Goal: Task Accomplishment & Management: Use online tool/utility

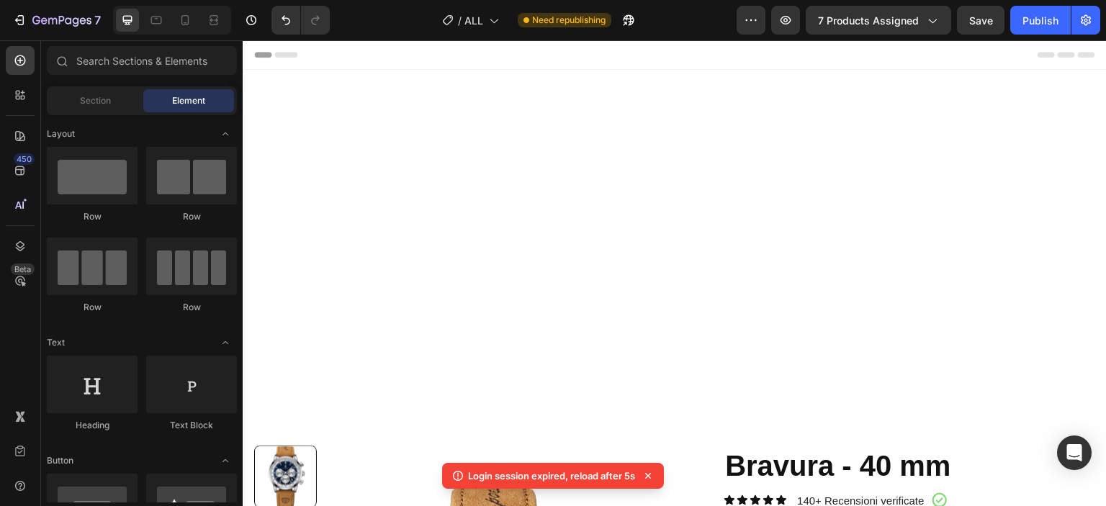
scroll to position [432, 0]
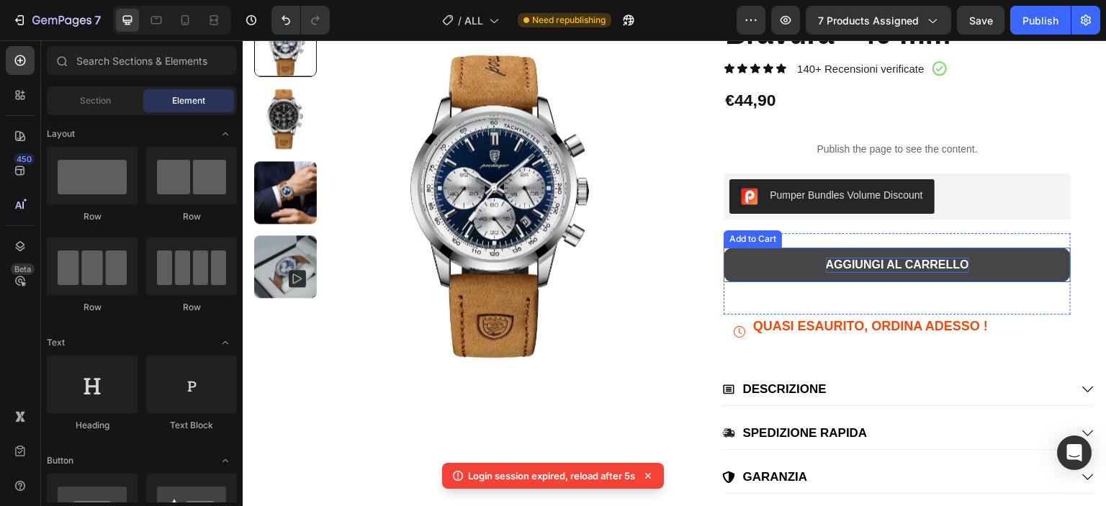
click at [852, 269] on div "AGGIUNGI AL CARRELLO" at bounding box center [897, 265] width 143 height 15
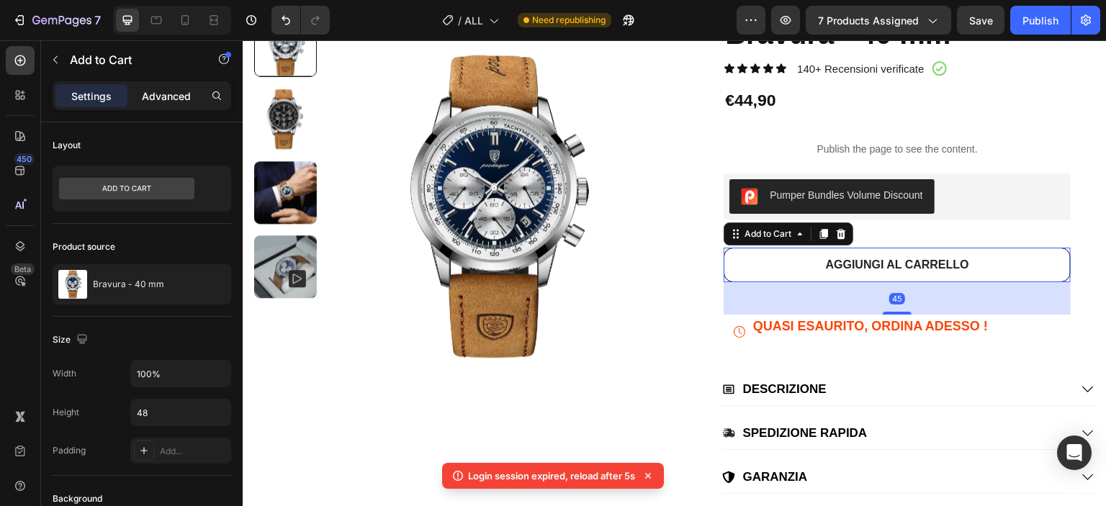
click at [181, 84] on div "Advanced" at bounding box center [166, 95] width 72 height 23
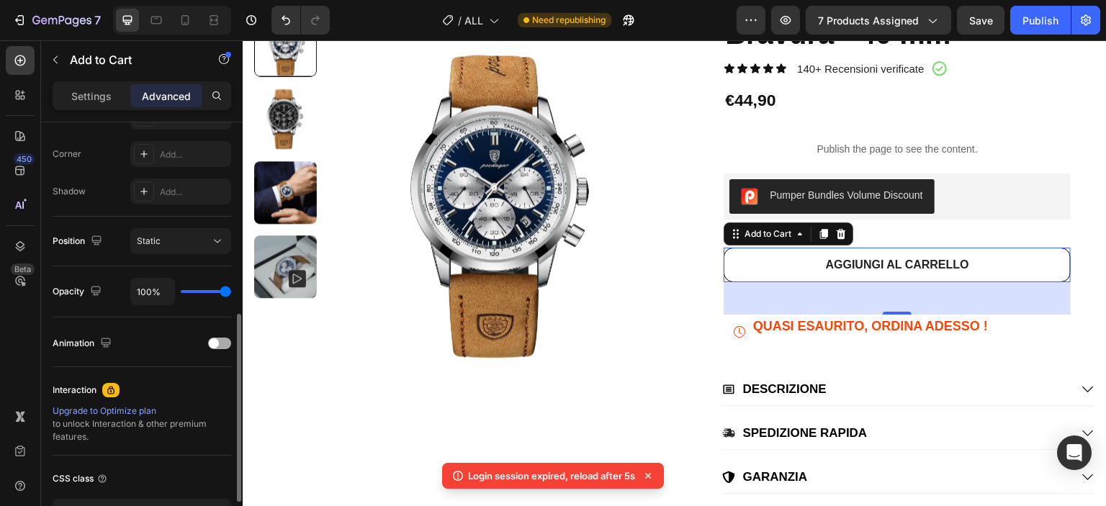
scroll to position [533, 0]
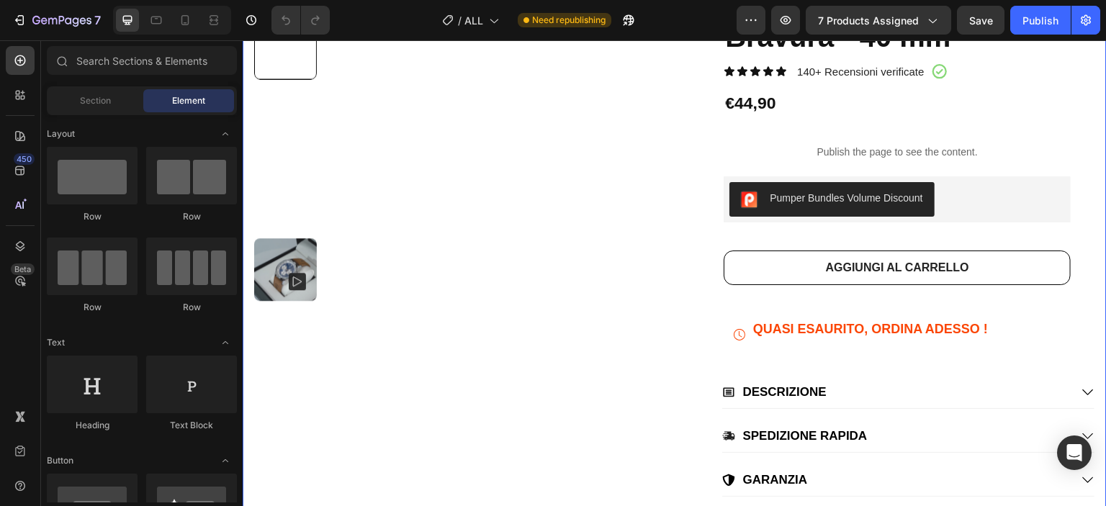
scroll to position [432, 0]
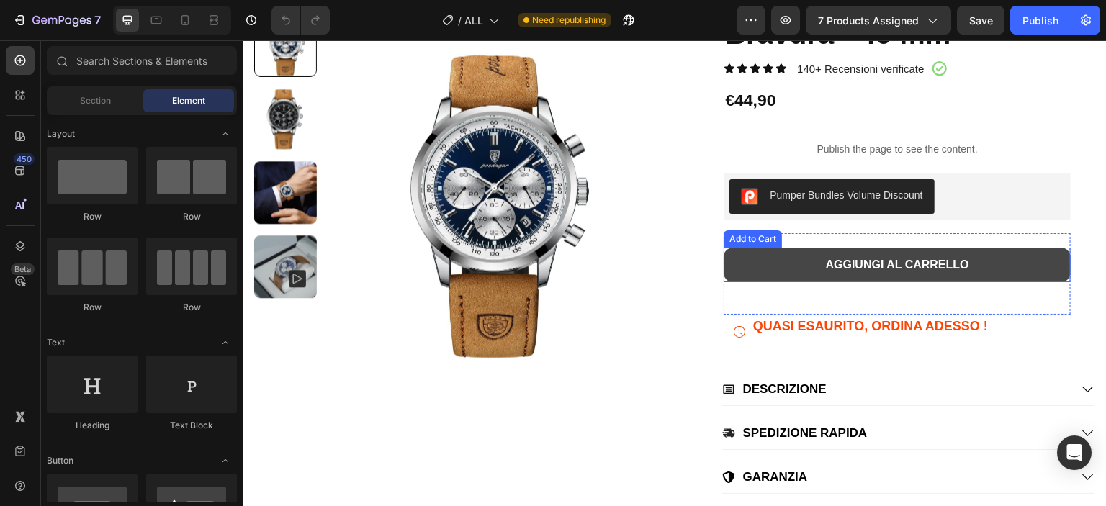
click at [803, 258] on button "AGGIUNGI AL CARRELLO" at bounding box center [896, 265] width 347 height 35
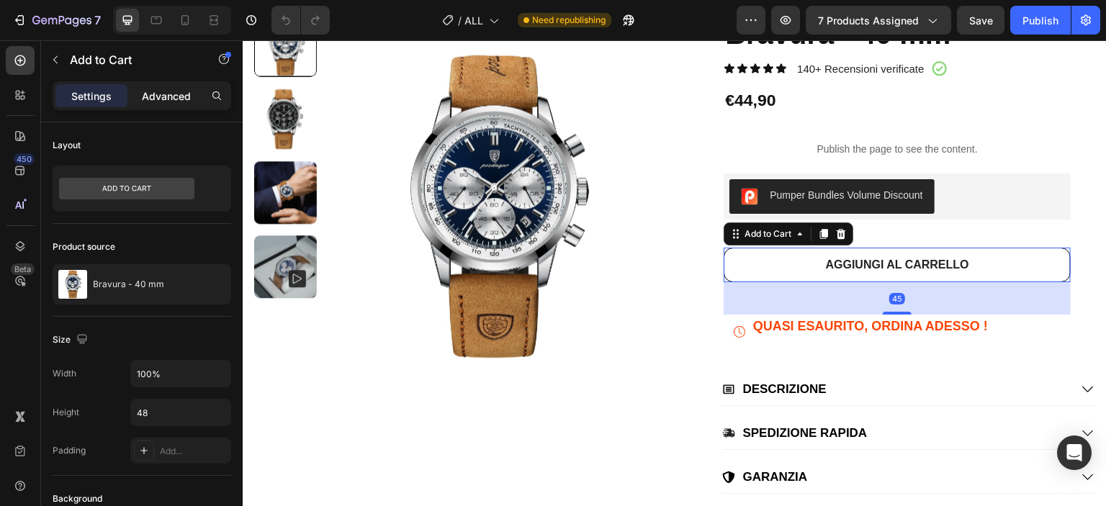
click at [157, 102] on p "Advanced" at bounding box center [166, 96] width 49 height 15
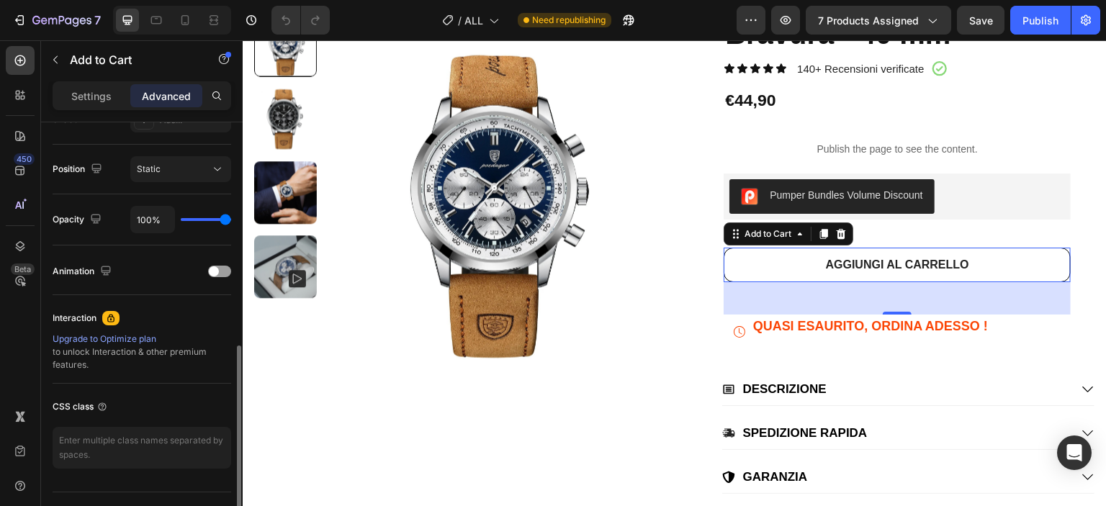
scroll to position [533, 0]
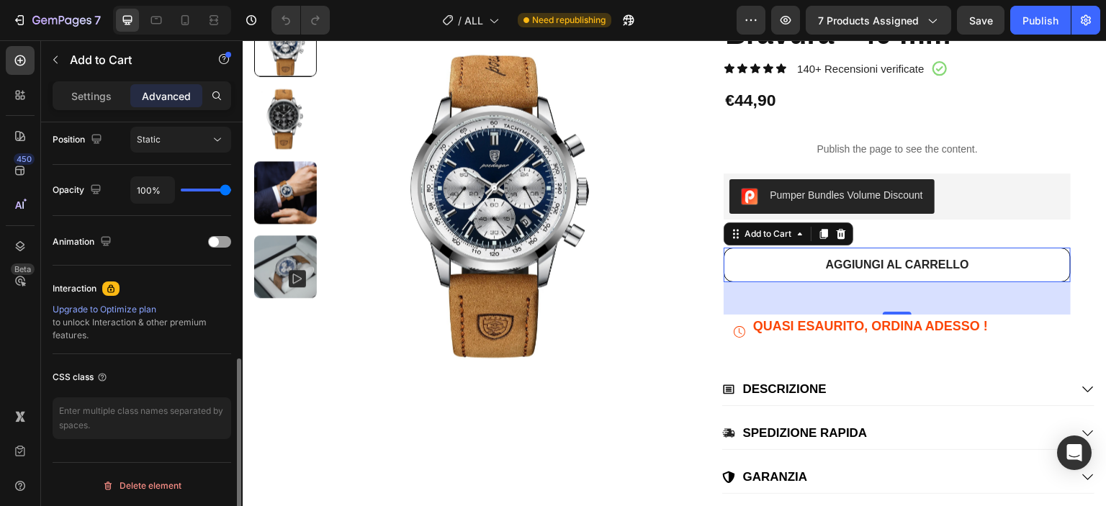
click at [136, 304] on div "Upgrade to Optimize plan" at bounding box center [142, 309] width 179 height 13
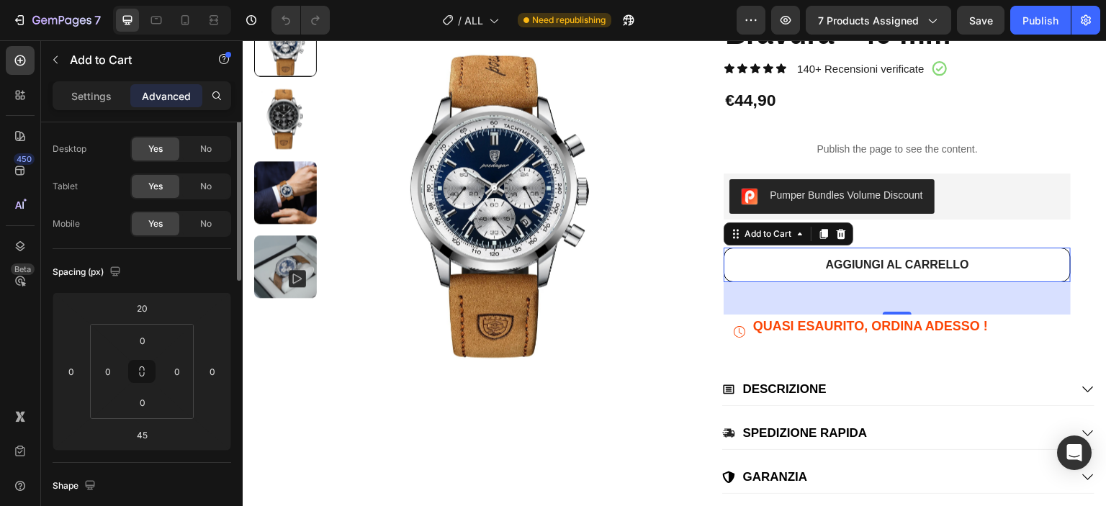
scroll to position [0, 0]
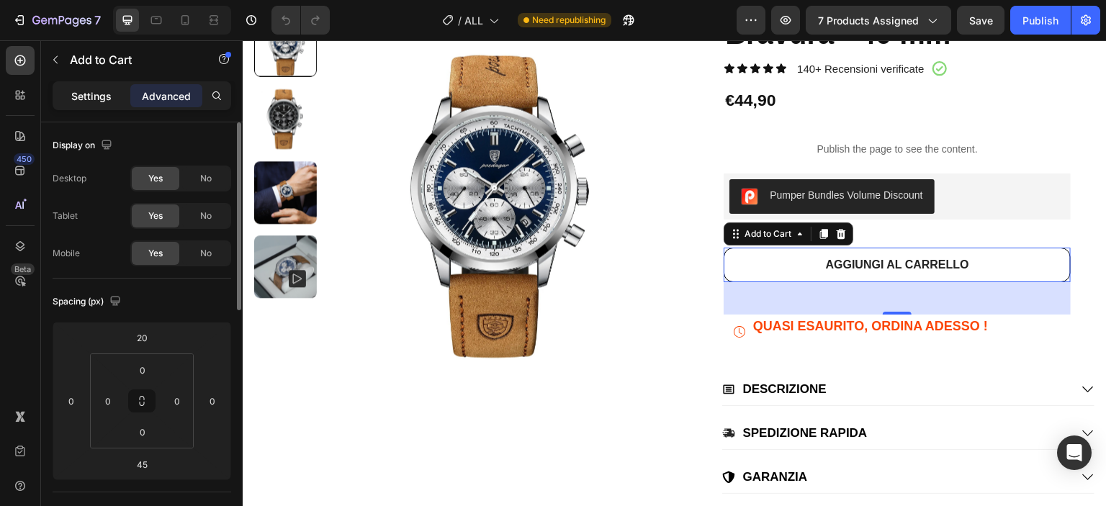
click at [104, 96] on p "Settings" at bounding box center [91, 96] width 40 height 15
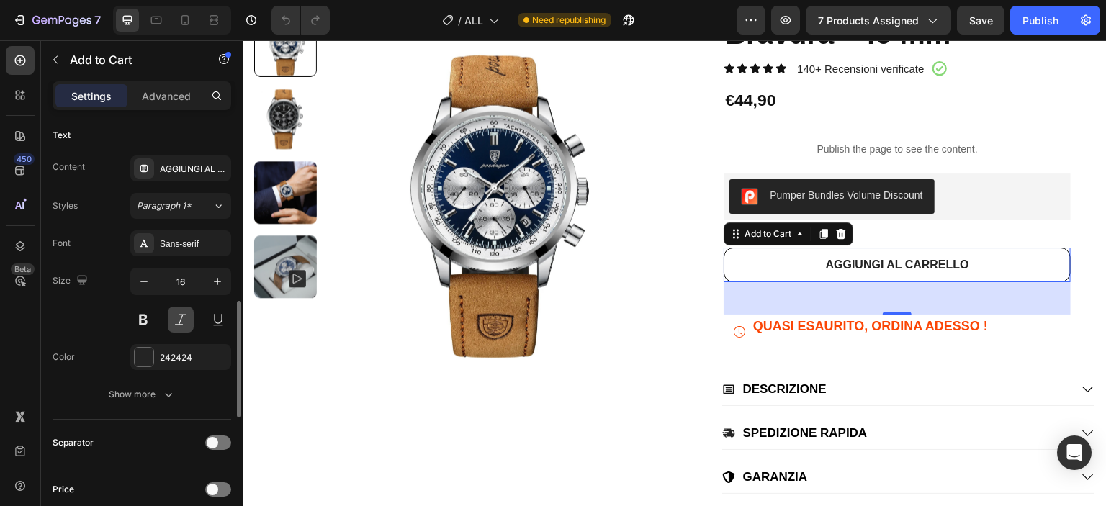
scroll to position [720, 0]
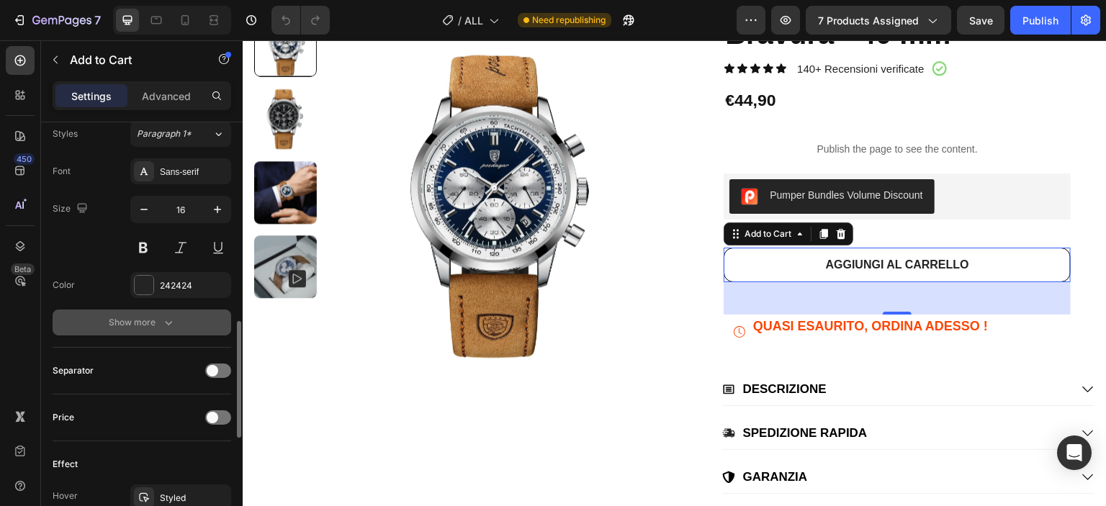
click at [147, 316] on div "Show more" at bounding box center [142, 322] width 67 height 14
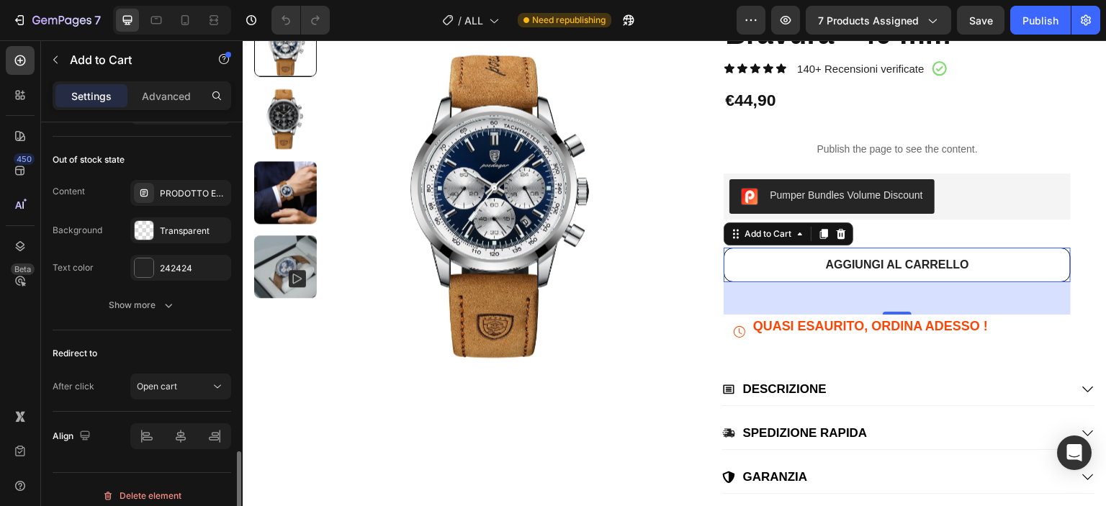
scroll to position [1304, 0]
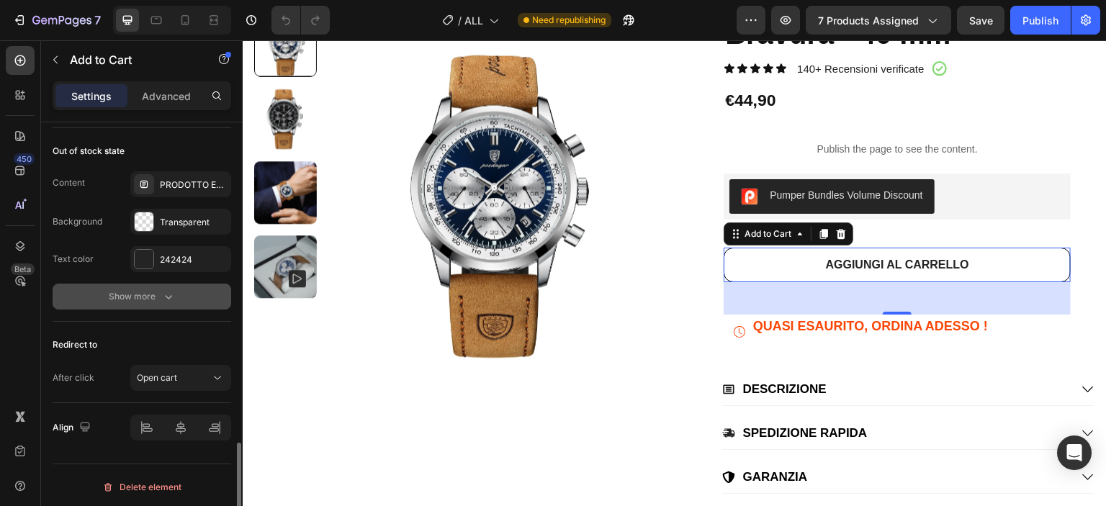
click at [166, 295] on icon "button" at bounding box center [168, 297] width 7 height 4
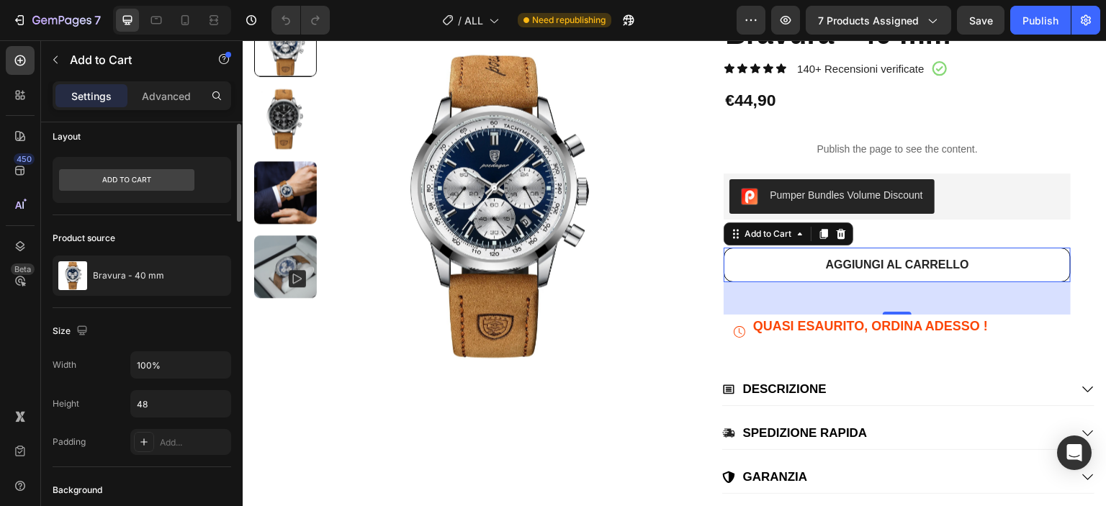
scroll to position [0, 0]
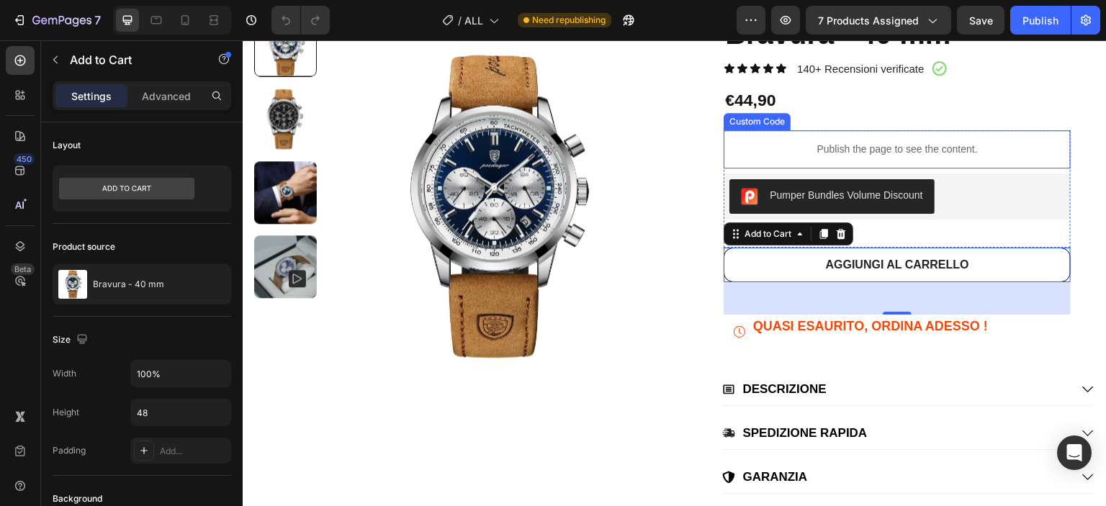
click at [956, 157] on div "Publish the page to see the content." at bounding box center [896, 149] width 347 height 38
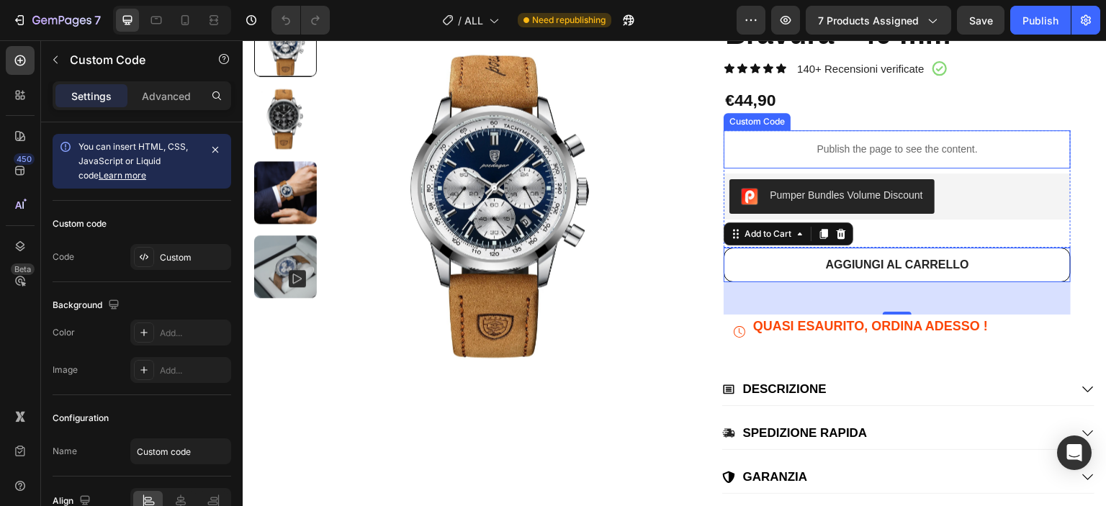
click at [956, 157] on div "Publish the page to see the content." at bounding box center [896, 149] width 347 height 38
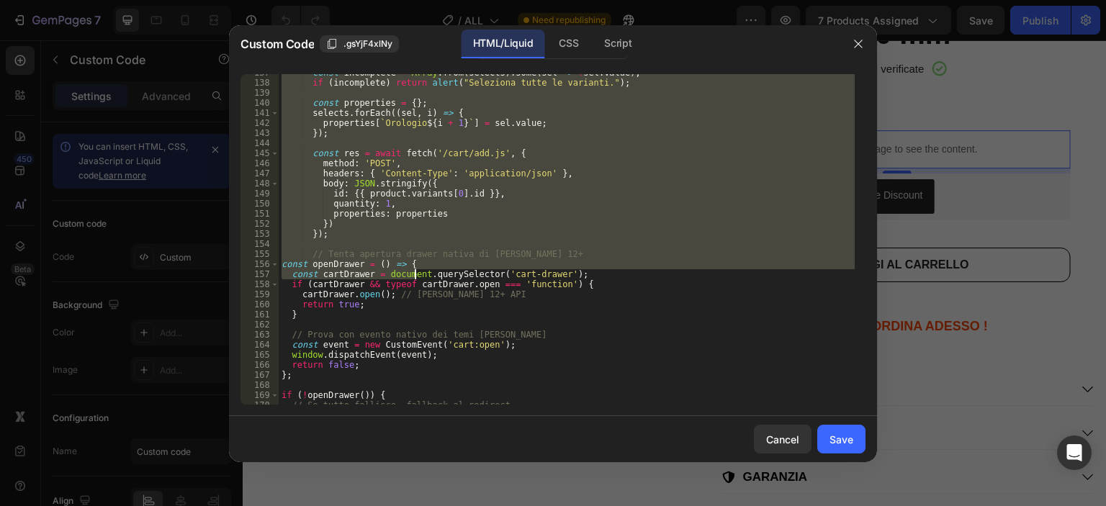
scroll to position [1463, 0]
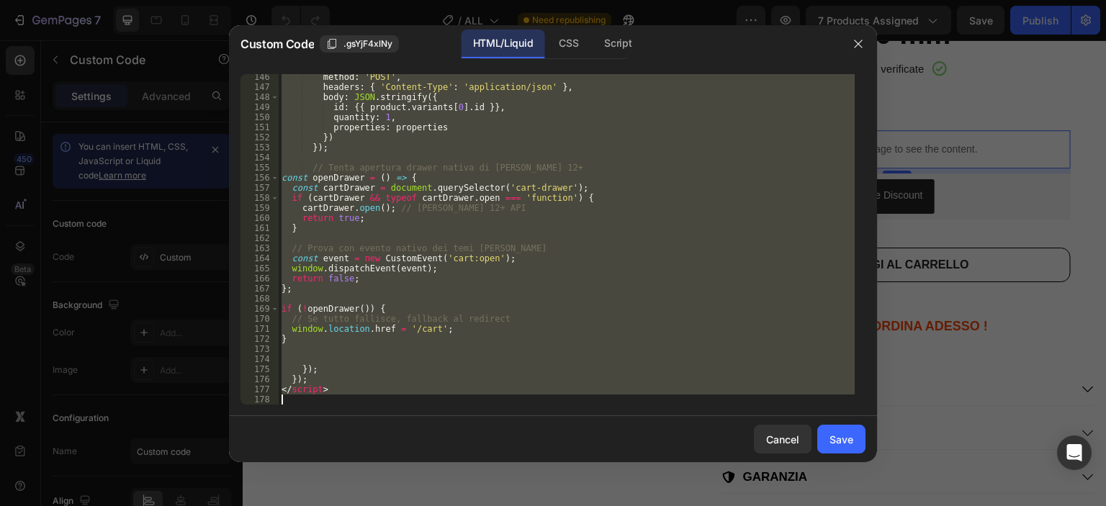
drag, startPoint x: 294, startPoint y: 212, endPoint x: 428, endPoint y: 402, distance: 232.1
click at [428, 402] on div "method : 'POST' , headers : { 'Content-Type' : 'application/json' } , body : JS…" at bounding box center [567, 247] width 576 height 351
type textarea "</script>"
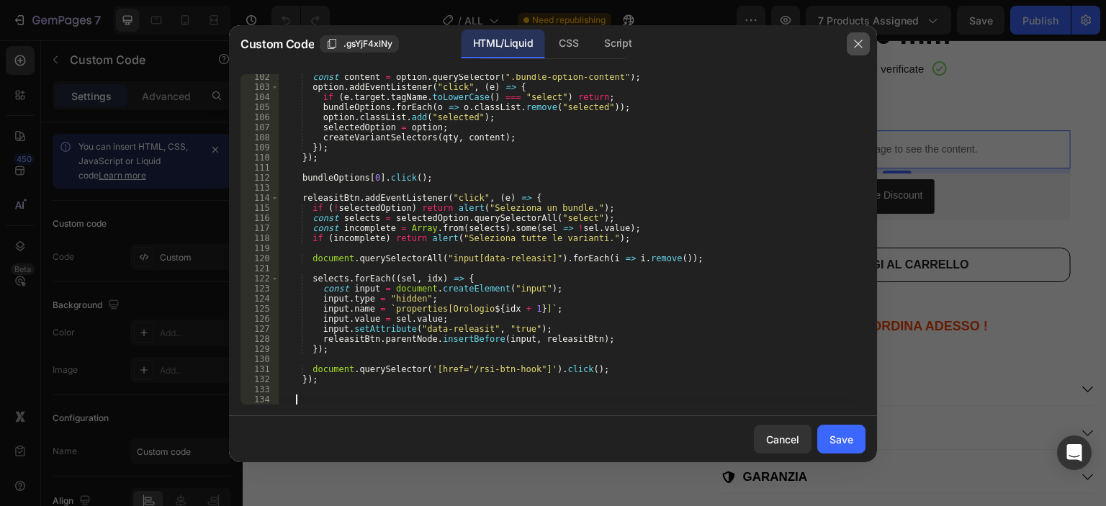
click at [854, 53] on button "button" at bounding box center [858, 43] width 23 height 23
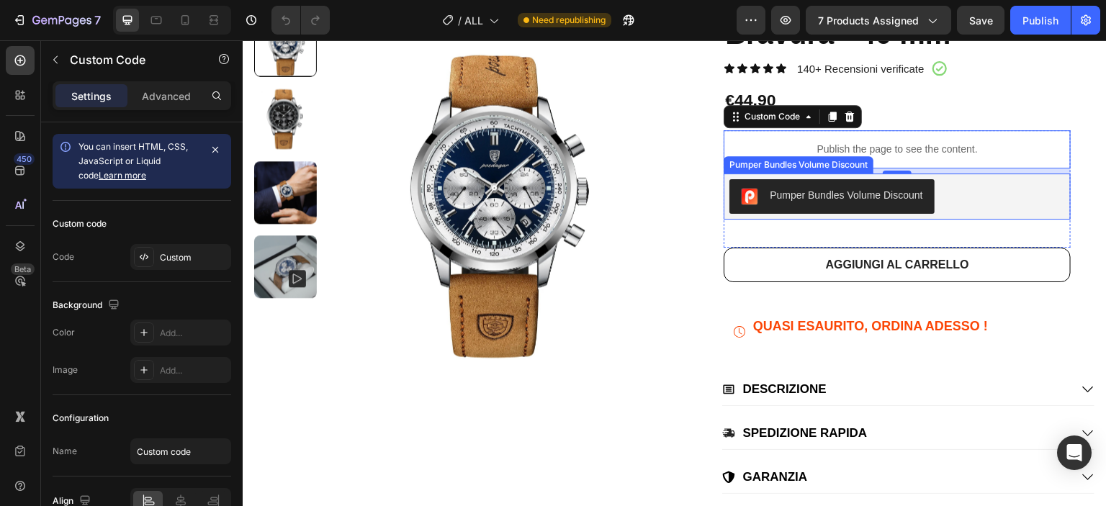
click at [859, 156] on div "Pumper Bundles Volume Discount" at bounding box center [798, 164] width 150 height 17
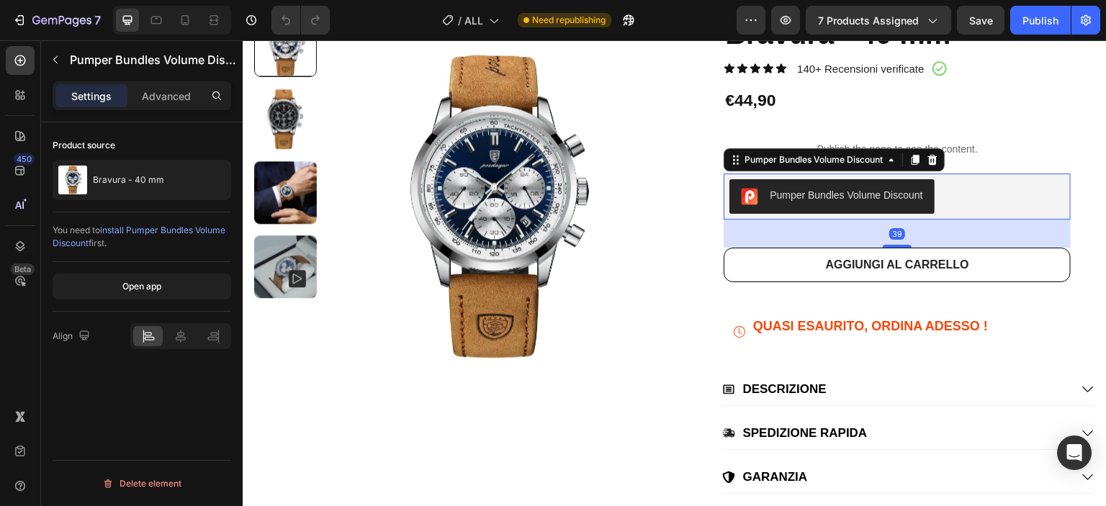
click at [859, 156] on div "Pumper Bundles Volume Discount" at bounding box center [813, 159] width 144 height 13
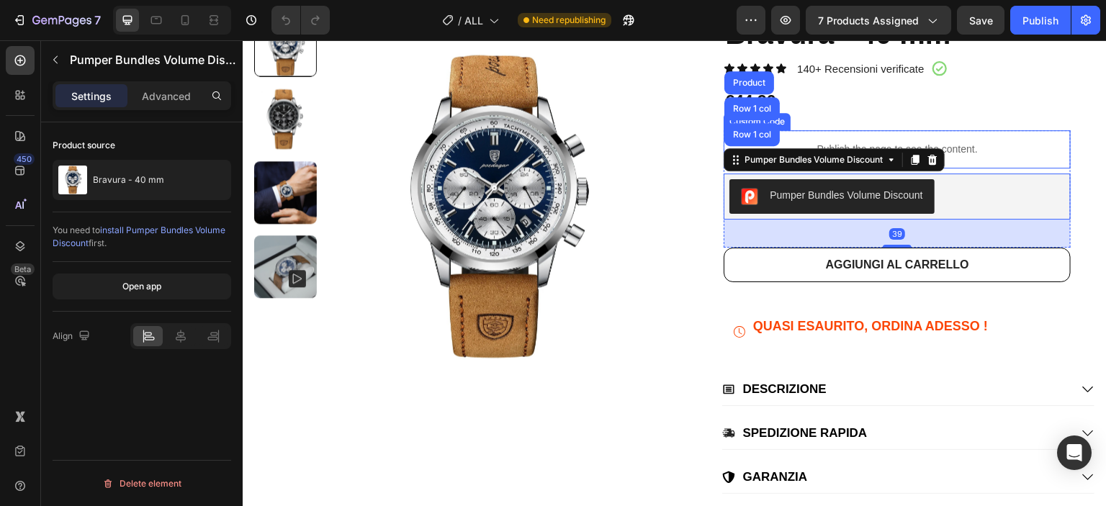
click at [968, 148] on p "Publish the page to see the content." at bounding box center [896, 149] width 347 height 15
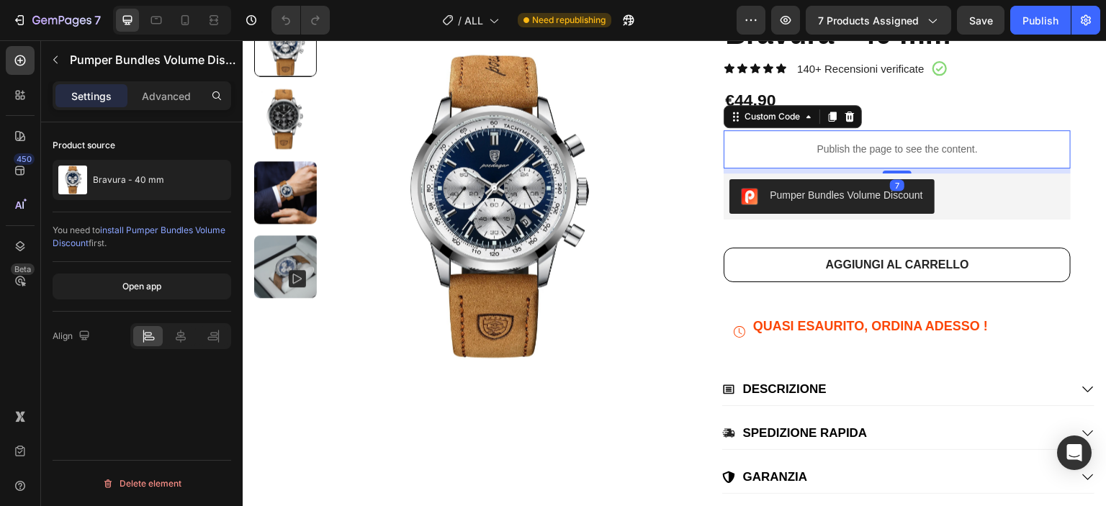
click at [968, 148] on p "Publish the page to see the content." at bounding box center [896, 149] width 347 height 15
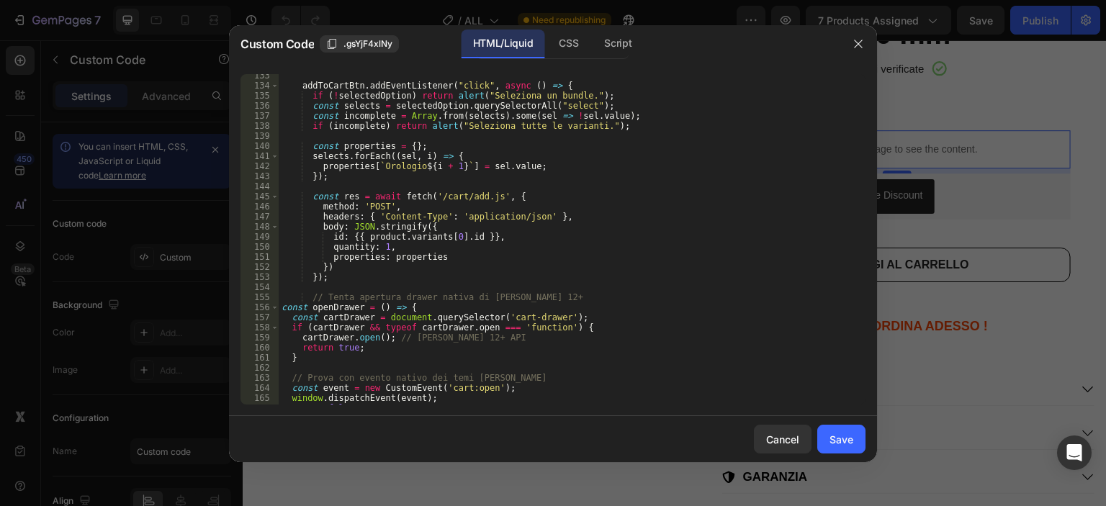
scroll to position [1247, 0]
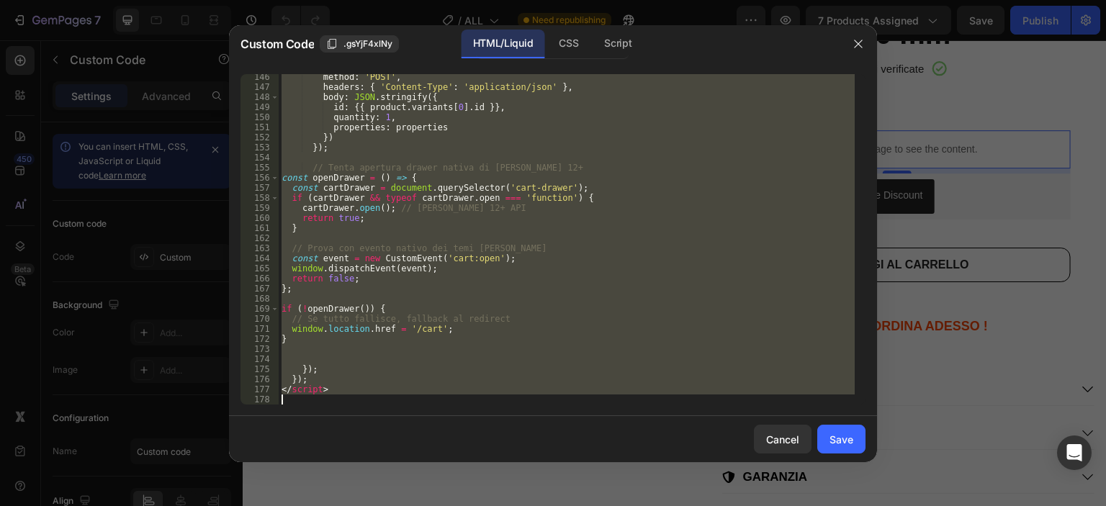
drag, startPoint x: 296, startPoint y: 170, endPoint x: 515, endPoint y: 465, distance: 367.8
click at [515, 465] on div "Custom Code .gsYjF4xlNy HTML/Liquid CSS Script addToCartBtn.addEventListener("c…" at bounding box center [553, 253] width 648 height 456
type textarea "</script>"
paste textarea
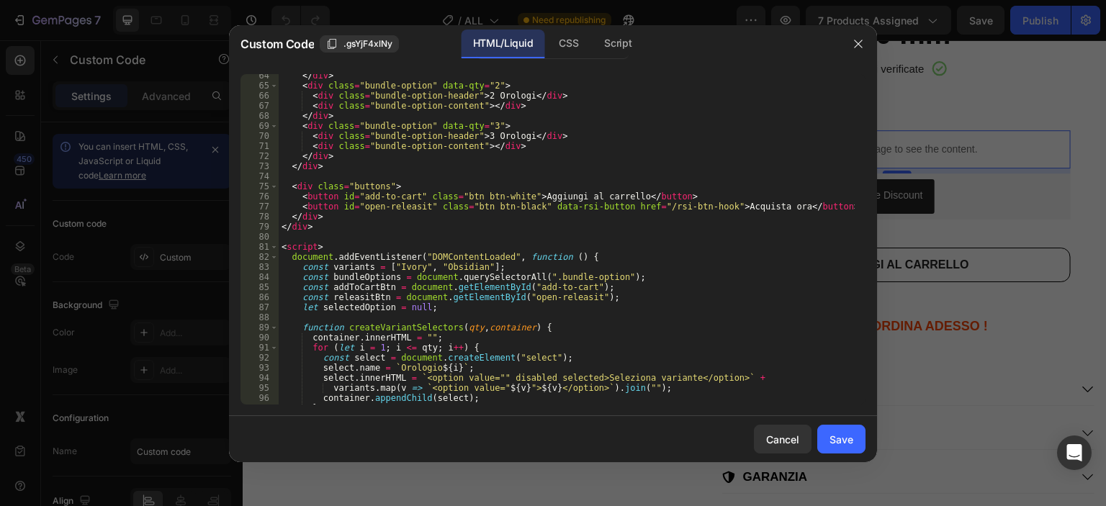
scroll to position [595, 0]
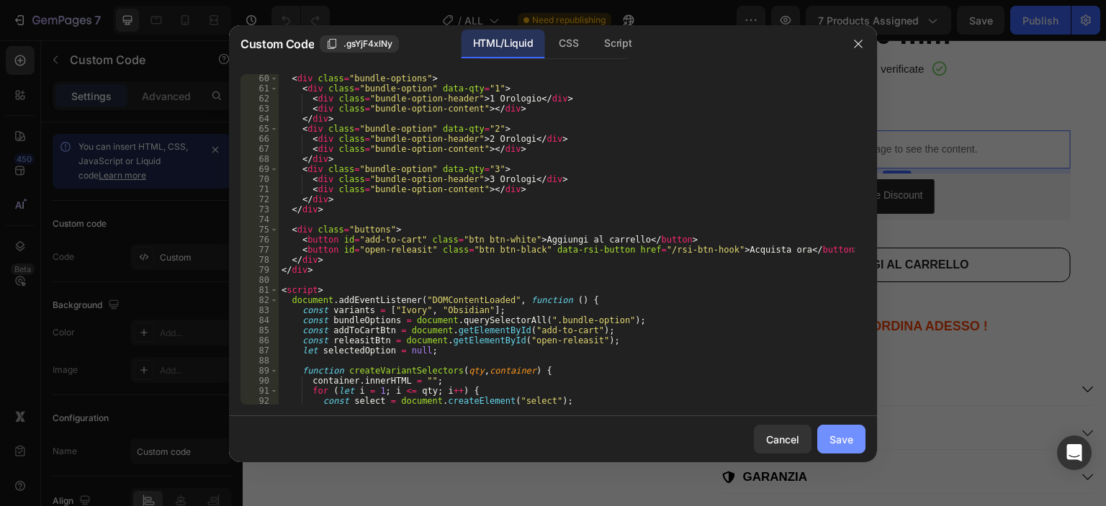
click at [849, 435] on div "Save" at bounding box center [841, 439] width 24 height 15
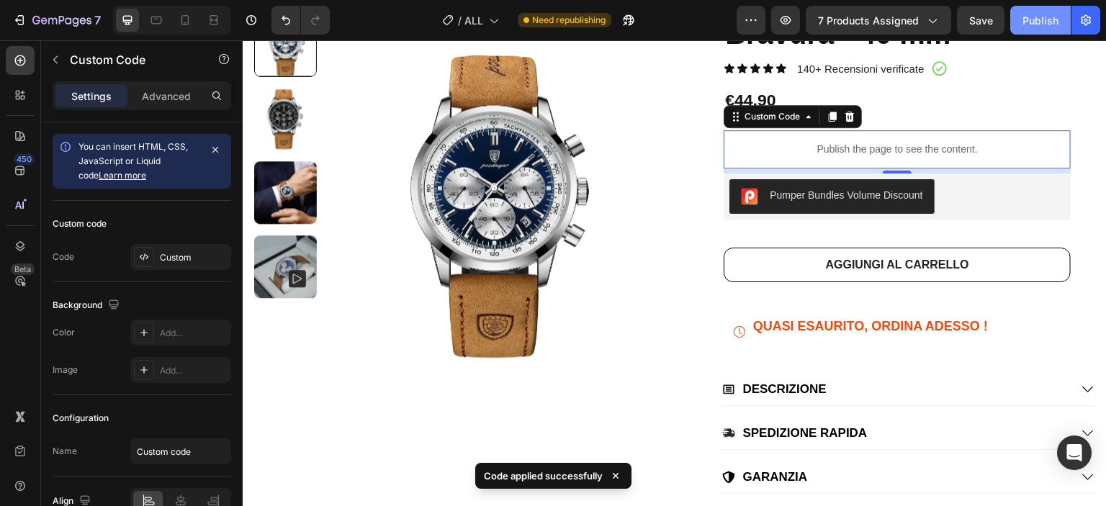
click at [1050, 17] on div "Publish" at bounding box center [1040, 20] width 36 height 15
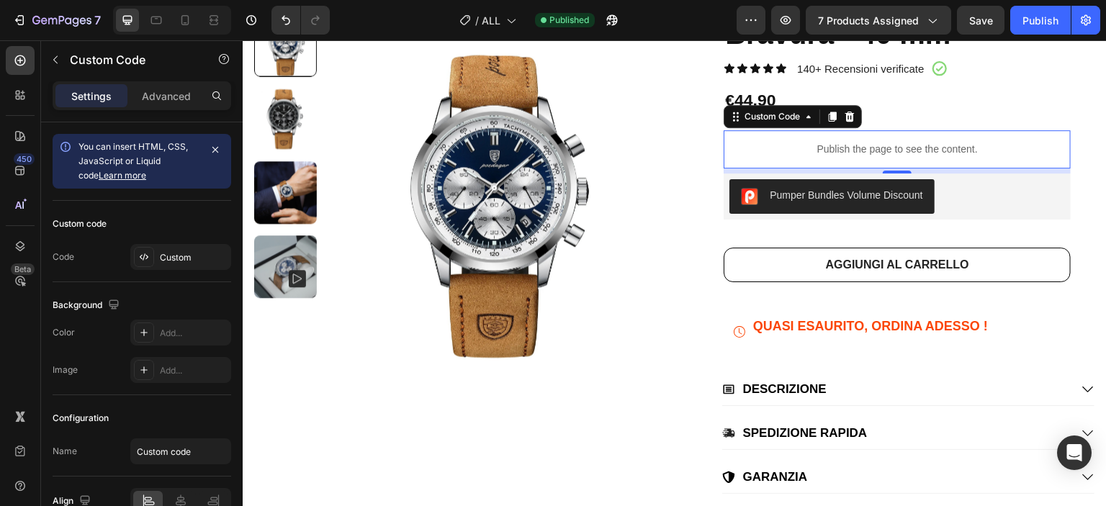
click at [937, 145] on p "Publish the page to see the content." at bounding box center [896, 149] width 347 height 15
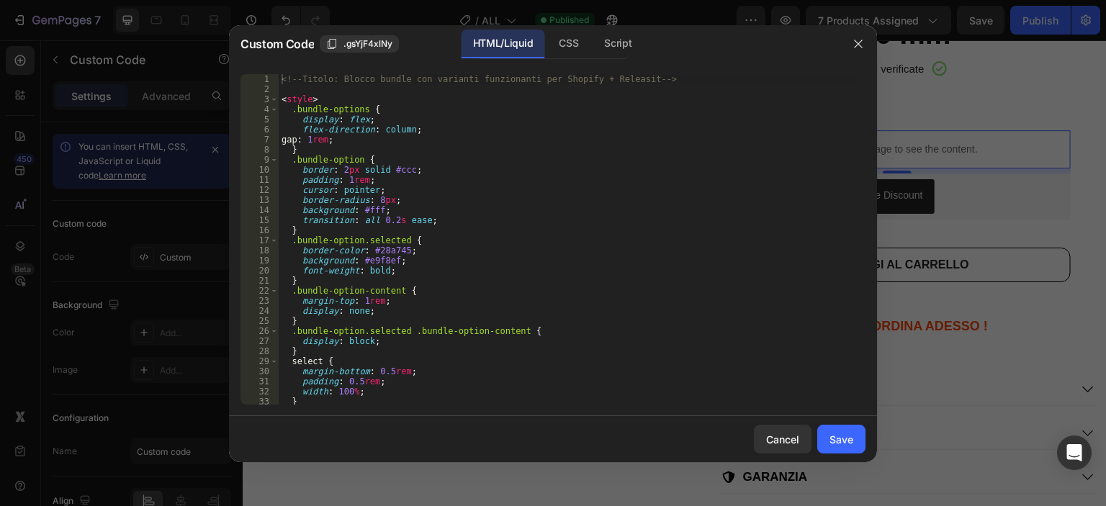
click at [656, 192] on div "<!-- Titolo: Blocco bundle con varianti funzionanti per Shopify + Releasit --> …" at bounding box center [567, 249] width 576 height 351
type textarea "</script>"
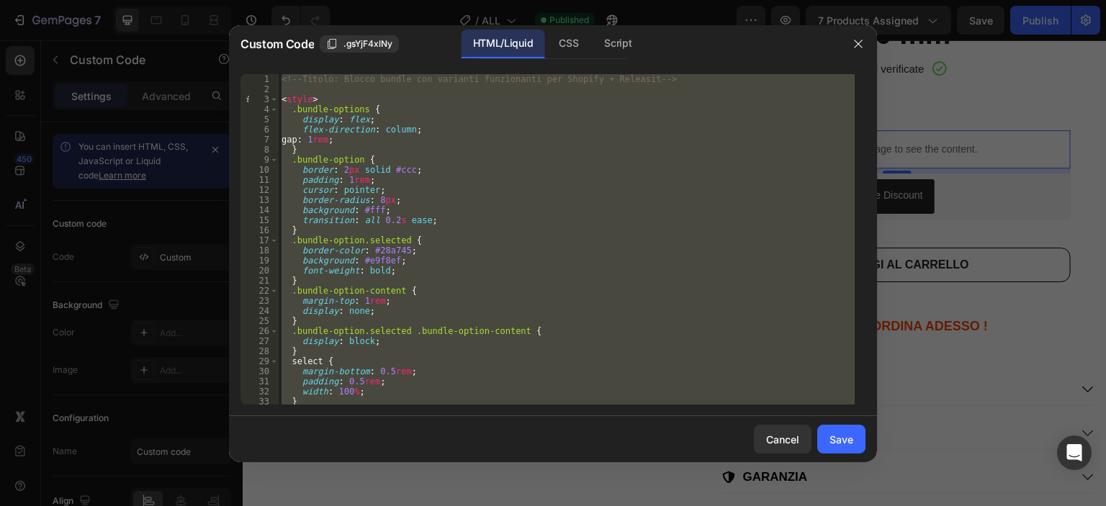
paste textarea
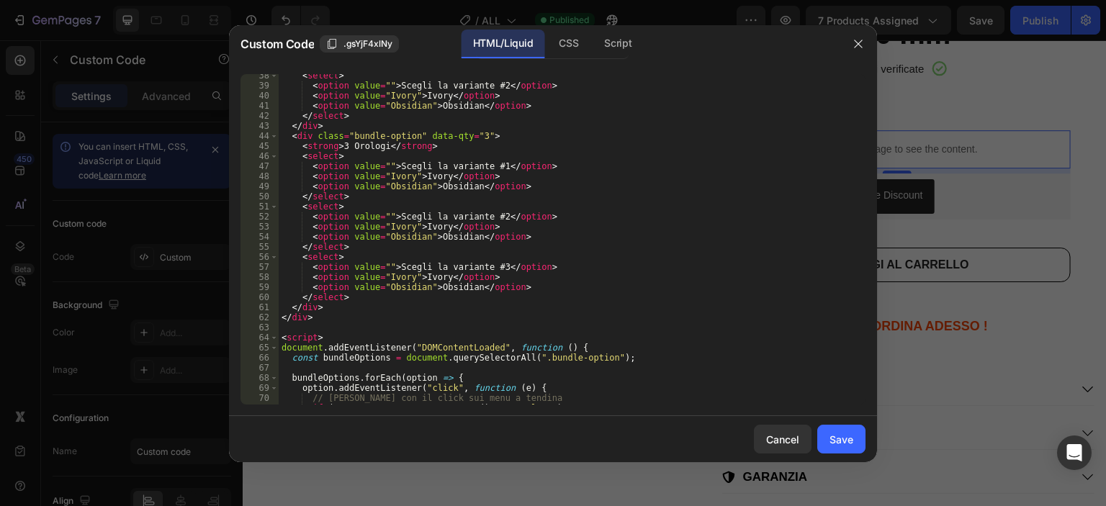
scroll to position [376, 0]
click at [831, 443] on div "Save" at bounding box center [841, 439] width 24 height 15
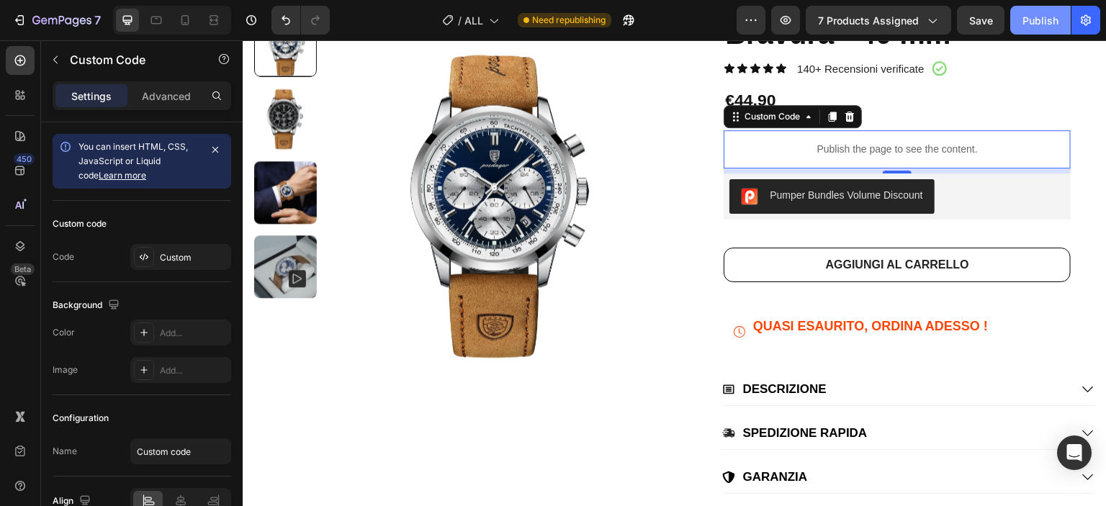
click at [1037, 17] on div "Publish" at bounding box center [1040, 20] width 36 height 15
click at [1016, 145] on p "Publish the page to see the content." at bounding box center [896, 149] width 347 height 15
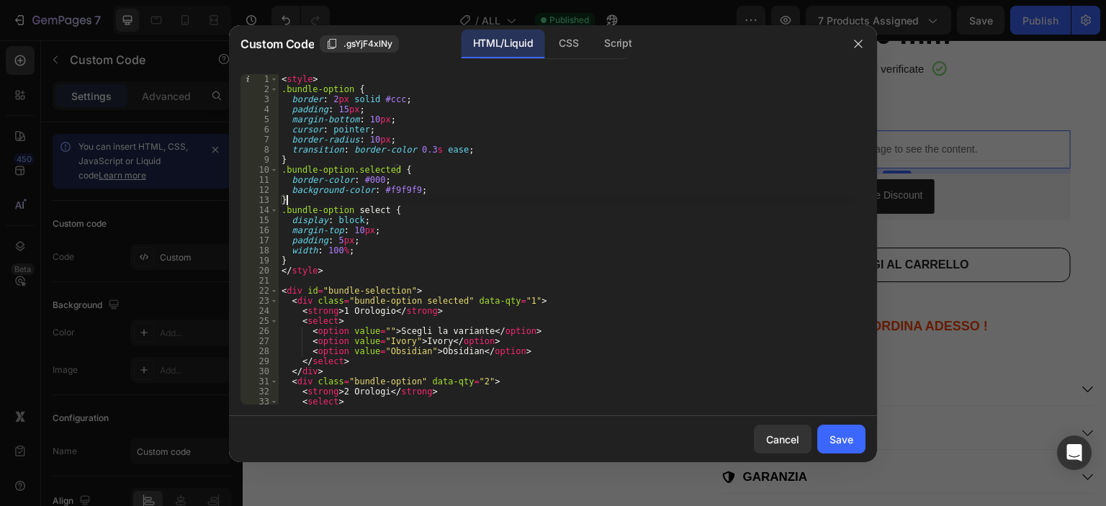
click at [648, 199] on div "< style > .bundle-option { border : 2 px solid #ccc ; padding : 15 px ; margin-…" at bounding box center [567, 249] width 576 height 351
type textarea "</script>"
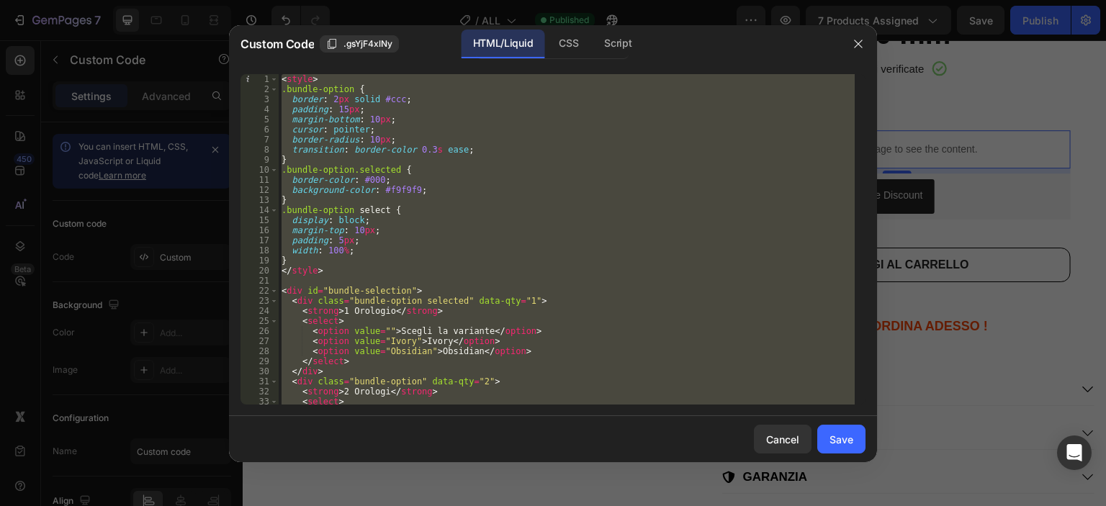
paste textarea
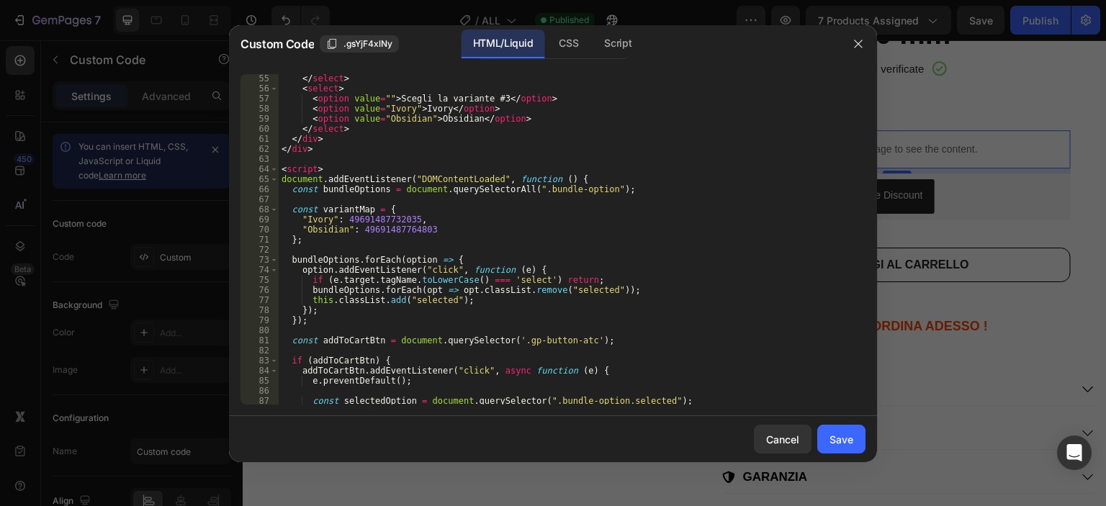
scroll to position [501, 0]
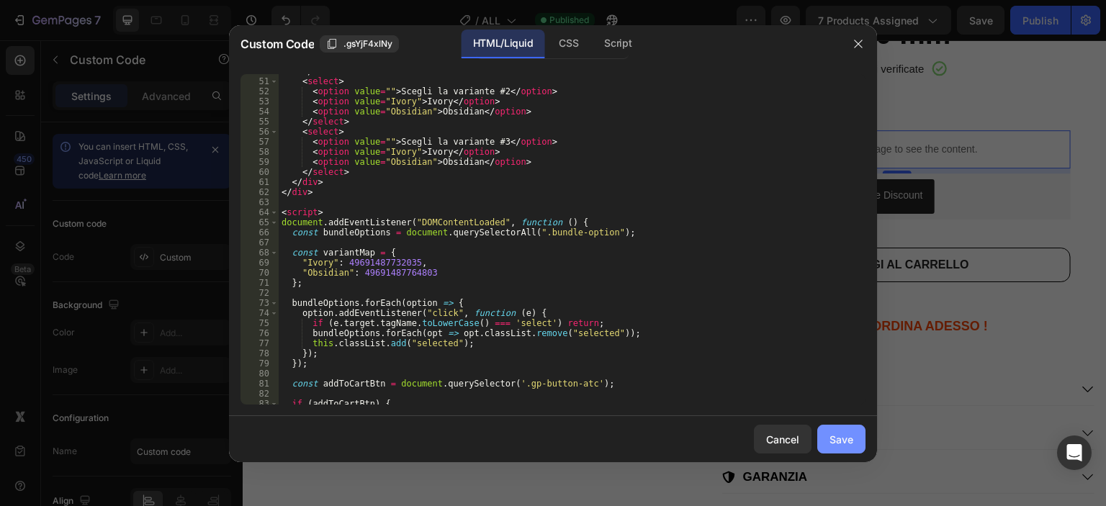
click at [831, 446] on div "Save" at bounding box center [841, 439] width 24 height 15
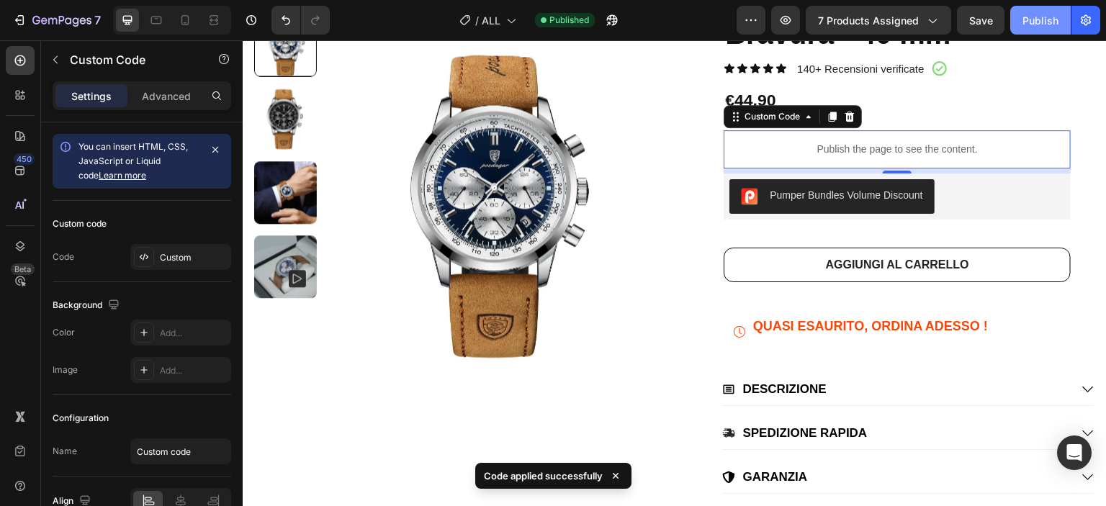
click at [1032, 19] on div "Publish" at bounding box center [1040, 20] width 36 height 15
click at [862, 154] on p "Publish the page to see the content." at bounding box center [896, 149] width 347 height 15
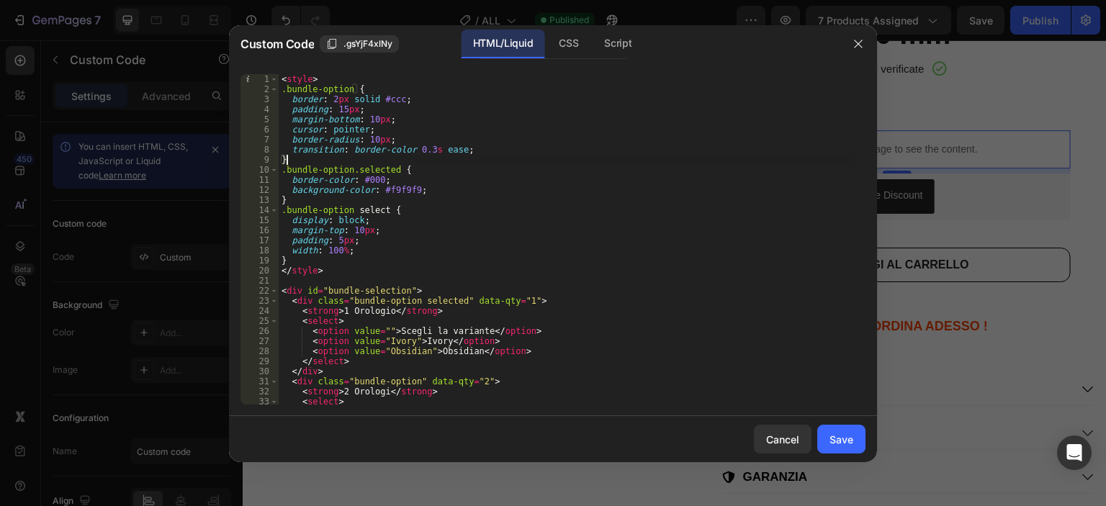
click at [408, 161] on div "< style > .bundle-option { border : 2 px solid #ccc ; padding : 15 px ; margin-…" at bounding box center [567, 249] width 576 height 351
type textarea "</script>"
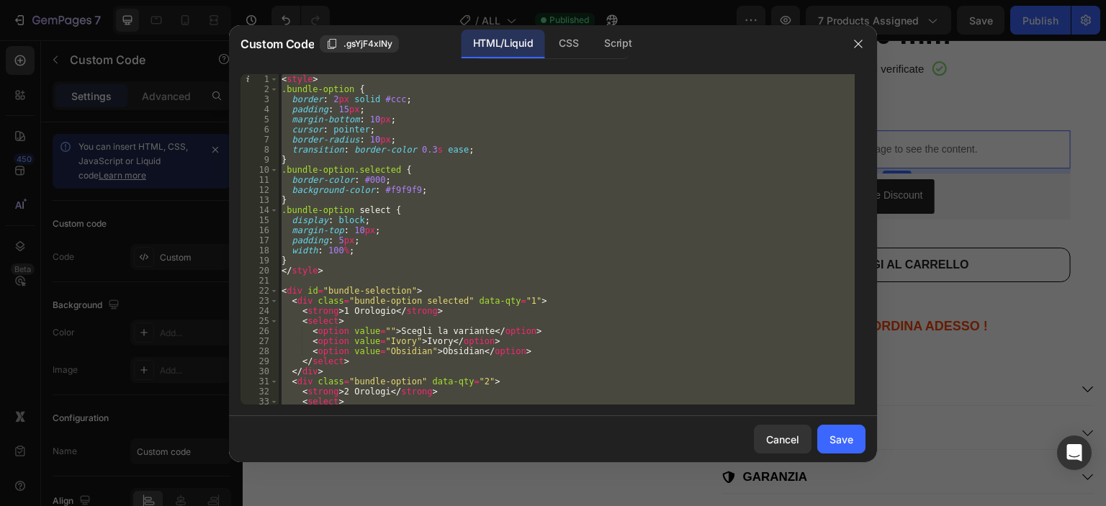
paste textarea
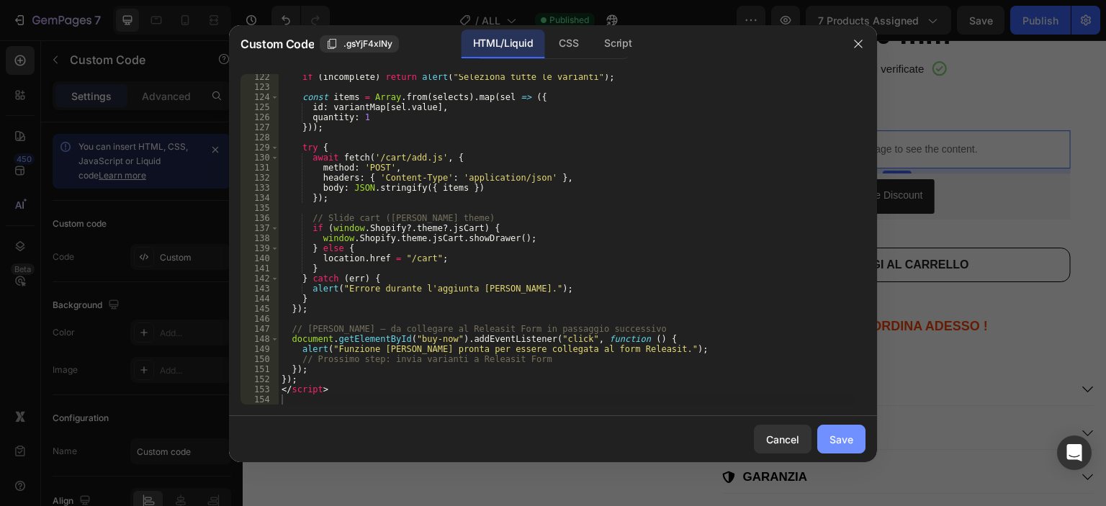
click at [847, 434] on div "Save" at bounding box center [841, 439] width 24 height 15
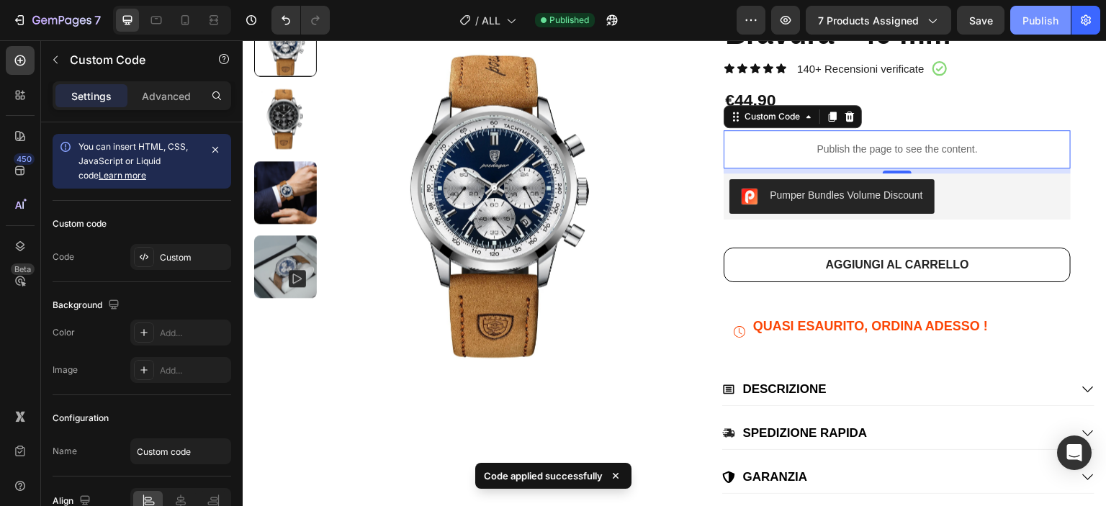
click at [1033, 24] on div "Publish" at bounding box center [1040, 20] width 36 height 15
click at [807, 152] on p "Publish the page to see the content." at bounding box center [896, 149] width 347 height 15
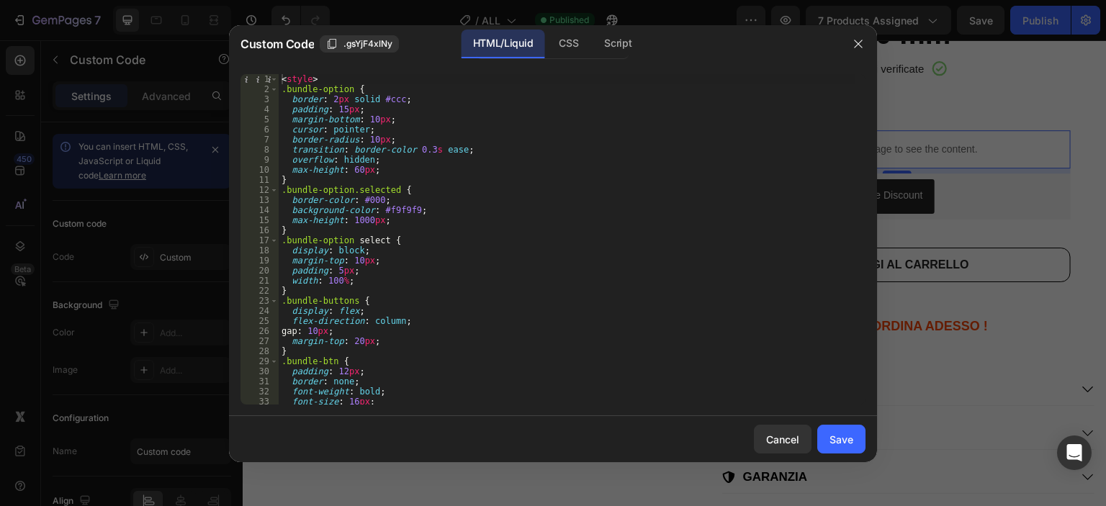
click at [600, 184] on div "< style > .bundle-option { border : 2 px solid #ccc ; padding : 15 px ; margin-…" at bounding box center [567, 249] width 576 height 351
type textarea "</script>"
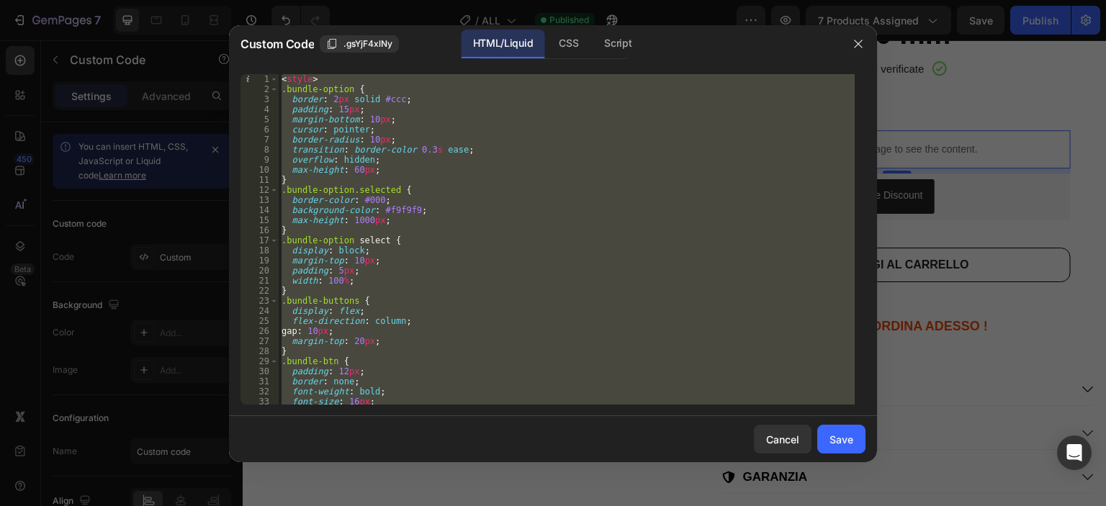
paste textarea
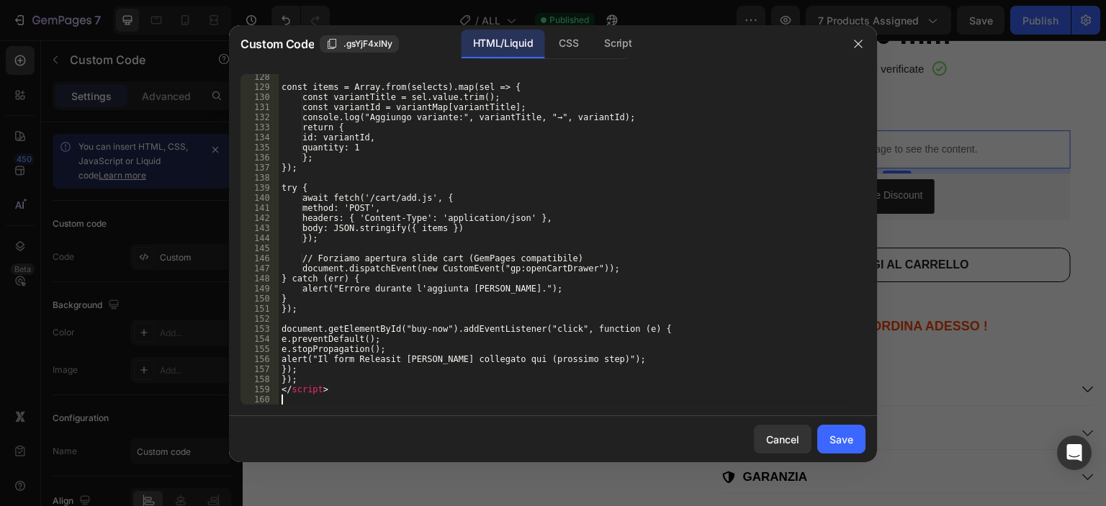
scroll to position [1281, 0]
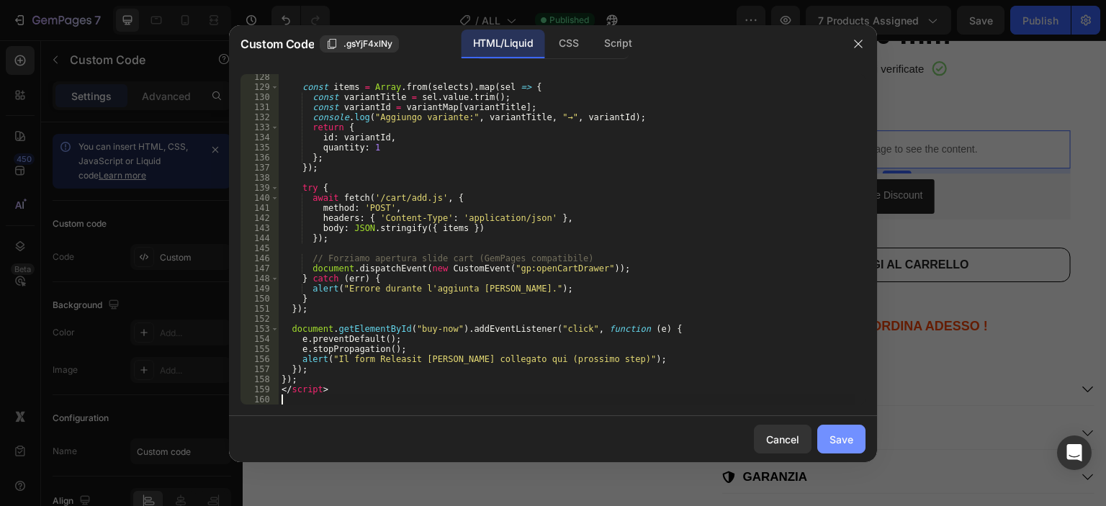
click at [833, 433] on div "Save" at bounding box center [841, 439] width 24 height 15
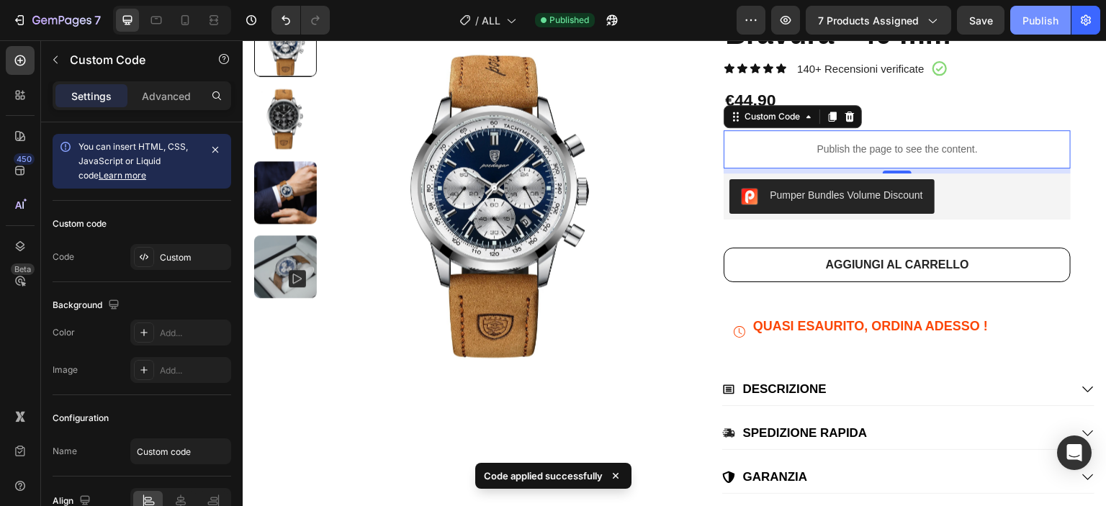
click at [1027, 14] on div "Publish" at bounding box center [1040, 20] width 36 height 15
click at [889, 142] on p "Publish the page to see the content." at bounding box center [896, 149] width 347 height 15
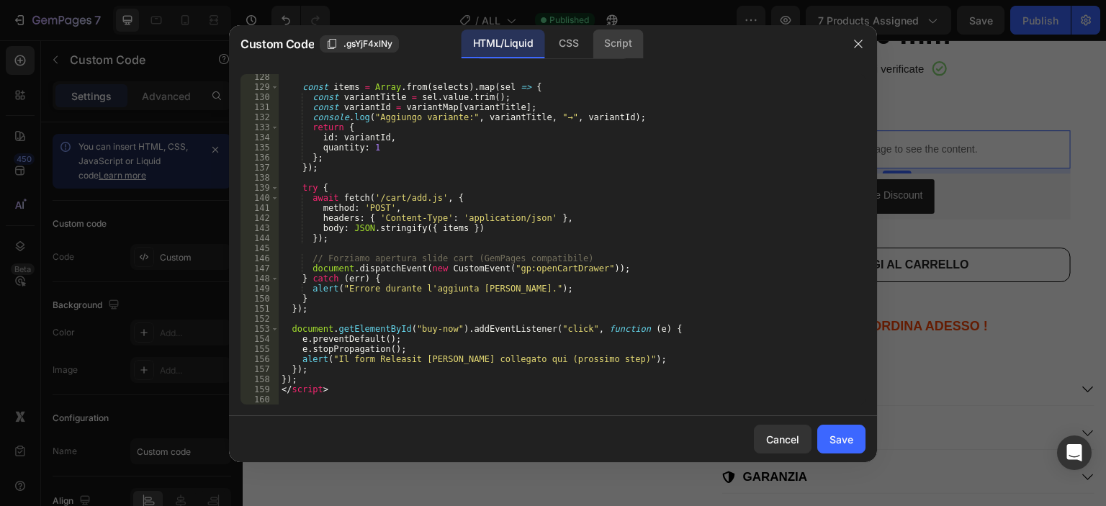
click at [610, 37] on div "Script" at bounding box center [617, 44] width 50 height 29
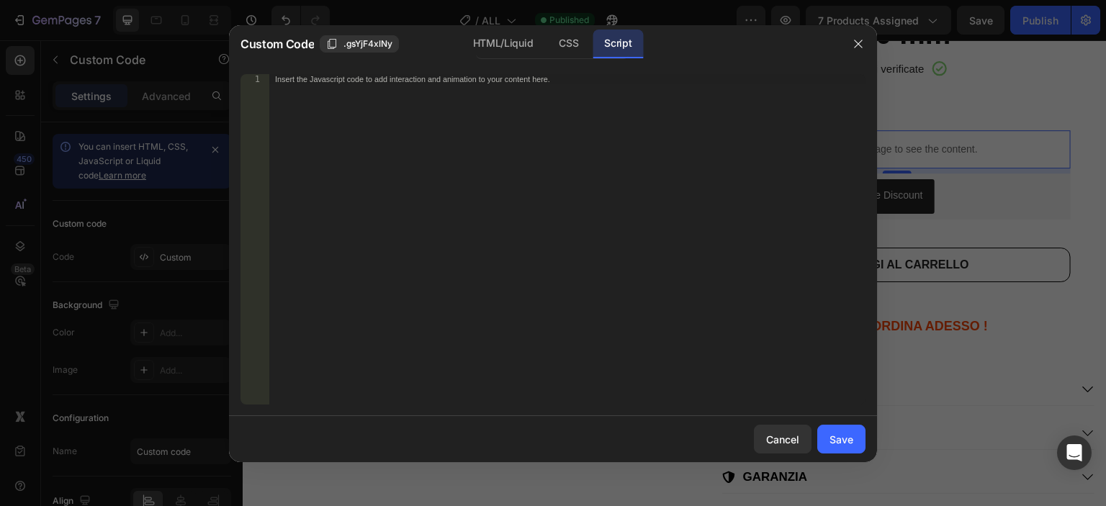
click at [449, 78] on div "Insert the Javascript code to add interaction and animation to your content her…" at bounding box center [537, 79] width 525 height 9
click at [450, 86] on div "Insert the Javascript code to add interaction and animation to your content her…" at bounding box center [567, 249] width 596 height 351
click at [414, 94] on div "Insert the Javascript code to add interaction and animation to your content her…" at bounding box center [567, 249] width 596 height 351
click at [547, 44] on div "HTML/Liquid" at bounding box center [568, 44] width 42 height 29
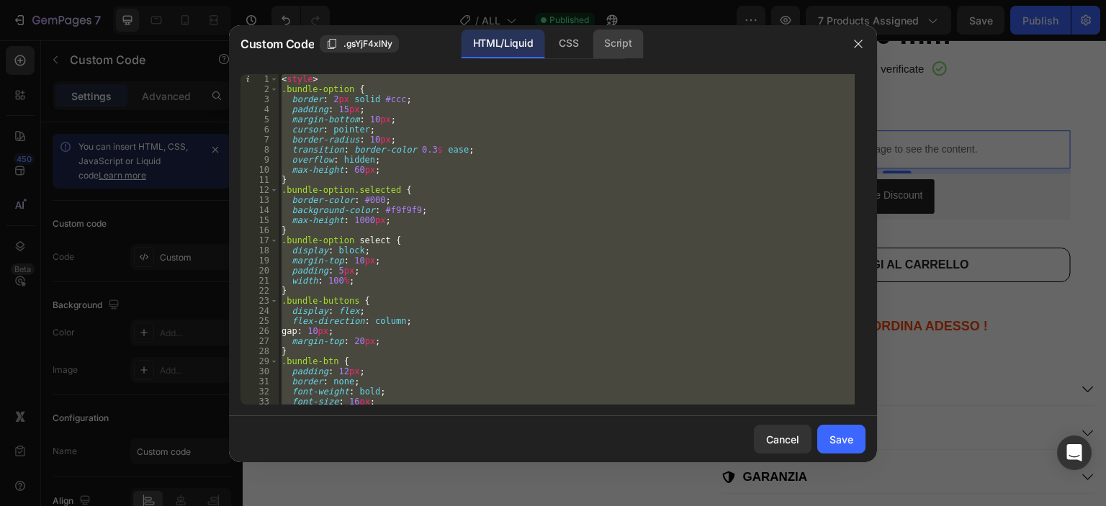
click at [597, 39] on div "Script" at bounding box center [617, 44] width 50 height 29
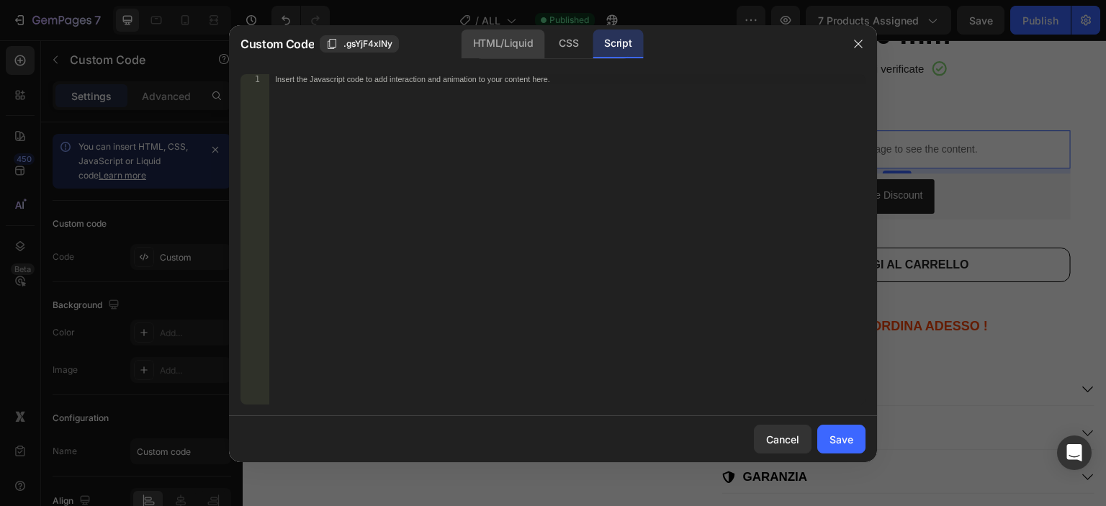
click at [547, 49] on div "HTML/Liquid" at bounding box center [568, 44] width 42 height 29
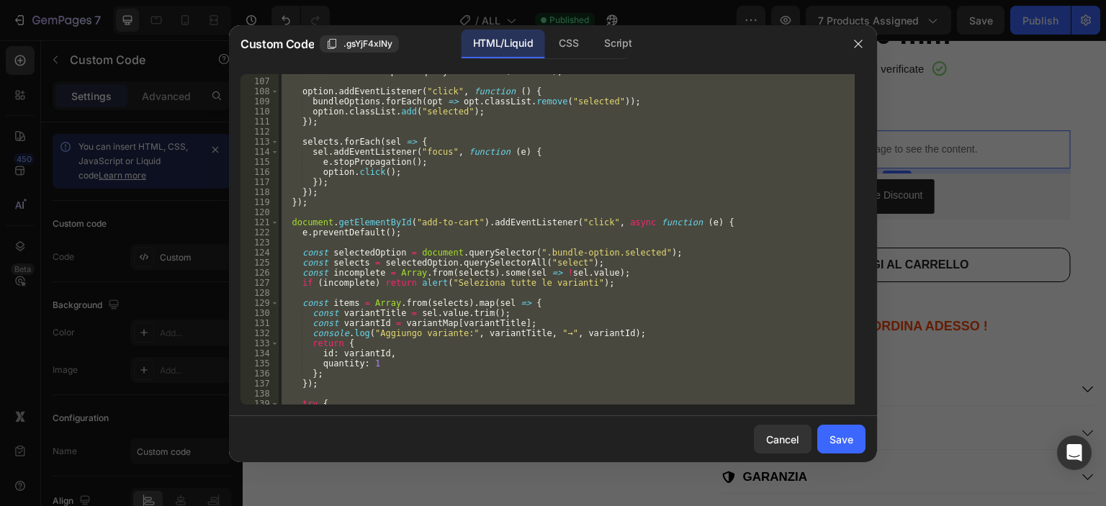
scroll to position [893, 0]
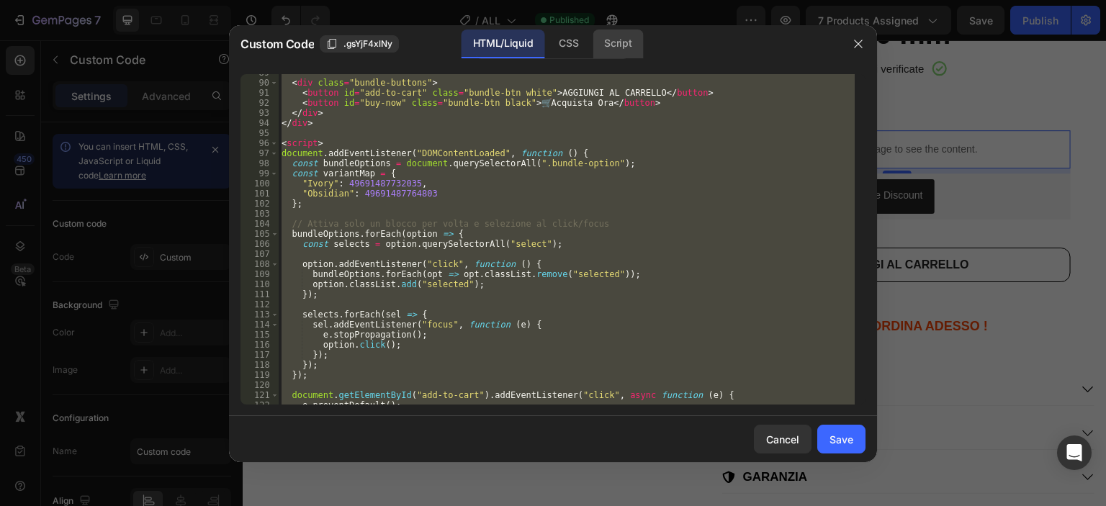
click at [619, 41] on div "Script" at bounding box center [617, 44] width 50 height 29
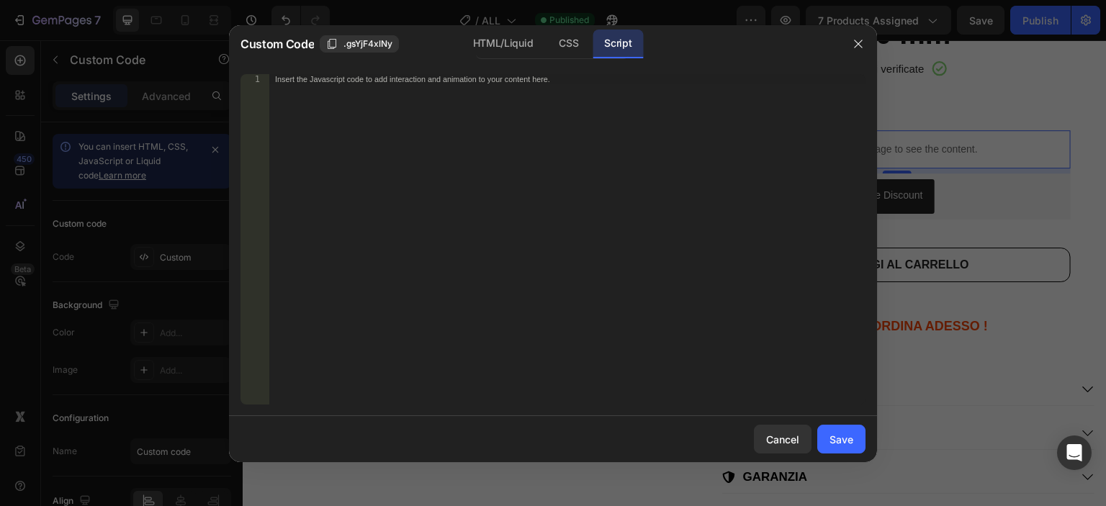
click at [445, 89] on div "Insert the Javascript code to add interaction and animation to your content her…" at bounding box center [567, 249] width 596 height 351
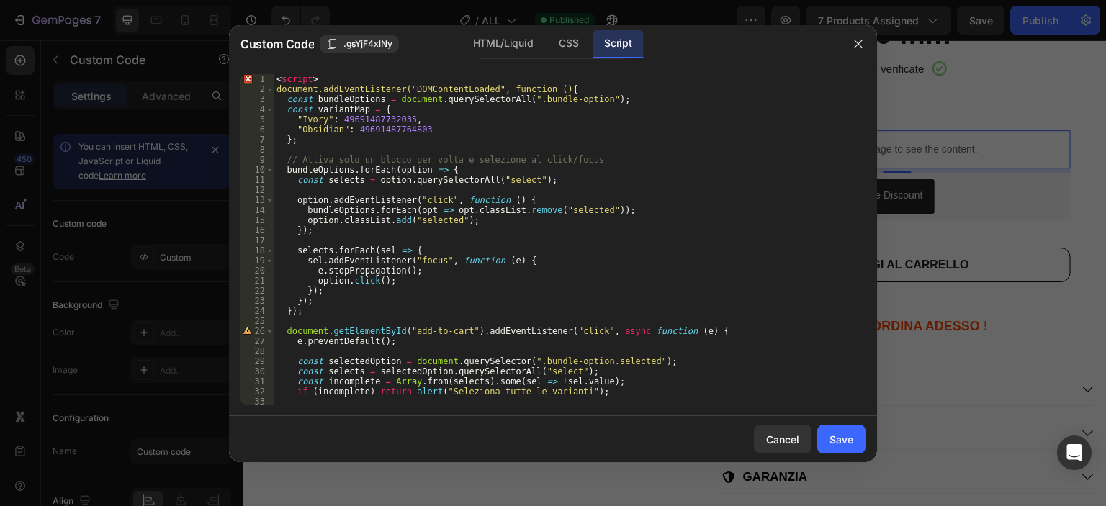
scroll to position [0, 0]
click at [847, 432] on div "Save" at bounding box center [841, 439] width 24 height 15
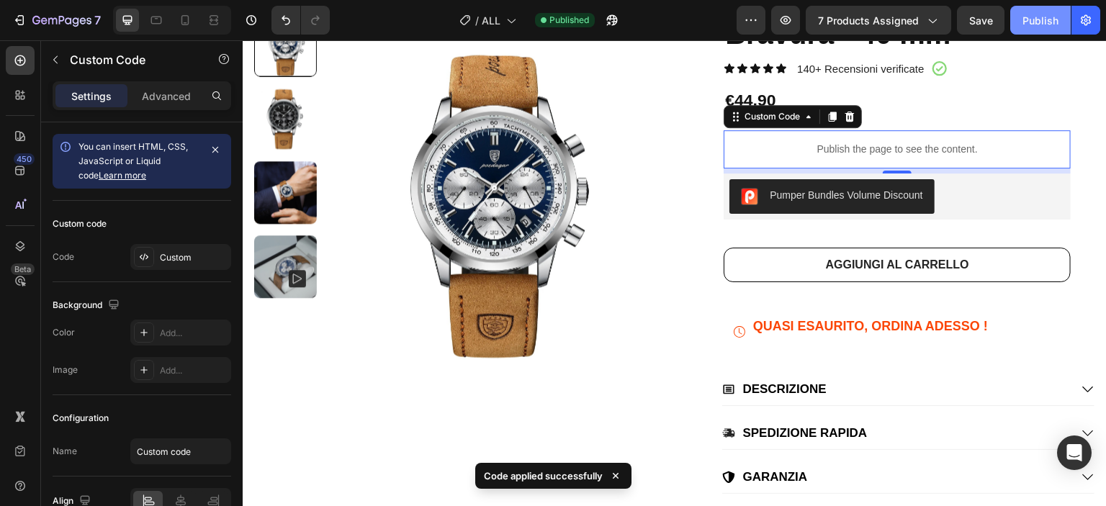
click at [1023, 17] on div "Publish" at bounding box center [1040, 20] width 36 height 15
click at [929, 147] on p "Publish the page to see the content." at bounding box center [896, 149] width 347 height 15
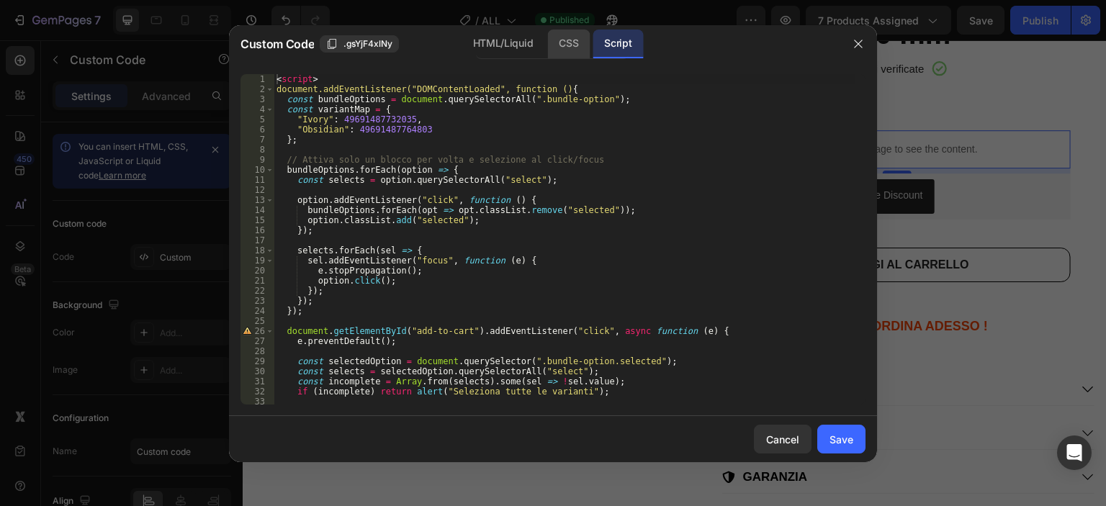
click at [556, 43] on div "CSS" at bounding box center [568, 44] width 42 height 29
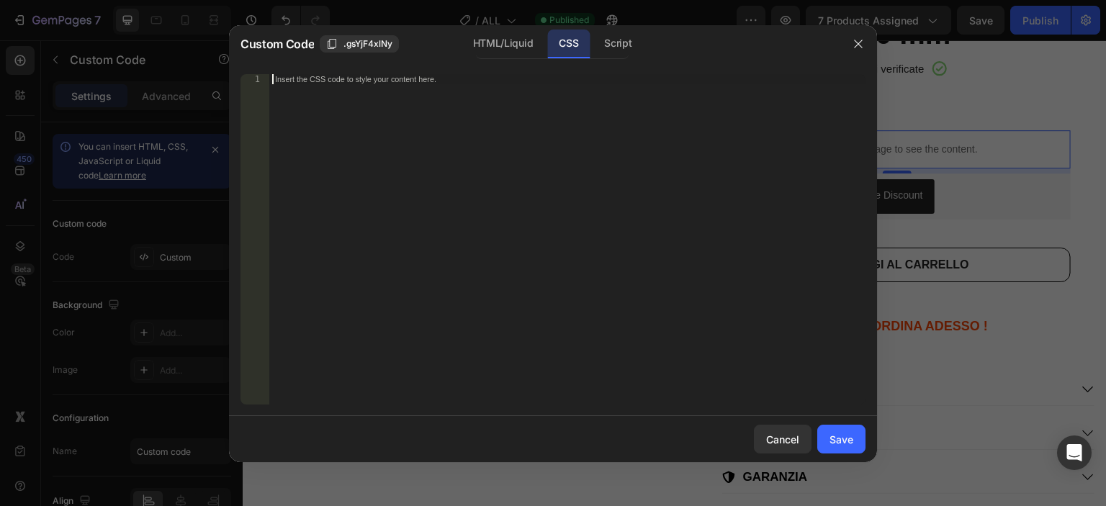
click at [452, 78] on div "Insert the CSS code to style your content here." at bounding box center [537, 79] width 525 height 9
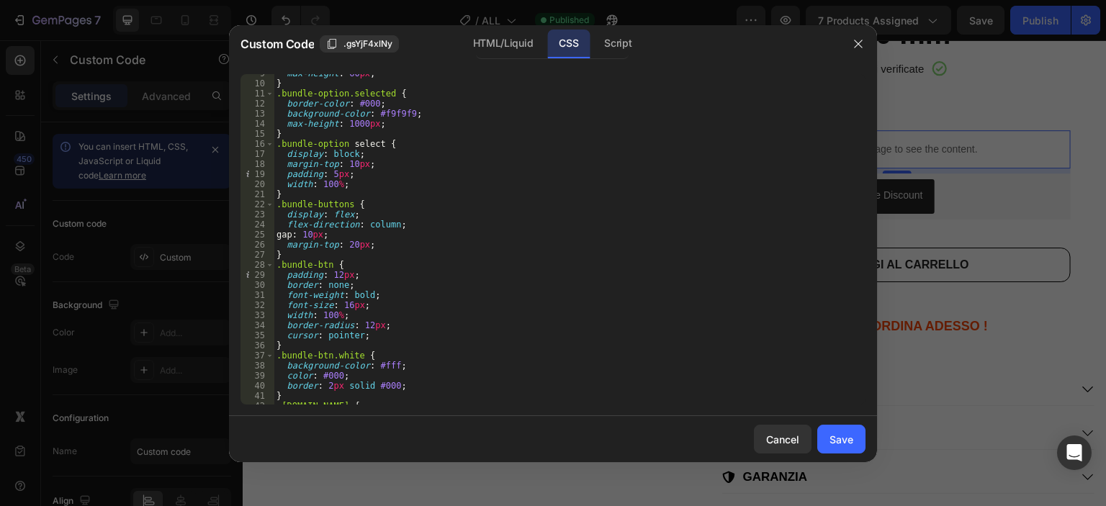
scroll to position [132, 0]
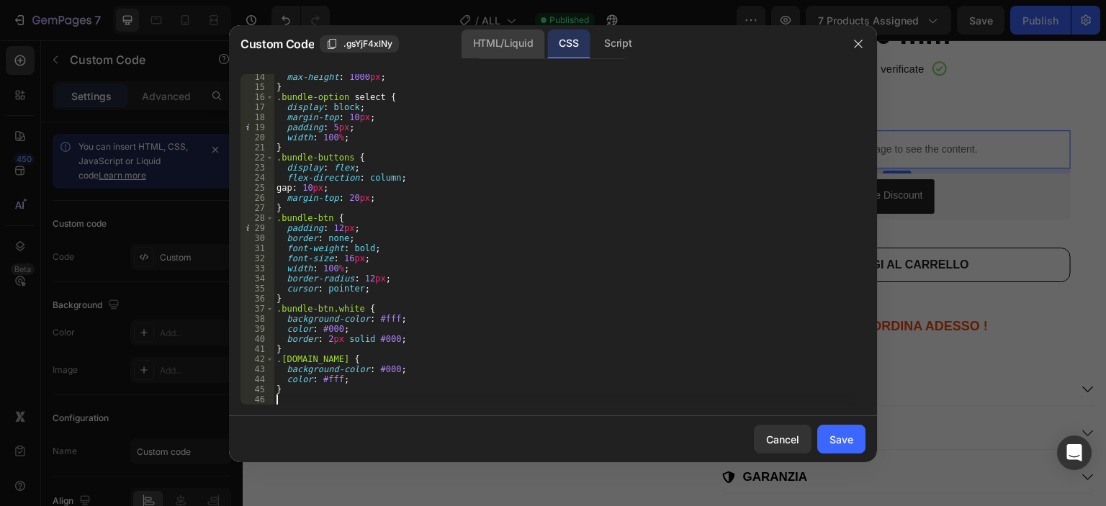
click at [498, 42] on div "HTML/Liquid" at bounding box center [502, 44] width 83 height 29
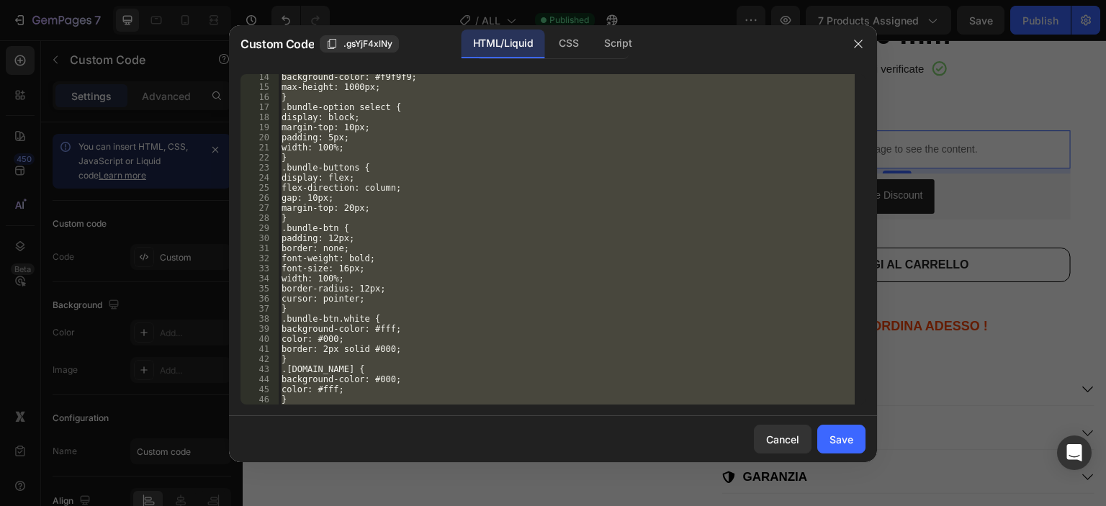
click at [460, 106] on div "background-color: #f9f9f9; max-height: 1000px; } .bundle-option select { displa…" at bounding box center [567, 239] width 576 height 330
type textarea "</script>"
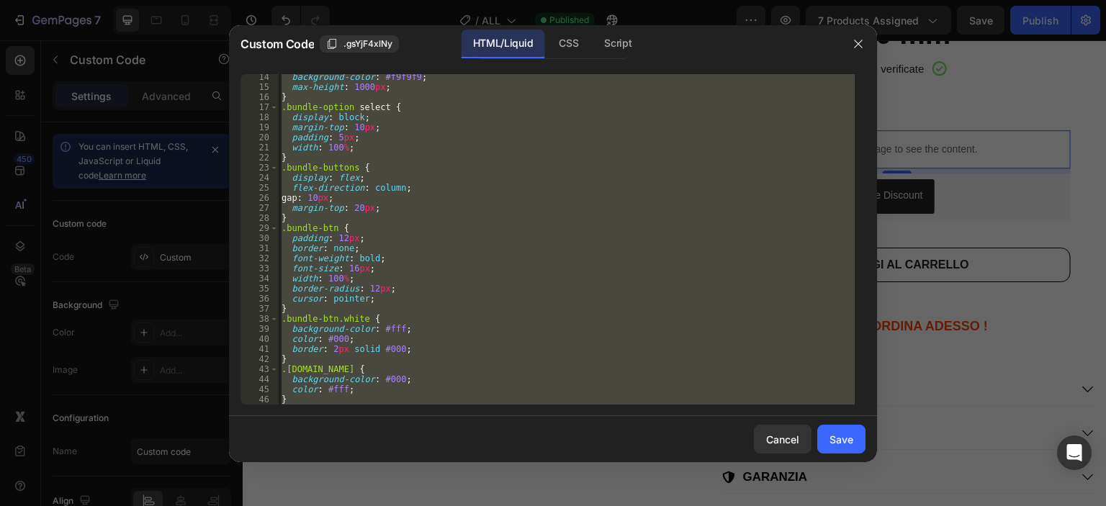
paste textarea
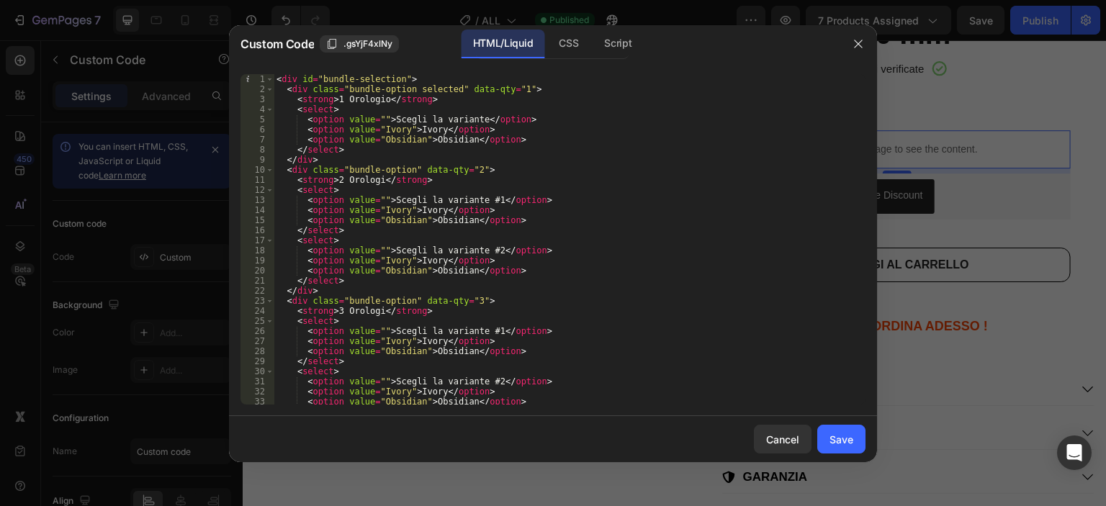
scroll to position [0, 0]
click at [592, 55] on div "CSS" at bounding box center [617, 44] width 50 height 29
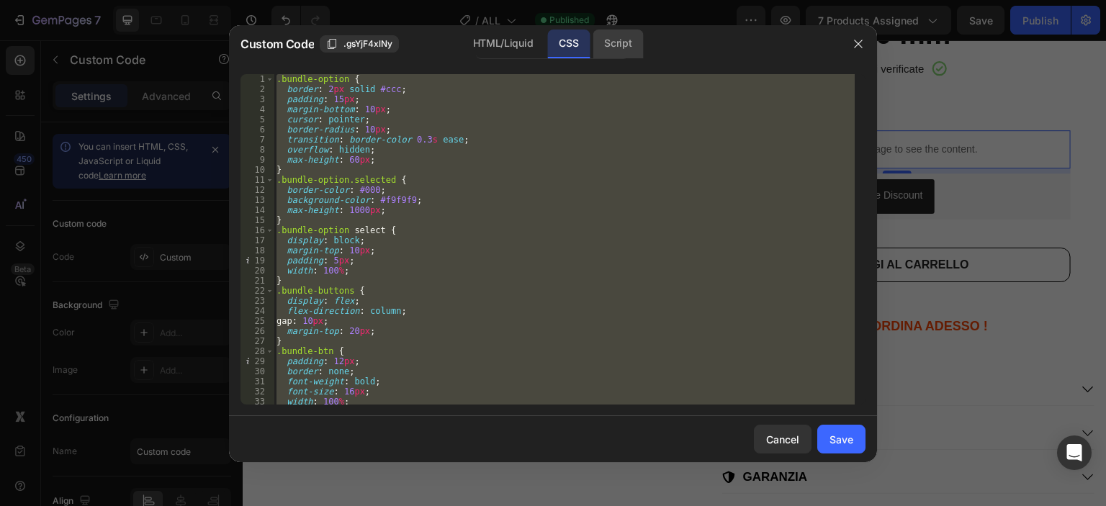
click at [610, 48] on div "Script" at bounding box center [617, 44] width 50 height 29
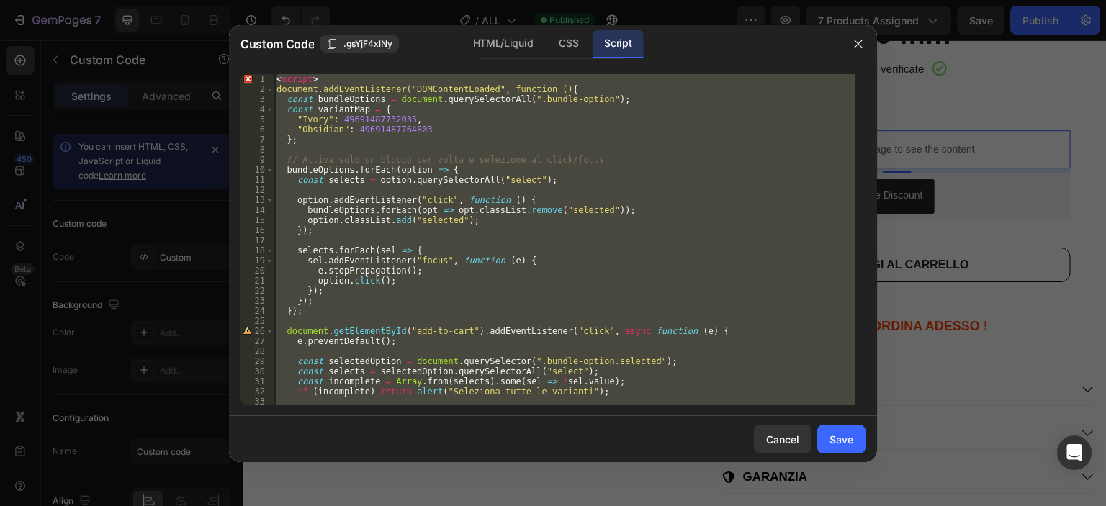
click at [482, 171] on div "< script > document.addEventListener("DOMContentLoaded", function () { const bu…" at bounding box center [564, 239] width 581 height 330
type textarea "</script>"
paste textarea
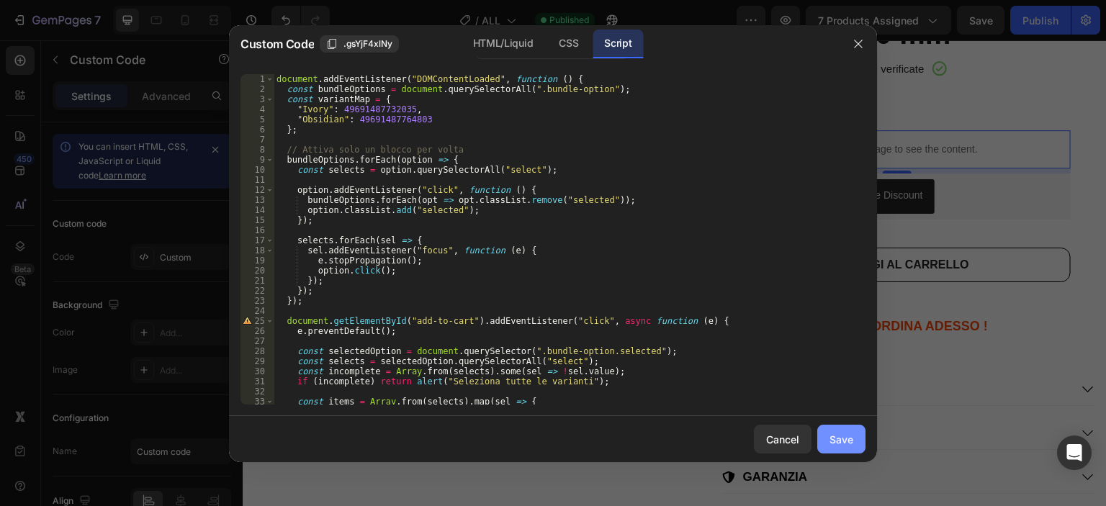
click at [841, 436] on div "Save" at bounding box center [841, 439] width 24 height 15
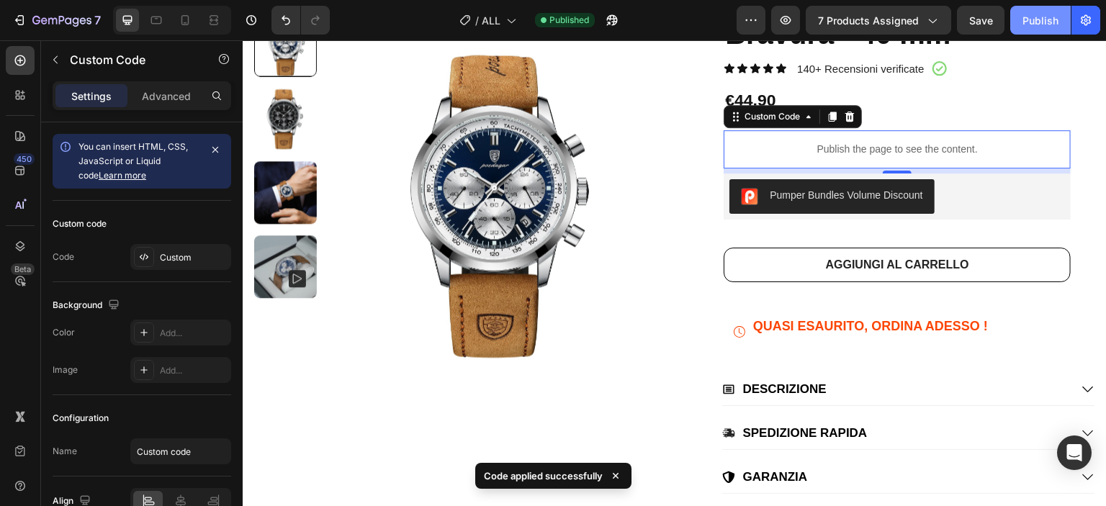
click at [1027, 21] on div "Publish" at bounding box center [1040, 20] width 36 height 15
click at [799, 146] on p "Publish the page to see the content." at bounding box center [896, 149] width 347 height 15
click at [800, 146] on p "Publish the page to see the content." at bounding box center [896, 149] width 347 height 15
click at [852, 145] on p "Publish the page to see the content." at bounding box center [896, 149] width 347 height 15
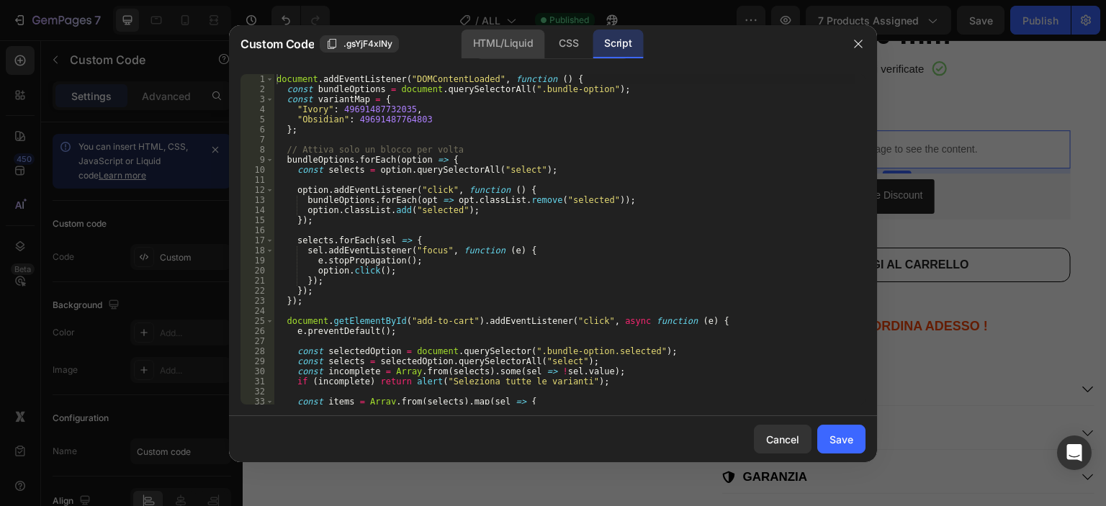
click at [547, 40] on div "HTML/Liquid" at bounding box center [568, 44] width 42 height 29
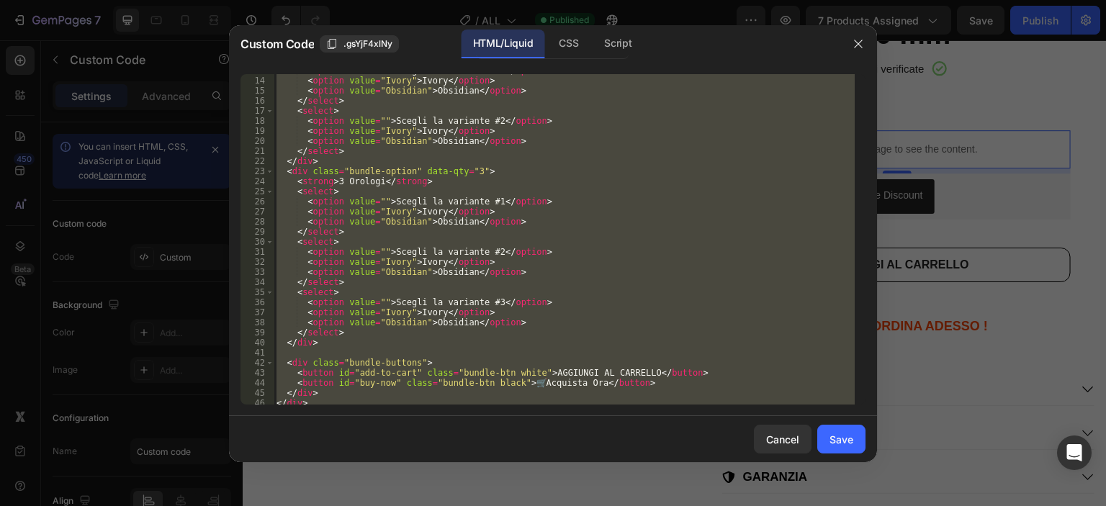
scroll to position [143, 0]
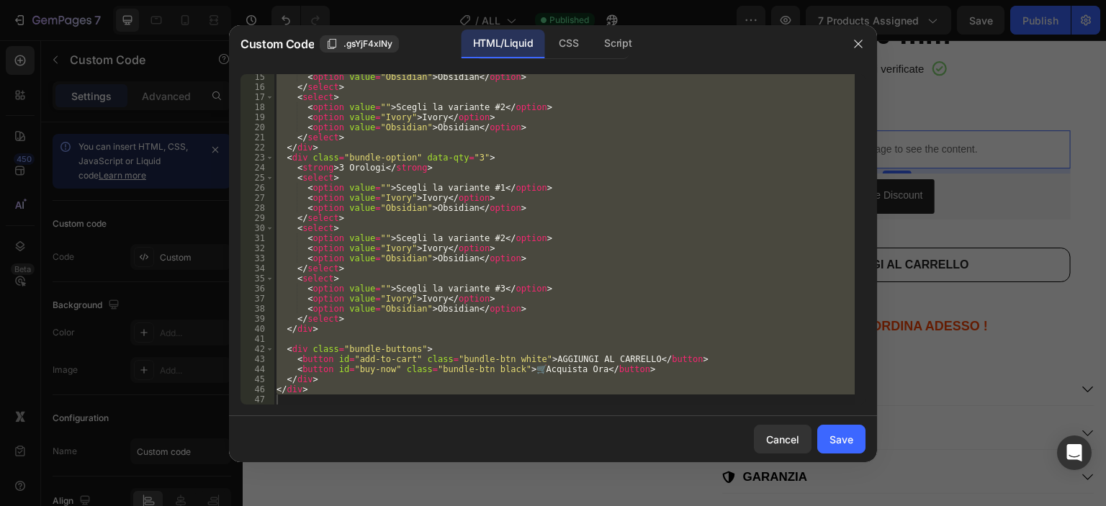
click at [658, 352] on div "< option value = "Obsidian" > Obsidian </ option > </ select > < select > < opt…" at bounding box center [564, 239] width 581 height 330
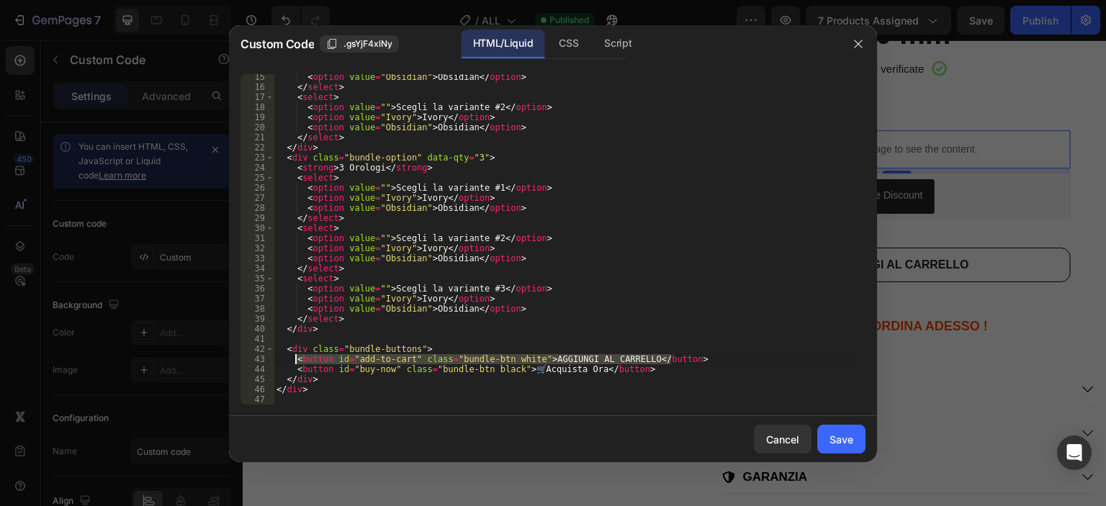
drag, startPoint x: 677, startPoint y: 358, endPoint x: 297, endPoint y: 362, distance: 380.1
click at [297, 362] on div "< option value = "Obsidian" > Obsidian </ option > </ select > < select > < opt…" at bounding box center [564, 247] width 581 height 351
type textarea "<button id="add-to-cart" class="bundle-btn white">AGGIUNGI [PERSON_NAME]</butto…"
paste textarea
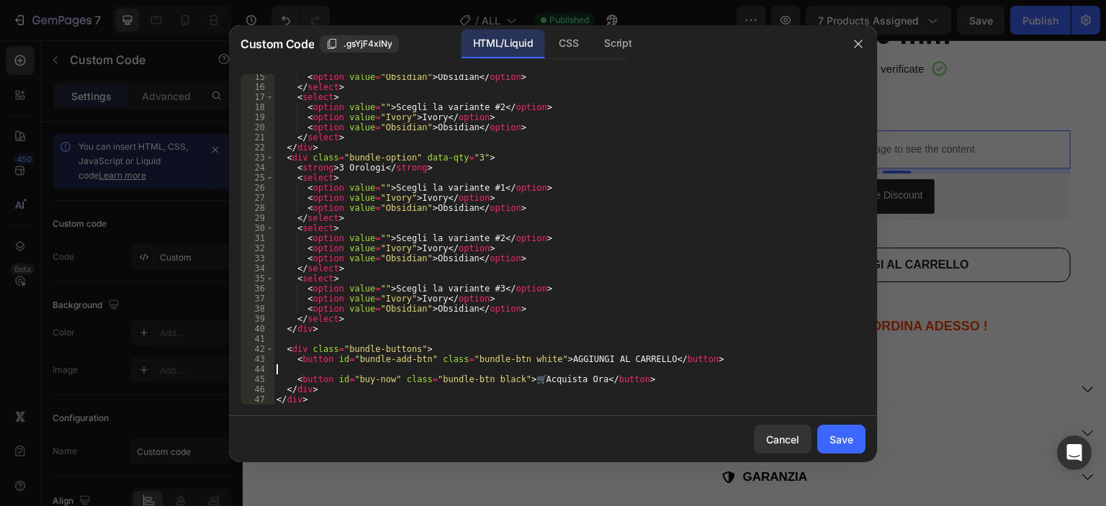
type textarea "<button id="bundle-add-btn" class="bundle-btn white">AGGIUNGI [PERSON_NAME]</bu…"
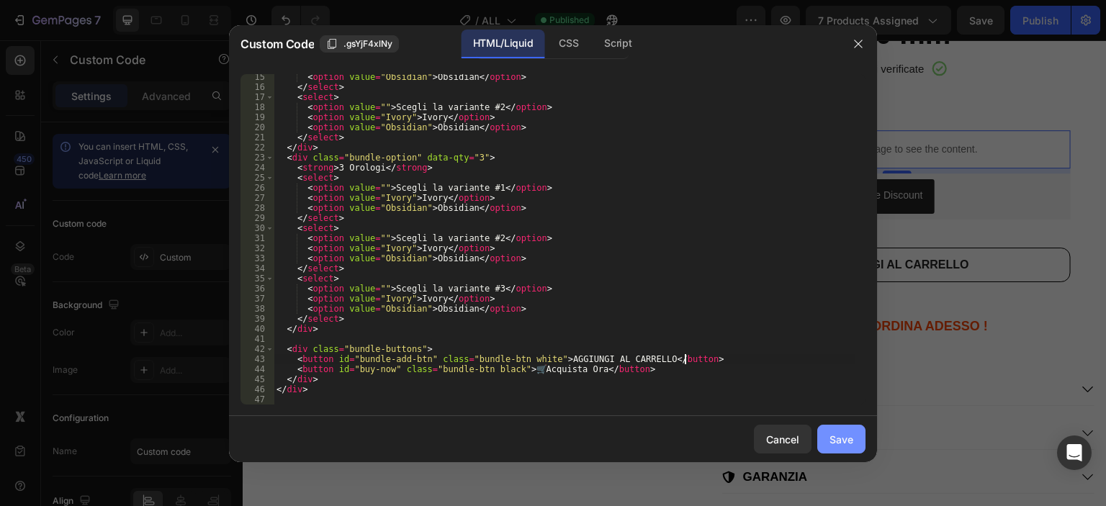
click at [854, 435] on button "Save" at bounding box center [841, 439] width 48 height 29
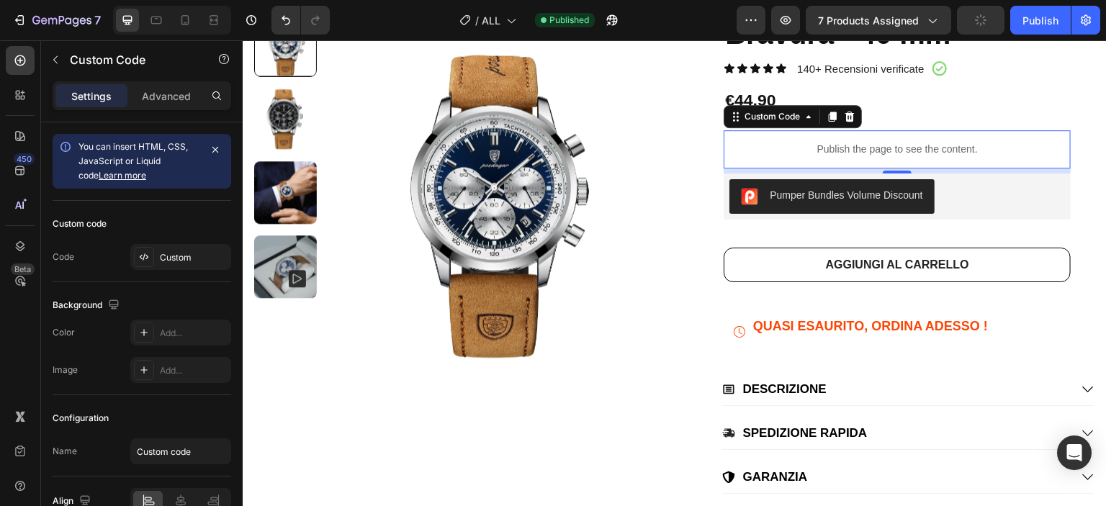
click at [736, 150] on p "Publish the page to see the content." at bounding box center [896, 149] width 347 height 15
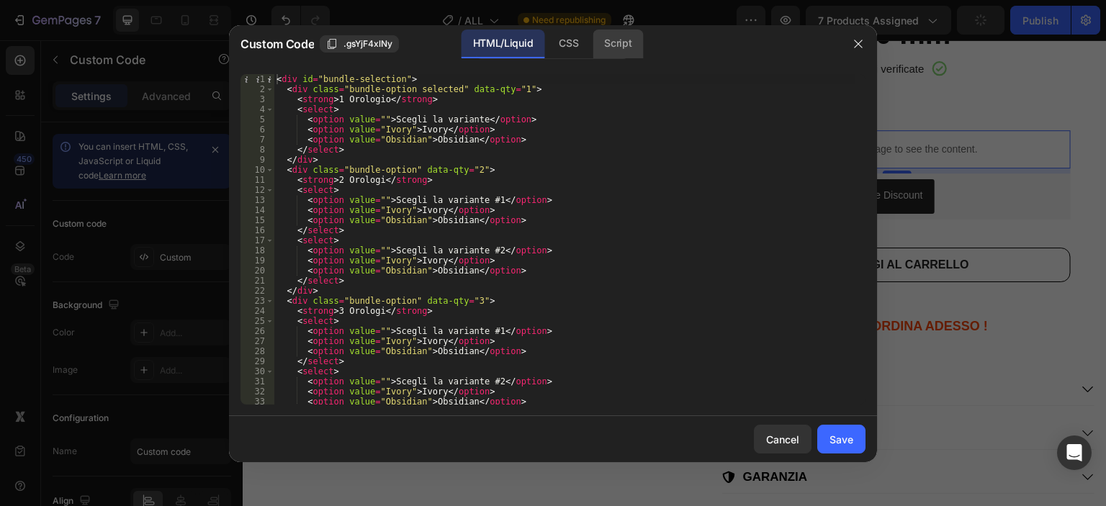
click at [623, 38] on div "Script" at bounding box center [617, 44] width 50 height 29
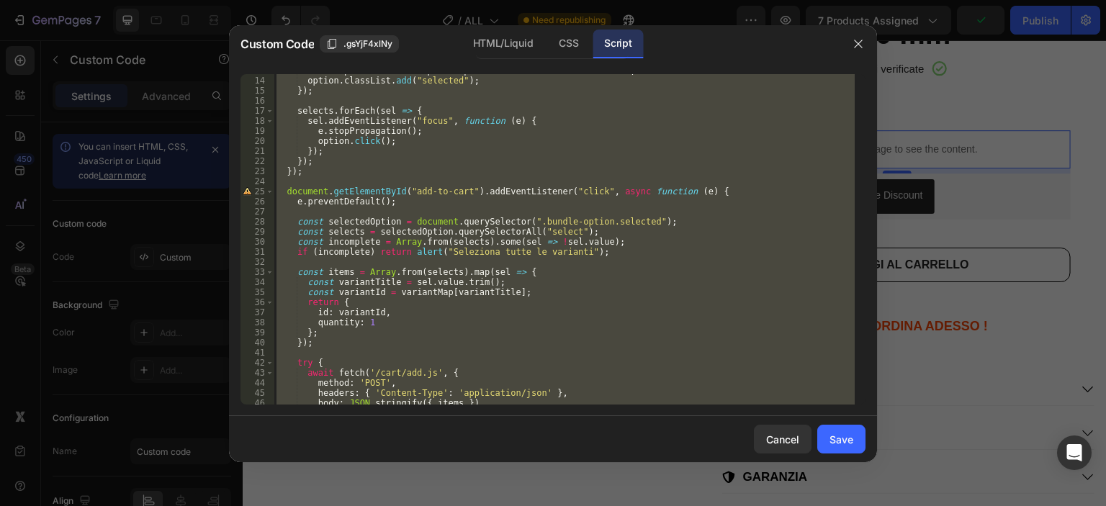
scroll to position [130, 0]
type textarea "});"
click at [366, 180] on div "bundleOptions . forEach ( opt => opt . classList . remove ( "selected" )) ; opt…" at bounding box center [564, 239] width 581 height 330
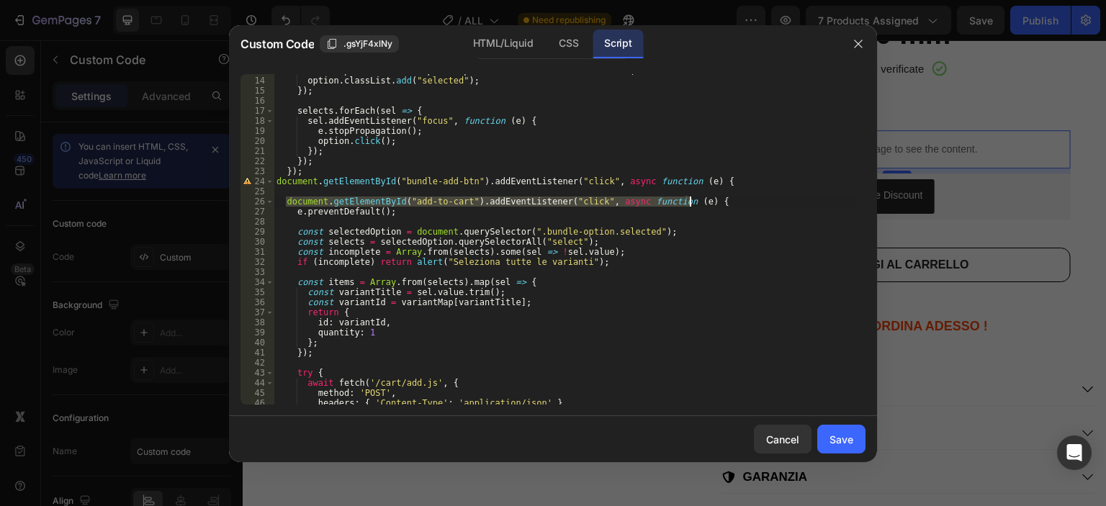
drag, startPoint x: 285, startPoint y: 200, endPoint x: 690, endPoint y: 201, distance: 404.6
click at [690, 201] on div "bundleOptions . forEach ( opt => opt . classList . remove ( "selected" )) ; opt…" at bounding box center [564, 241] width 581 height 351
type textarea "document.getElementById("add-to-cart").addEventListener("click", async function…"
click at [275, 204] on div "bundleOptions . forEach ( opt => opt . classList . remove ( "selected" )) ; opt…" at bounding box center [564, 241] width 581 height 351
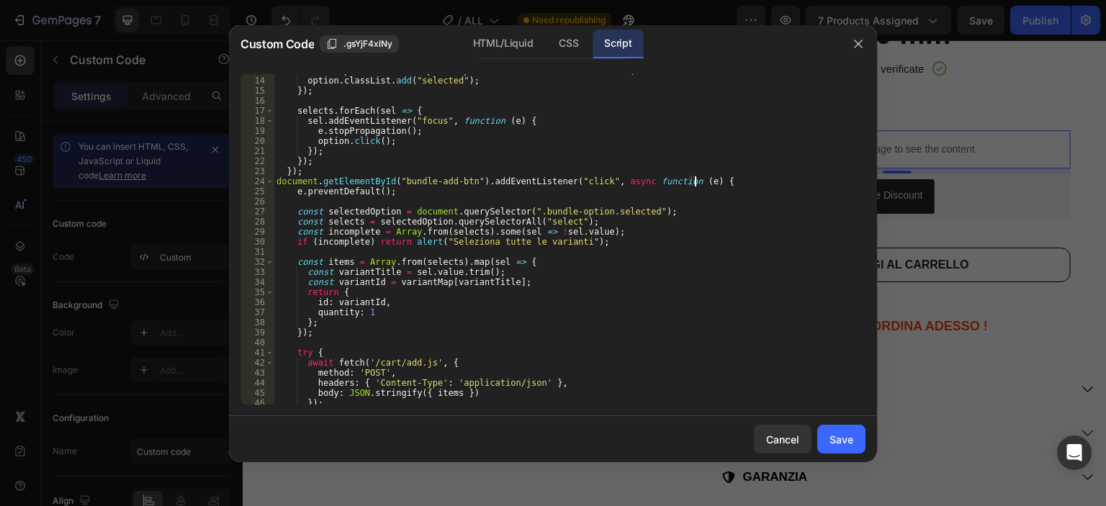
click at [315, 173] on div "bundleOptions . forEach ( opt => opt . classList . remove ( "selected" )) ; opt…" at bounding box center [564, 241] width 581 height 351
type textarea "});"
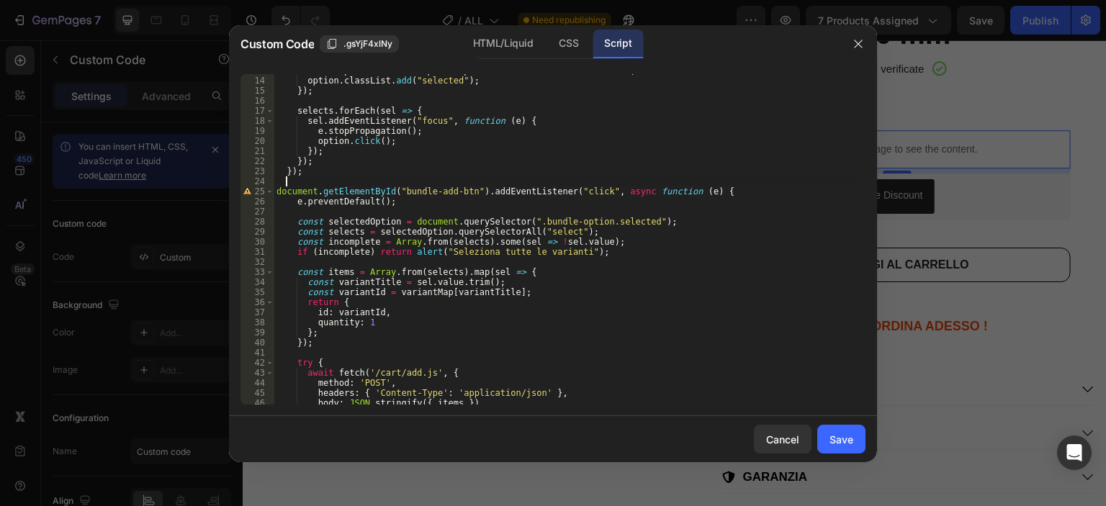
click at [276, 194] on div "bundleOptions . forEach ( opt => opt . classList . remove ( "selected" )) ; opt…" at bounding box center [564, 241] width 581 height 351
click at [346, 194] on div "bundleOptions . forEach ( opt => opt . classList . remove ( "selected" )) ; opt…" at bounding box center [564, 241] width 581 height 351
click at [337, 169] on div "bundleOptions . forEach ( opt => opt . classList . remove ( "selected" )) ; opt…" at bounding box center [564, 241] width 581 height 351
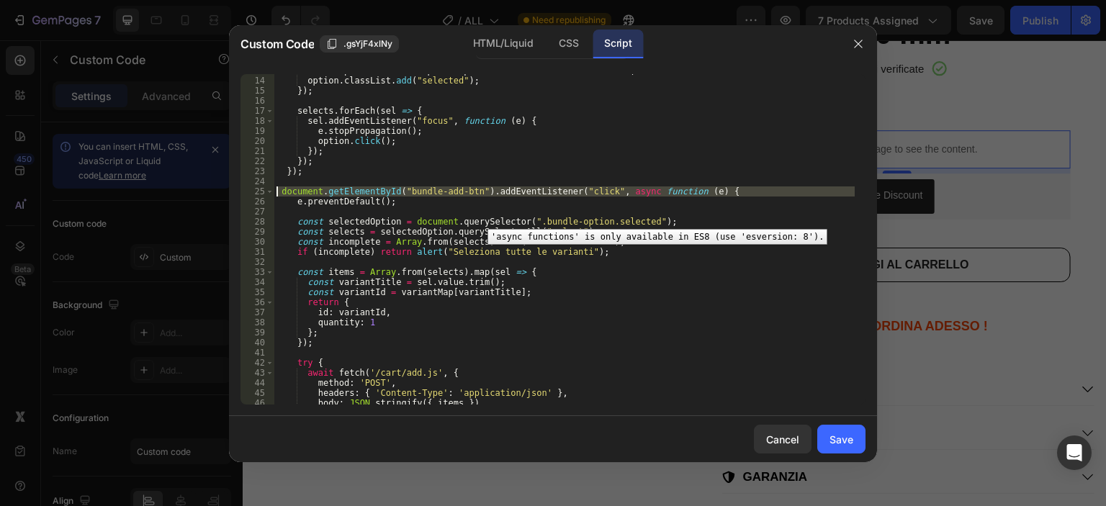
click at [248, 193] on div "25" at bounding box center [257, 191] width 34 height 10
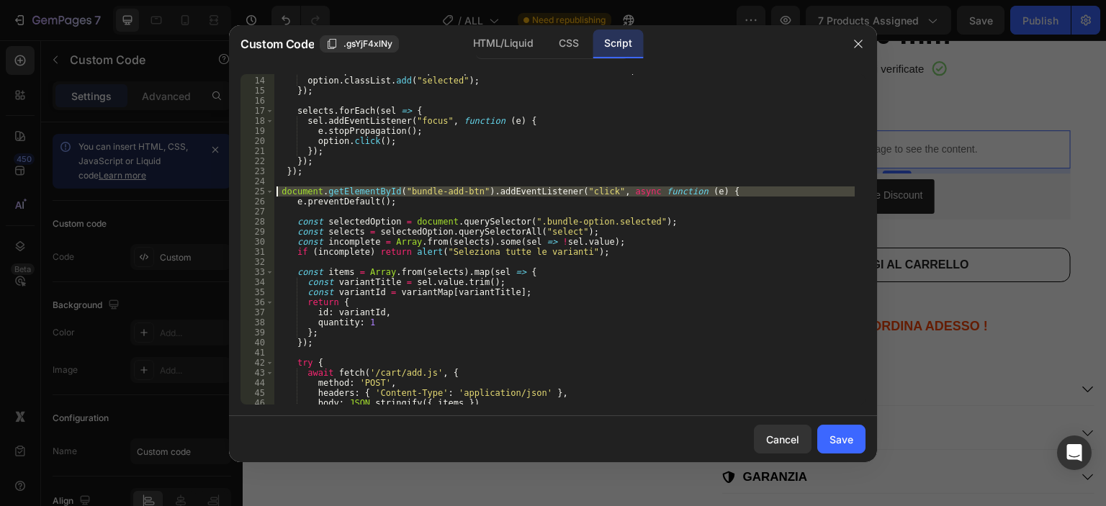
click at [405, 176] on div "bundleOptions . forEach ( opt => opt . classList . remove ( "selected" )) ; opt…" at bounding box center [564, 241] width 581 height 351
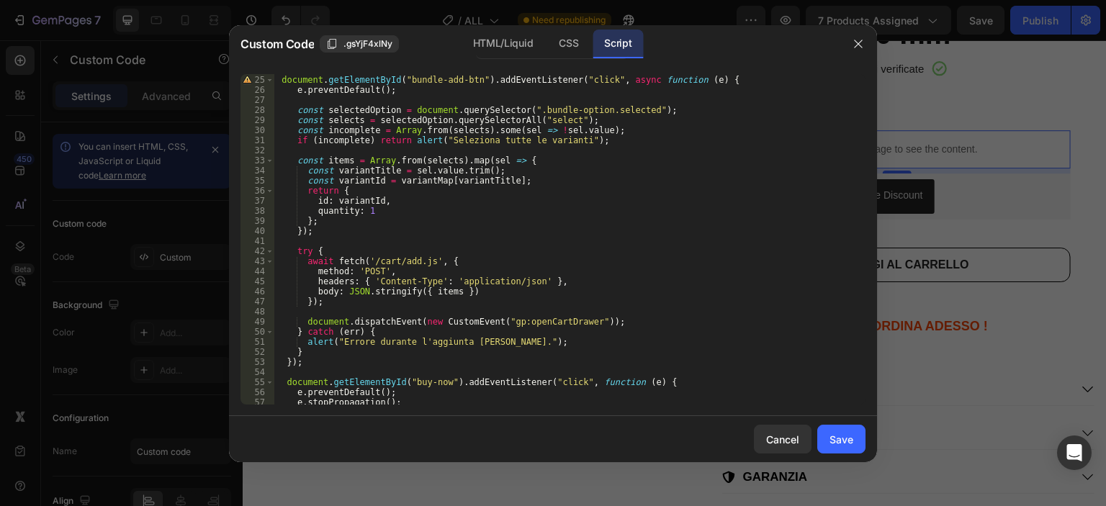
scroll to position [284, 0]
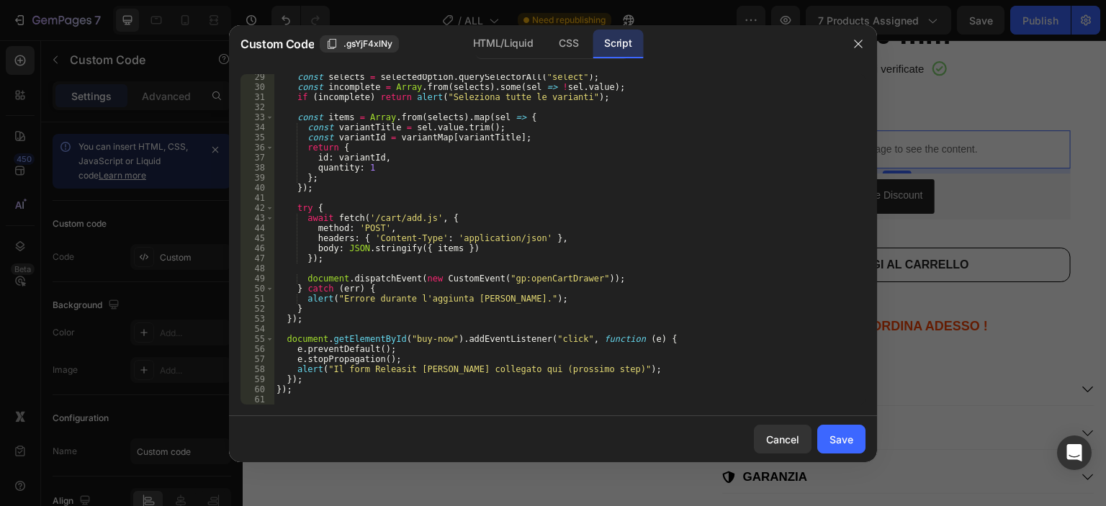
click at [521, 163] on div "const selects = selectedOption . querySelectorAll ( "select" ) ; const incomple…" at bounding box center [564, 247] width 581 height 351
type textarea "});"
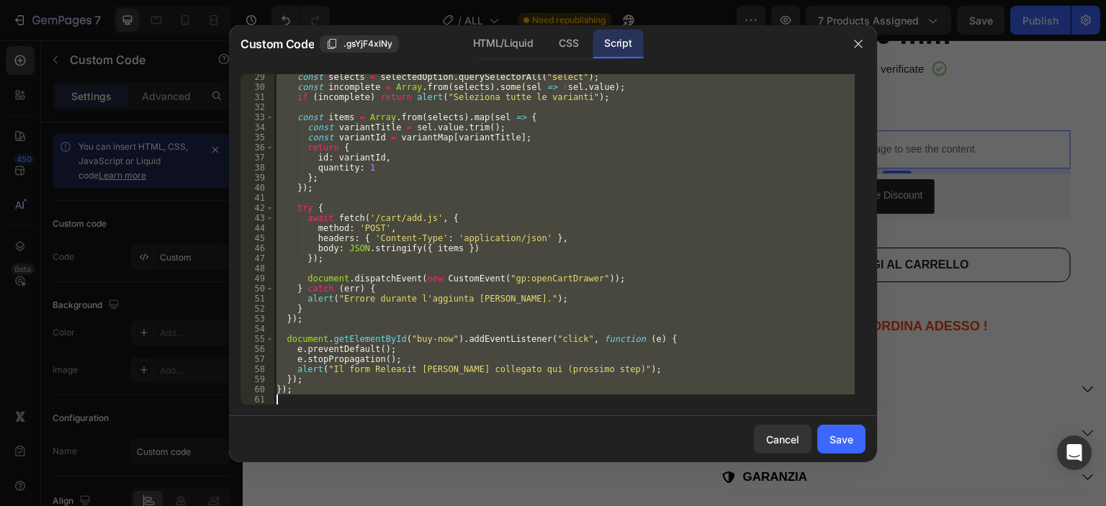
paste textarea
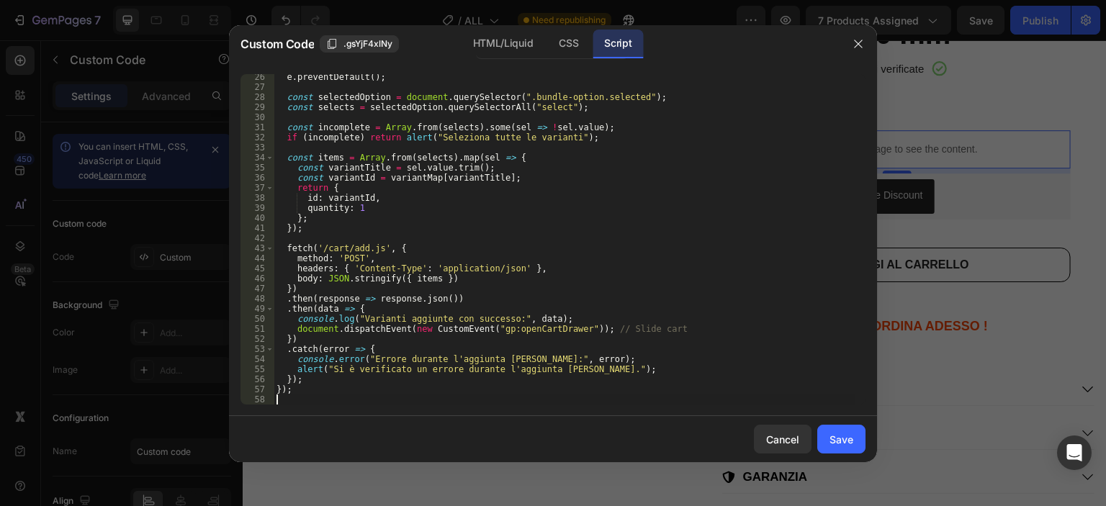
scroll to position [253, 0]
click at [832, 432] on div "Save" at bounding box center [841, 439] width 24 height 15
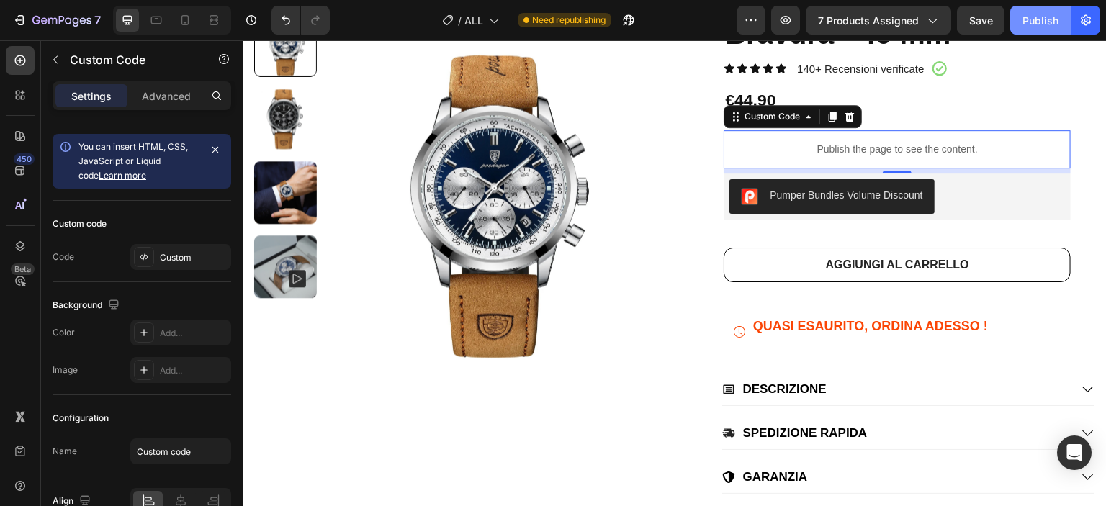
click at [1047, 22] on div "Publish" at bounding box center [1040, 20] width 36 height 15
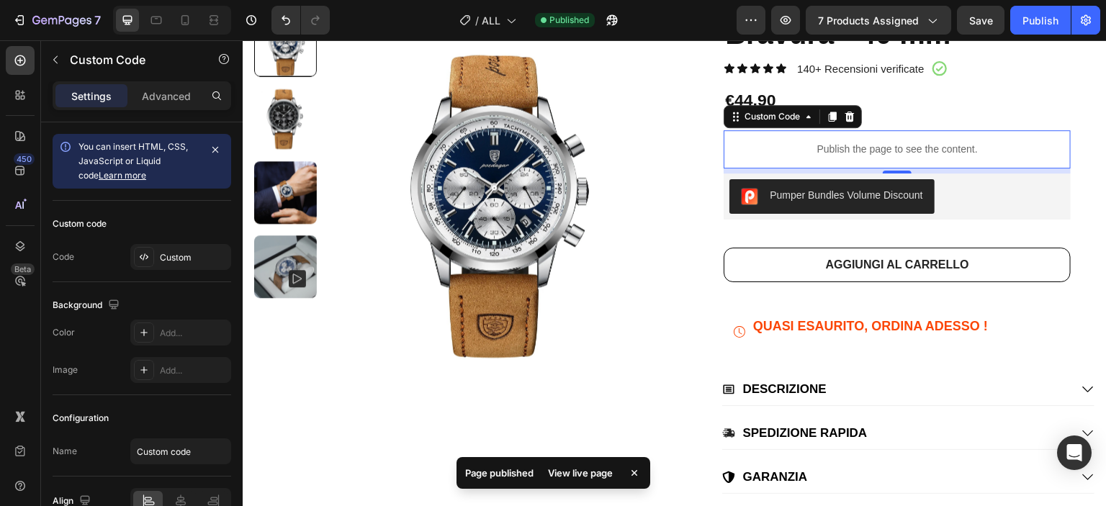
click at [936, 149] on p "Publish the page to see the content." at bounding box center [896, 149] width 347 height 15
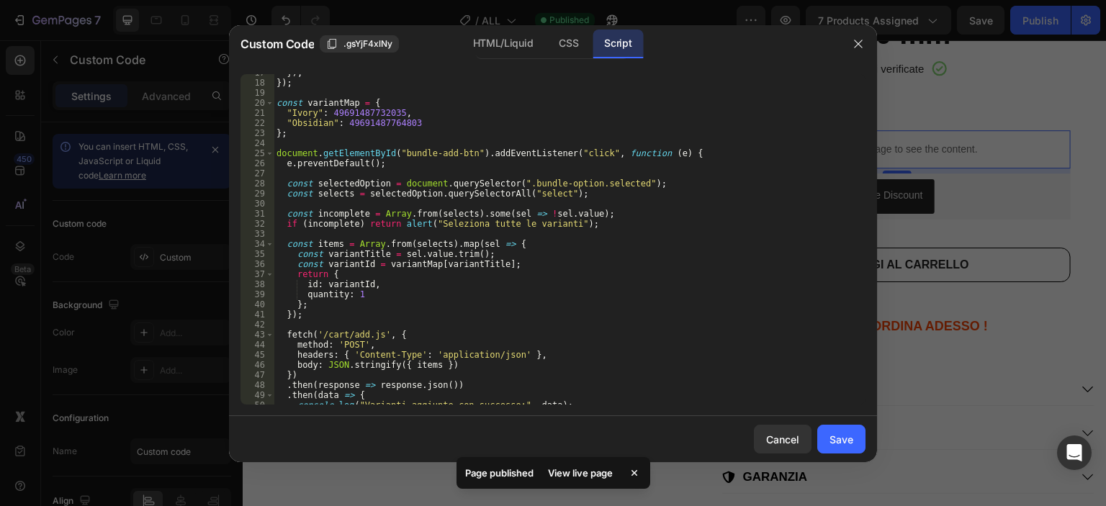
scroll to position [0, 0]
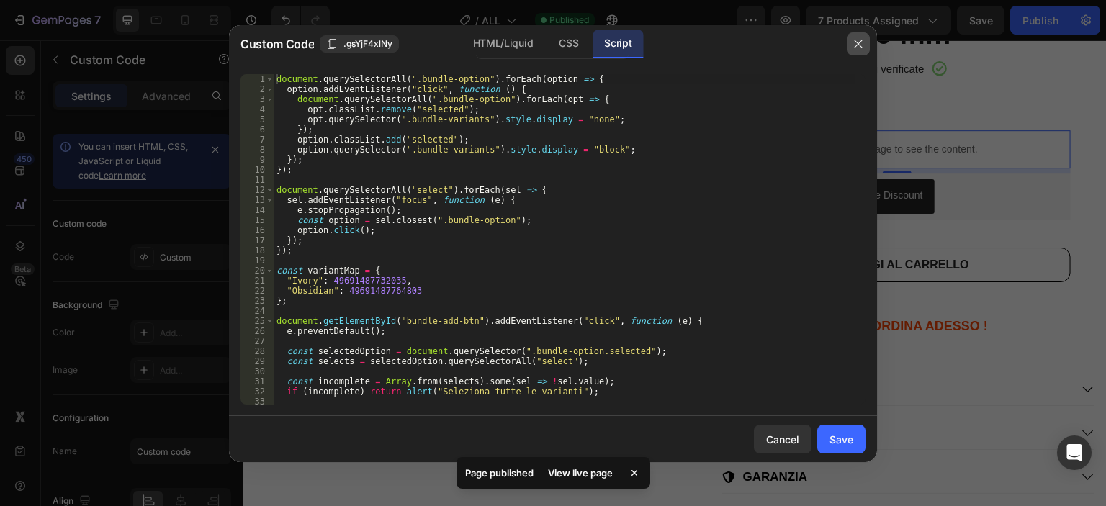
click at [855, 35] on button "button" at bounding box center [858, 43] width 23 height 23
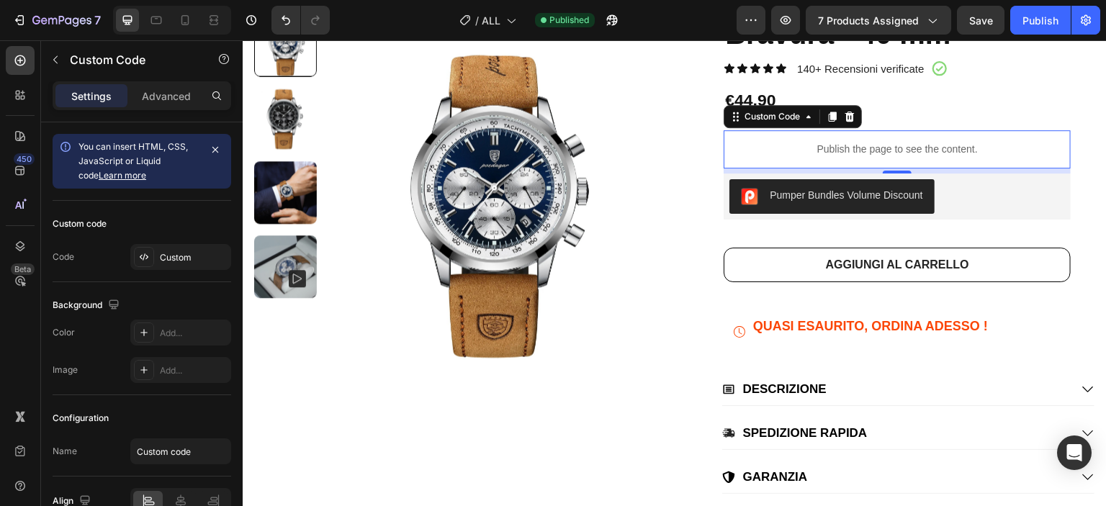
click at [857, 142] on p "Publish the page to see the content." at bounding box center [896, 149] width 347 height 15
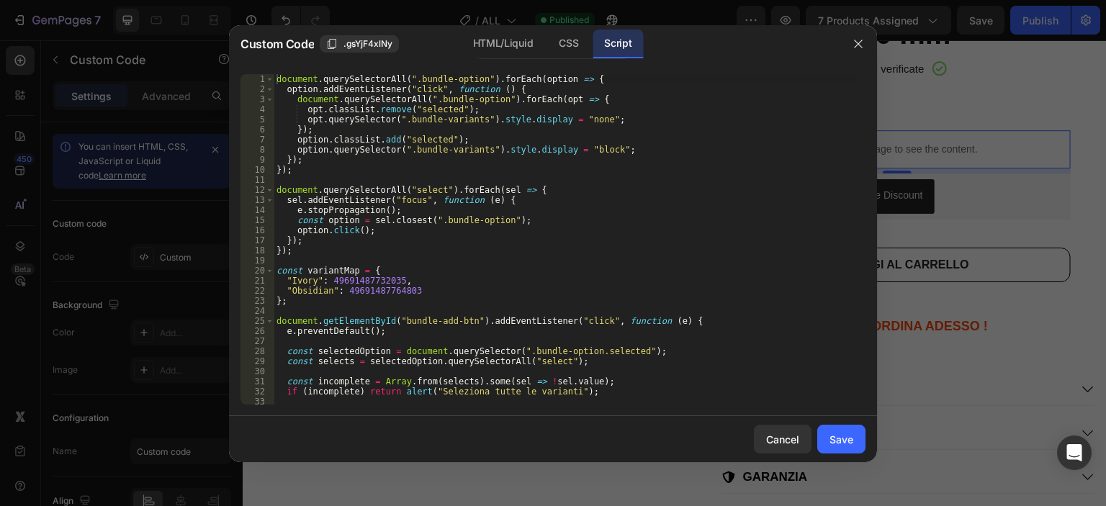
click at [534, 189] on div "document . querySelectorAll ( ".bundle-option" ) . forEach ( option => { option…" at bounding box center [564, 249] width 581 height 351
type textarea "});"
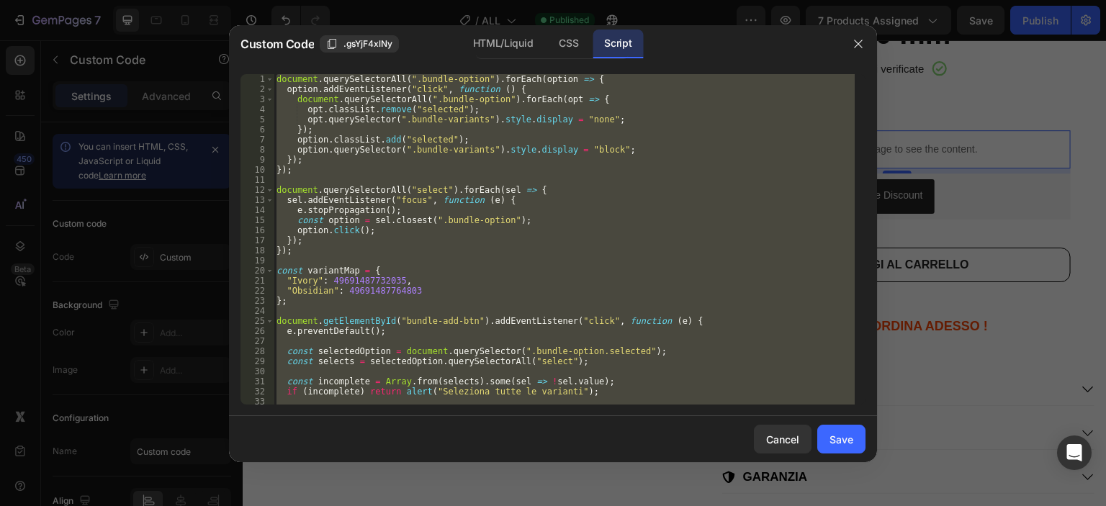
paste textarea
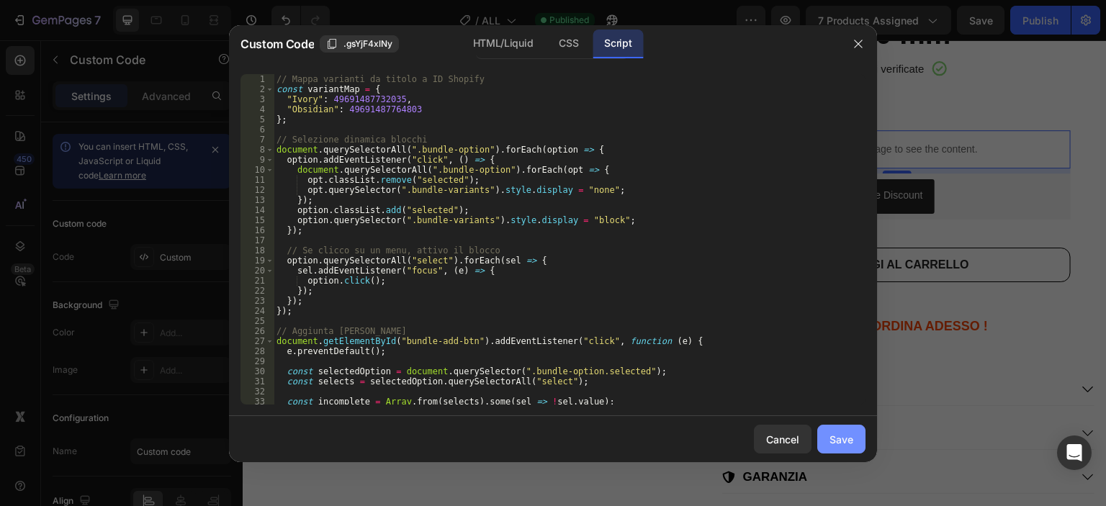
click at [847, 446] on div "Save" at bounding box center [841, 439] width 24 height 15
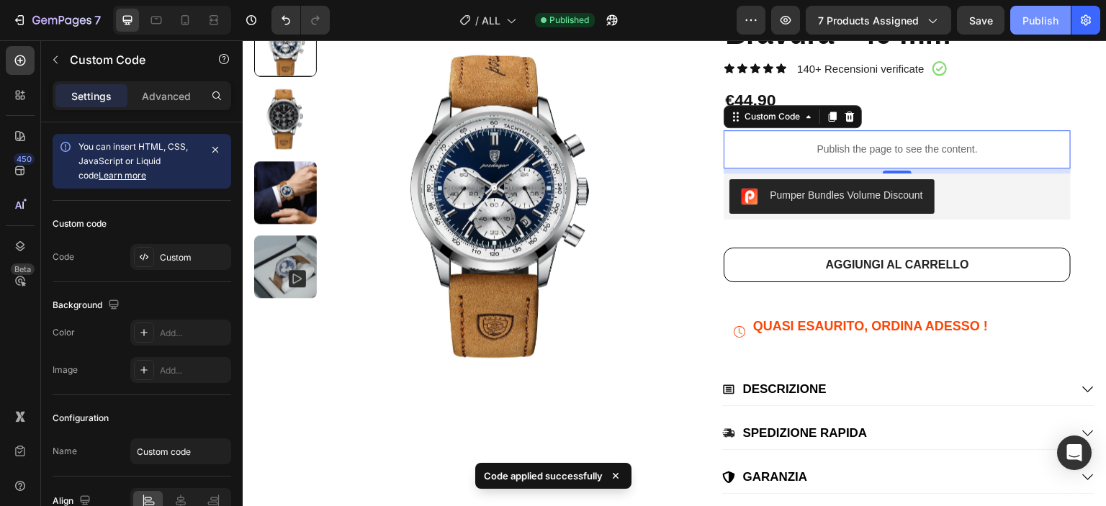
click at [1028, 17] on div "Publish" at bounding box center [1040, 20] width 36 height 15
click at [793, 142] on p "Publish the page to see the content." at bounding box center [896, 149] width 347 height 15
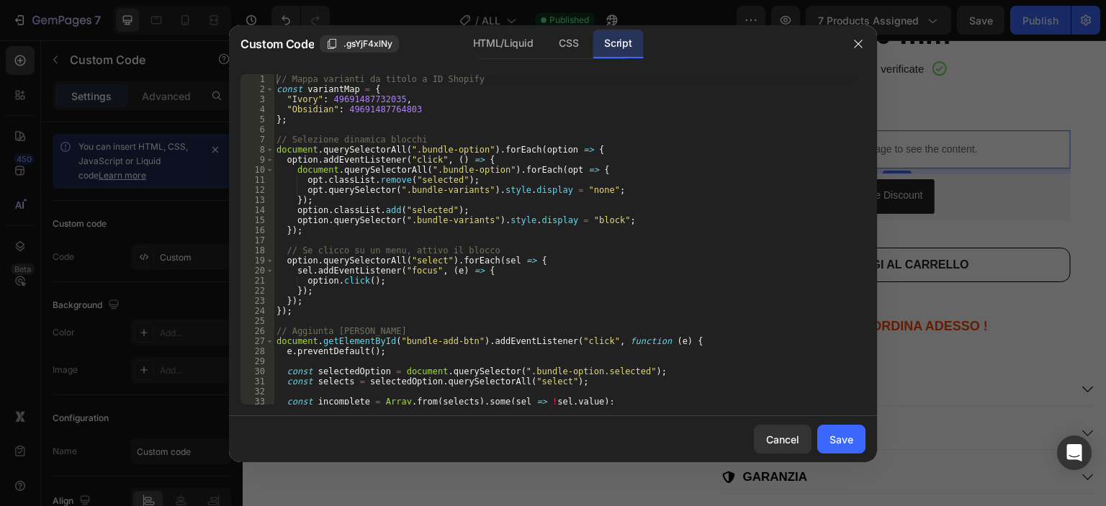
click at [555, 221] on div "// Mappa varianti da titolo a ID Shopify const variantMap = { "Ivory" : 4969148…" at bounding box center [564, 249] width 581 height 351
type textarea "});"
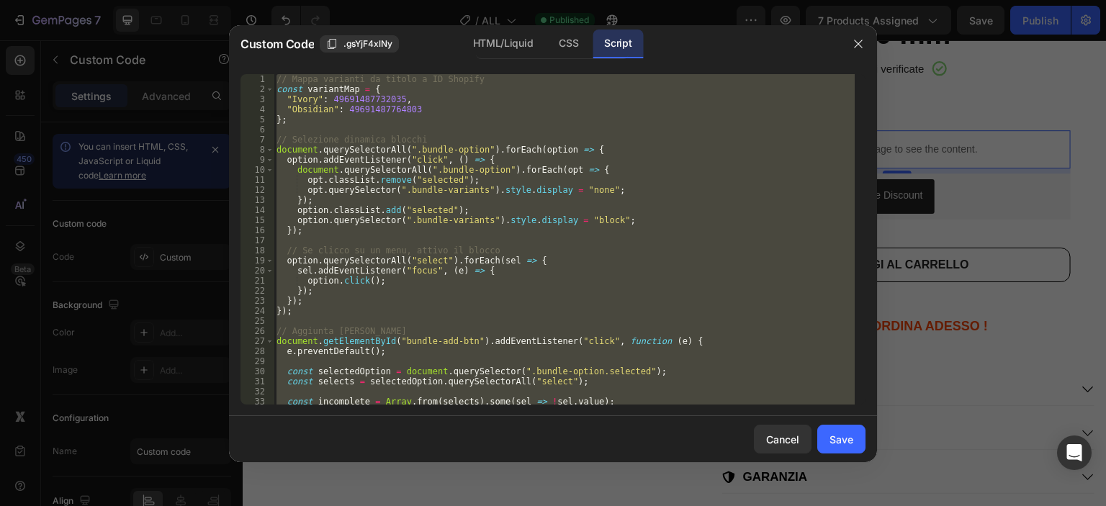
paste textarea
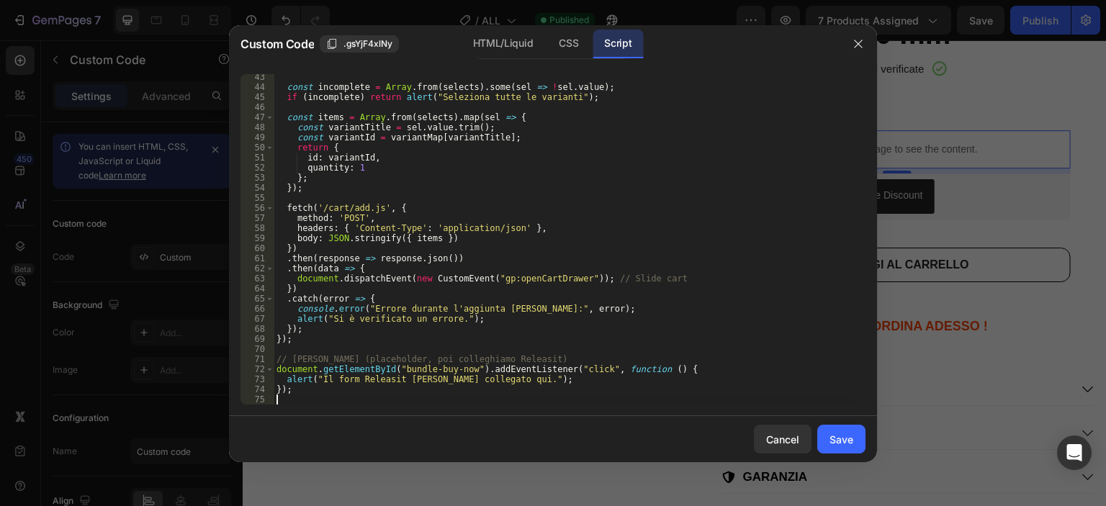
scroll to position [425, 0]
click at [832, 438] on div "Save" at bounding box center [841, 439] width 24 height 15
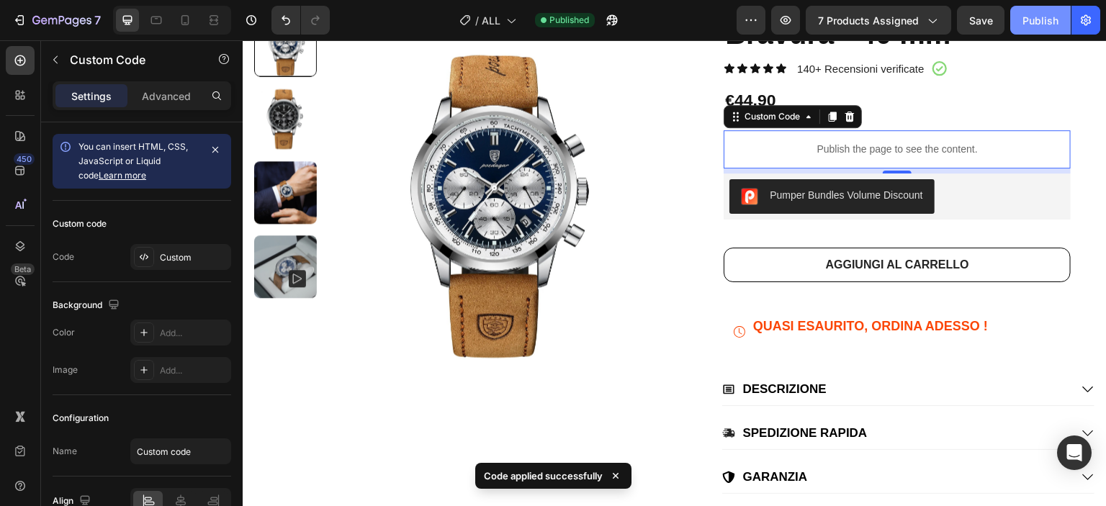
click at [1022, 24] on button "Publish" at bounding box center [1040, 20] width 60 height 29
click at [899, 142] on p "Publish the page to see the content." at bounding box center [896, 149] width 347 height 15
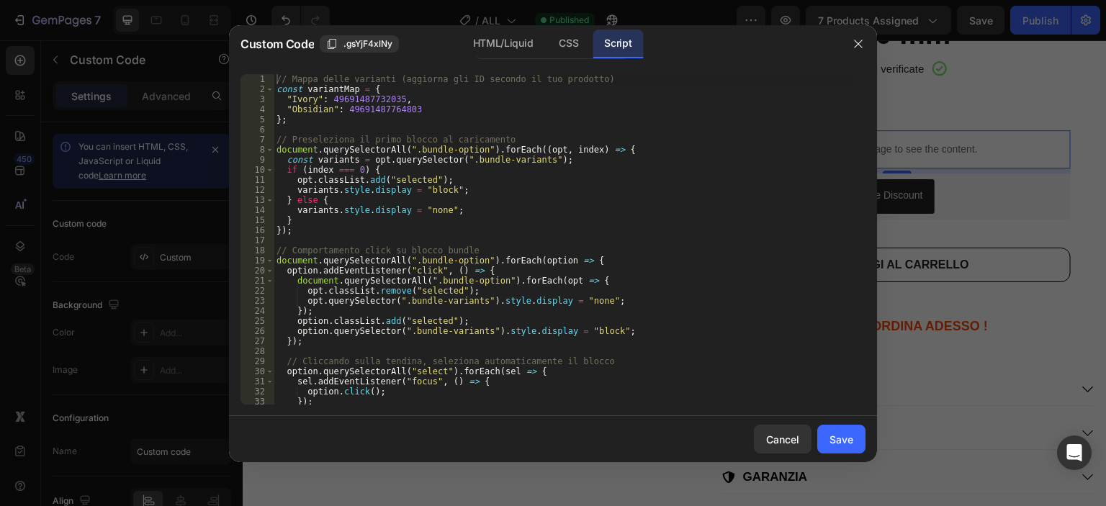
click at [636, 134] on div "// Mappa delle varianti (aggiorna gli ID secondo il tuo prodotto) const variant…" at bounding box center [564, 249] width 581 height 351
type textarea "});"
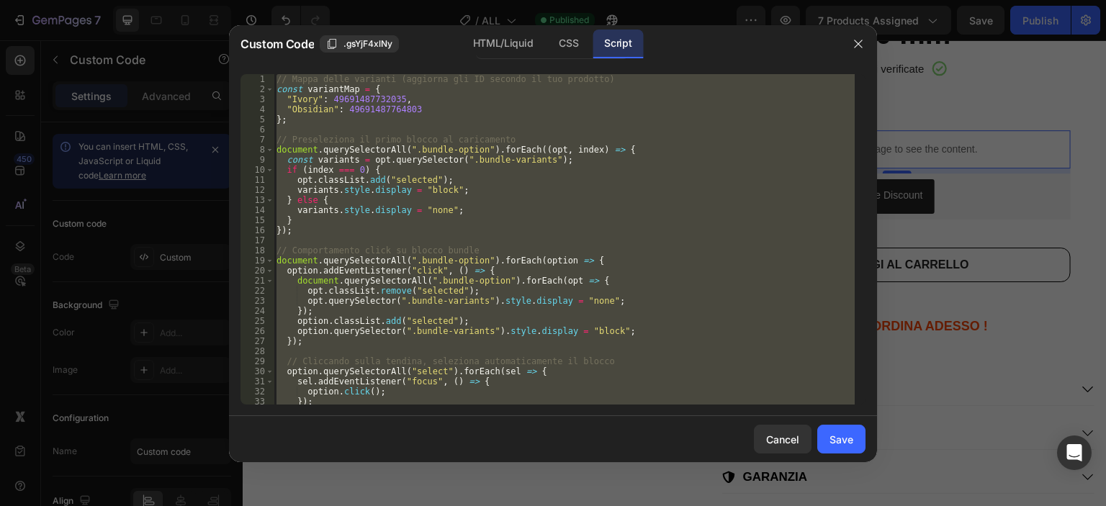
paste textarea
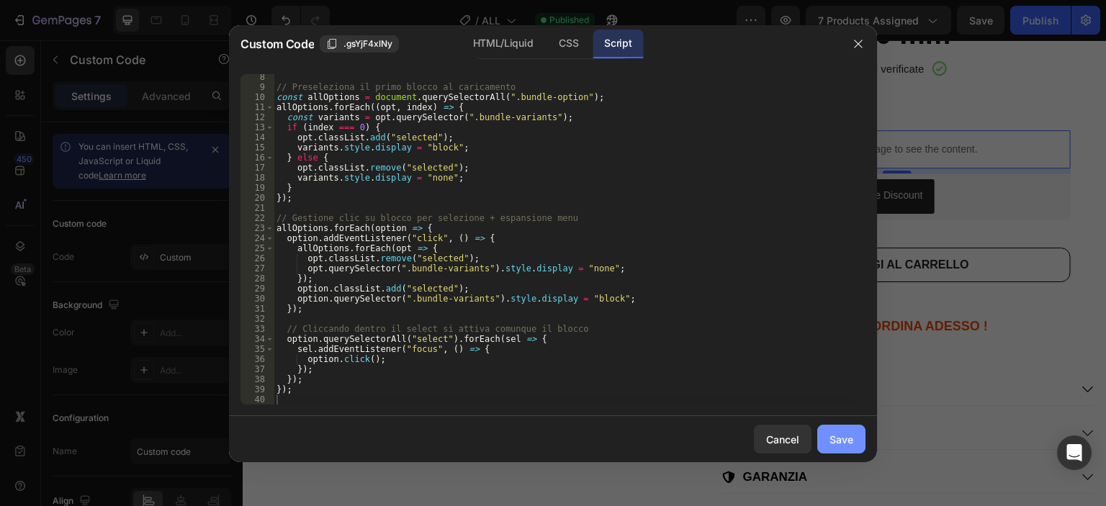
click at [845, 448] on button "Save" at bounding box center [841, 439] width 48 height 29
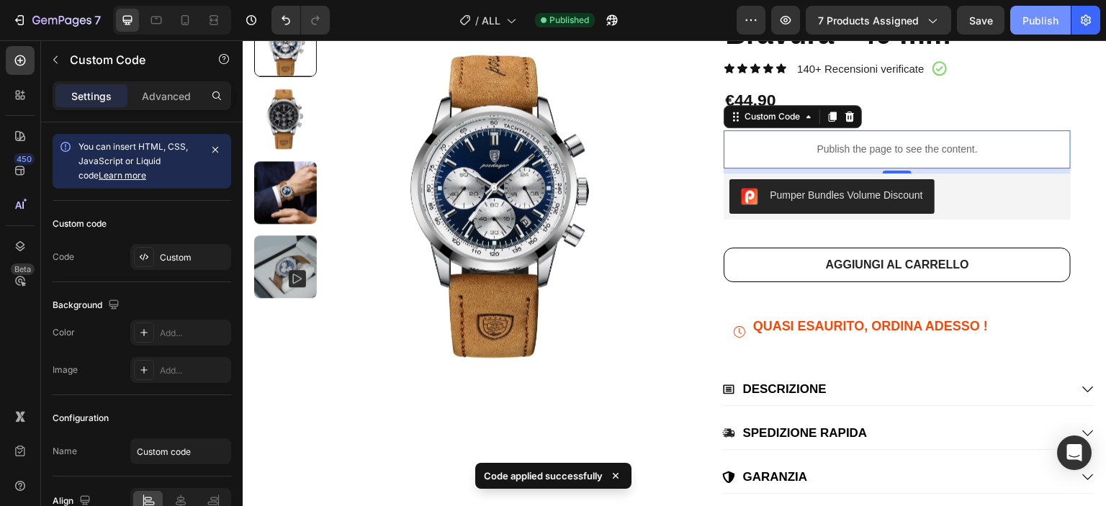
click at [1034, 19] on div "Publish" at bounding box center [1040, 20] width 36 height 15
click at [918, 158] on div "Publish the page to see the content." at bounding box center [896, 149] width 347 height 38
drag, startPoint x: 918, startPoint y: 158, endPoint x: 1112, endPoint y: 217, distance: 202.9
click at [918, 158] on div "Publish the page to see the content." at bounding box center [896, 149] width 347 height 38
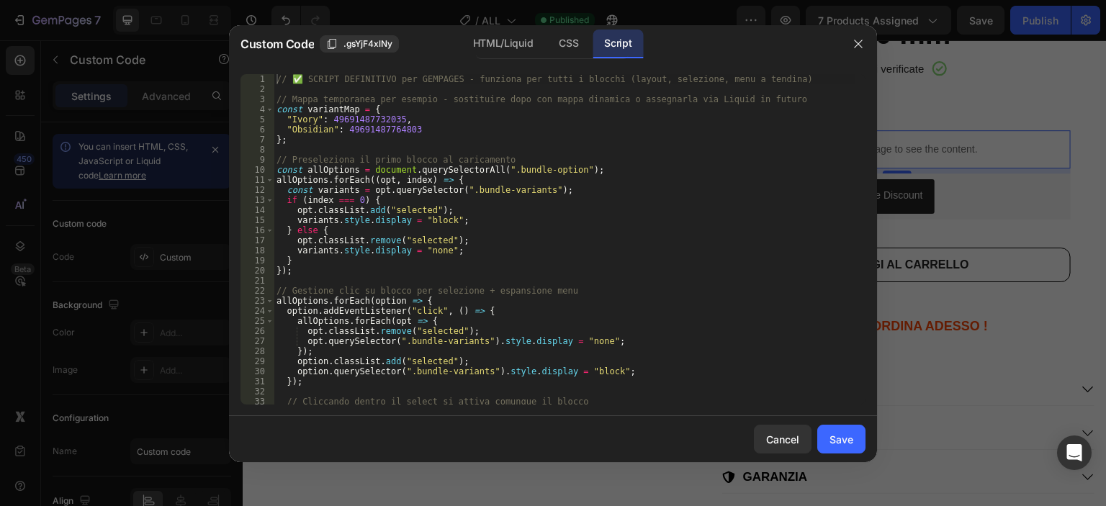
click at [600, 163] on div "// ✅ SCRIPT DEFINITIVO per GEMPAGES - funziona per tutti i blocchi (layout, sel…" at bounding box center [564, 249] width 581 height 351
type textarea "});"
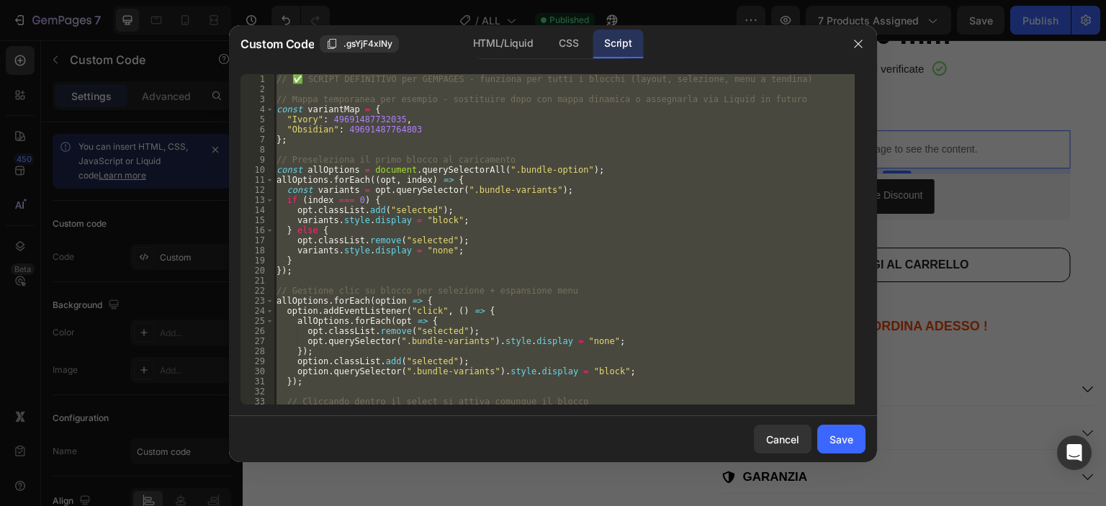
paste textarea
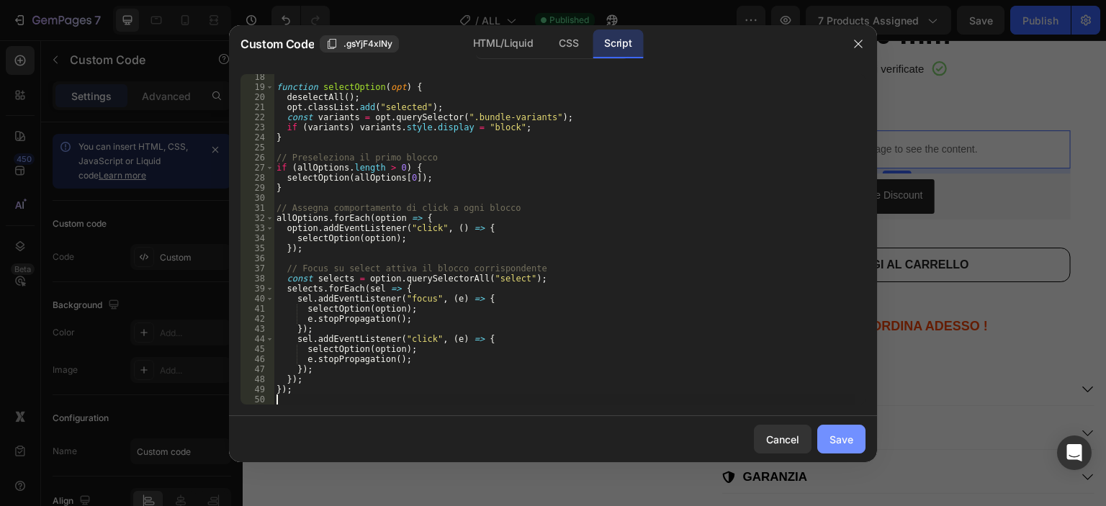
click at [835, 443] on div "Save" at bounding box center [841, 439] width 24 height 15
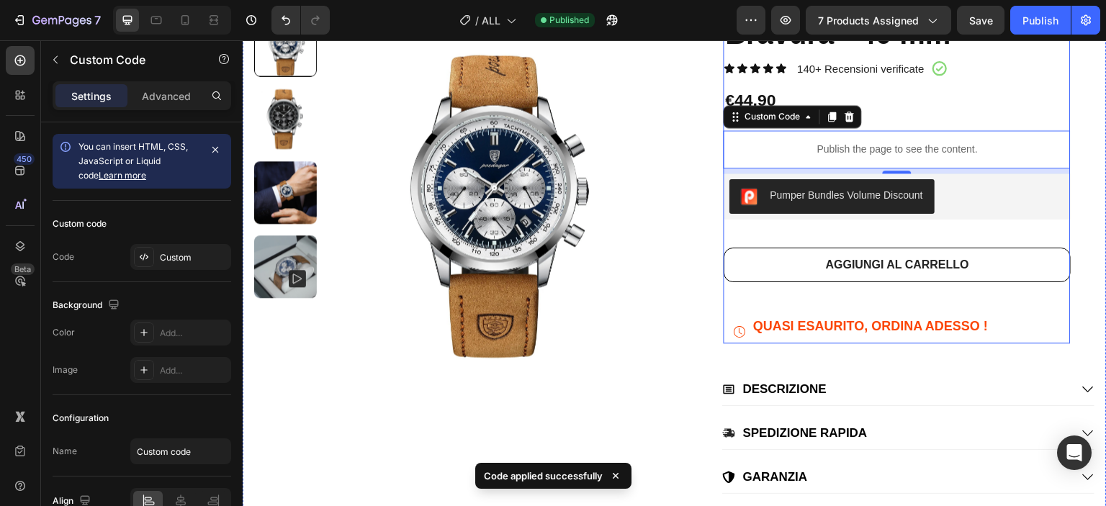
click at [774, 129] on div "Bravura - 40 mm Product Title Icon Icon Icon Icon Icon Icon List 140+ Recension…" at bounding box center [896, 178] width 347 height 329
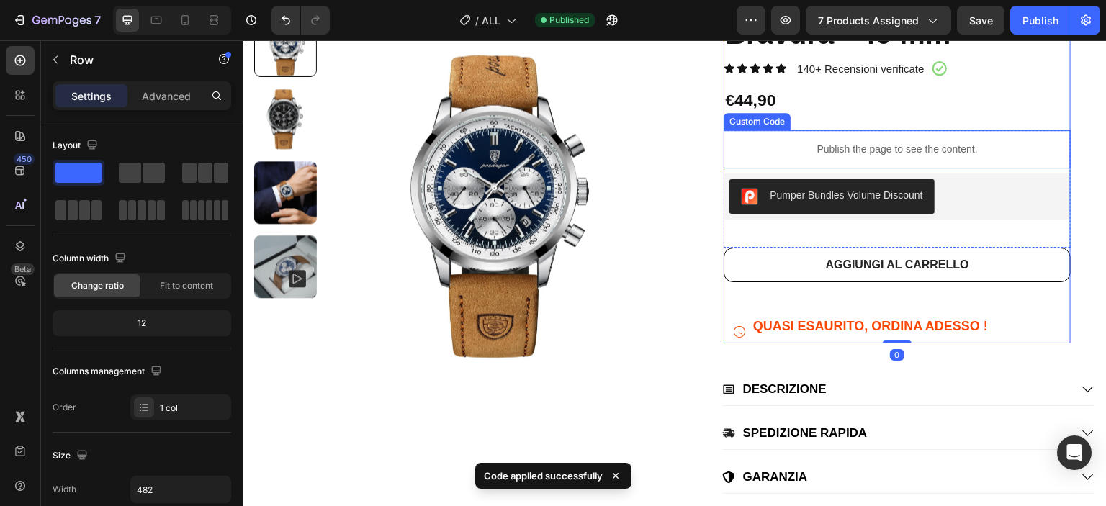
click at [774, 143] on p "Publish the page to see the content." at bounding box center [896, 149] width 347 height 15
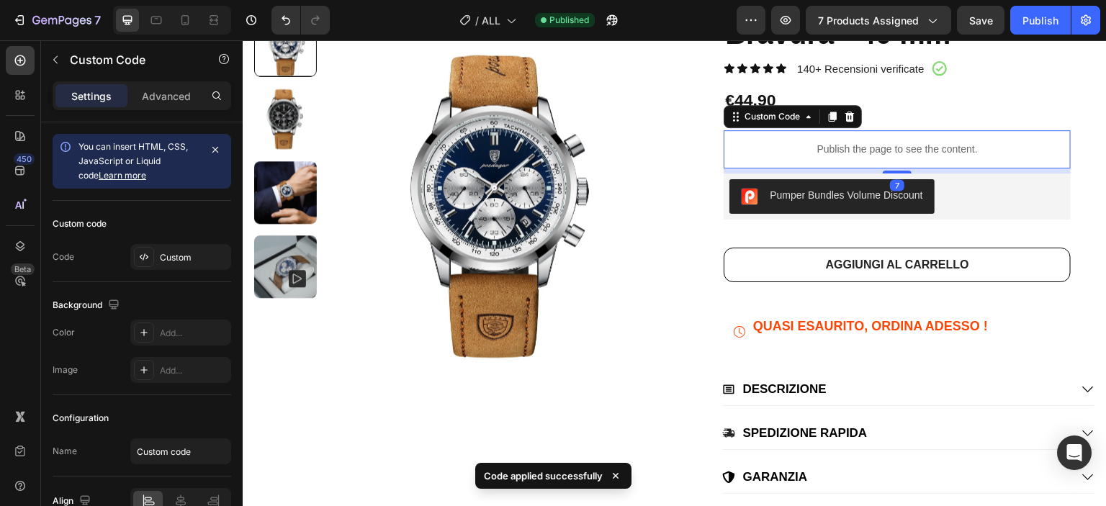
click at [774, 143] on p "Publish the page to see the content." at bounding box center [896, 149] width 347 height 15
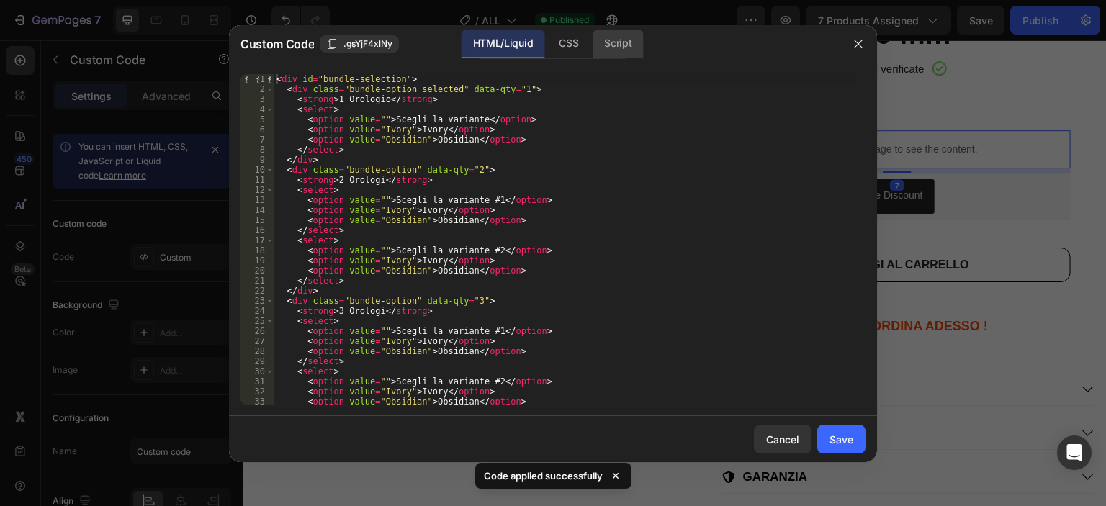
click at [606, 51] on div "Script" at bounding box center [617, 44] width 50 height 29
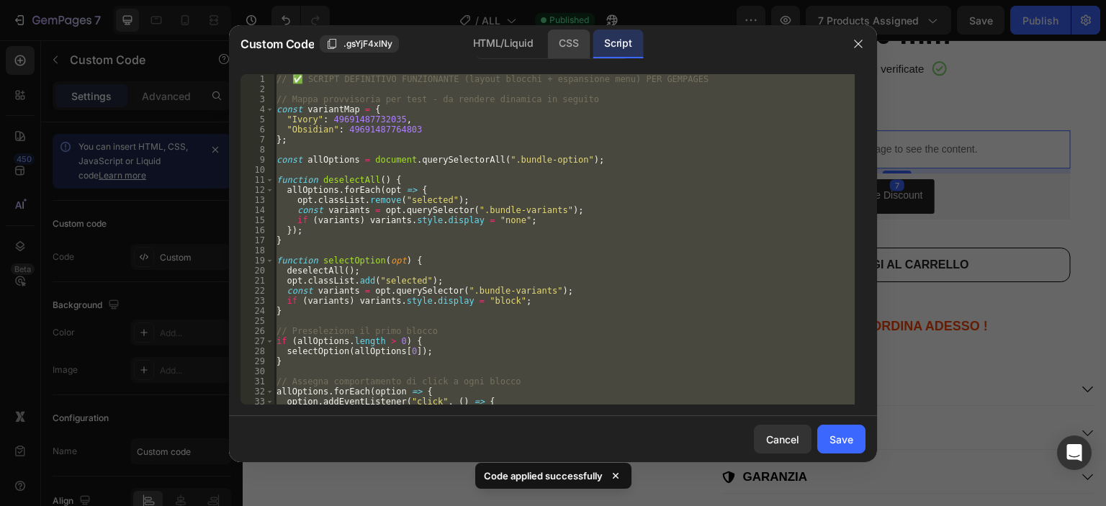
click at [547, 51] on div "CSS" at bounding box center [568, 44] width 42 height 29
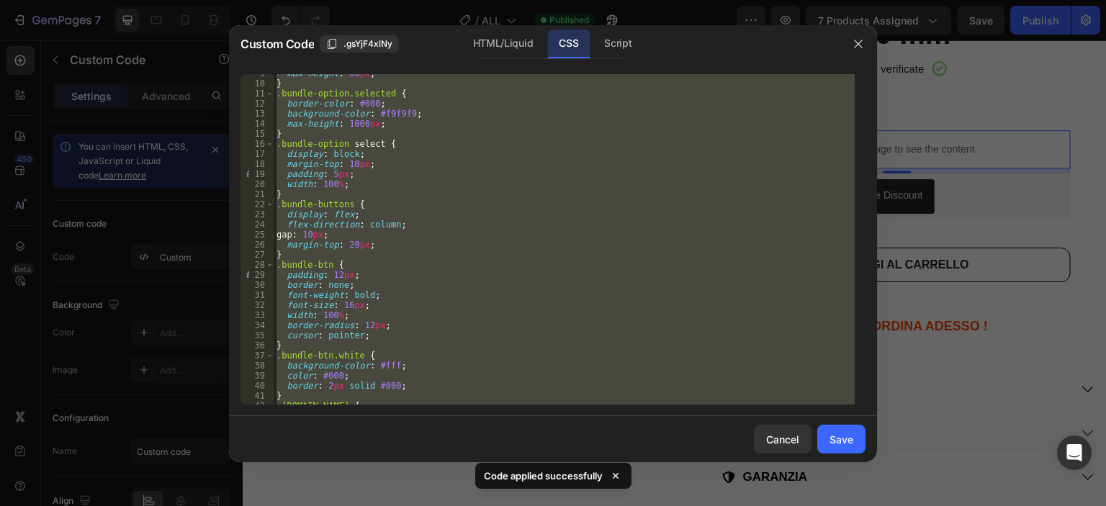
scroll to position [132, 0]
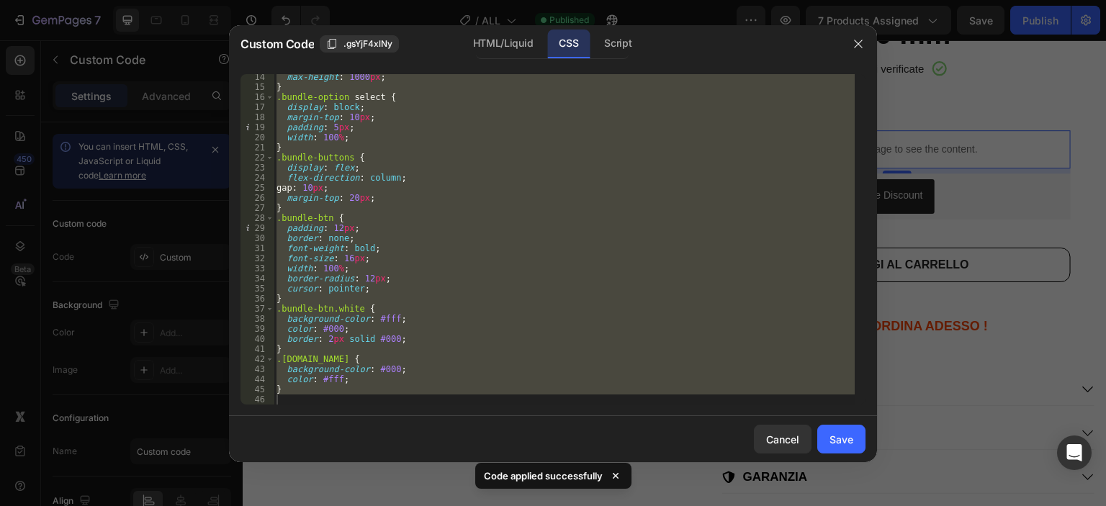
click at [456, 215] on div "max-height : 1000 px ; } .bundle-option select { display : block ; margin-top :…" at bounding box center [564, 239] width 581 height 330
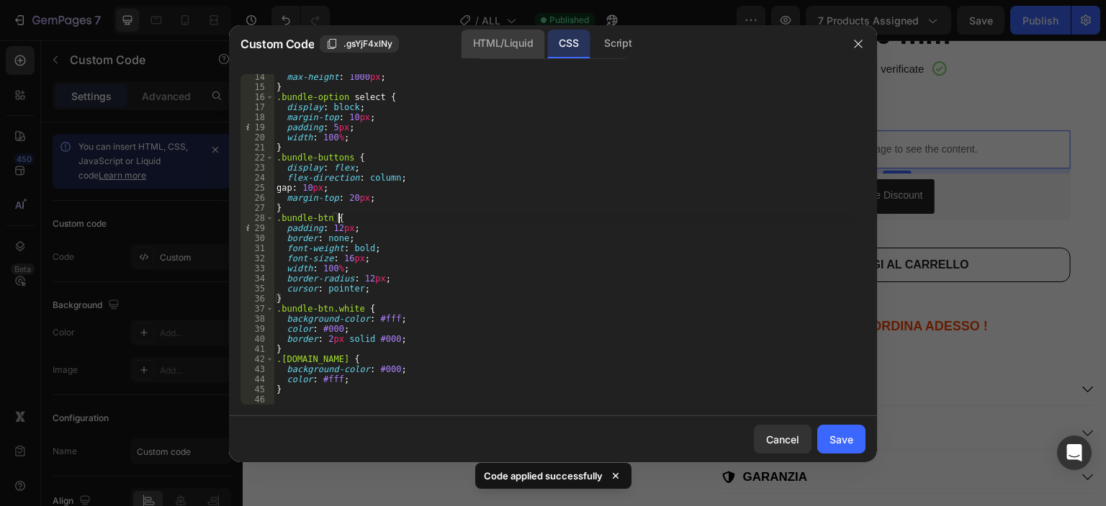
click at [488, 47] on div "HTML/Liquid" at bounding box center [502, 44] width 83 height 29
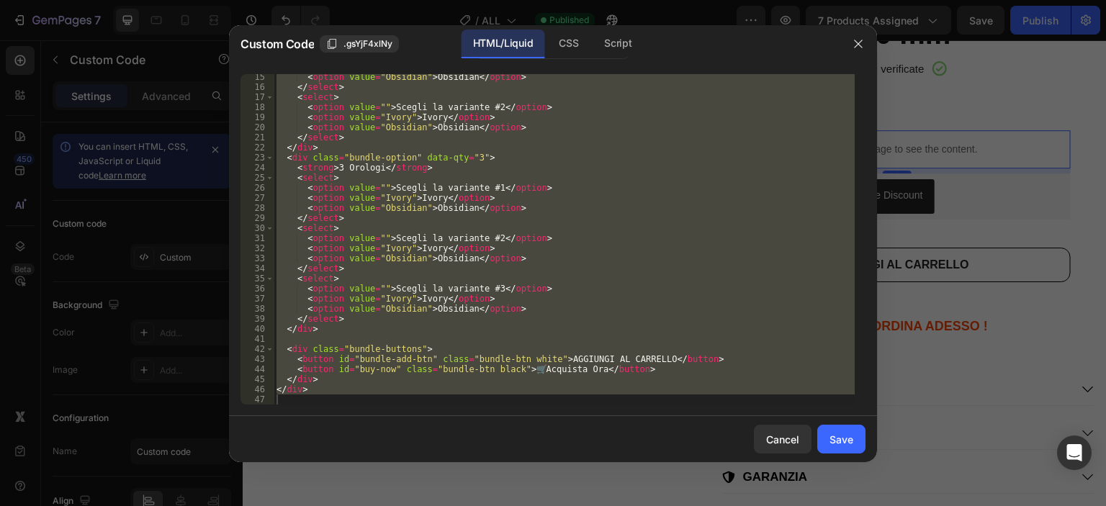
scroll to position [143, 0]
click at [613, 49] on div "Script" at bounding box center [617, 44] width 50 height 29
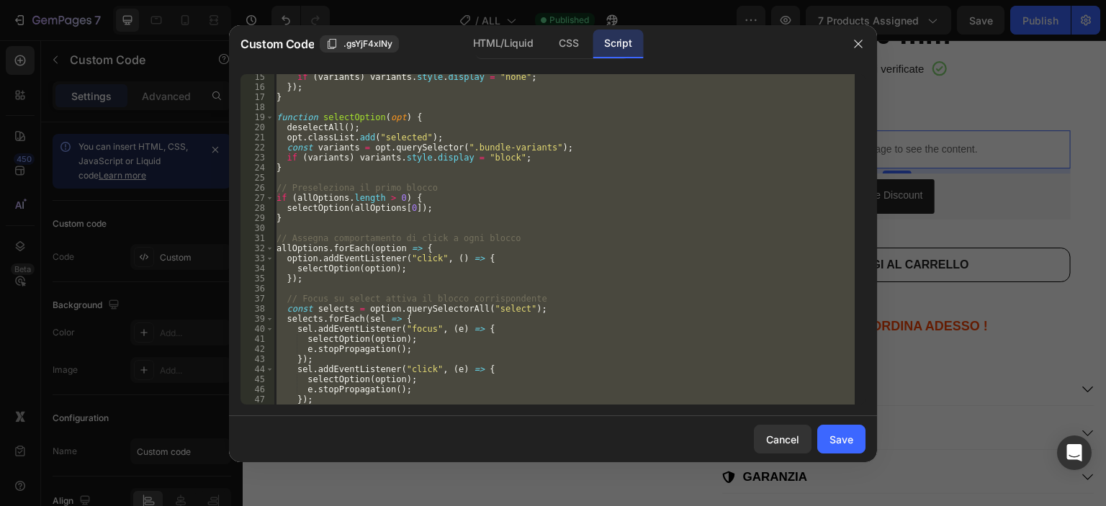
scroll to position [0, 0]
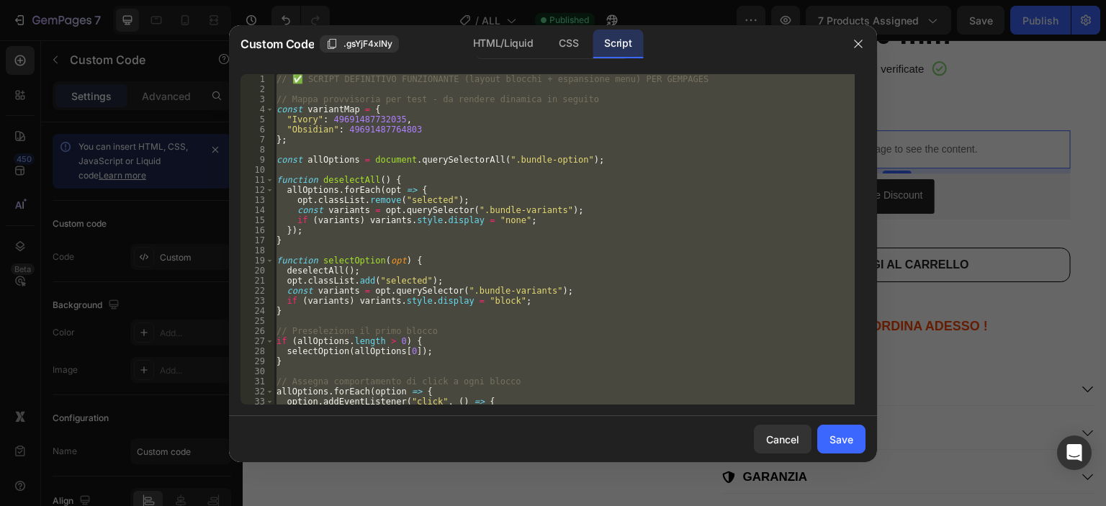
click at [596, 164] on div "// ✅ SCRIPT DEFINITIVO FUNZIONANTE (layout blocchi + espansione menu) PER GEMPA…" at bounding box center [564, 239] width 581 height 330
type textarea "const allOptions = document.querySelectorAll(".bundle-option");"
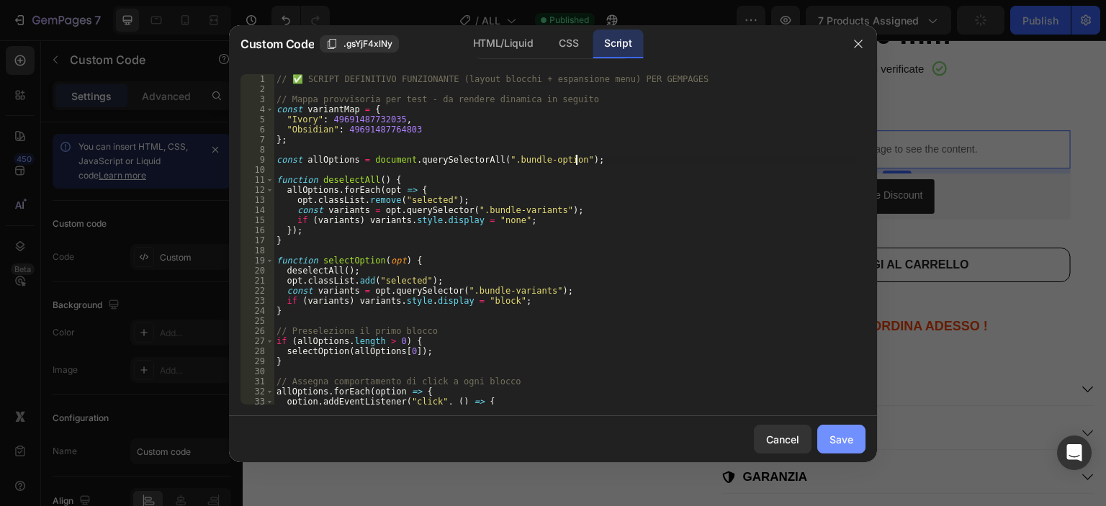
click at [838, 436] on div "Save" at bounding box center [841, 439] width 24 height 15
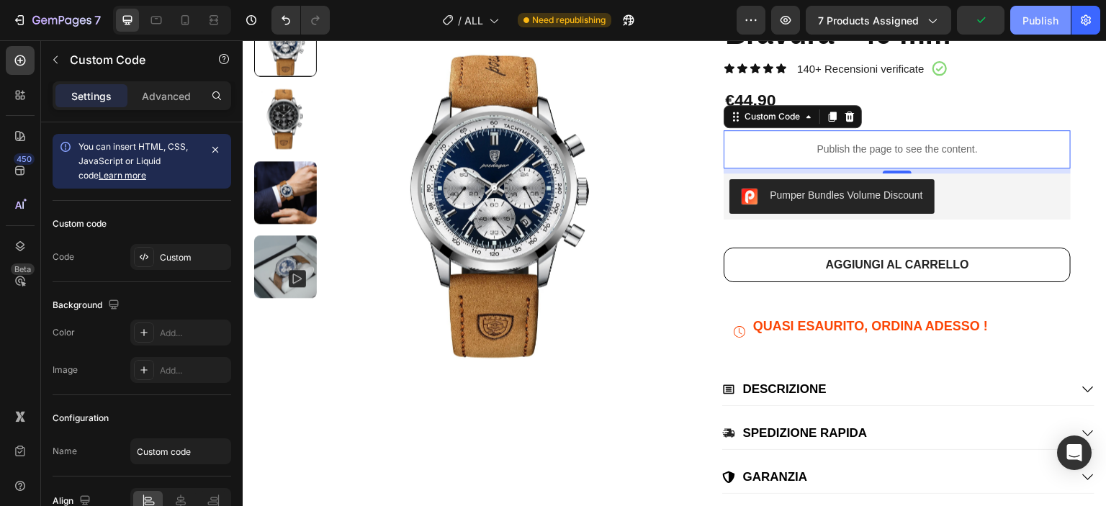
click at [1037, 19] on div "Publish" at bounding box center [1040, 20] width 36 height 15
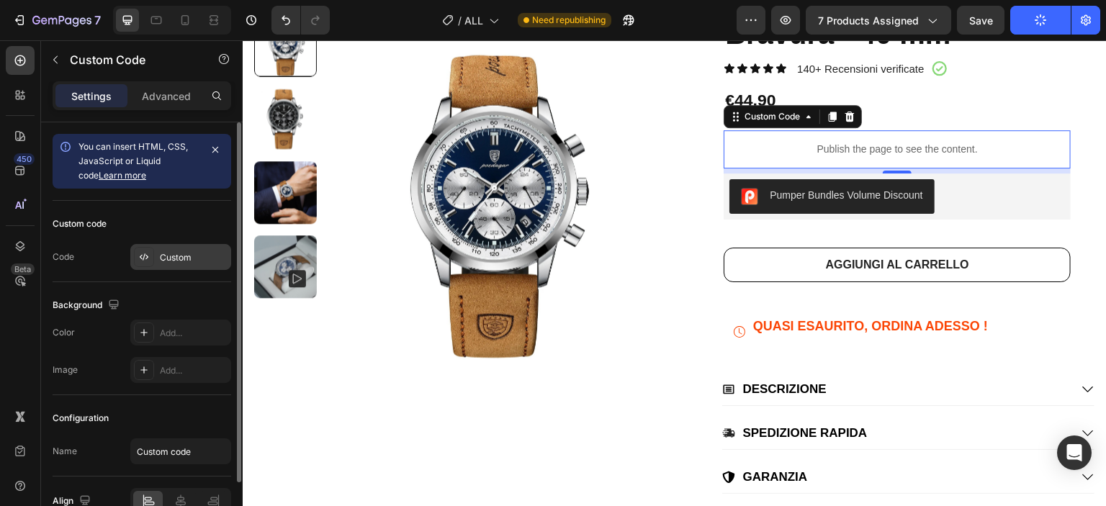
click at [180, 251] on div "Custom" at bounding box center [194, 257] width 68 height 13
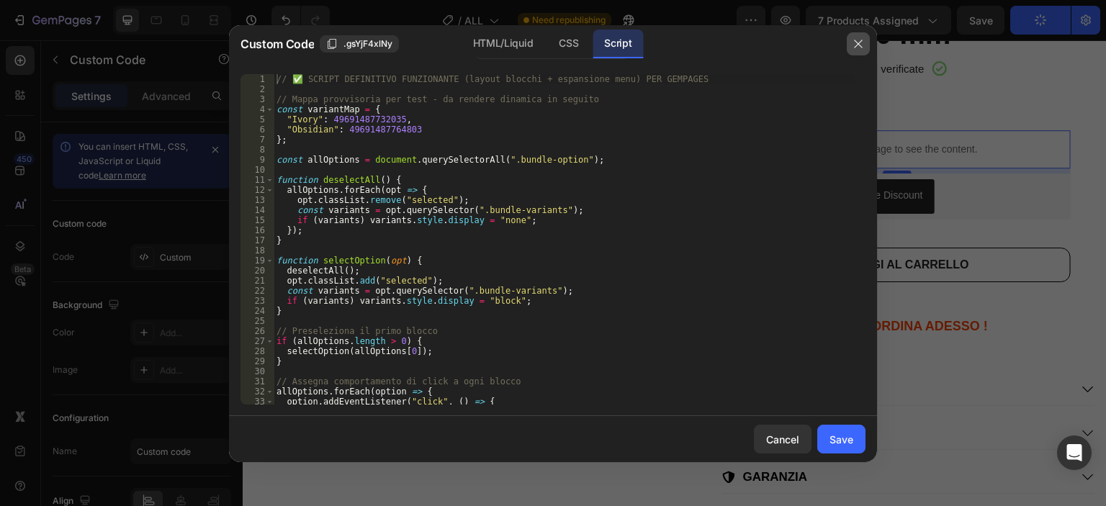
click at [855, 35] on button "button" at bounding box center [858, 43] width 23 height 23
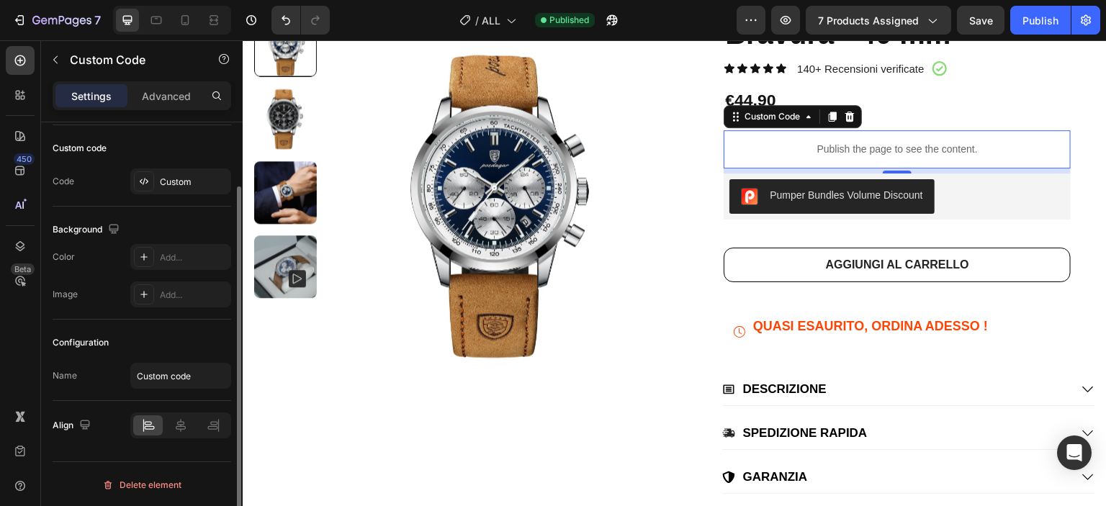
scroll to position [4, 0]
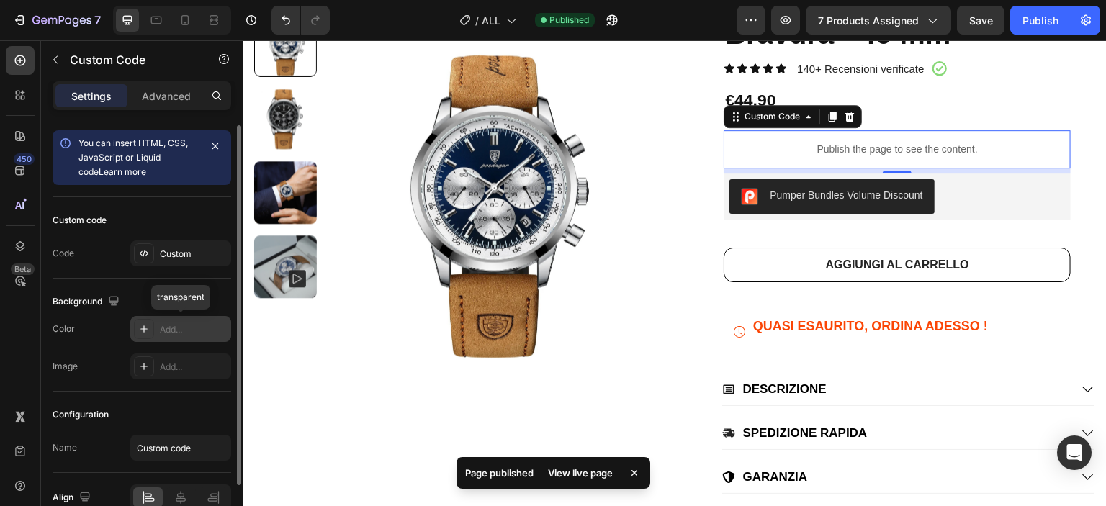
click at [179, 332] on div "Add..." at bounding box center [194, 329] width 68 height 13
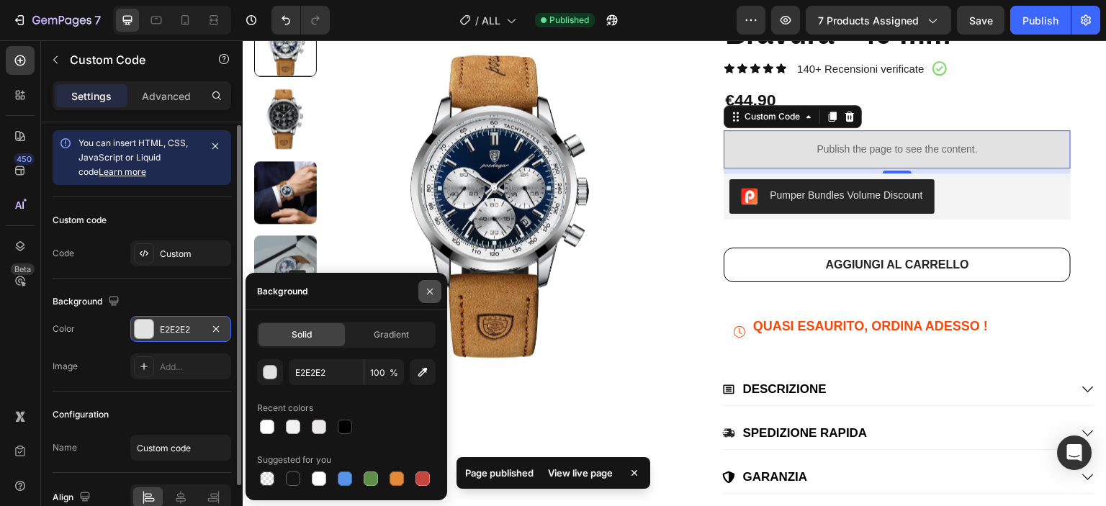
click at [423, 291] on button "button" at bounding box center [429, 291] width 23 height 23
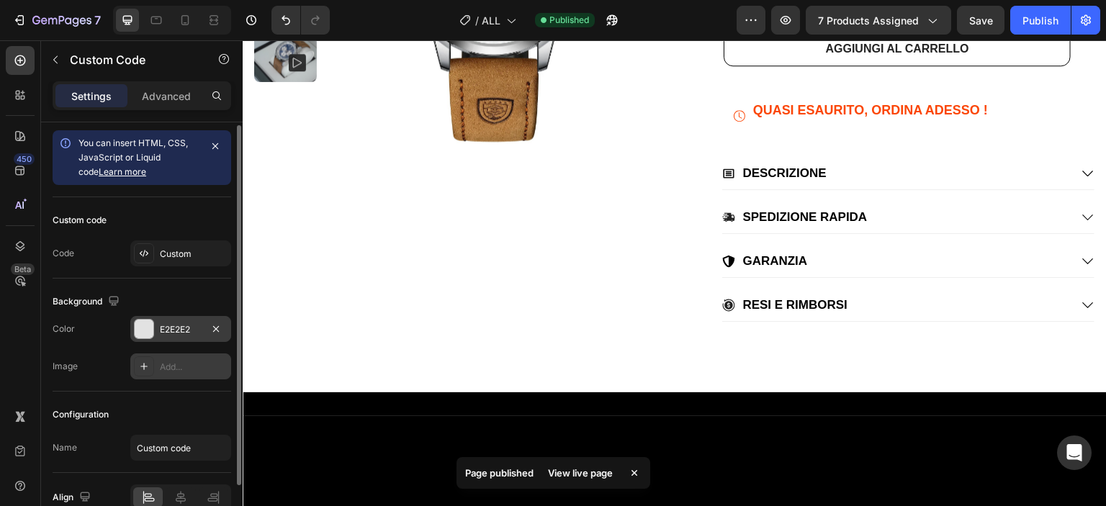
scroll to position [76, 0]
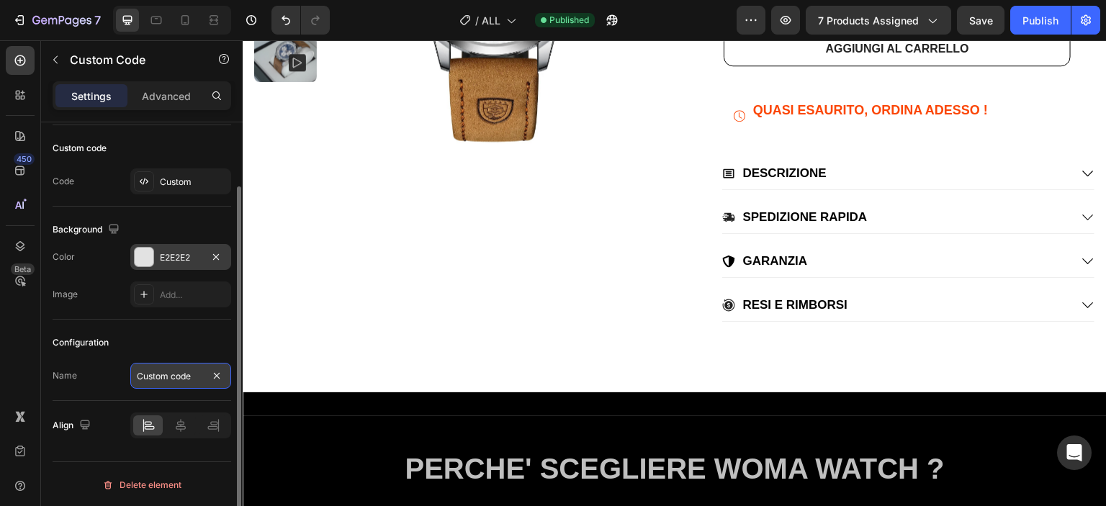
click at [193, 371] on input "Custom code" at bounding box center [180, 376] width 101 height 26
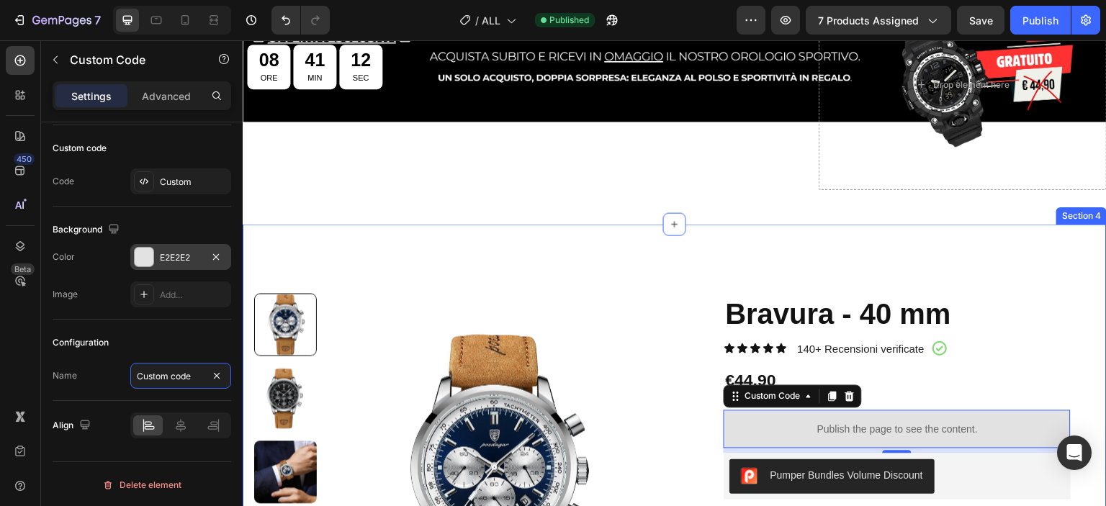
scroll to position [144, 0]
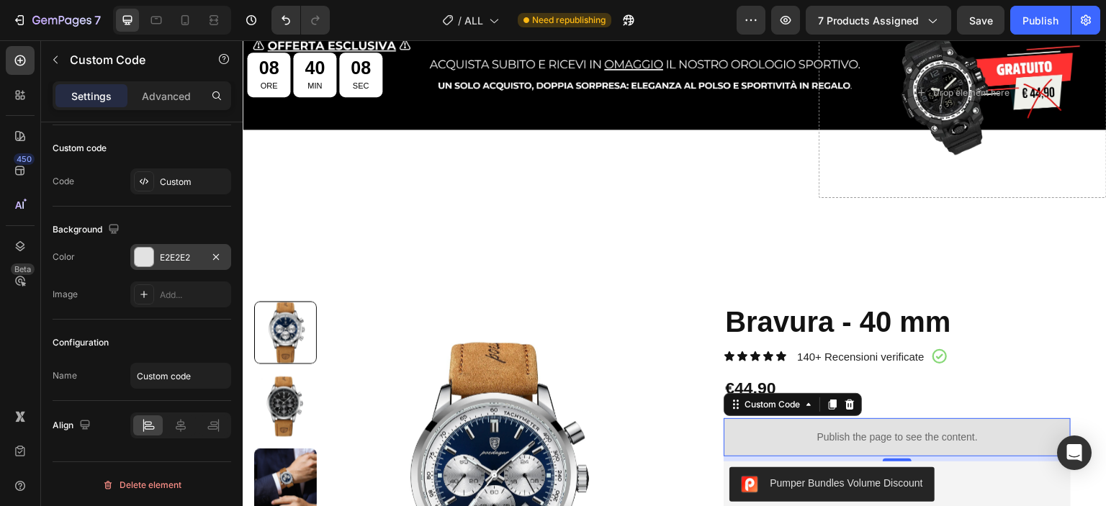
click at [955, 436] on p "Publish the page to see the content." at bounding box center [896, 437] width 347 height 15
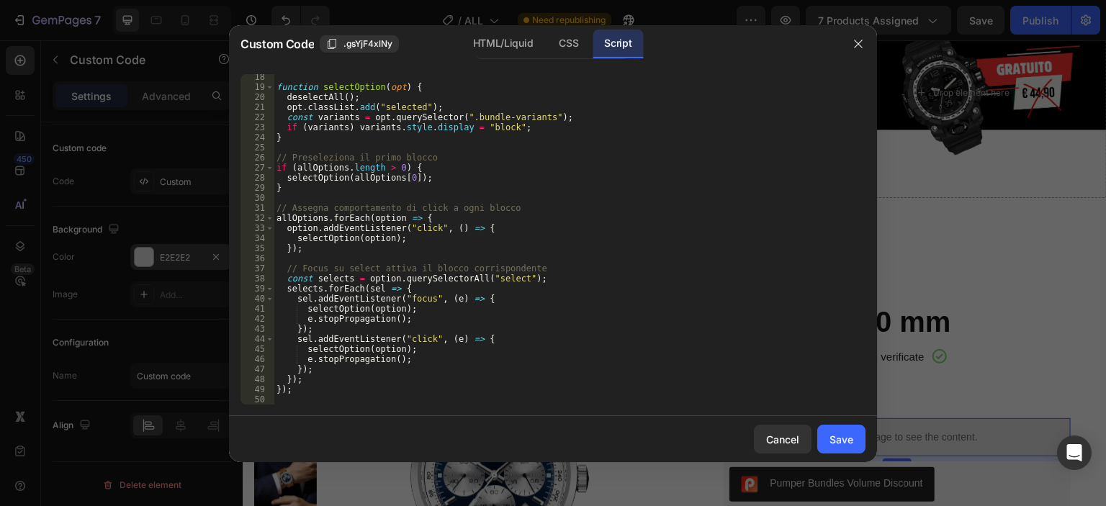
scroll to position [173, 0]
type textarea "});"
click at [382, 388] on div "function selectOption ( opt ) { deselectAll ( ) ; opt . classList . add ( "sele…" at bounding box center [564, 247] width 581 height 351
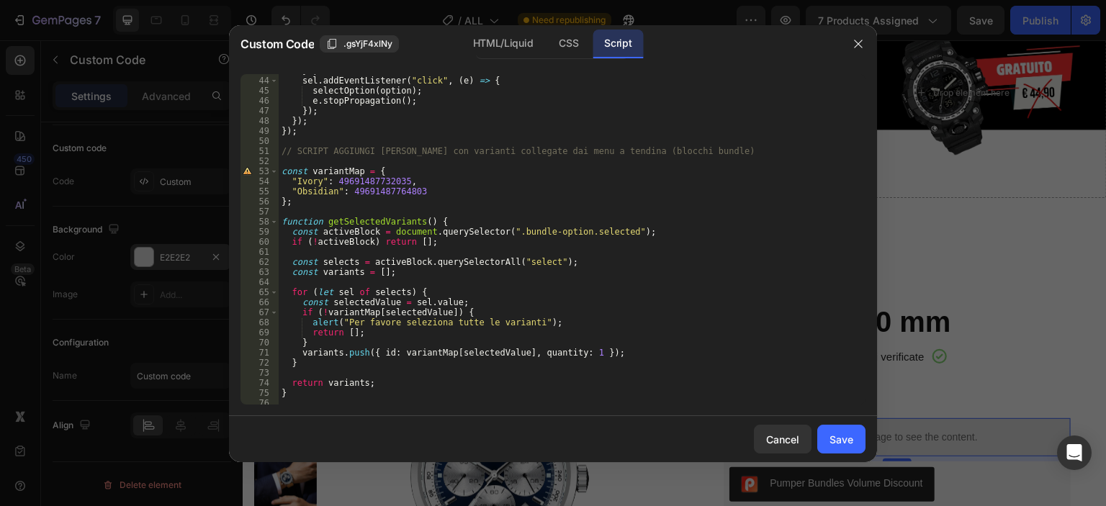
scroll to position [475, 0]
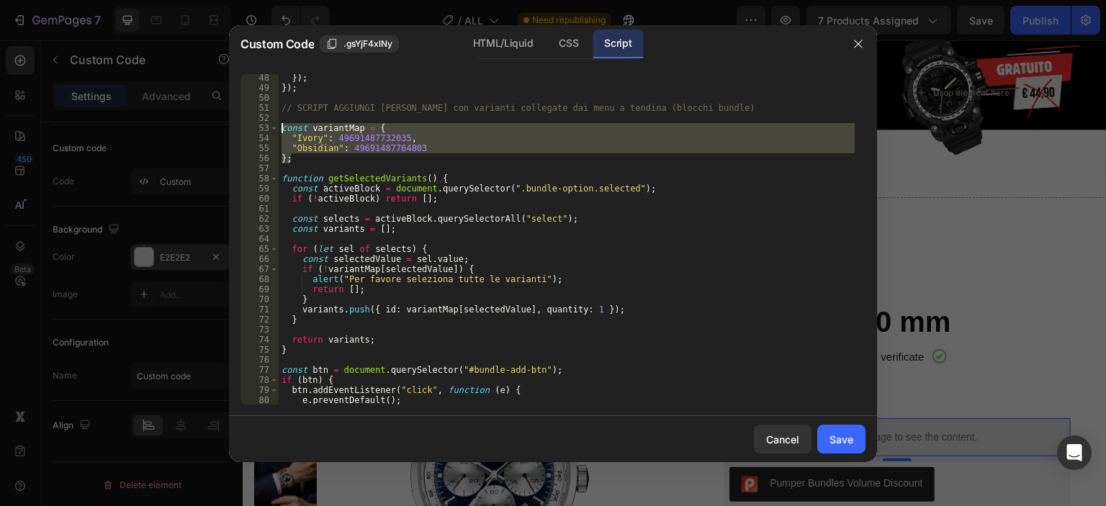
drag, startPoint x: 430, startPoint y: 158, endPoint x: 268, endPoint y: 128, distance: 165.3
click at [268, 128] on div "48 49 50 51 52 53 54 55 56 57 58 59 60 61 62 63 64 65 66 67 68 69 70 71 72 73 7…" at bounding box center [552, 239] width 625 height 330
type textarea "const variantMap = { "Ivory": 49691487732035,"
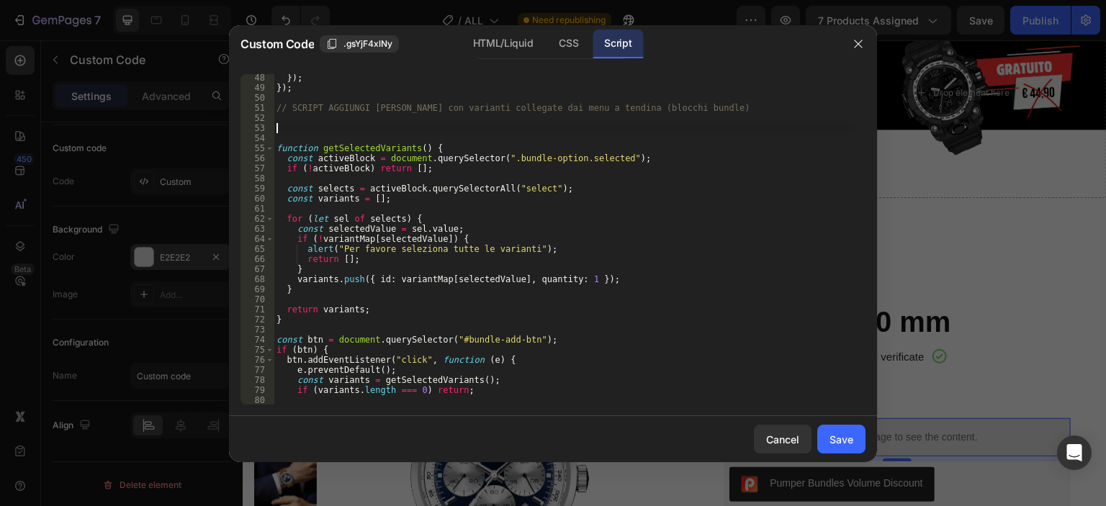
click at [285, 135] on div "}) ; }) ; // SCRIPT AGGIUNGI [PERSON_NAME] con varianti collegate dai menu a te…" at bounding box center [564, 248] width 581 height 351
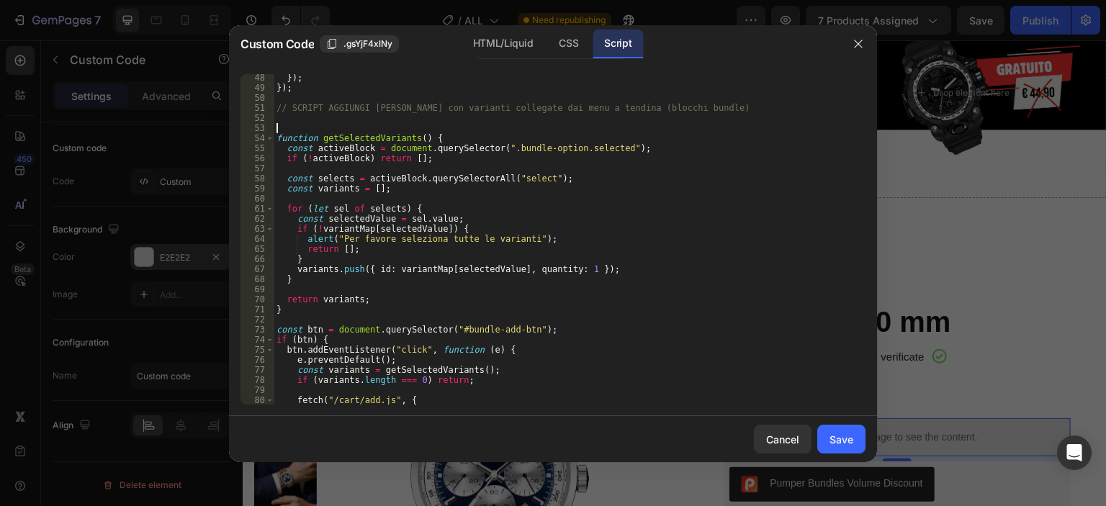
scroll to position [389, 0]
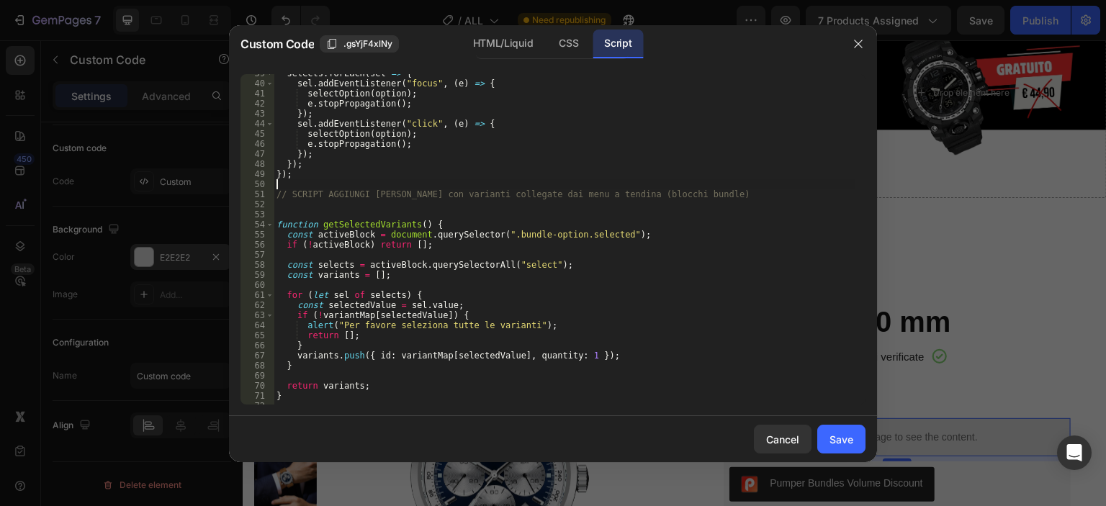
click at [322, 181] on div "selects . forEach ( sel => { sel . addEventListener ( "focus" , ( e ) => { sele…" at bounding box center [564, 243] width 581 height 351
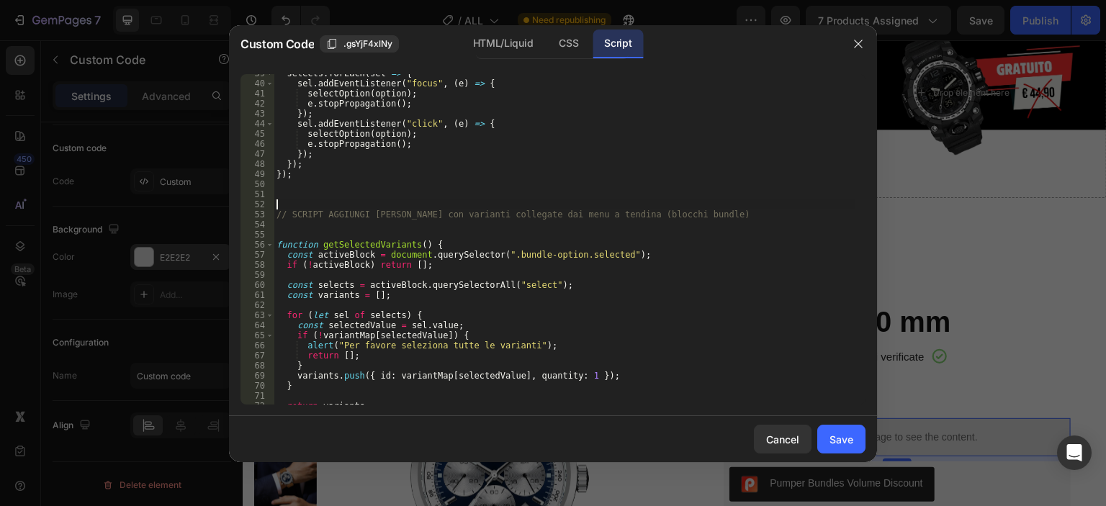
click at [292, 233] on div "selects . forEach ( sel => { sel . addEventListener ( "focus" , ( e ) => { sele…" at bounding box center [564, 243] width 581 height 351
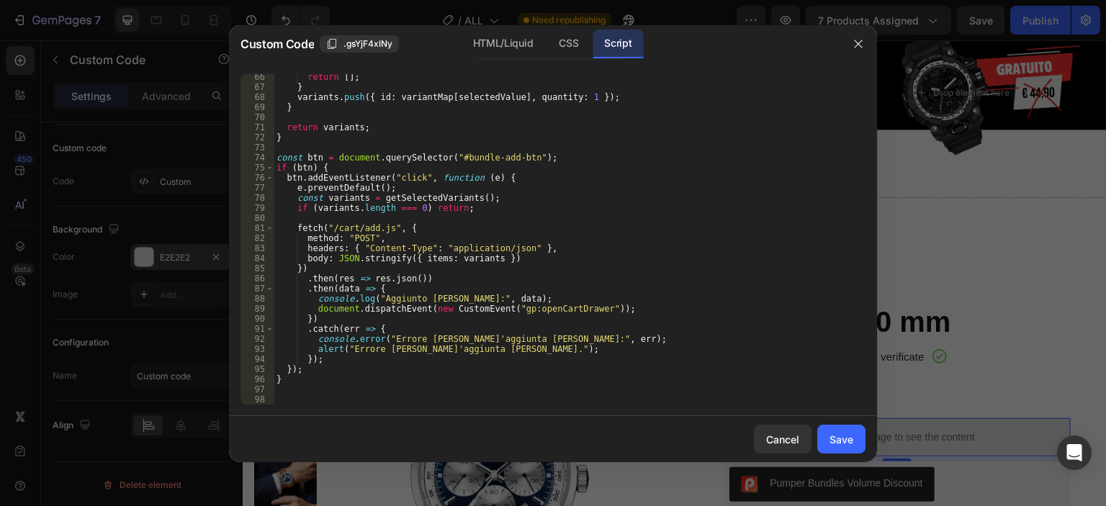
scroll to position [656, 0]
click at [836, 441] on div "Save" at bounding box center [841, 439] width 24 height 15
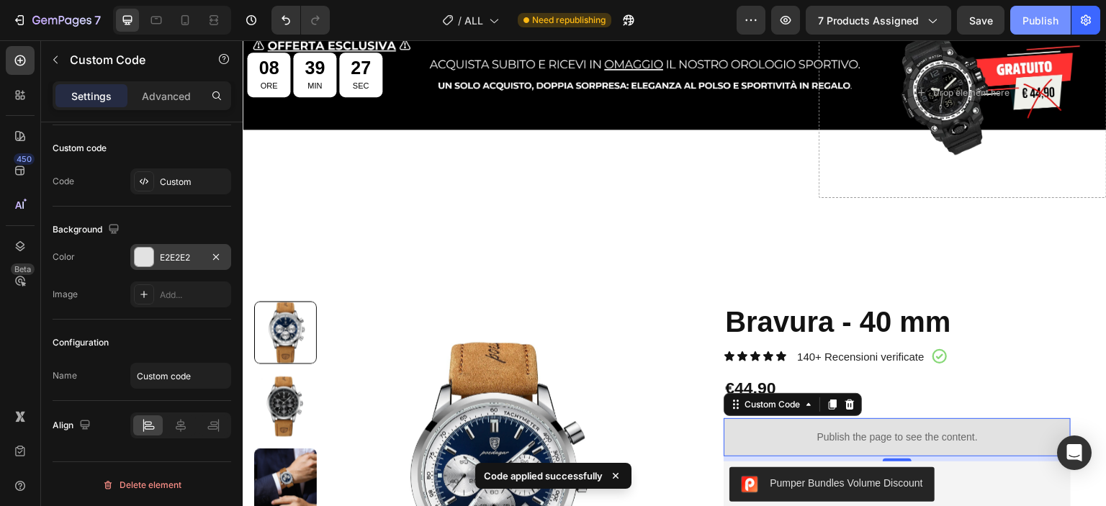
click at [1028, 14] on div "Publish" at bounding box center [1040, 20] width 36 height 15
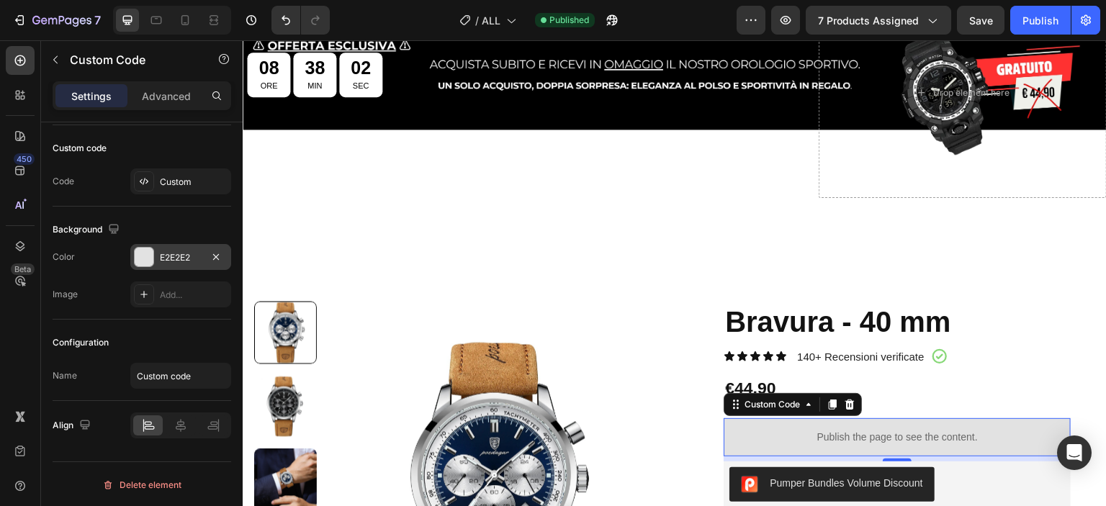
click at [834, 441] on p "Publish the page to see the content." at bounding box center [896, 437] width 347 height 15
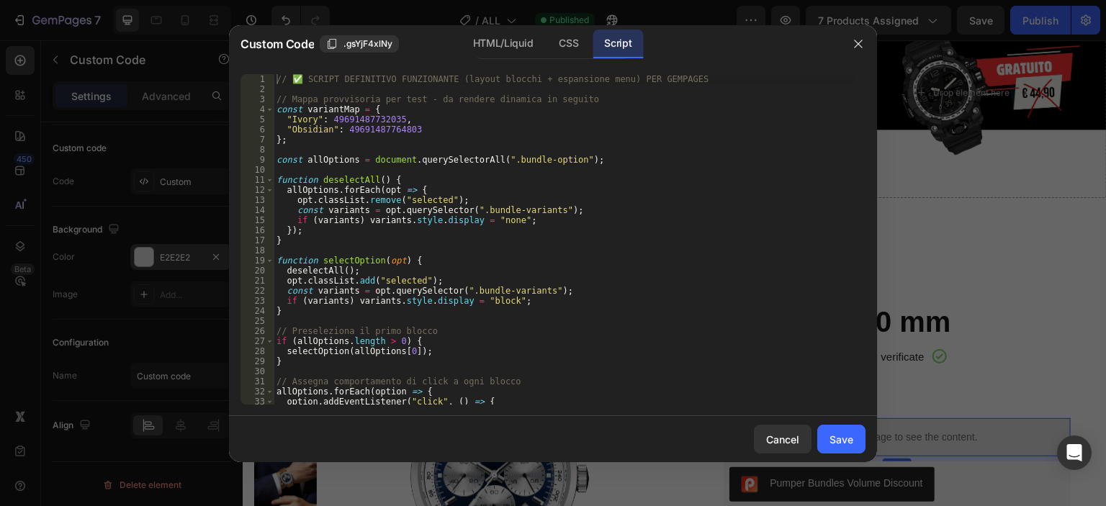
click at [553, 242] on div "// ✅ SCRIPT DEFINITIVO FUNZIONANTE (layout blocchi + espansione menu) PER GEMPA…" at bounding box center [564, 249] width 581 height 351
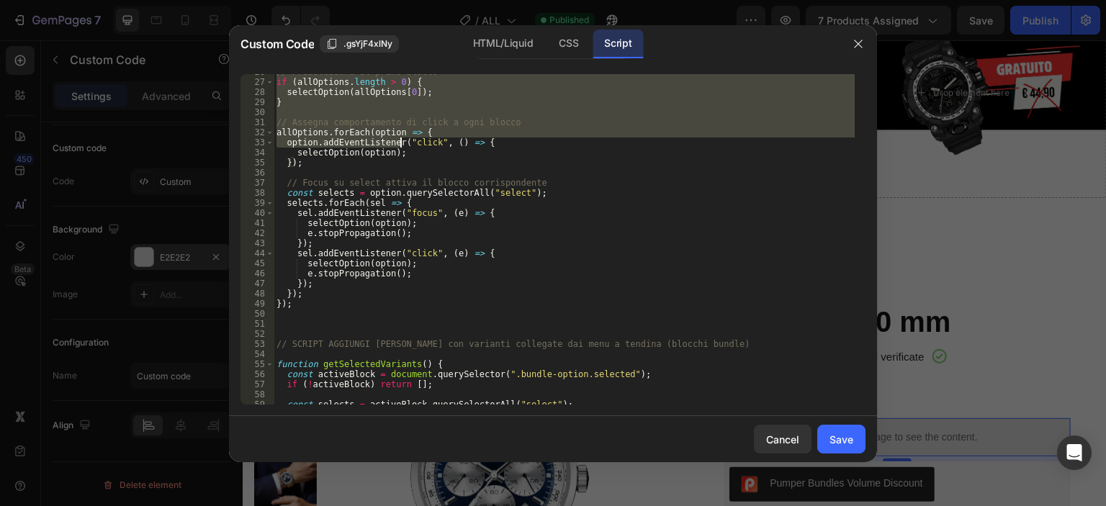
scroll to position [302, 0]
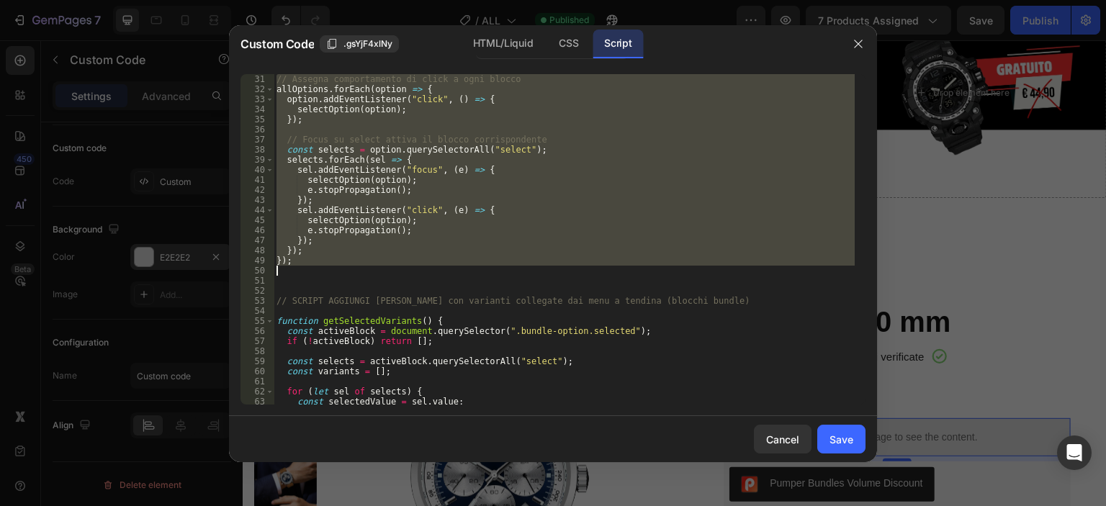
drag, startPoint x: 279, startPoint y: 77, endPoint x: 399, endPoint y: 269, distance: 225.7
click at [399, 269] on div "// Assegna comportamento di click a ogni blocco allOptions . forEach ( option =…" at bounding box center [564, 249] width 581 height 351
click at [288, 302] on div "// Assegna comportamento di click a ogni blocco allOptions . forEach ( option =…" at bounding box center [564, 249] width 581 height 351
type textarea "// SCRIPT AGGIUNGI [PERSON_NAME] con varianti collegate dai menu a tendina (blo…"
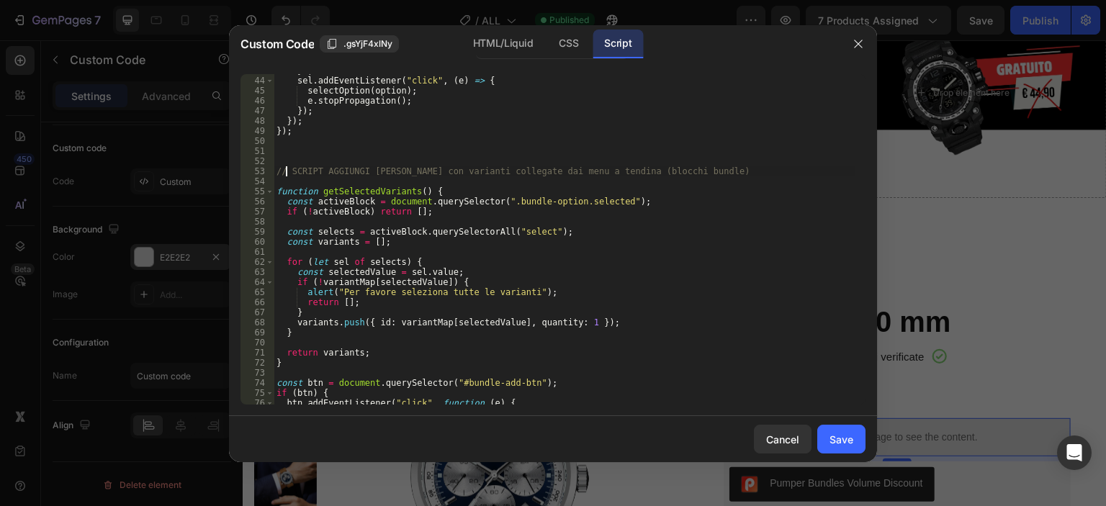
scroll to position [432, 0]
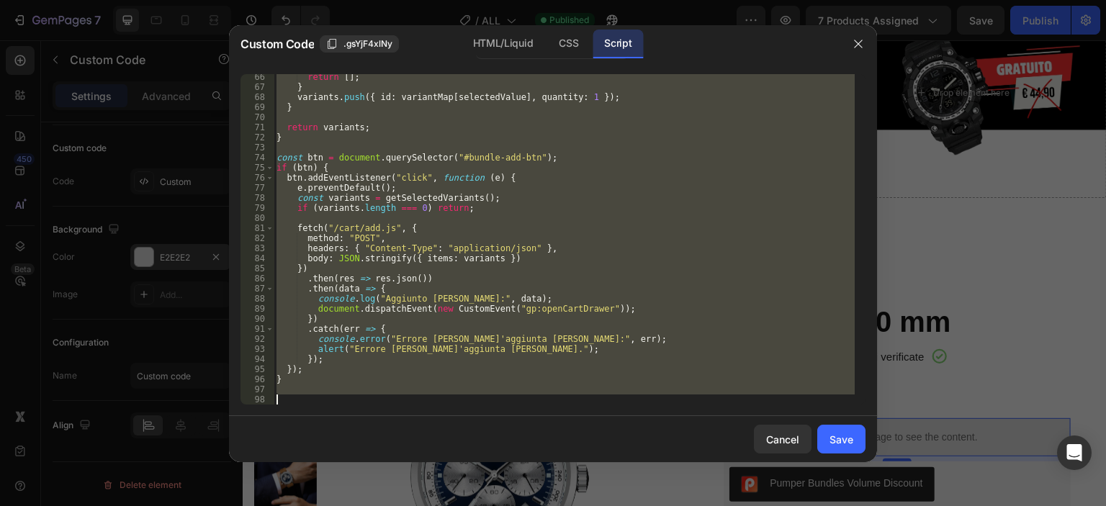
drag, startPoint x: 276, startPoint y: 171, endPoint x: 498, endPoint y: 408, distance: 324.4
click at [498, 408] on div "// SCRIPT AGGIUNGI [PERSON_NAME] con varianti collegate dai menu a tendina (blo…" at bounding box center [553, 239] width 648 height 353
paste textarea "}"
type textarea "}"
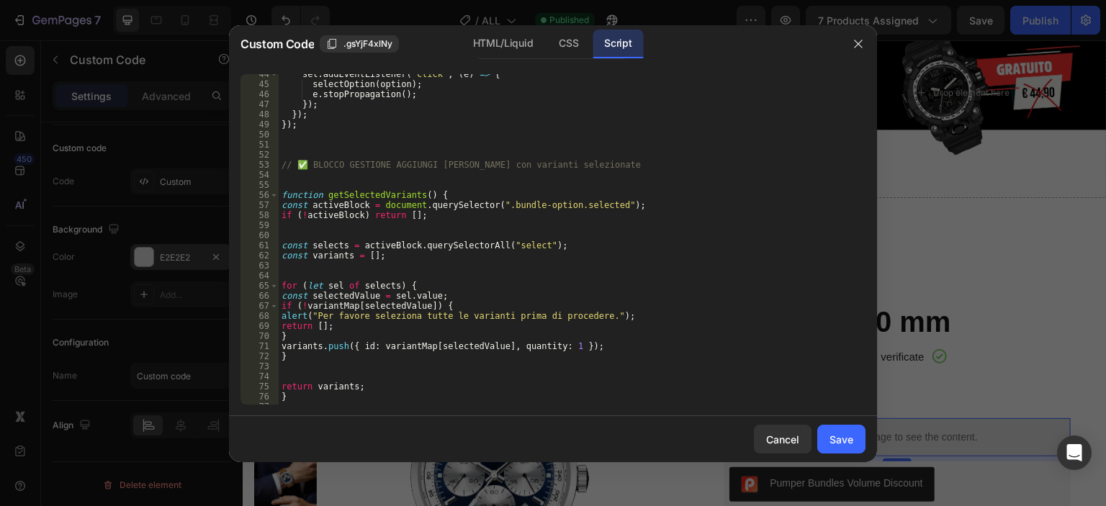
scroll to position [308, 0]
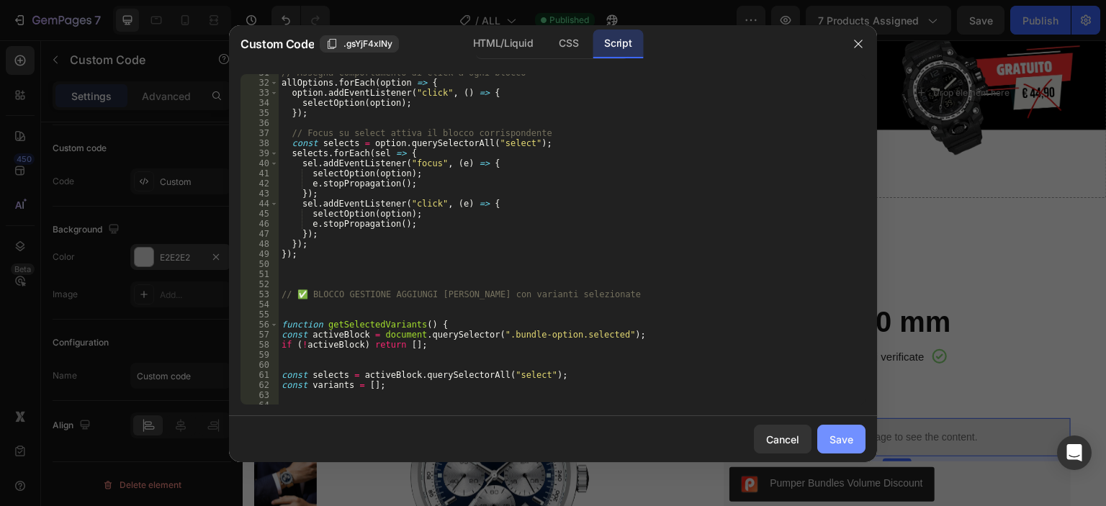
click at [847, 435] on div "Save" at bounding box center [841, 439] width 24 height 15
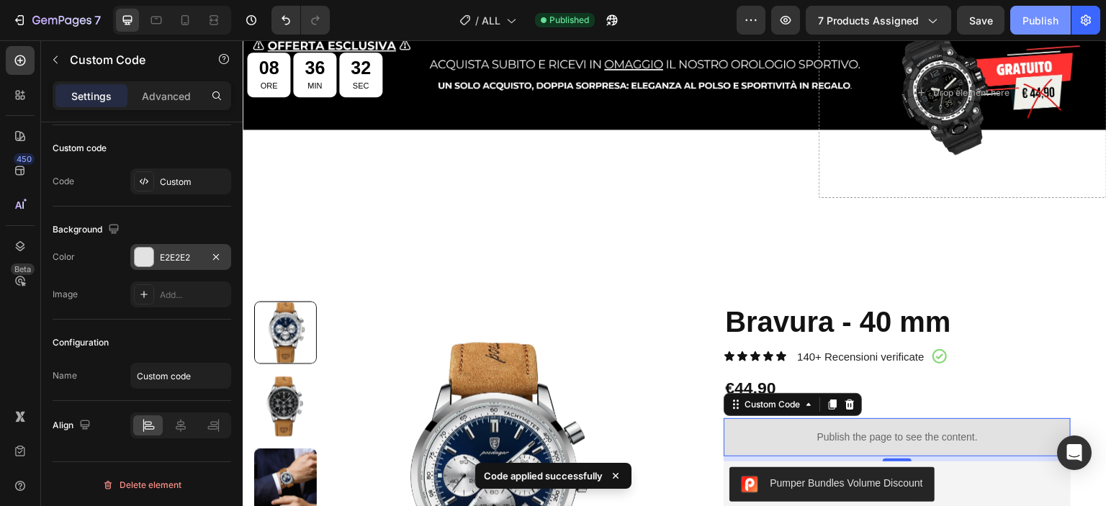
click at [1051, 24] on div "Publish" at bounding box center [1040, 20] width 36 height 15
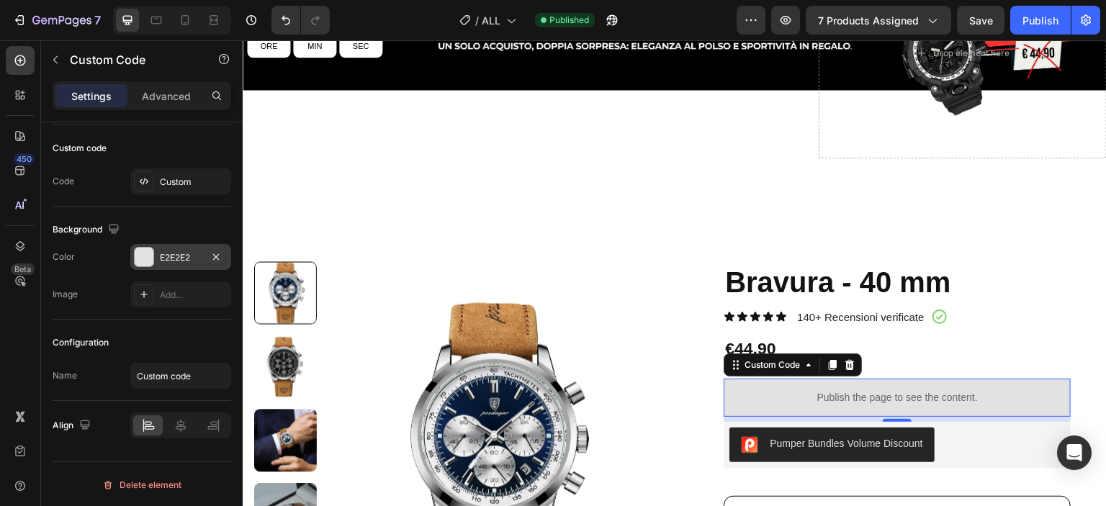
scroll to position [216, 0]
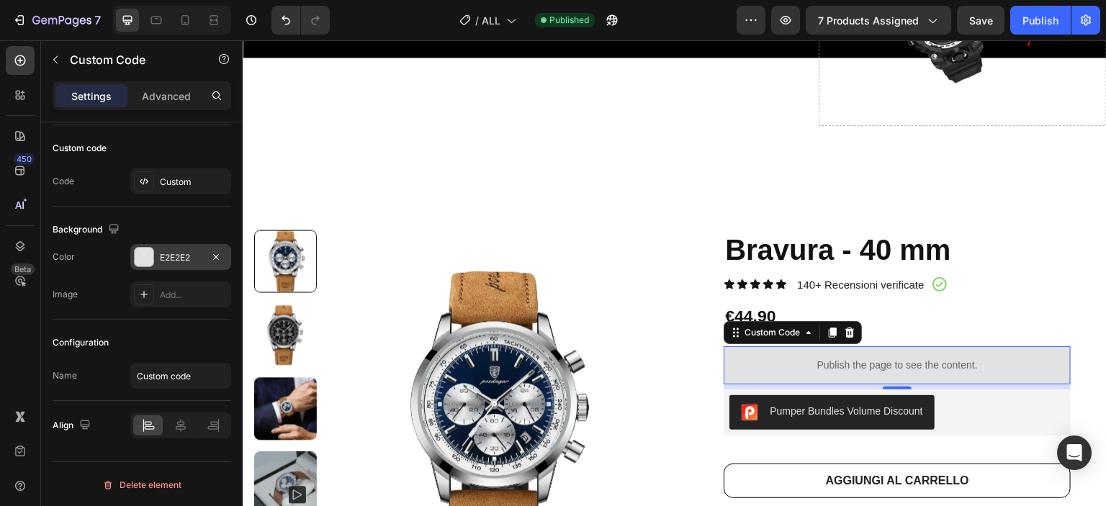
click at [957, 372] on p "Publish the page to see the content." at bounding box center [896, 365] width 347 height 15
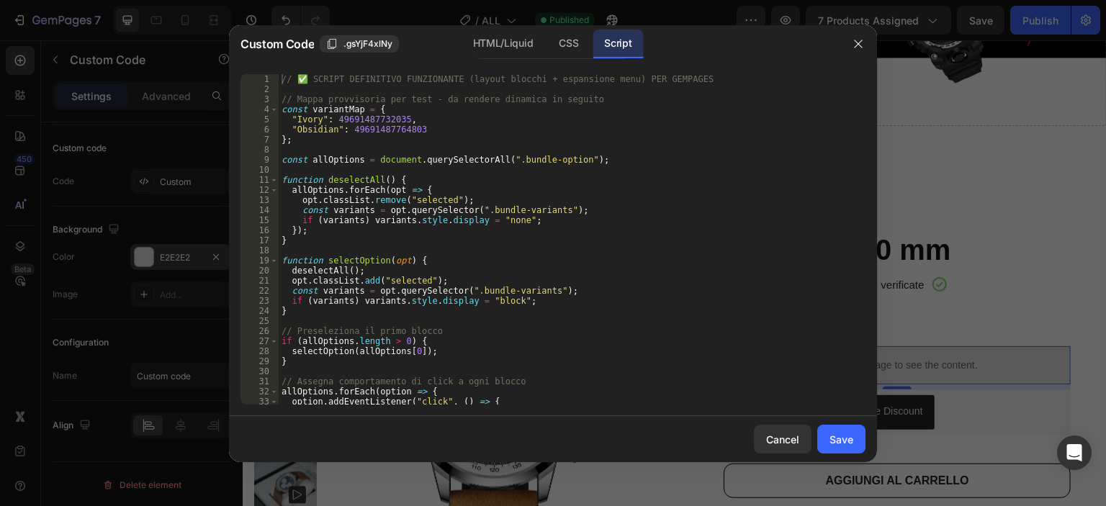
click at [573, 213] on div "// ✅ SCRIPT DEFINITIVO FUNZIONANTE (layout blocchi + espansione menu) PER GEMPA…" at bounding box center [567, 249] width 576 height 351
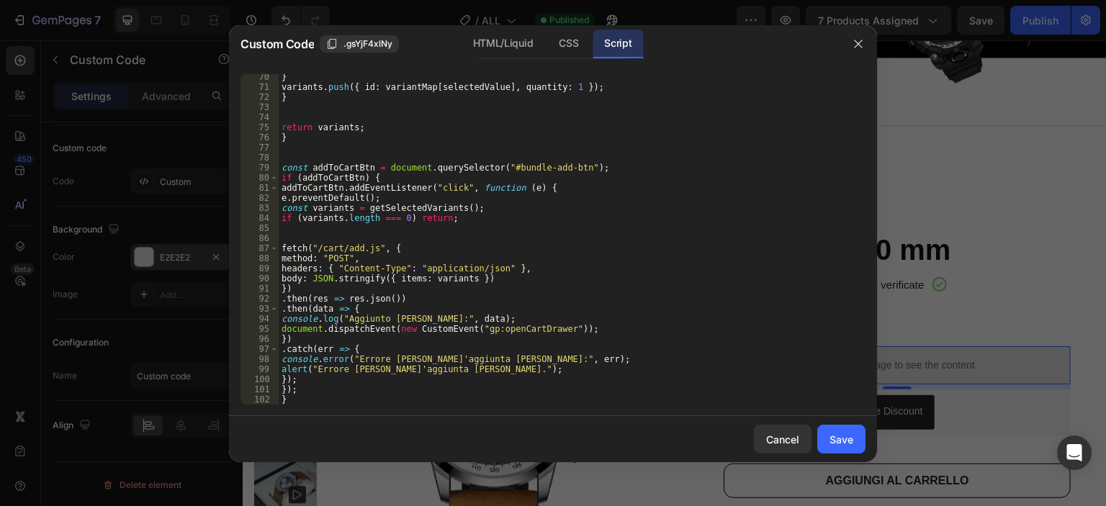
scroll to position [438, 0]
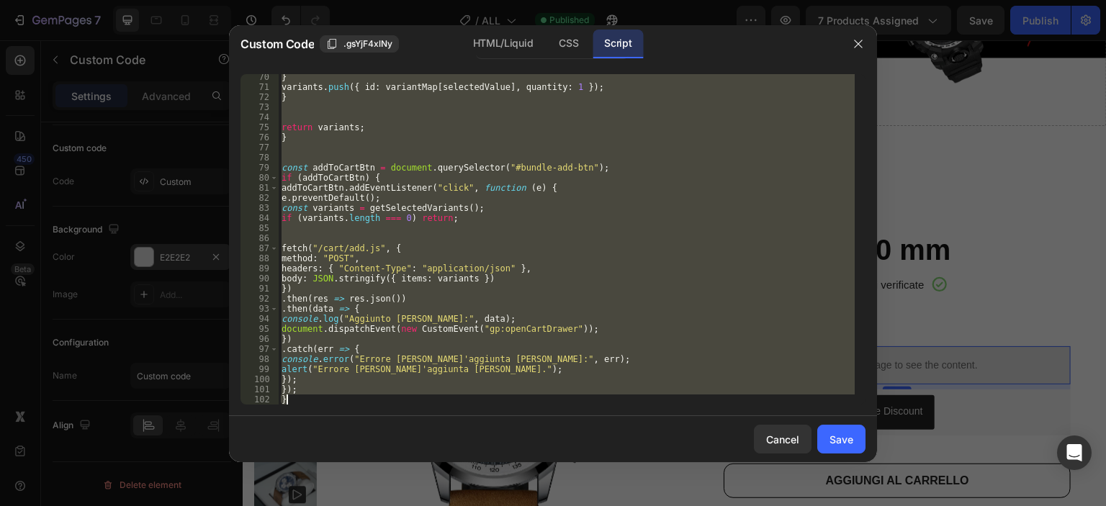
drag, startPoint x: 284, startPoint y: 157, endPoint x: 464, endPoint y: 426, distance: 324.2
click at [464, 426] on div "Custom Code .gsYjF4xlNy HTML/Liquid CSS Script const variants = opt.querySelect…" at bounding box center [553, 243] width 648 height 437
paste textarea
type textarea "});"
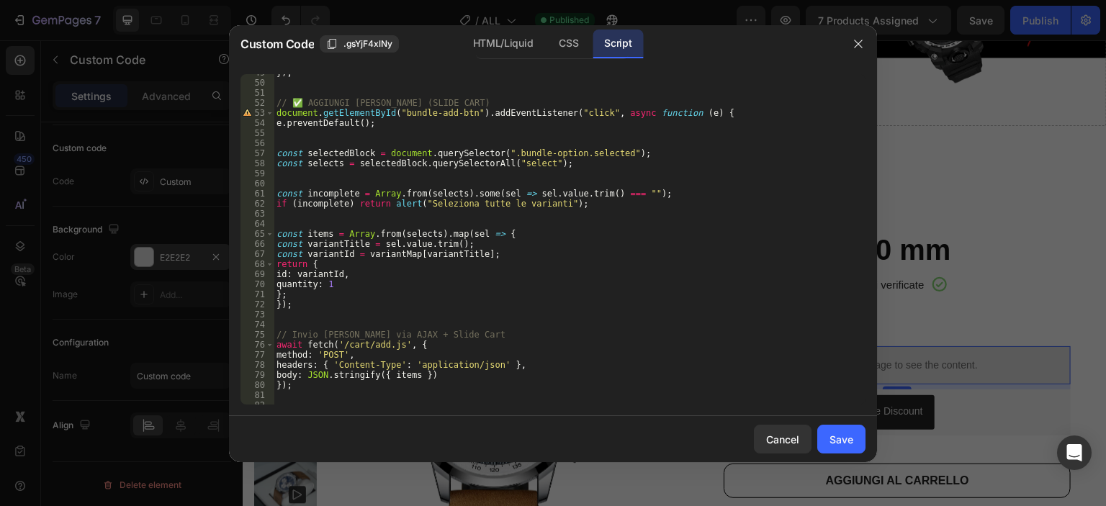
scroll to position [360, 0]
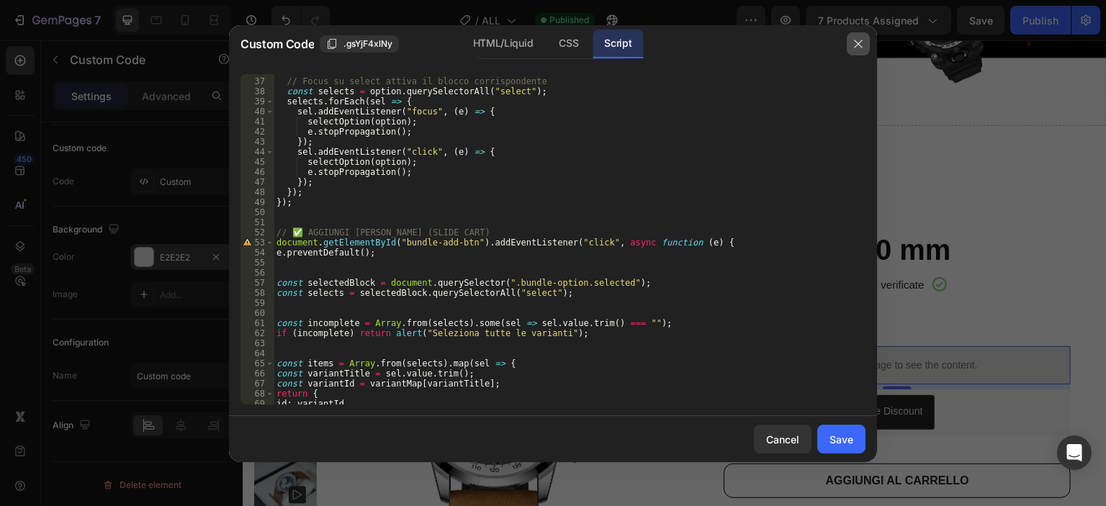
click at [856, 53] on button "button" at bounding box center [858, 43] width 23 height 23
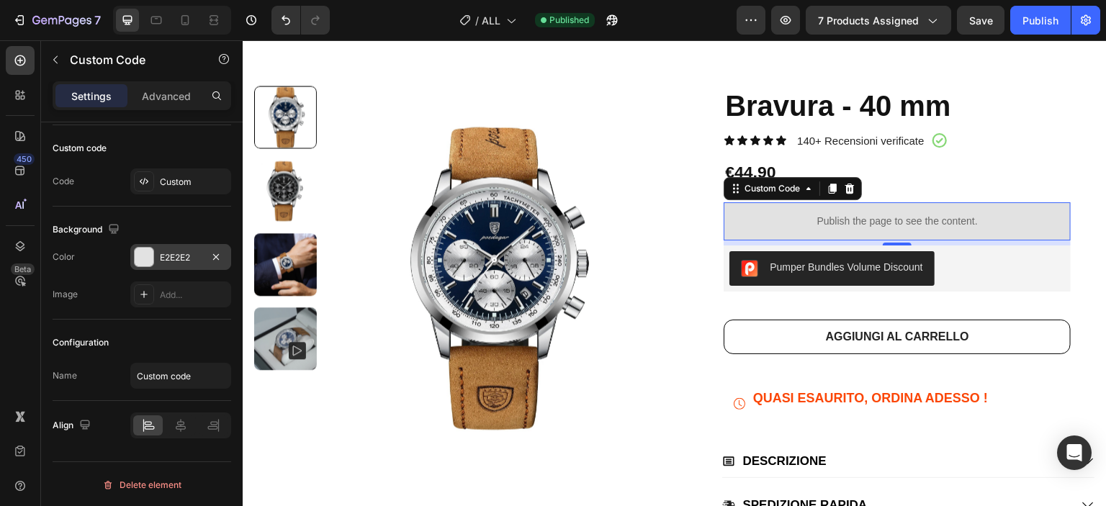
click at [801, 217] on p "Publish the page to see the content." at bounding box center [896, 221] width 347 height 15
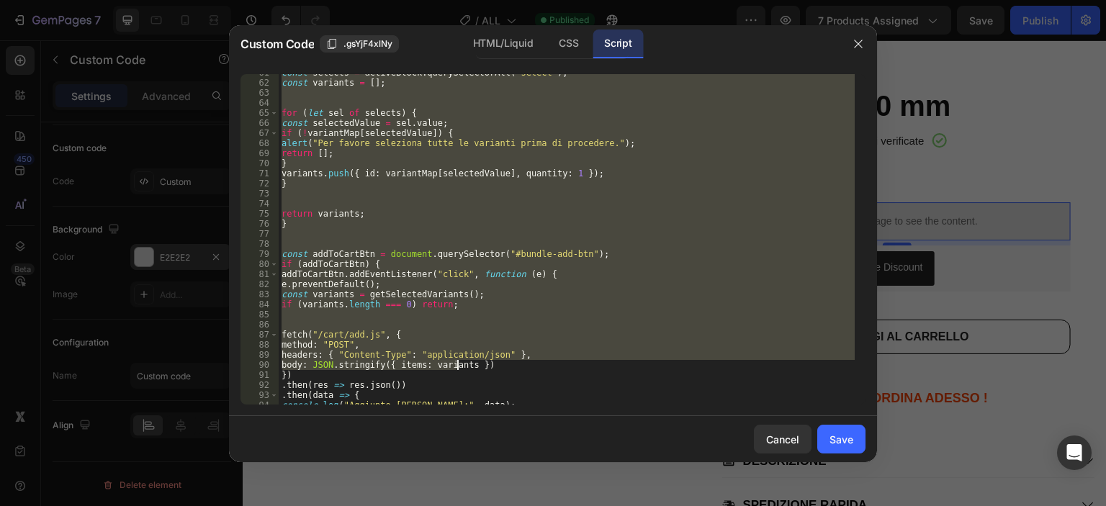
scroll to position [697, 0]
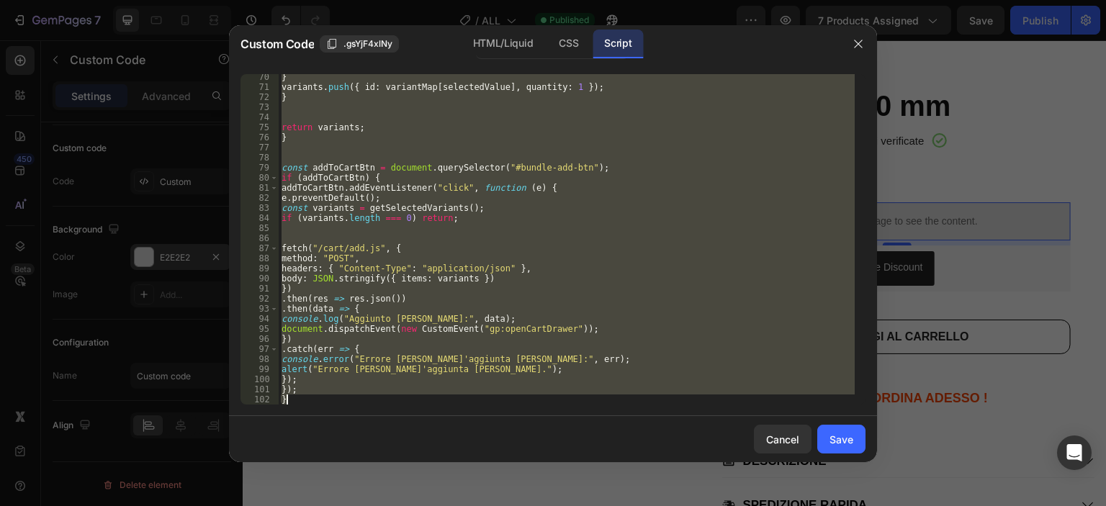
drag, startPoint x: 282, startPoint y: 205, endPoint x: 492, endPoint y: 423, distance: 301.9
click at [492, 423] on div "Custom Code .gsYjF4xlNy HTML/Liquid CSS Script // ✅ BLOCCO GESTIONE AGGIUNGI [P…" at bounding box center [553, 243] width 648 height 437
type textarea "}); }"
paste textarea
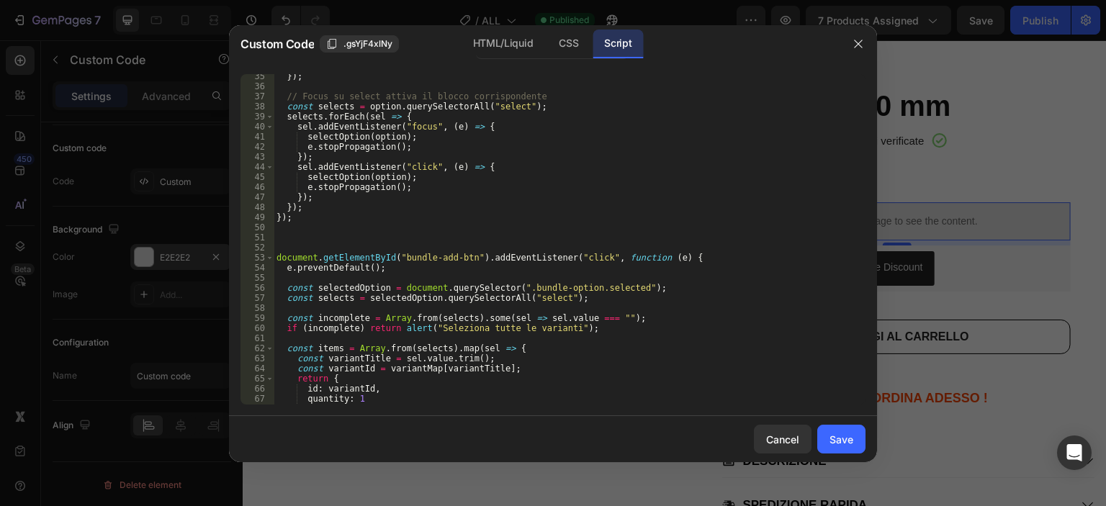
scroll to position [475, 0]
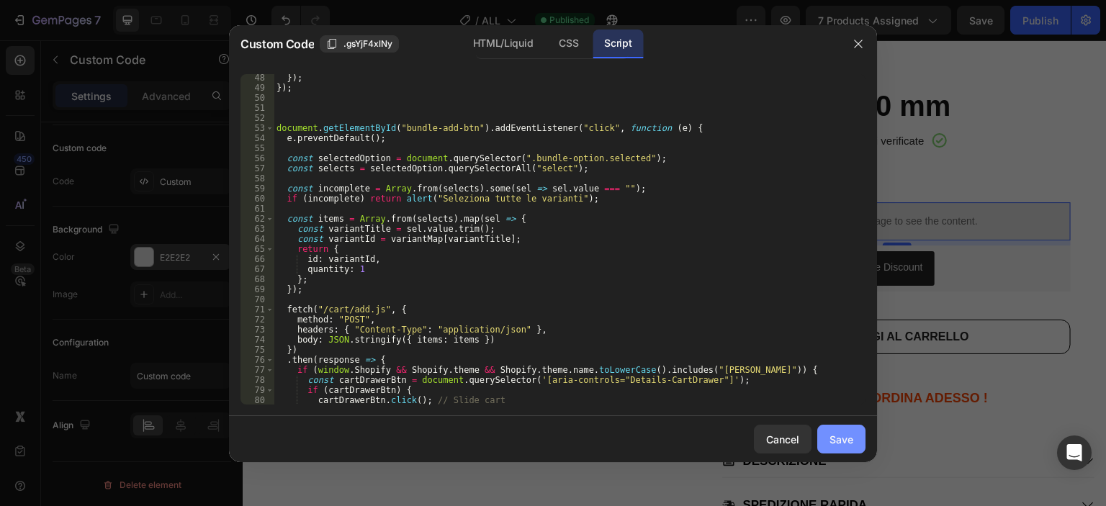
click at [848, 446] on div "Save" at bounding box center [841, 439] width 24 height 15
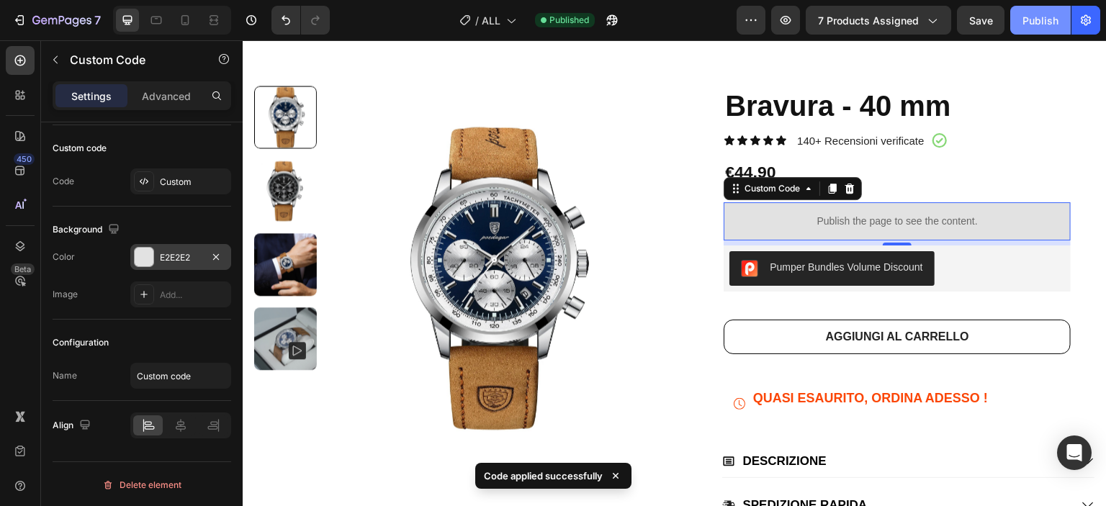
click at [1026, 20] on div "Publish" at bounding box center [1040, 20] width 36 height 15
click at [734, 209] on div "Publish the page to see the content." at bounding box center [896, 221] width 347 height 38
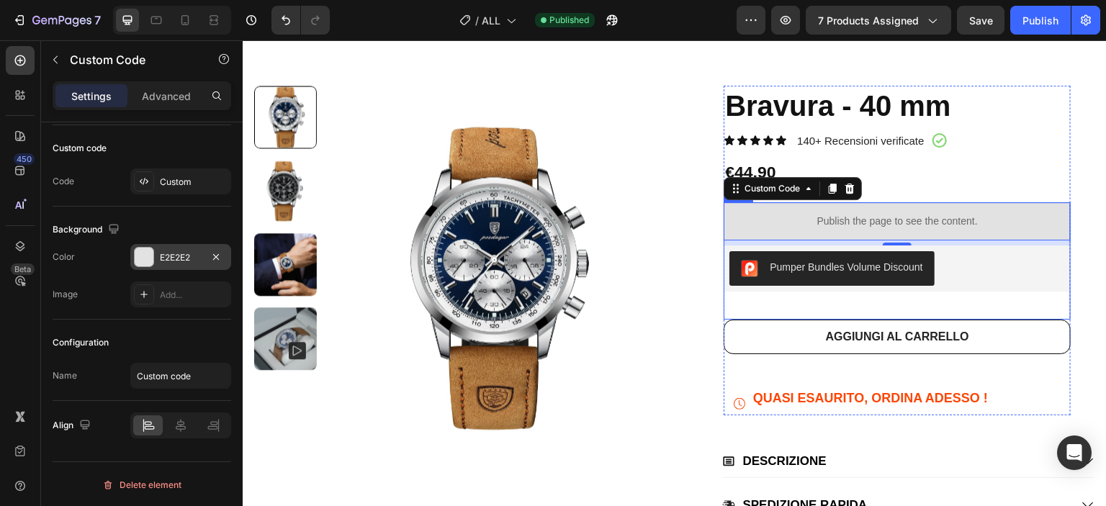
click at [1032, 296] on div "Publish the page to see the content. Custom Code 7 Pumper Bundles Volume Discou…" at bounding box center [896, 260] width 347 height 117
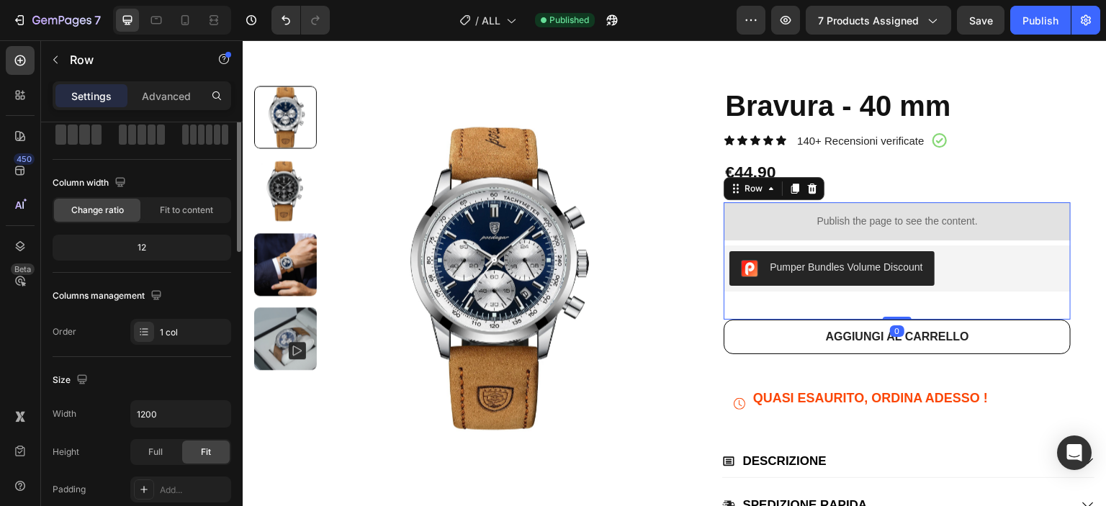
scroll to position [0, 0]
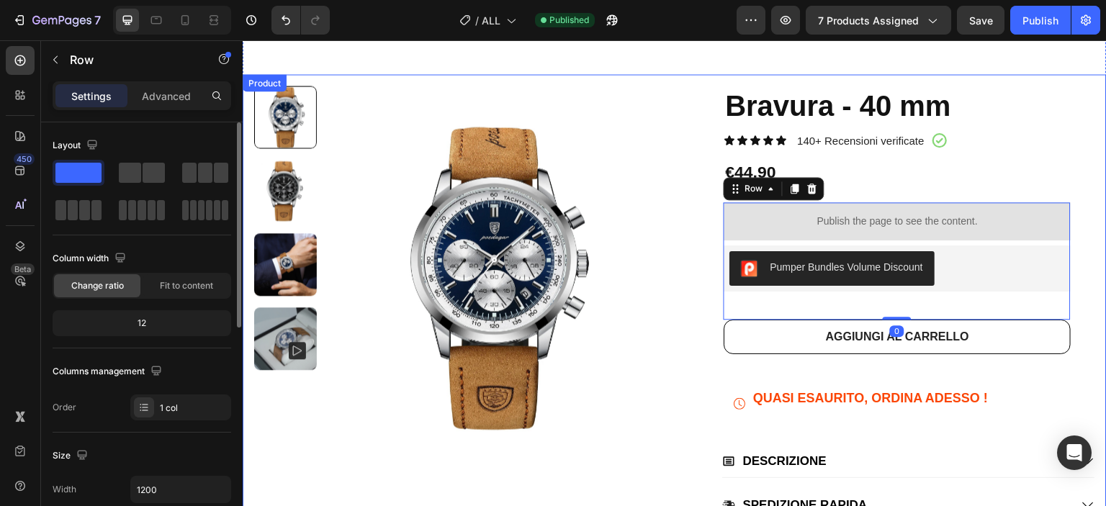
click at [1090, 269] on div "Product Images Bravura - 40 mm Product Title Icon Icon Icon Icon Icon Icon List…" at bounding box center [675, 365] width 864 height 583
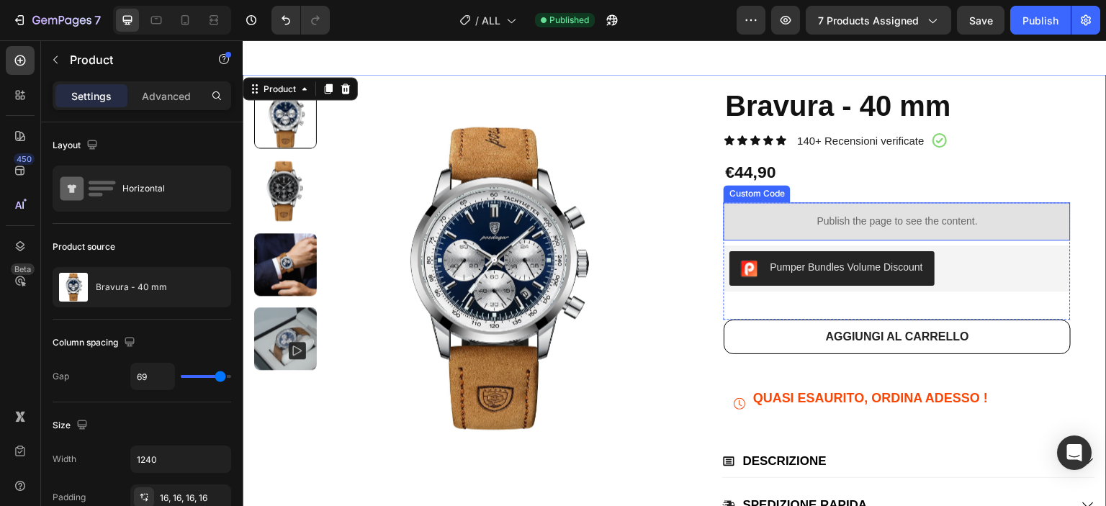
click at [891, 217] on p "Publish the page to see the content." at bounding box center [896, 221] width 347 height 15
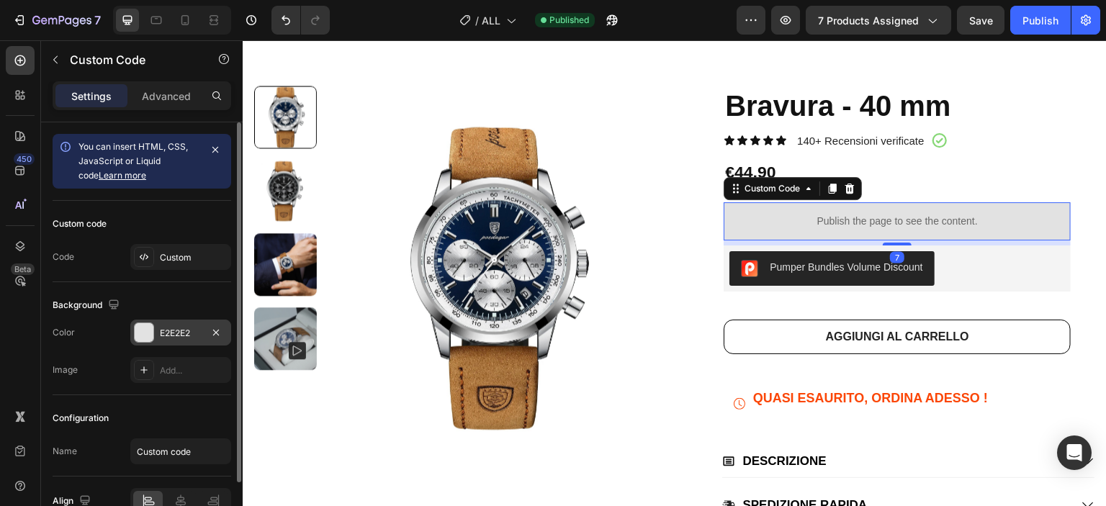
click at [195, 330] on div "E2E2E2" at bounding box center [181, 333] width 42 height 13
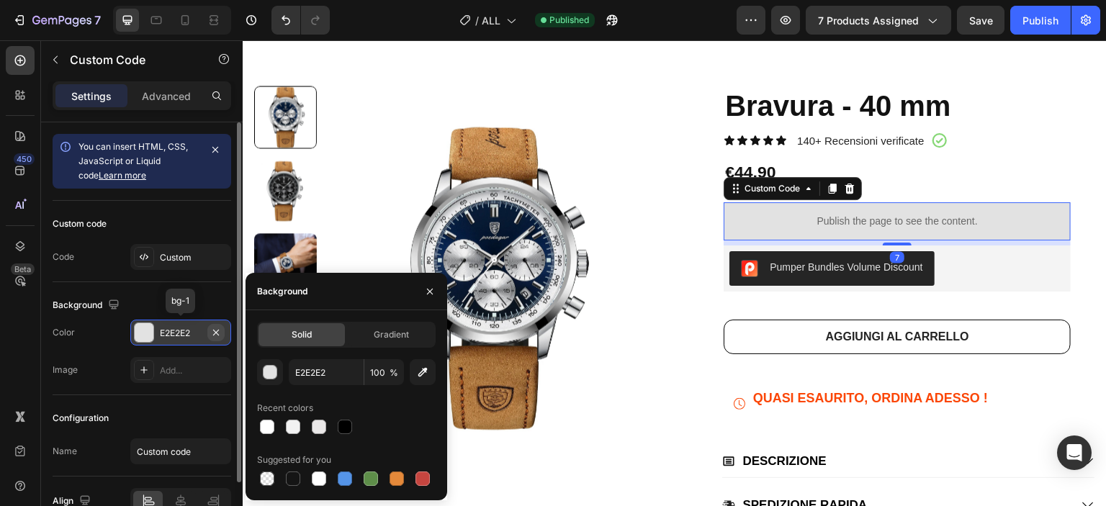
click at [213, 331] on icon "button" at bounding box center [216, 333] width 12 height 12
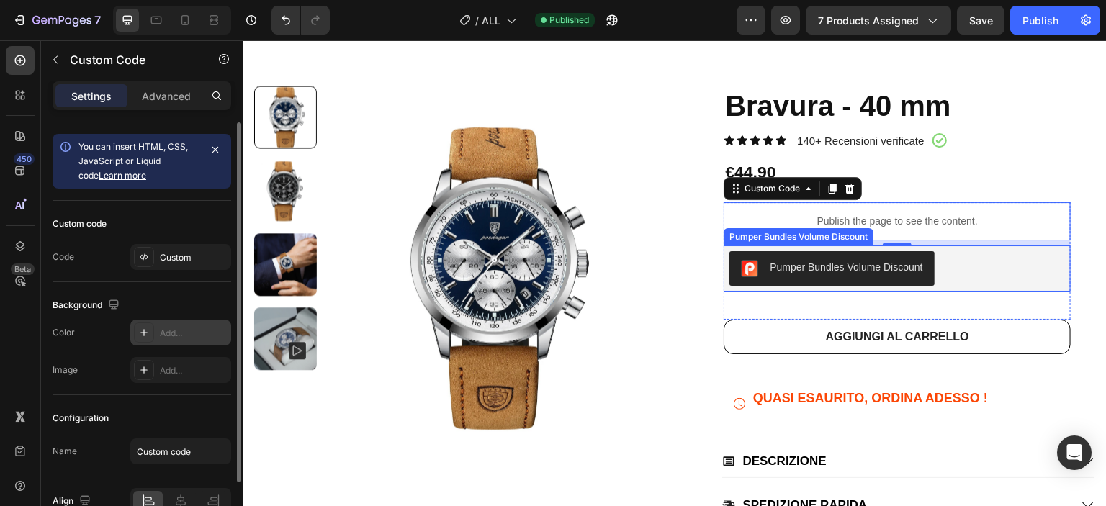
click at [996, 267] on div "Pumper Bundles Volume Discount" at bounding box center [896, 268] width 335 height 35
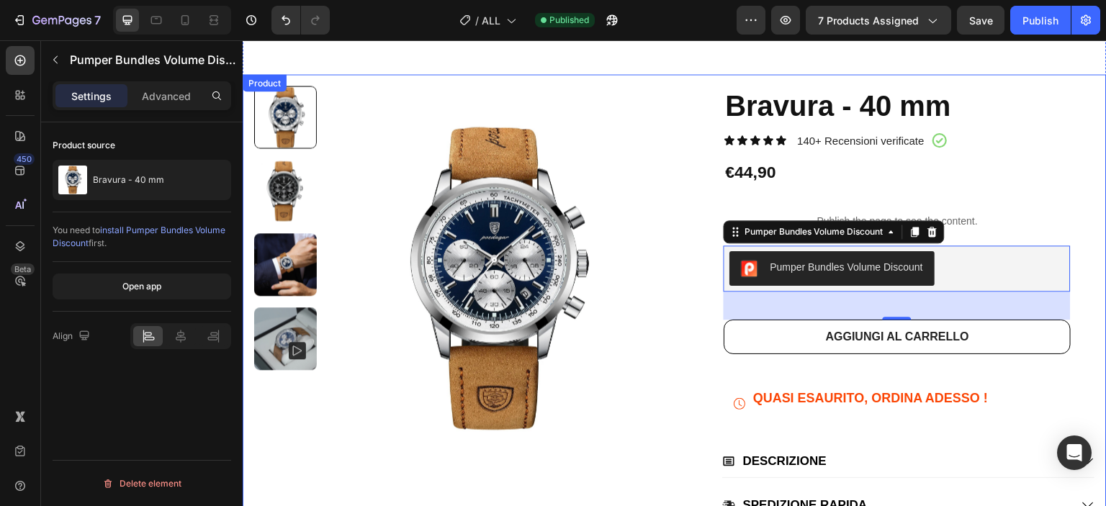
click at [1084, 238] on div "Product Images Bravura - 40 mm Product Title Icon Icon Icon Icon Icon Icon List…" at bounding box center [675, 365] width 864 height 583
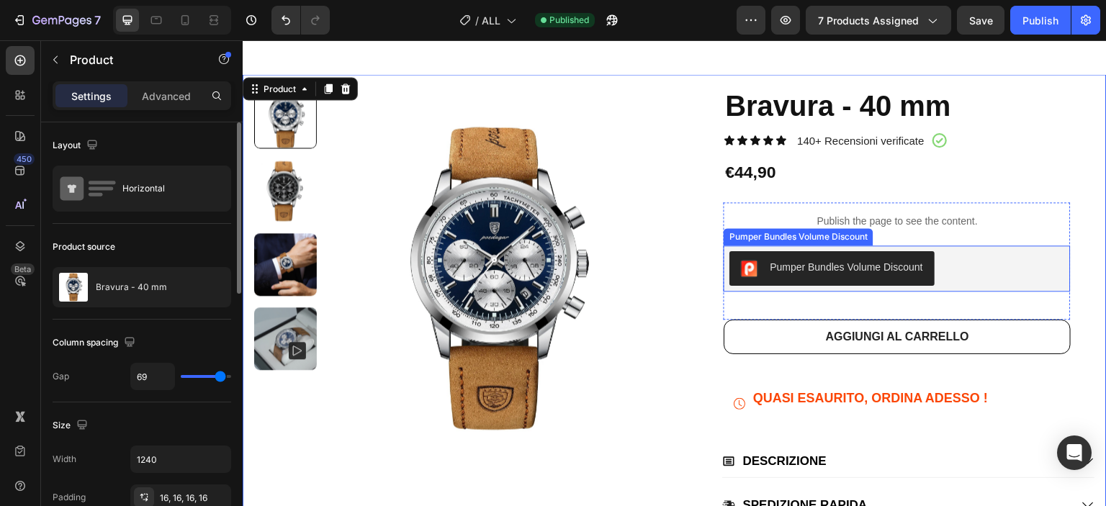
click at [1034, 261] on div "Pumper Bundles Volume Discount" at bounding box center [896, 268] width 335 height 35
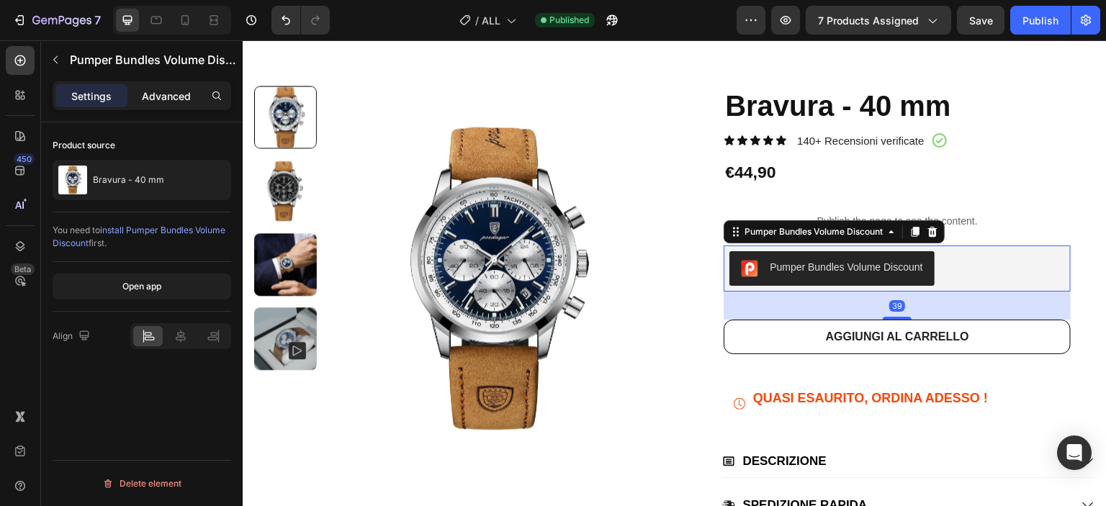
click at [148, 105] on div "Advanced" at bounding box center [166, 95] width 72 height 23
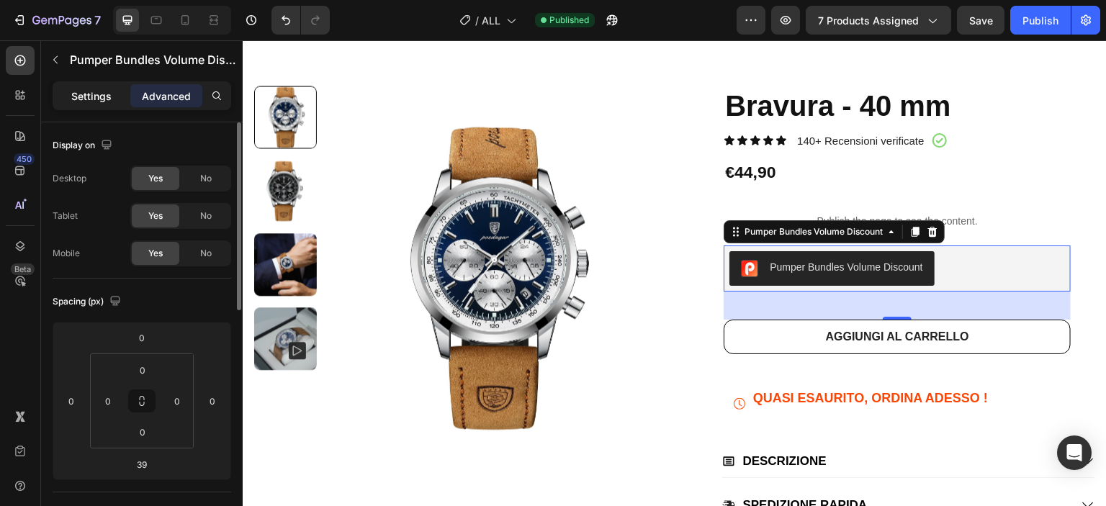
click at [101, 97] on p "Settings" at bounding box center [91, 96] width 40 height 15
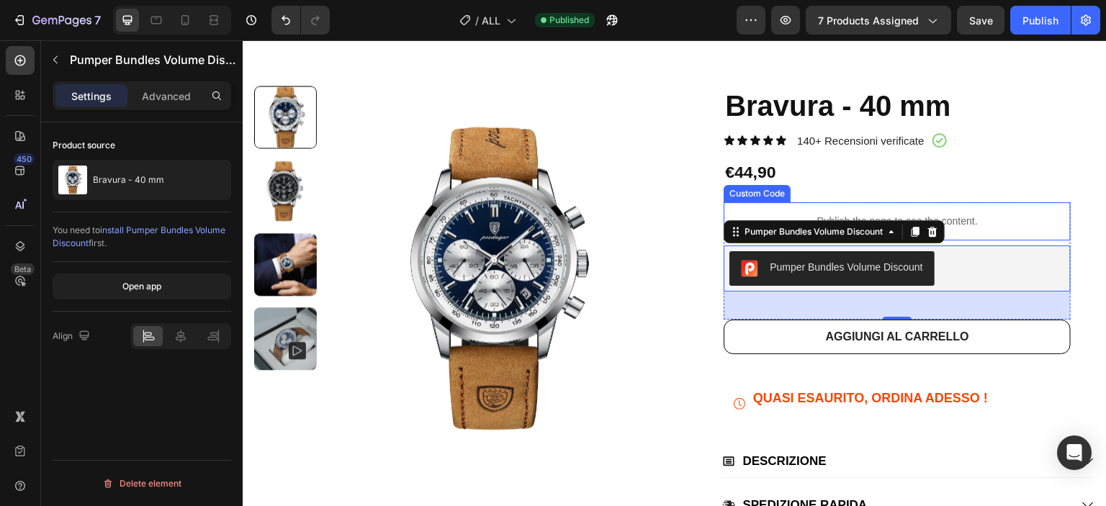
click at [962, 216] on p "Publish the page to see the content." at bounding box center [896, 221] width 347 height 15
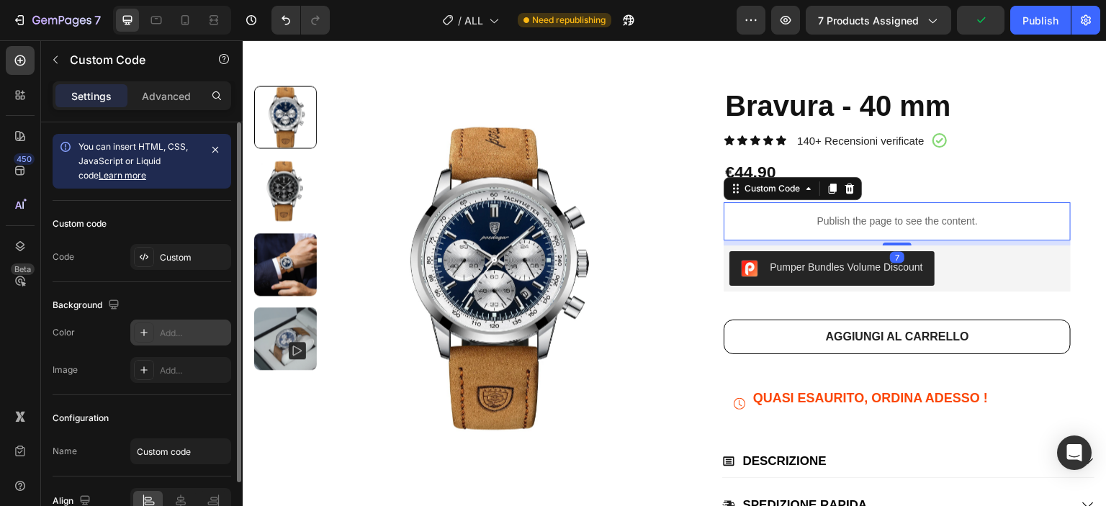
click at [176, 336] on div "Add..." at bounding box center [194, 333] width 68 height 13
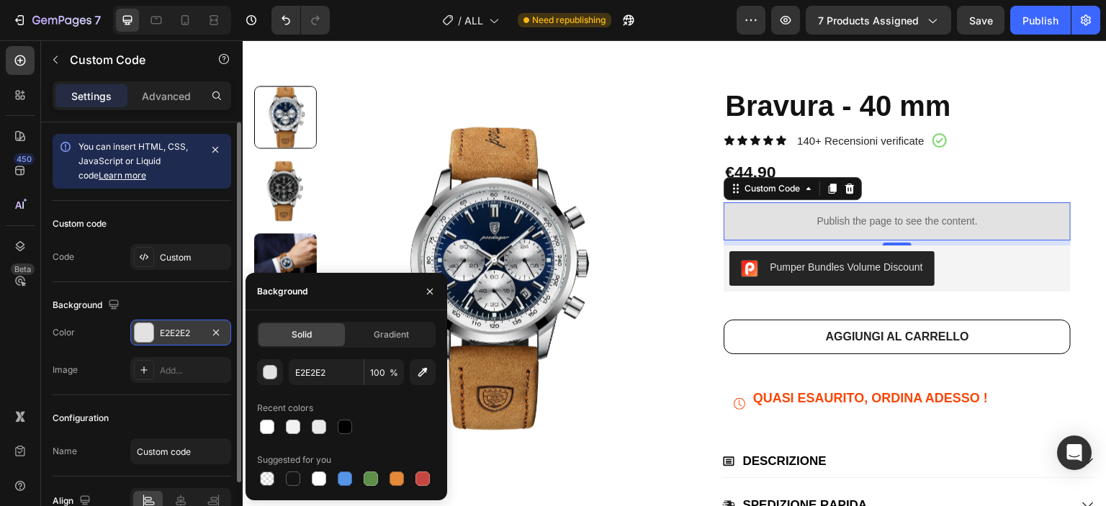
click at [209, 294] on div "Background" at bounding box center [142, 305] width 179 height 23
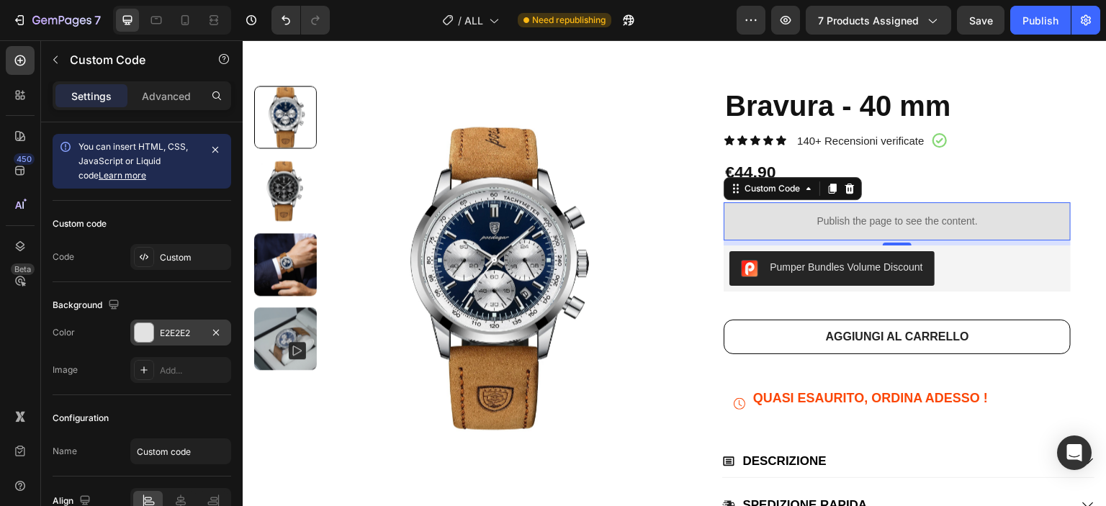
click at [206, 327] on div "E2E2E2" at bounding box center [180, 333] width 101 height 26
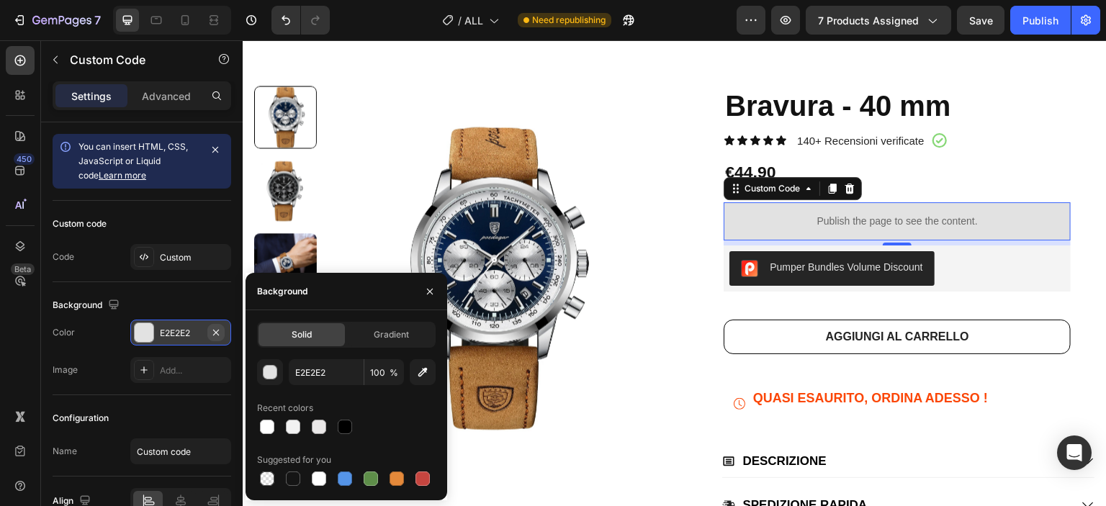
click at [215, 330] on icon "button" at bounding box center [216, 332] width 6 height 6
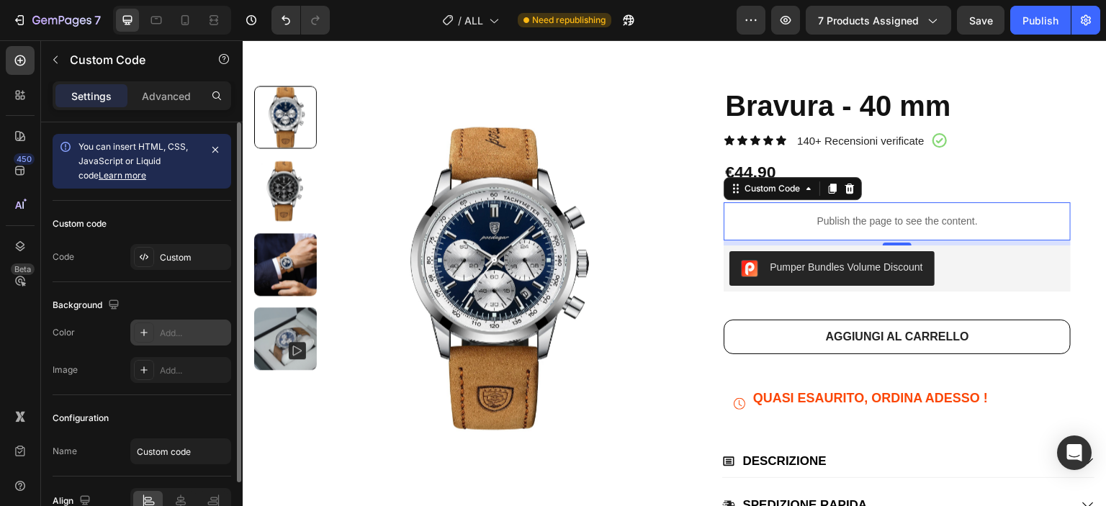
click at [217, 302] on div "Background" at bounding box center [142, 305] width 179 height 23
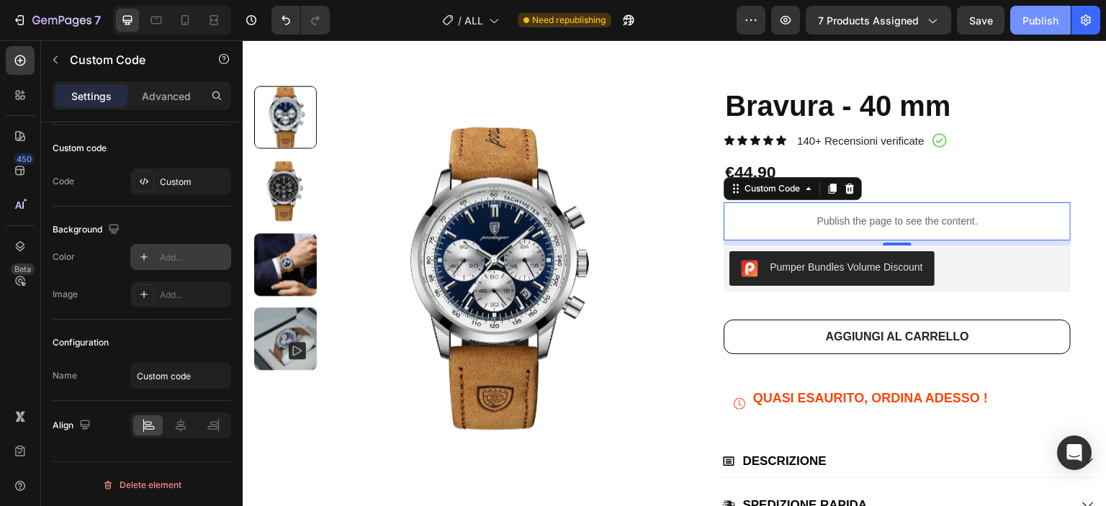
click at [1020, 24] on button "Publish" at bounding box center [1040, 20] width 60 height 29
click at [945, 223] on p "Publish the page to see the content." at bounding box center [896, 221] width 347 height 15
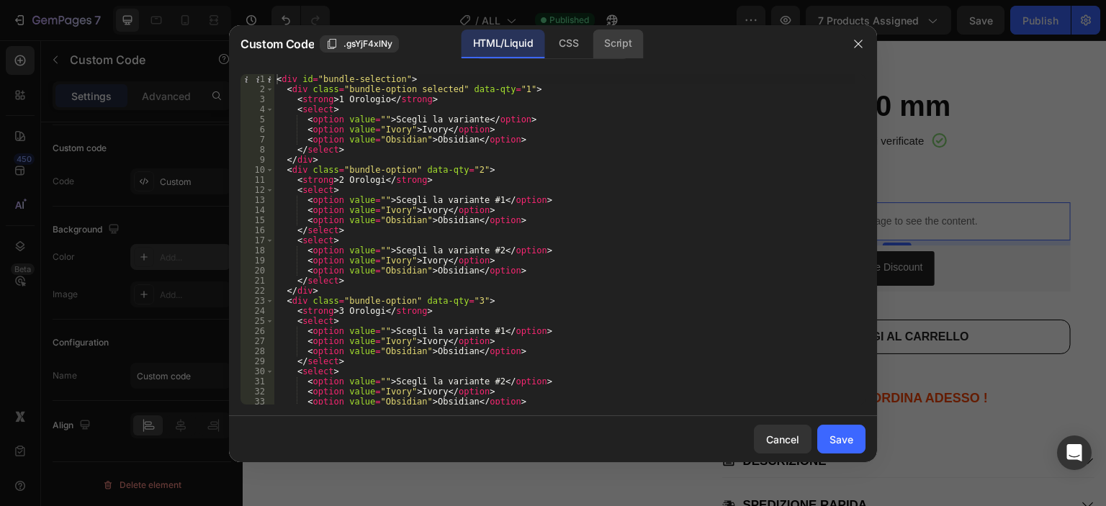
click at [605, 49] on div "Script" at bounding box center [617, 44] width 50 height 29
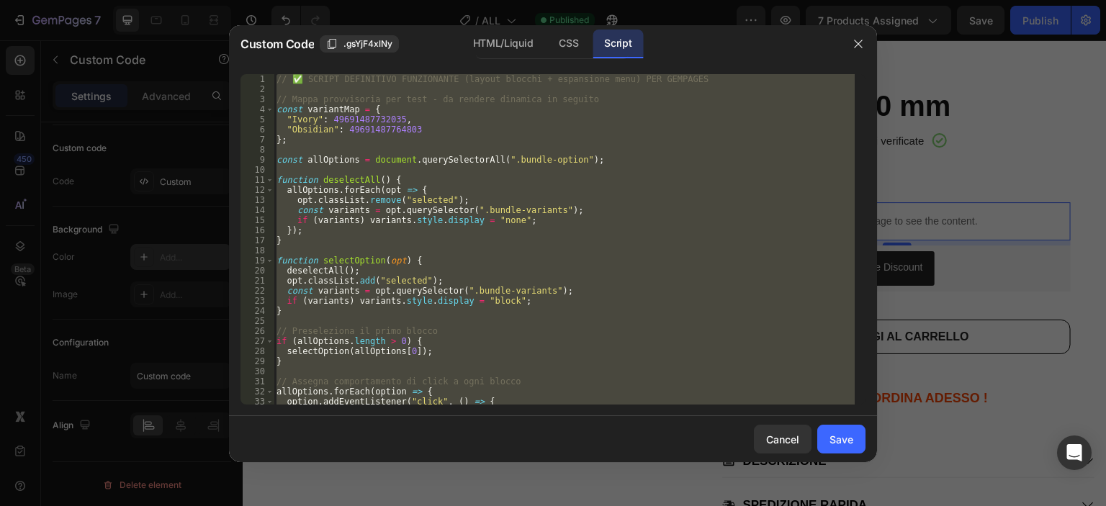
type textarea "});"
click at [633, 175] on div "// ✅ SCRIPT DEFINITIVO FUNZIONANTE (layout blocchi + espansione menu) PER GEMPA…" at bounding box center [564, 239] width 581 height 330
click at [512, 212] on div "// ✅ SCRIPT DEFINITIVO FUNZIONANTE (layout blocchi + espansione menu) PER GEMPA…" at bounding box center [564, 239] width 581 height 330
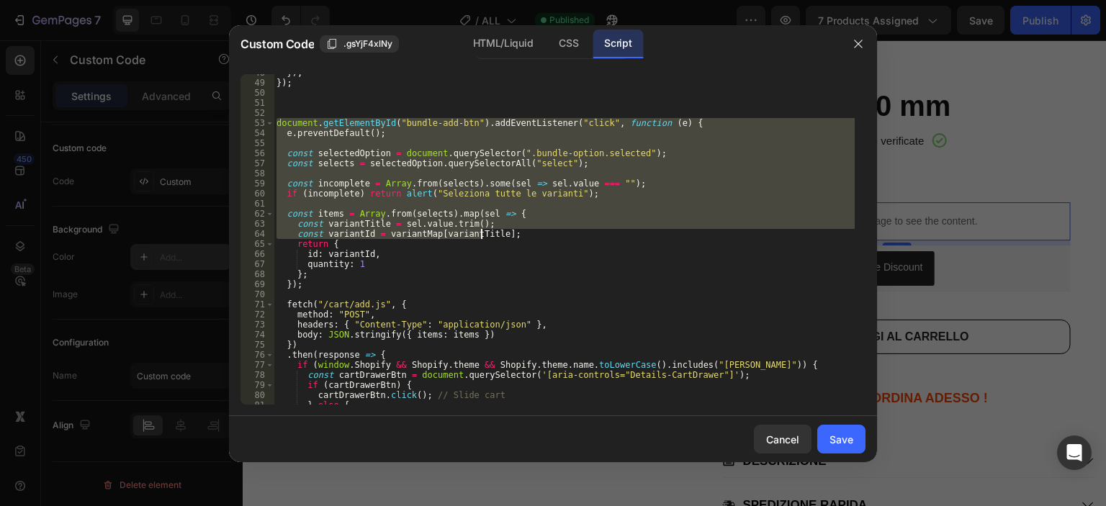
scroll to position [567, 0]
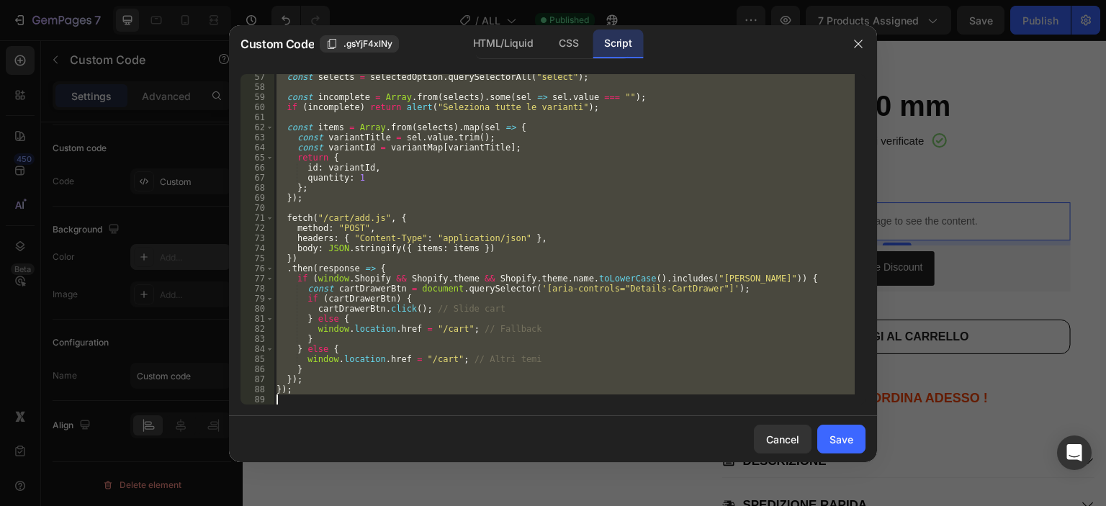
drag, startPoint x: 277, startPoint y: 124, endPoint x: 450, endPoint y: 417, distance: 340.1
click at [450, 417] on div "Custom Code .gsYjF4xlNy HTML/Liquid CSS Script const variants = opt.querySelect…" at bounding box center [553, 243] width 648 height 437
type textarea "});"
paste textarea
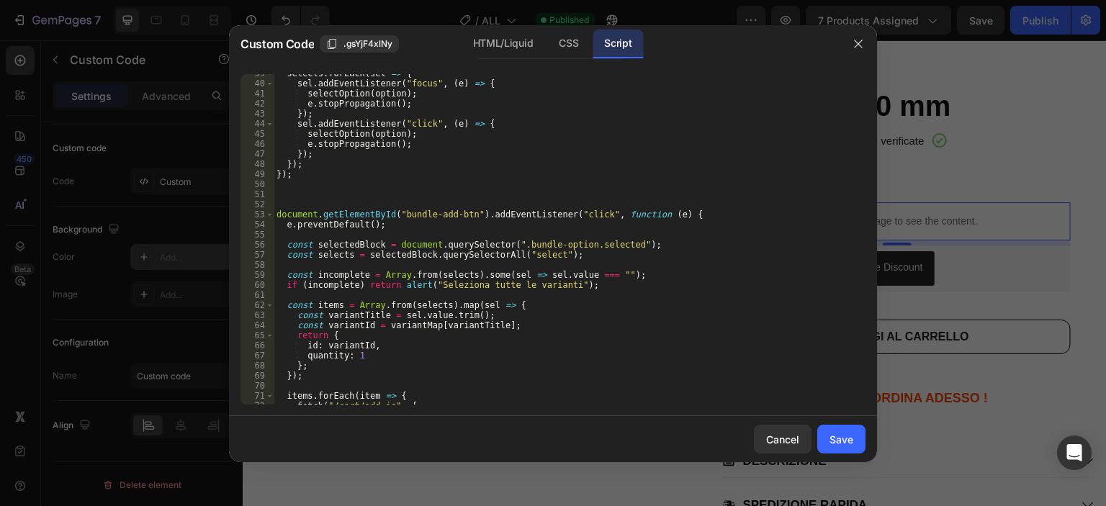
scroll to position [546, 0]
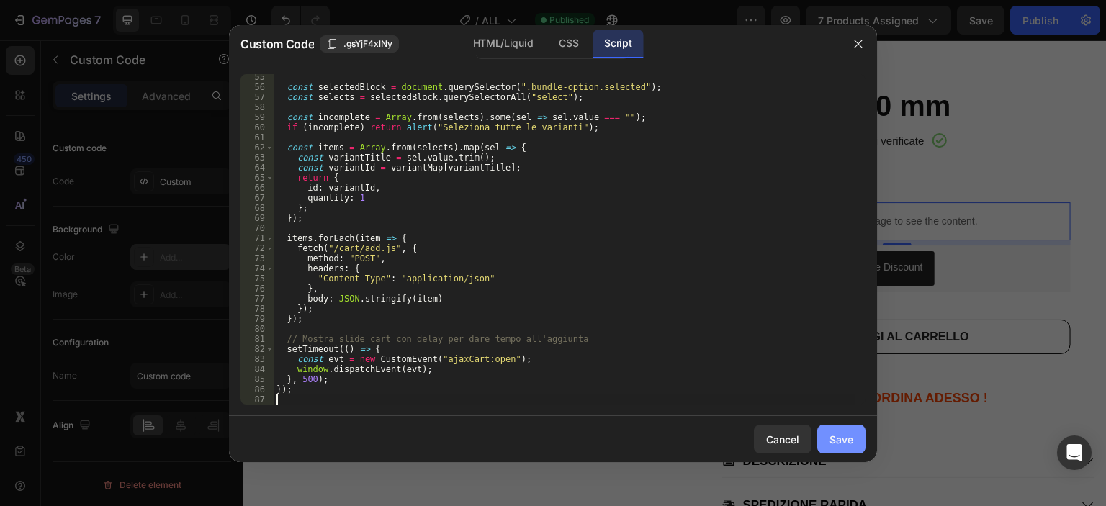
click at [847, 442] on div "Save" at bounding box center [841, 439] width 24 height 15
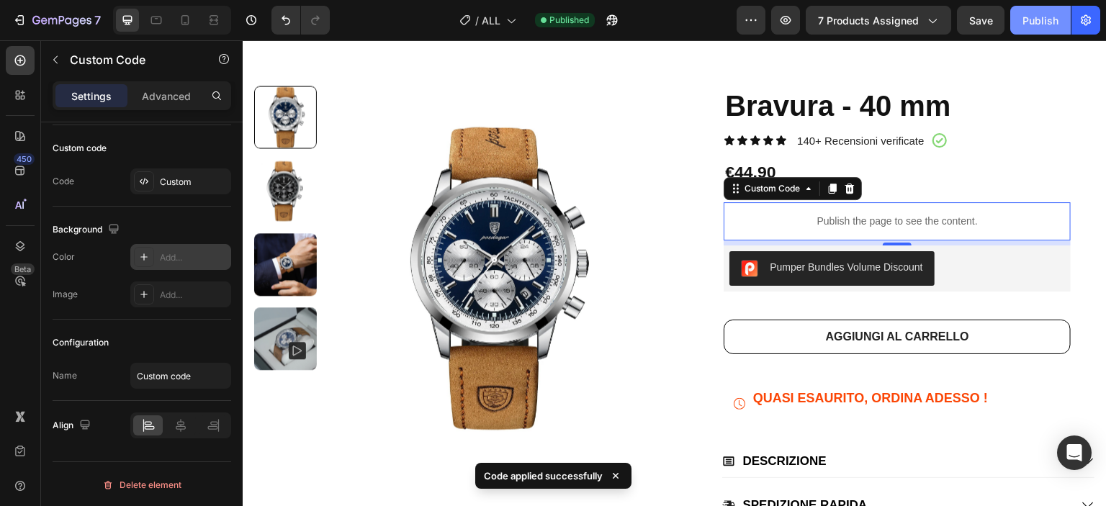
click at [1021, 28] on button "Publish" at bounding box center [1040, 20] width 60 height 29
click at [851, 212] on div "Publish the page to see the content." at bounding box center [896, 221] width 347 height 38
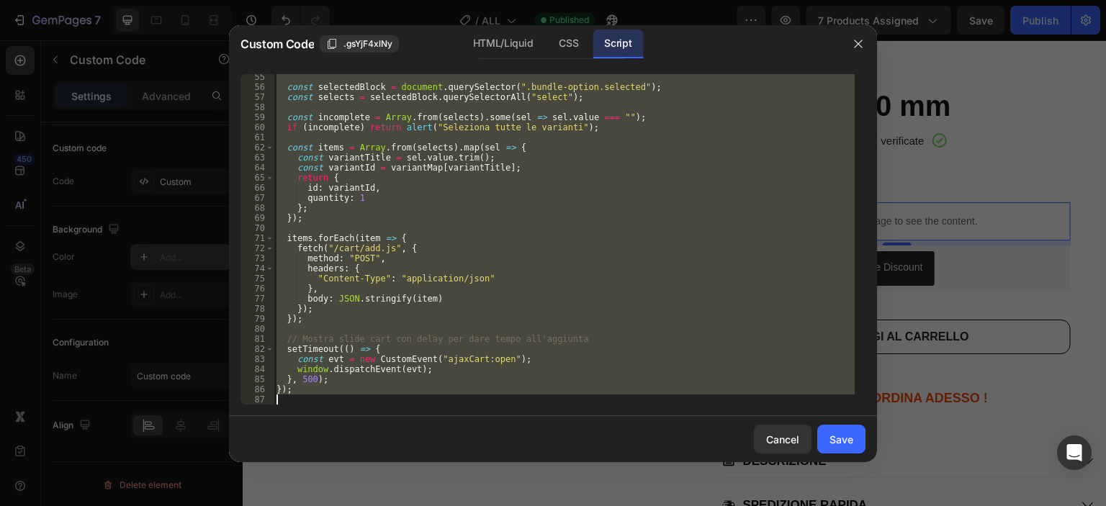
drag, startPoint x: 276, startPoint y: 214, endPoint x: 489, endPoint y: 397, distance: 281.3
click at [489, 397] on div "const selectedBlock = document . querySelector ( ".bundle-option.selected" ) ; …" at bounding box center [564, 247] width 581 height 351
type textarea "});"
paste textarea
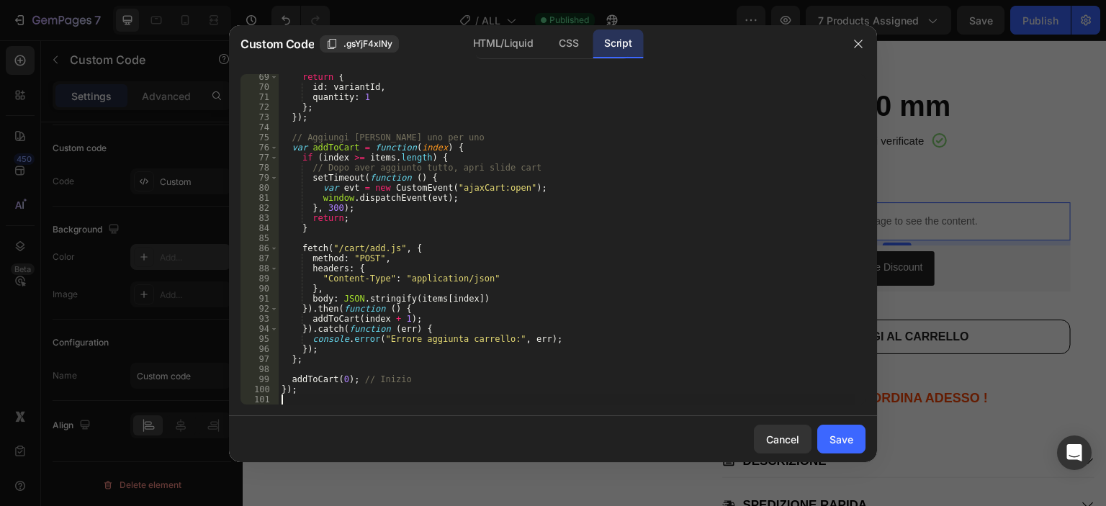
scroll to position [687, 0]
click at [834, 444] on div "Save" at bounding box center [841, 439] width 24 height 15
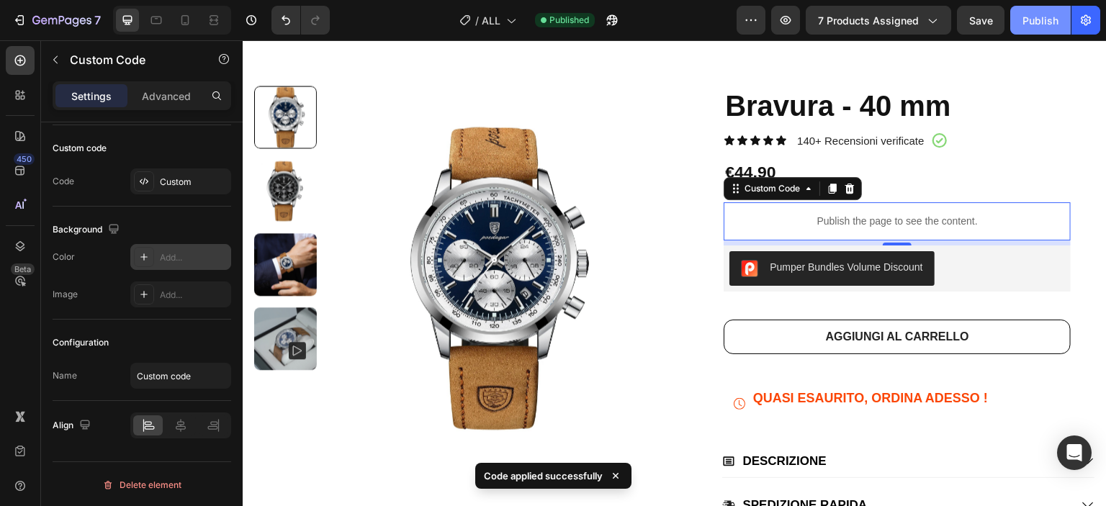
click at [1044, 14] on div "Publish" at bounding box center [1040, 20] width 36 height 15
click at [764, 217] on p "Publish the page to see the content." at bounding box center [896, 221] width 347 height 15
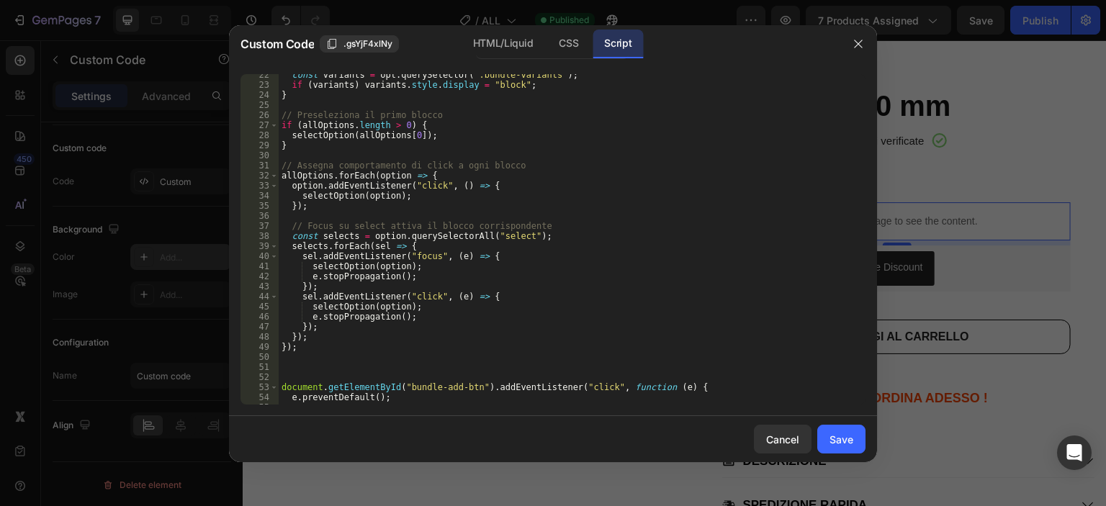
scroll to position [259, 0]
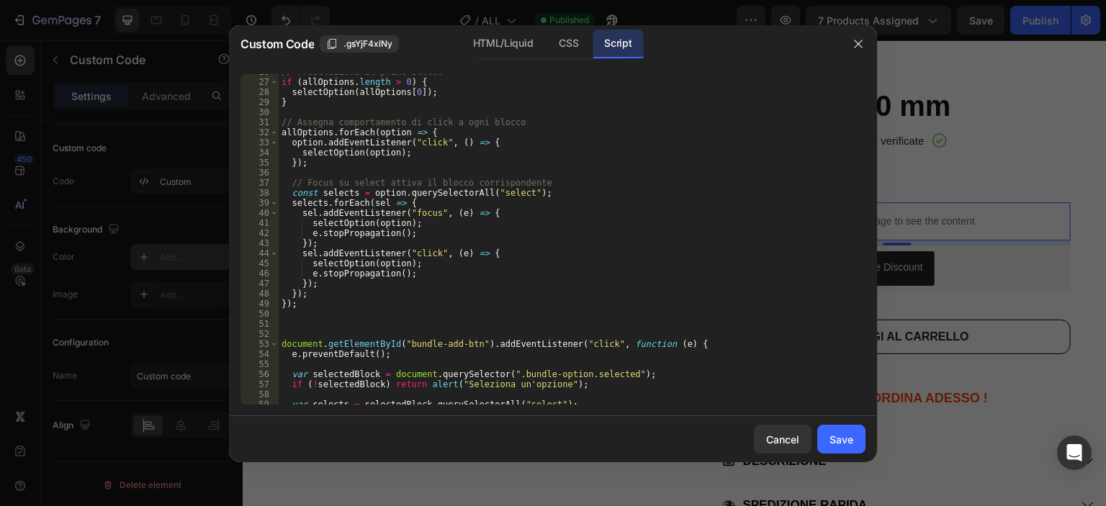
click at [753, 48] on div "HTML/Liquid CSS Script" at bounding box center [689, 45] width 299 height 30
click at [651, 155] on div "// Preseleziona il primo blocco if ( allOptions . length > 0 ) { selectOption (…" at bounding box center [567, 242] width 576 height 351
type textarea "});"
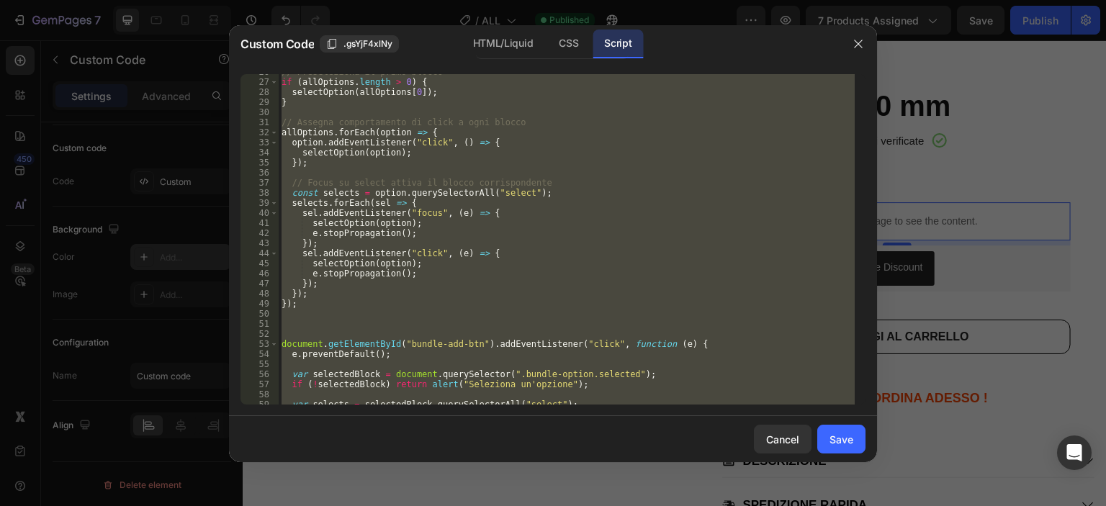
paste textarea
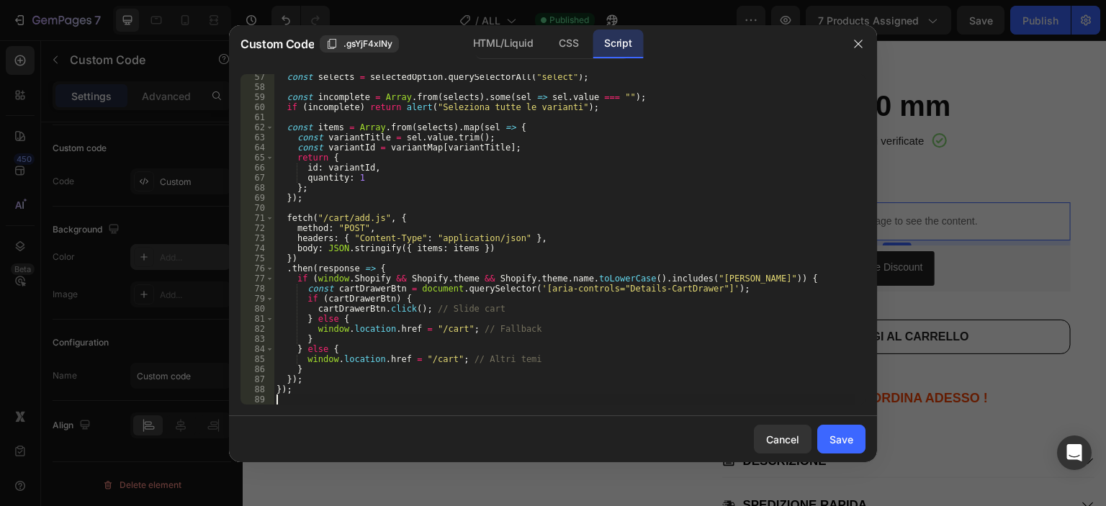
scroll to position [567, 0]
click at [835, 446] on div "Save" at bounding box center [841, 439] width 24 height 15
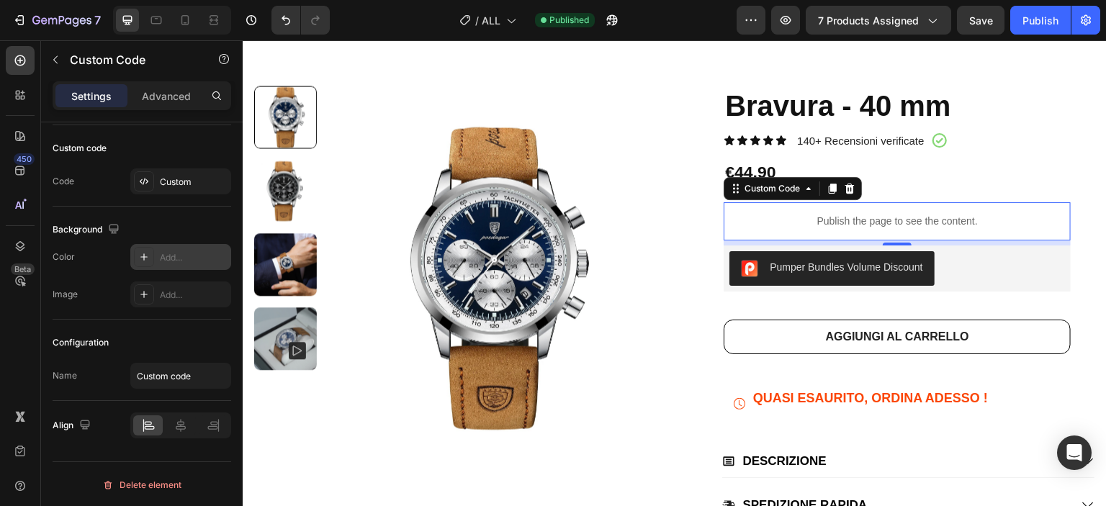
click at [860, 212] on div "Publish the page to see the content." at bounding box center [896, 221] width 347 height 38
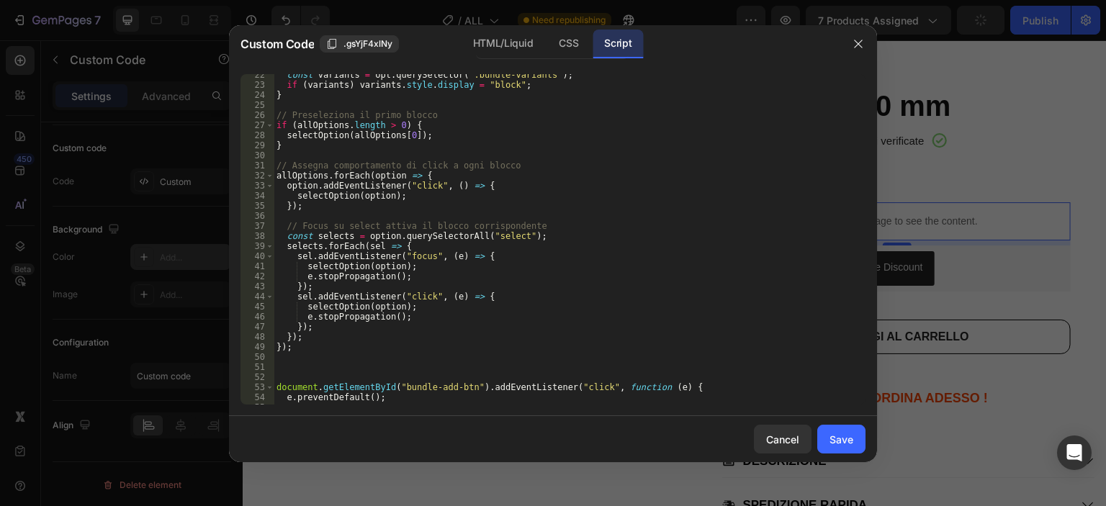
scroll to position [346, 0]
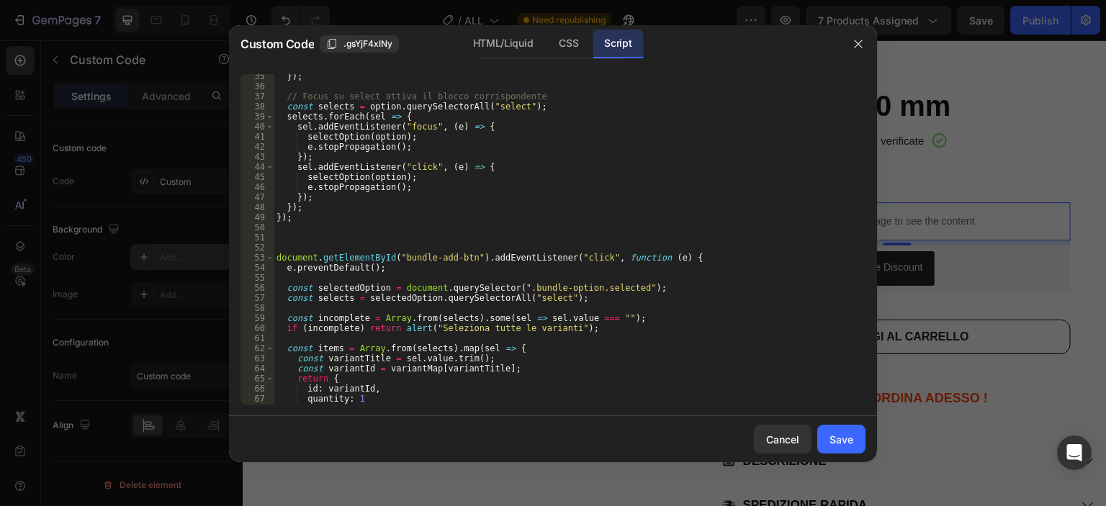
type textarea "document.getElementById("bundle-add-btn").addEventListener("click", function (e…"
drag, startPoint x: 667, startPoint y: 258, endPoint x: 271, endPoint y: 256, distance: 395.2
click at [271, 256] on div "document.getElementById("bundle-add-btn").addEventListener("click", function (e…" at bounding box center [552, 239] width 625 height 330
paste textarea
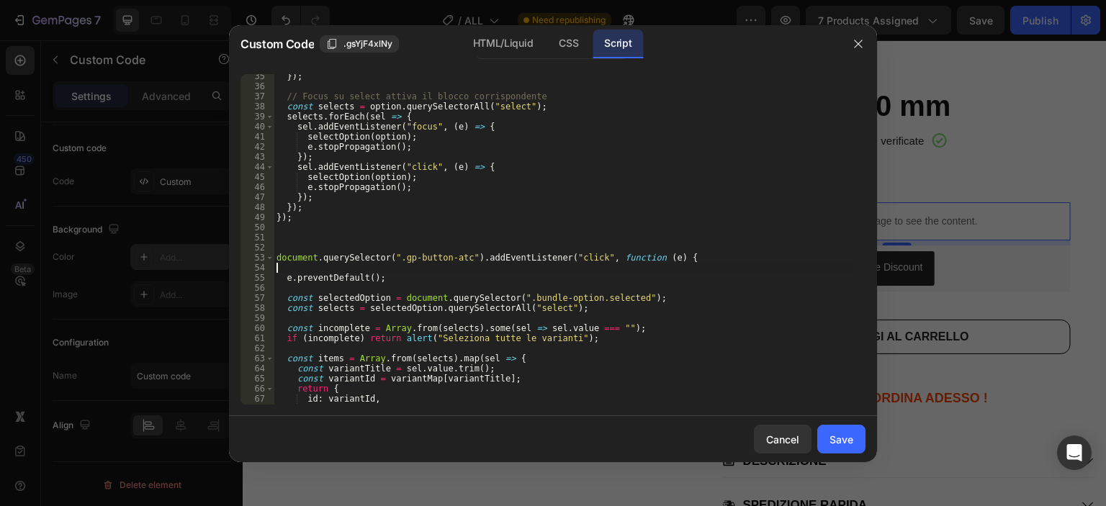
type textarea "document.querySelector(".gp-button-atc").addEventListener("click", function (e)…"
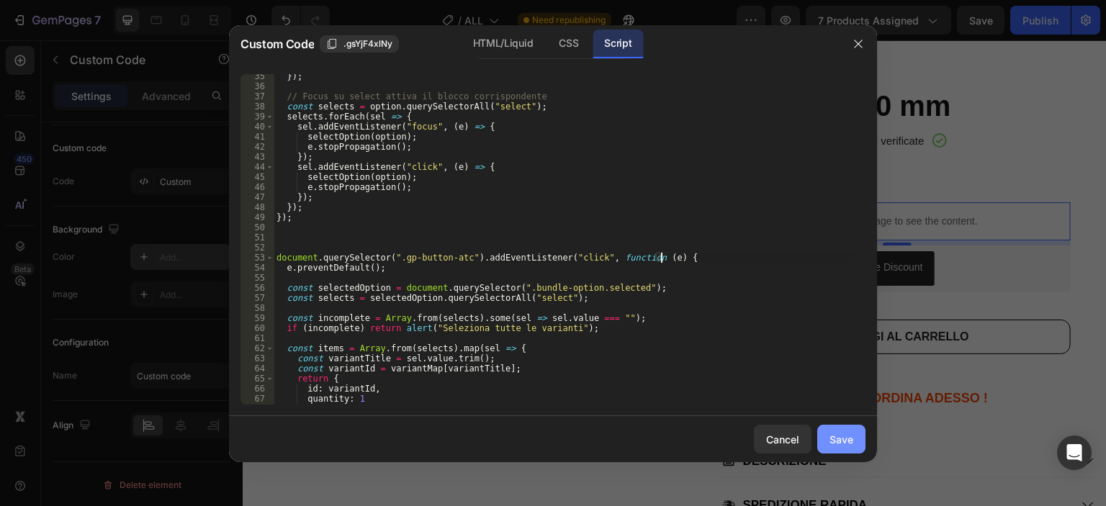
click at [853, 438] on button "Save" at bounding box center [841, 439] width 48 height 29
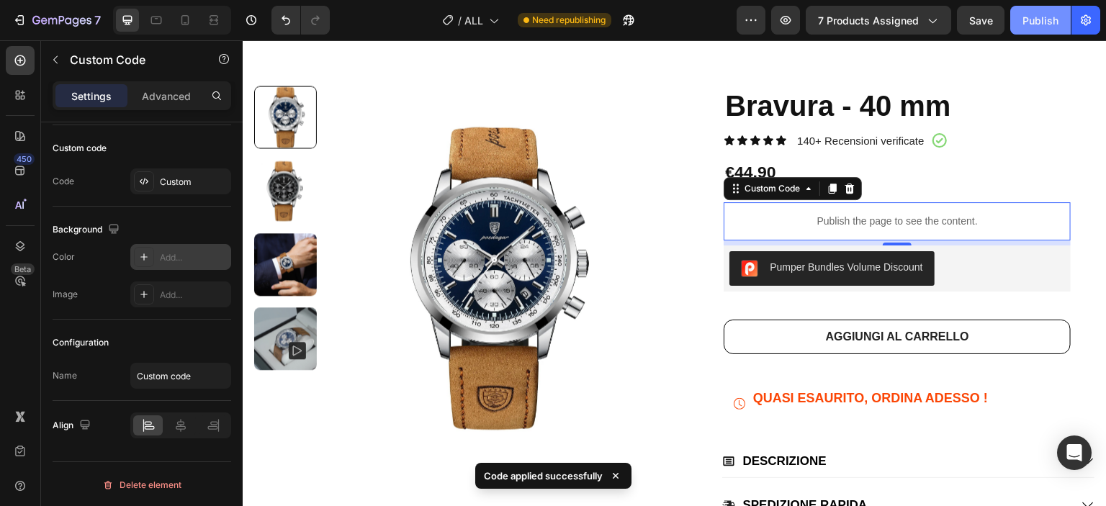
click at [1031, 16] on div "Publish" at bounding box center [1040, 20] width 36 height 15
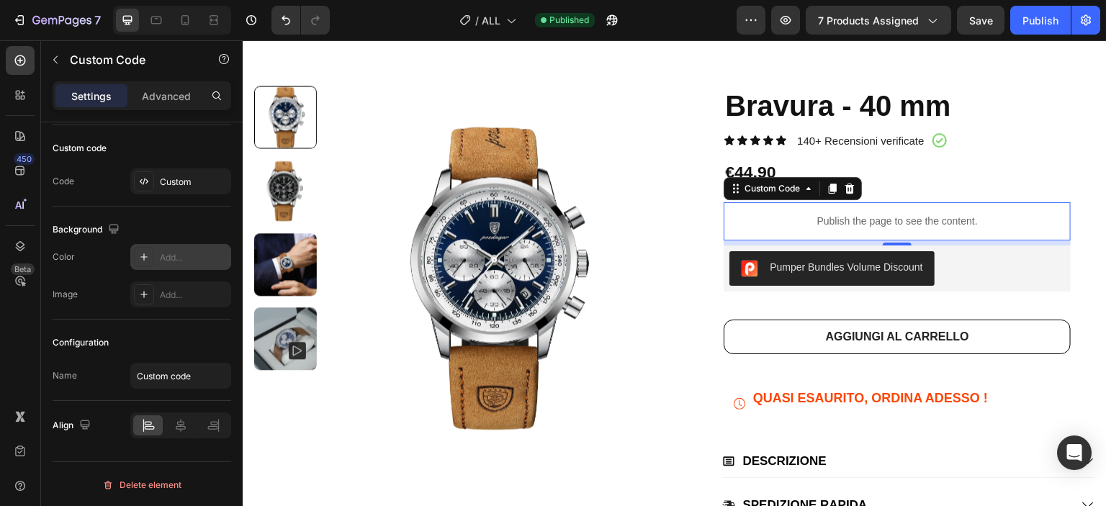
click at [898, 212] on div "Publish the page to see the content." at bounding box center [896, 221] width 347 height 38
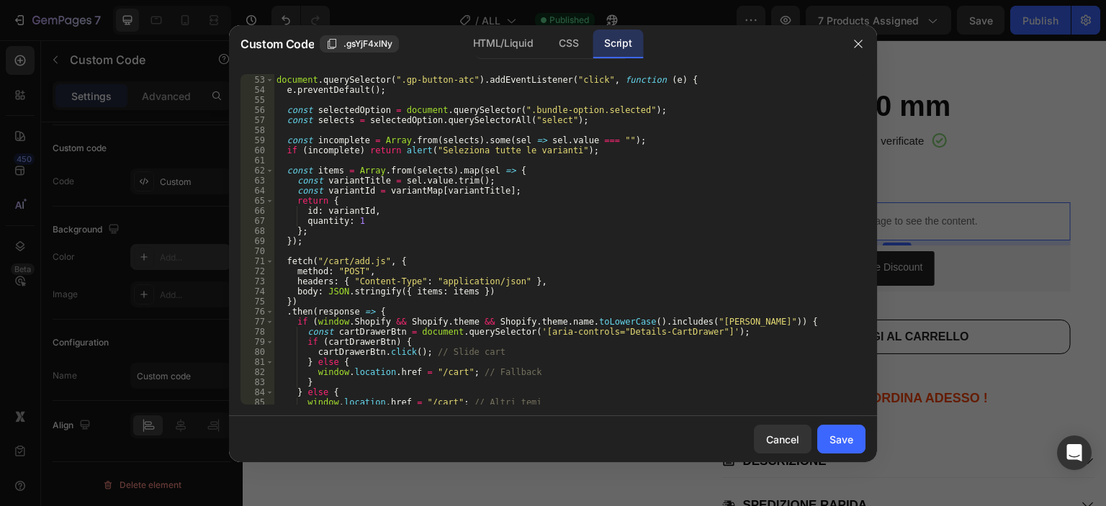
scroll to position [394, 0]
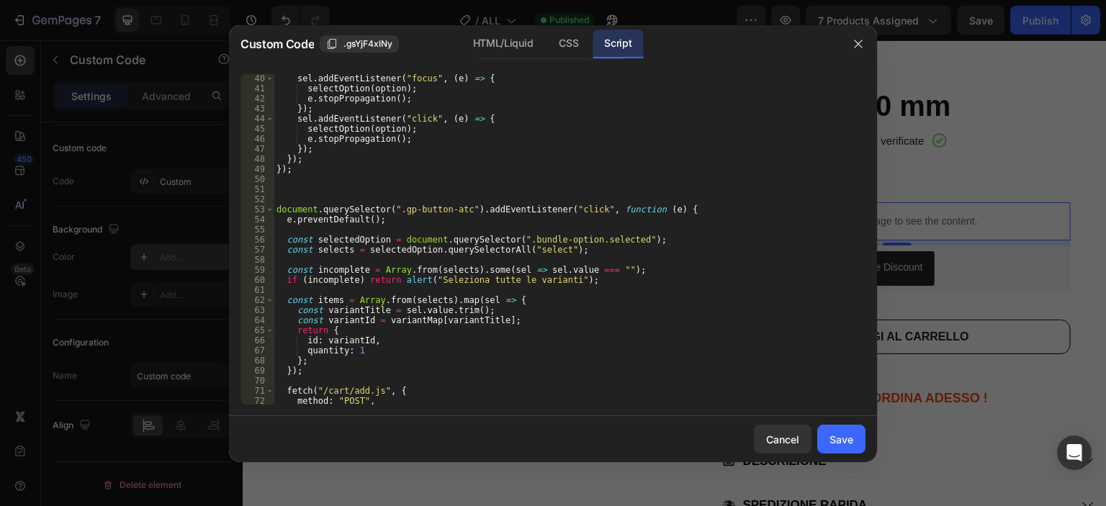
click at [392, 209] on div "sel . addEventListener ( "focus" , ( e ) => { selectOption ( option ) ; e . sto…" at bounding box center [564, 248] width 581 height 351
click at [394, 209] on div "sel . addEventListener ( "focus" , ( e ) => { selectOption ( option ) ; e . sto…" at bounding box center [564, 248] width 581 height 351
type textarea "document.querySelector("gp-button-atc").addEventListener("click", function (e) {"
click at [829, 433] on button "Save" at bounding box center [841, 439] width 48 height 29
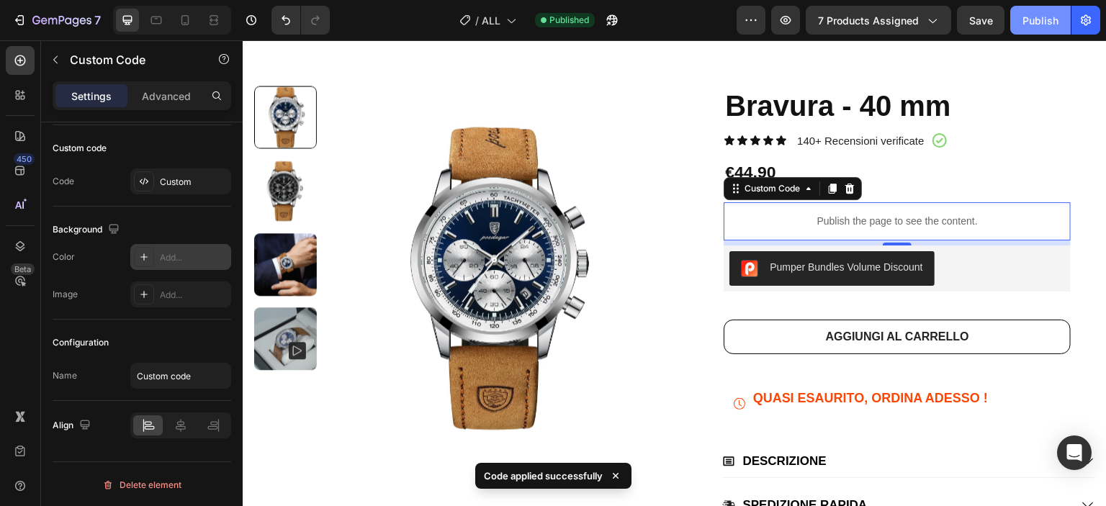
click at [1029, 22] on div "Publish" at bounding box center [1040, 20] width 36 height 15
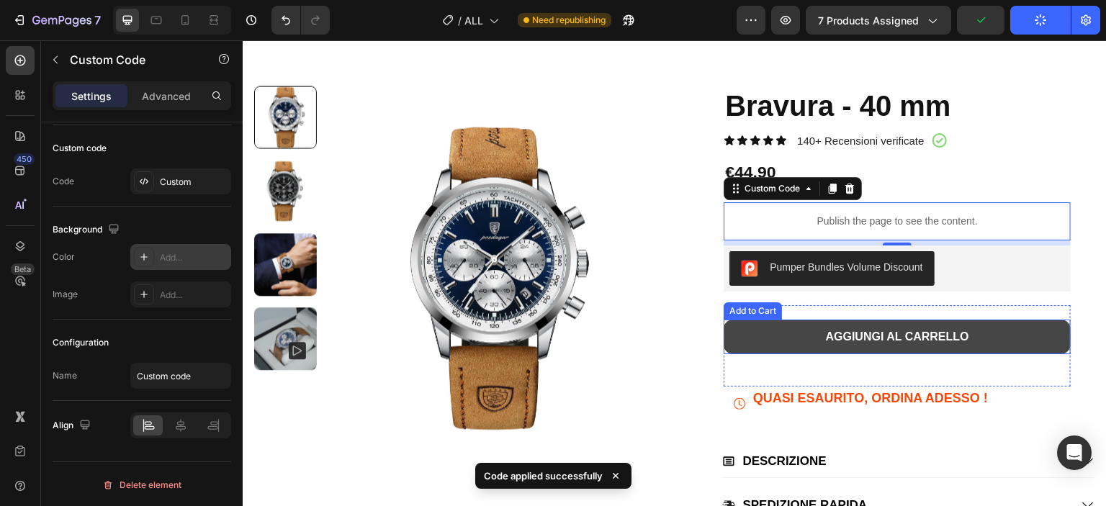
click at [792, 333] on button "AGGIUNGI AL CARRELLO" at bounding box center [896, 337] width 347 height 35
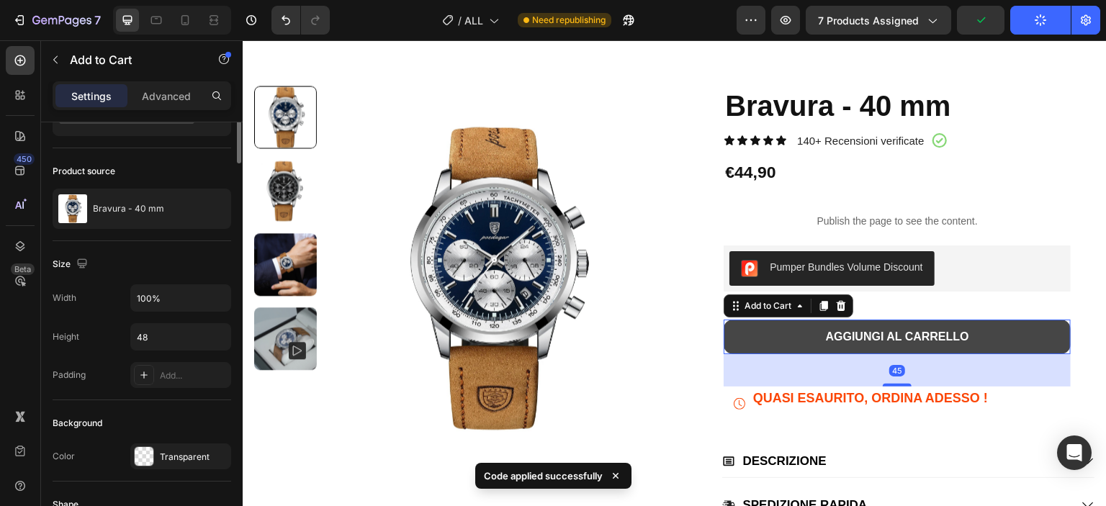
scroll to position [0, 0]
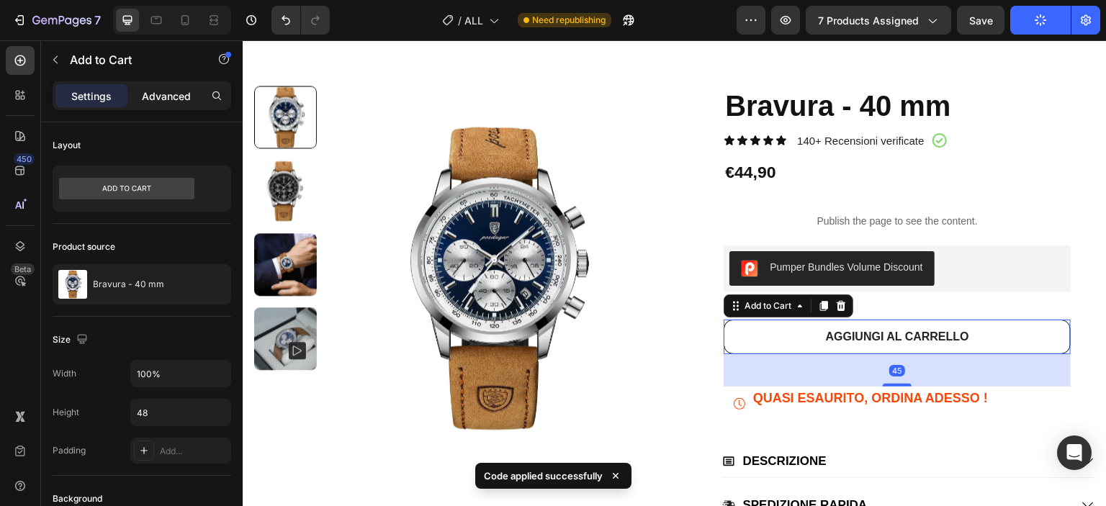
click at [155, 92] on p "Advanced" at bounding box center [166, 96] width 49 height 15
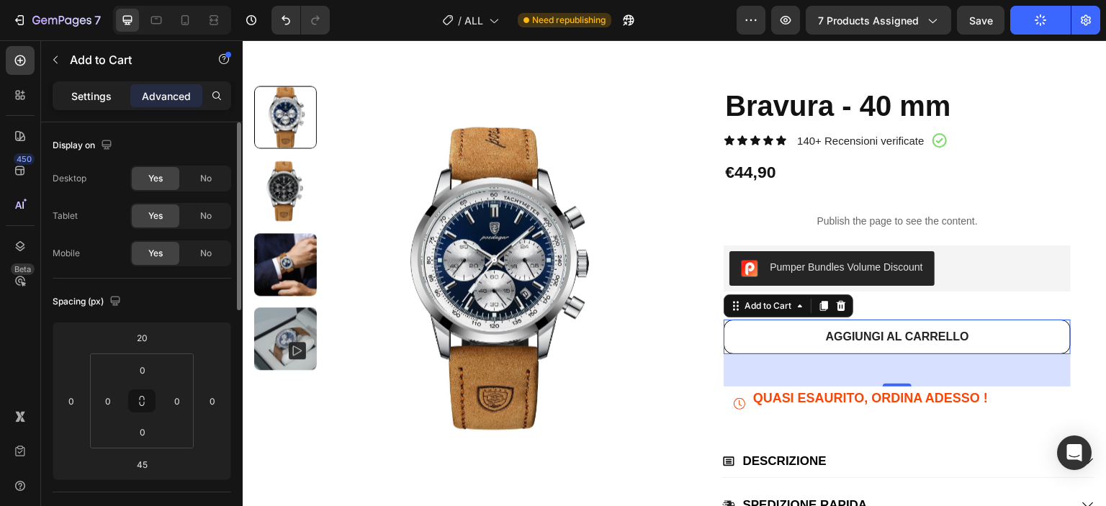
click at [87, 86] on div "Settings" at bounding box center [91, 95] width 72 height 23
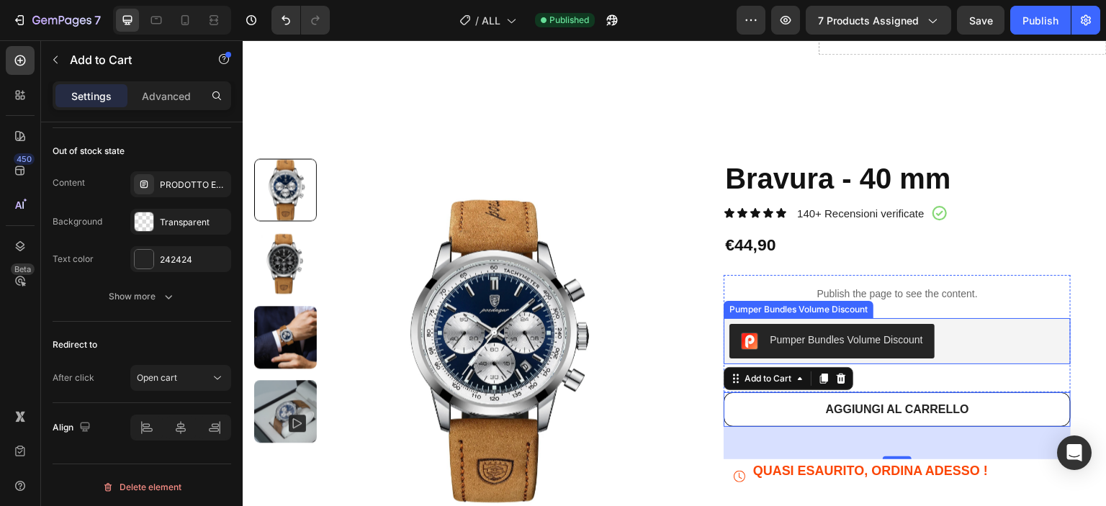
scroll to position [288, 0]
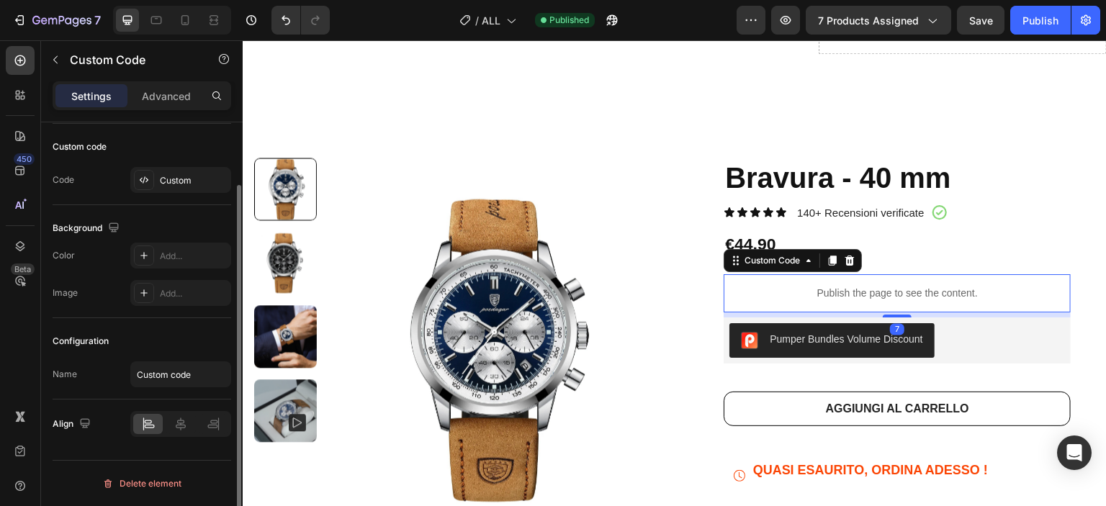
click at [895, 308] on div "Publish the page to see the content." at bounding box center [896, 293] width 347 height 38
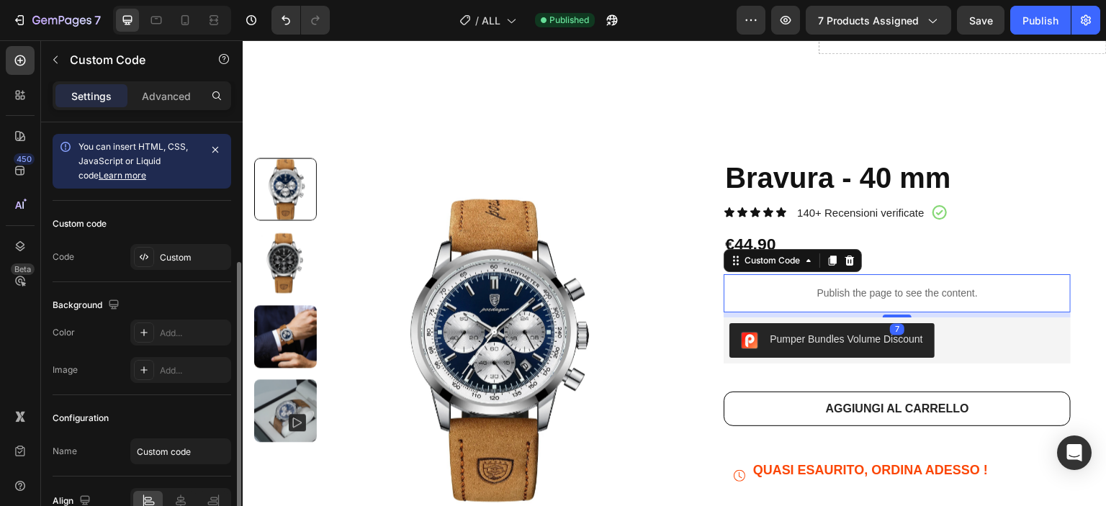
click at [895, 308] on div "Publish the page to see the content." at bounding box center [896, 293] width 347 height 38
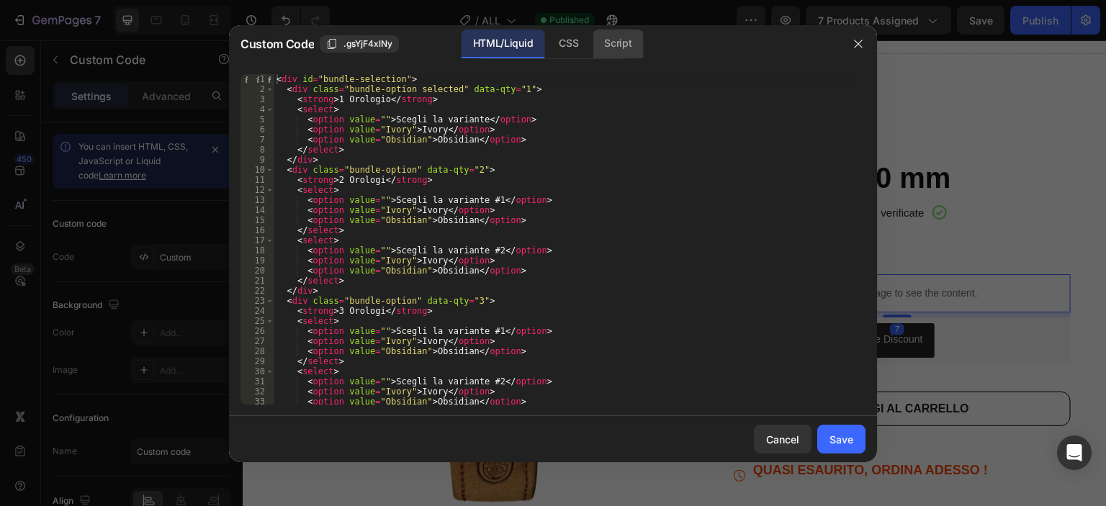
click at [622, 42] on div "Script" at bounding box center [617, 44] width 50 height 29
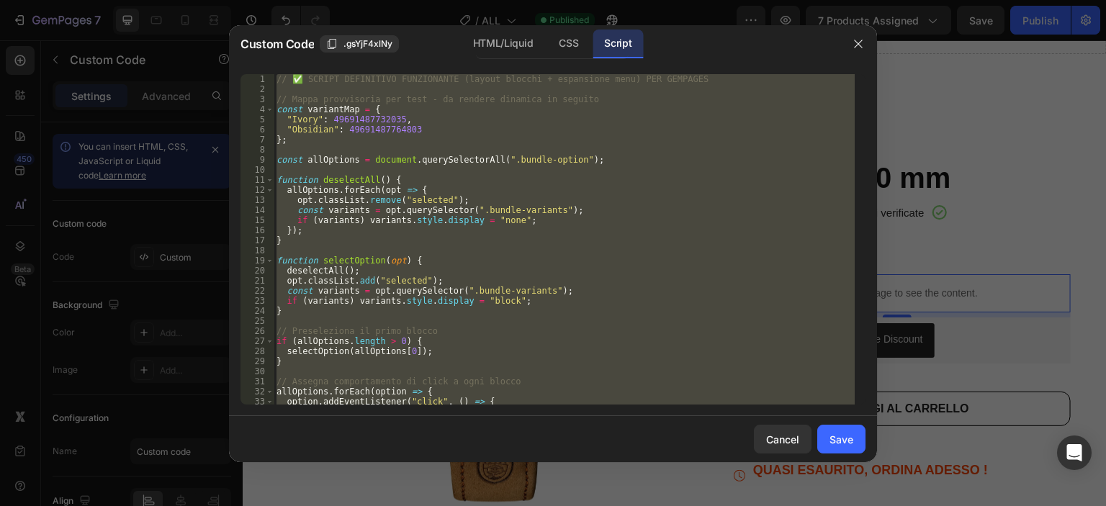
click at [505, 186] on div "// ✅ SCRIPT DEFINITIVO FUNZIONANTE (layout blocchi + espansione menu) PER GEMPA…" at bounding box center [564, 239] width 581 height 330
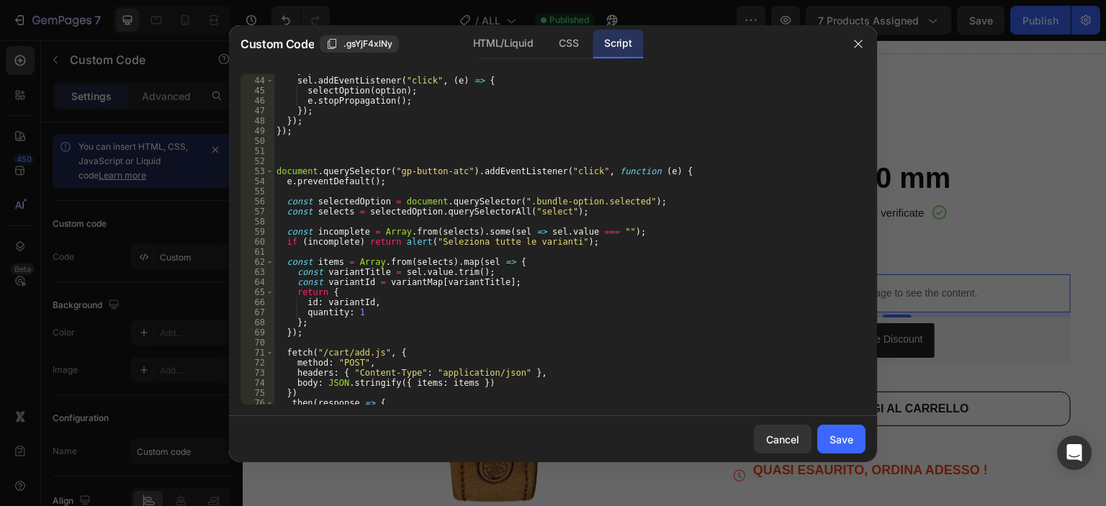
scroll to position [432, 0]
drag, startPoint x: 456, startPoint y: 169, endPoint x: 386, endPoint y: 167, distance: 69.9
click at [386, 167] on div "}) ; sel . addEventListener ( "click" , ( e ) => { selectOption ( option ) ; e …" at bounding box center [564, 241] width 581 height 351
paste textarea "bundle-add-btn"
type textarea "document.querySelector("bundle-add-btn").addEventListener("click", function (e)…"
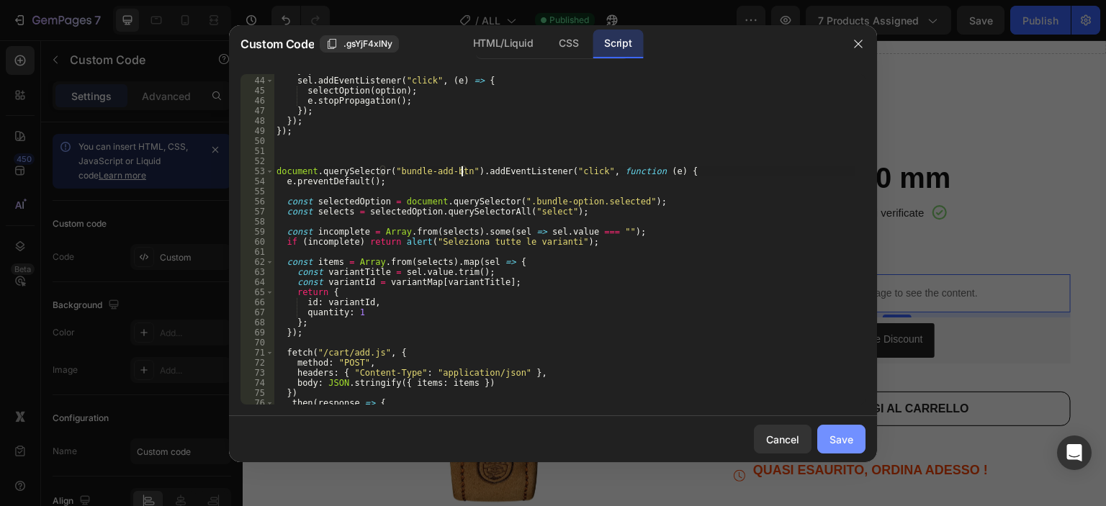
click at [837, 434] on div "Save" at bounding box center [841, 439] width 24 height 15
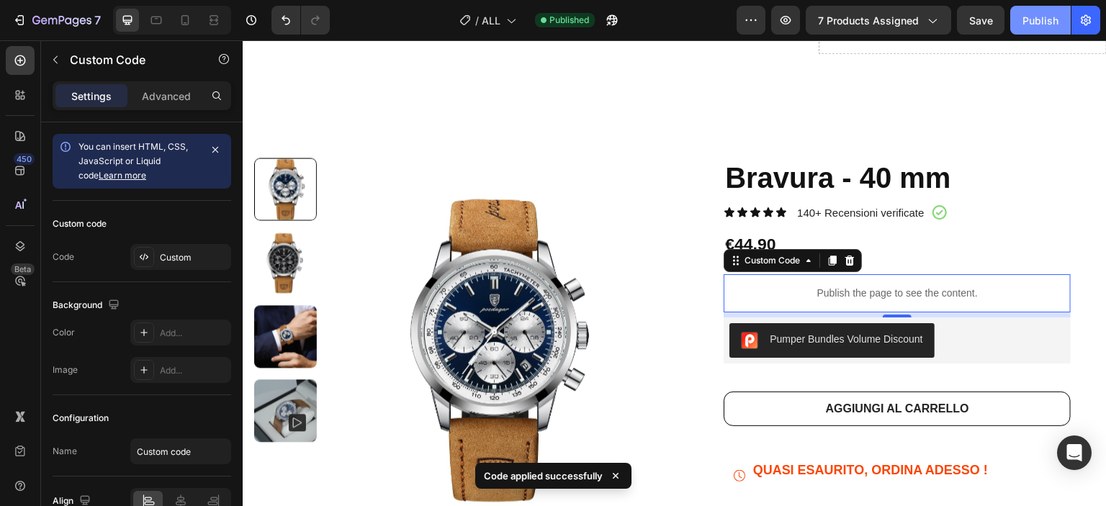
click at [1024, 22] on div "Publish" at bounding box center [1040, 20] width 36 height 15
click at [847, 308] on div "Publish the page to see the content." at bounding box center [896, 293] width 347 height 38
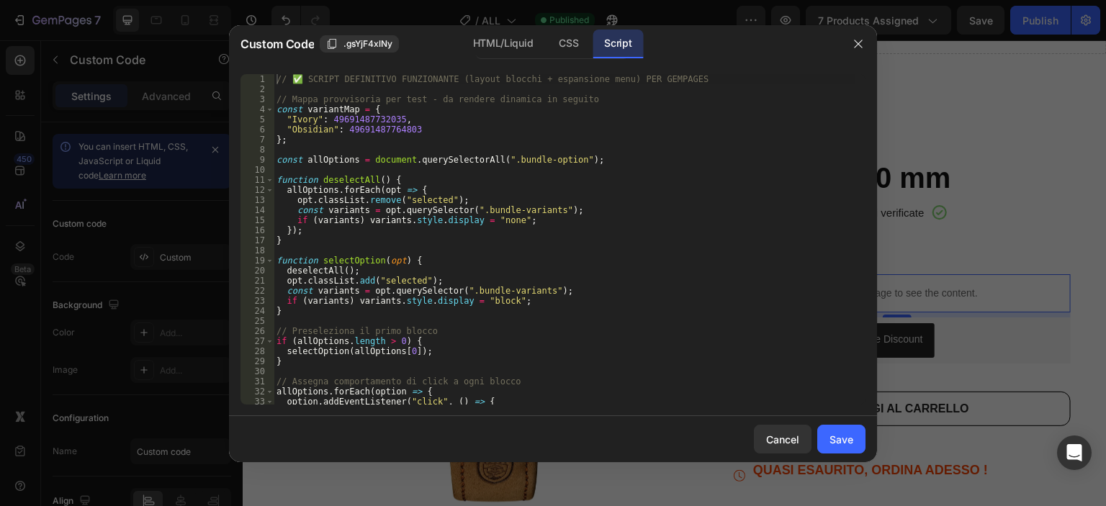
click at [613, 153] on div "// ✅ SCRIPT DEFINITIVO FUNZIONANTE (layout blocchi + espansione menu) PER GEMPA…" at bounding box center [564, 249] width 581 height 351
type textarea "});"
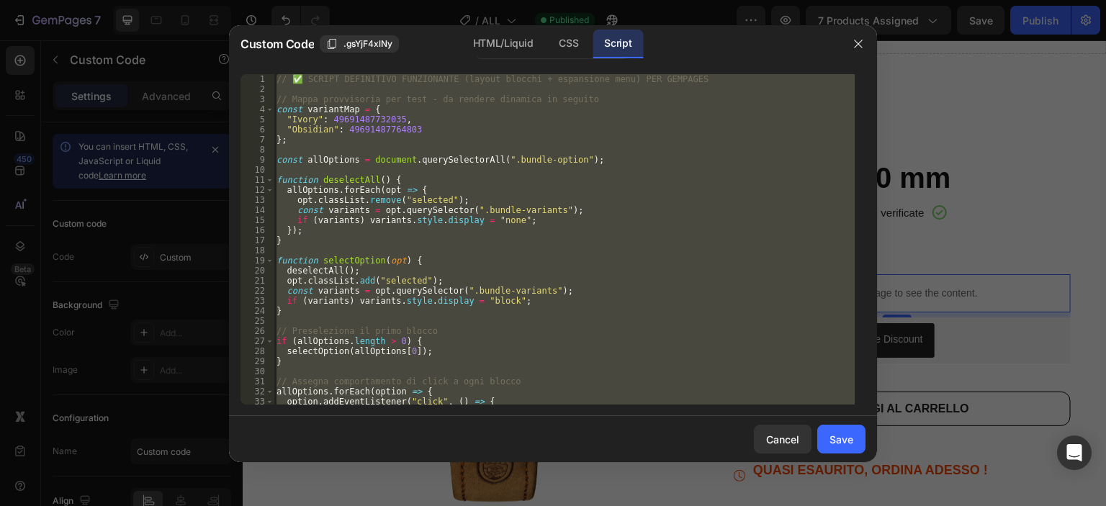
paste textarea
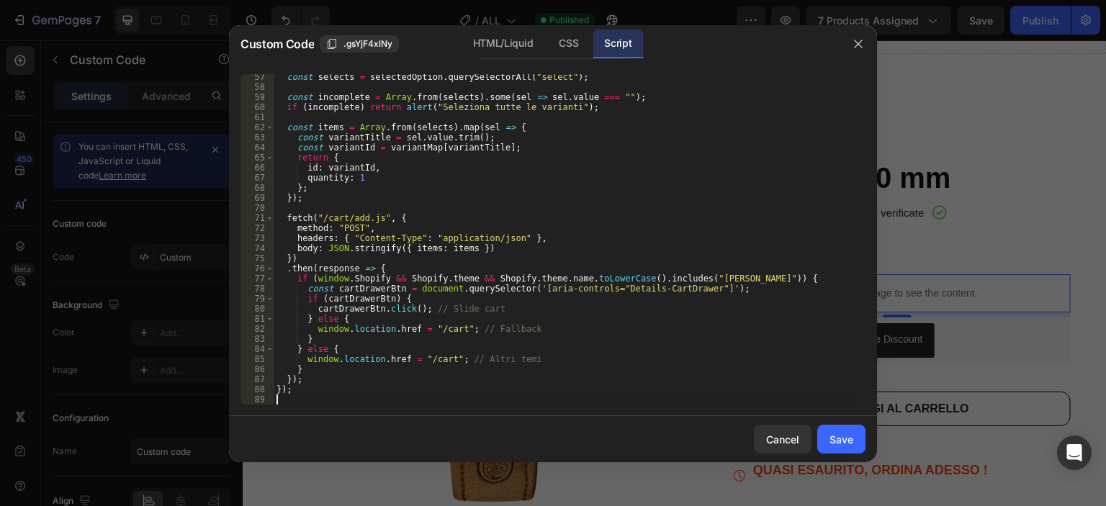
scroll to position [567, 0]
click at [847, 446] on div "Save" at bounding box center [841, 439] width 24 height 15
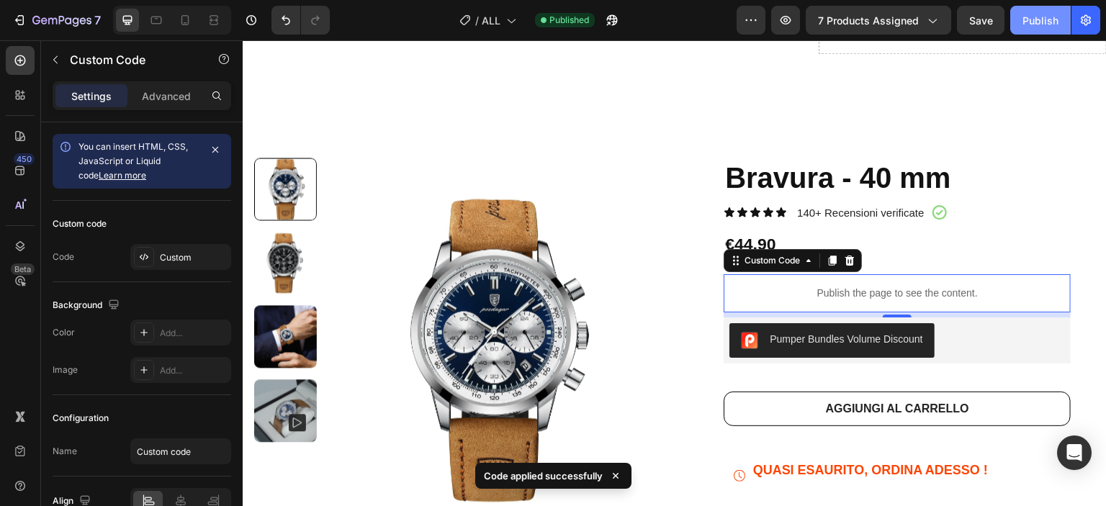
click at [1044, 24] on div "Publish" at bounding box center [1040, 20] width 36 height 15
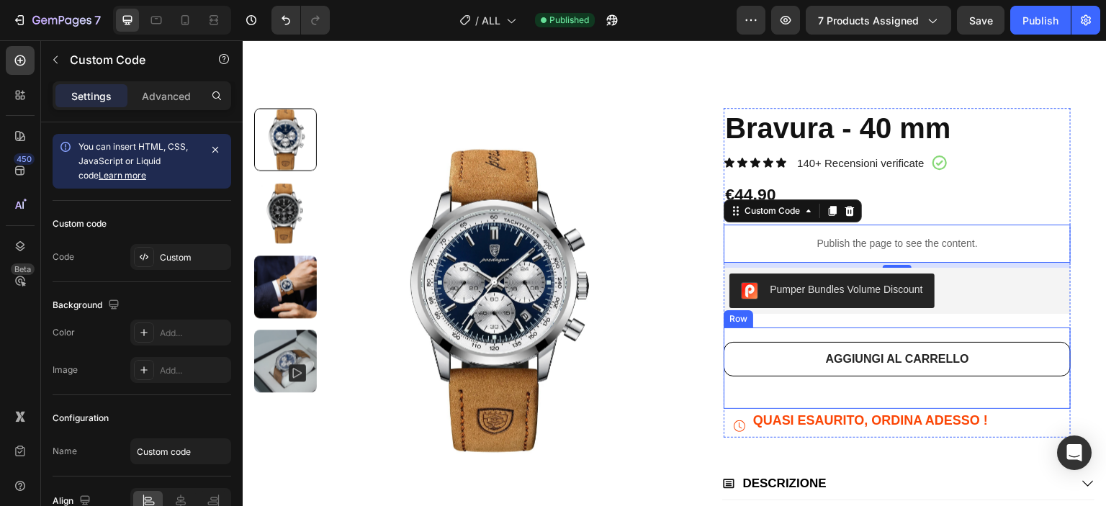
scroll to position [576, 0]
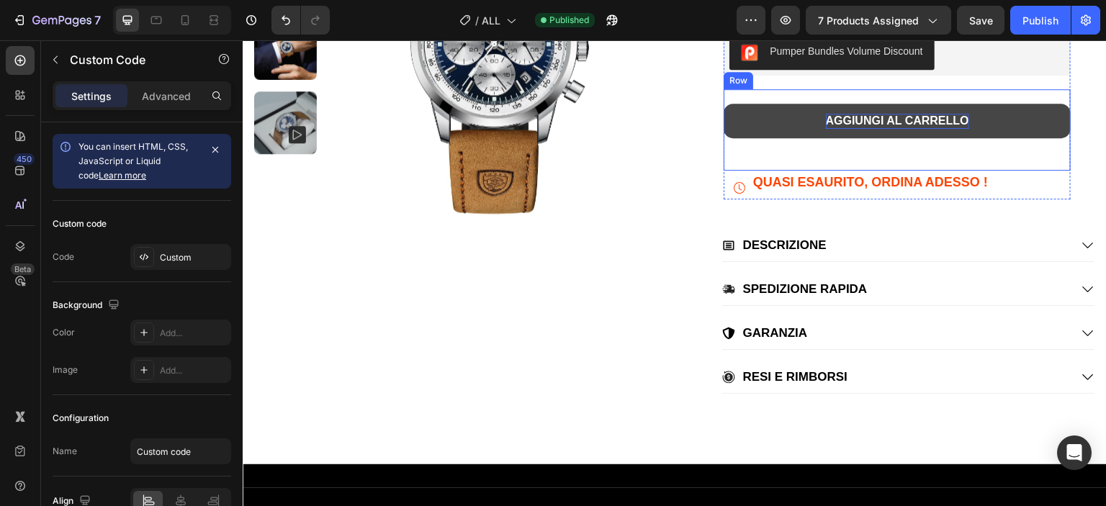
click at [834, 116] on div "AGGIUNGI AL CARRELLO" at bounding box center [897, 121] width 143 height 15
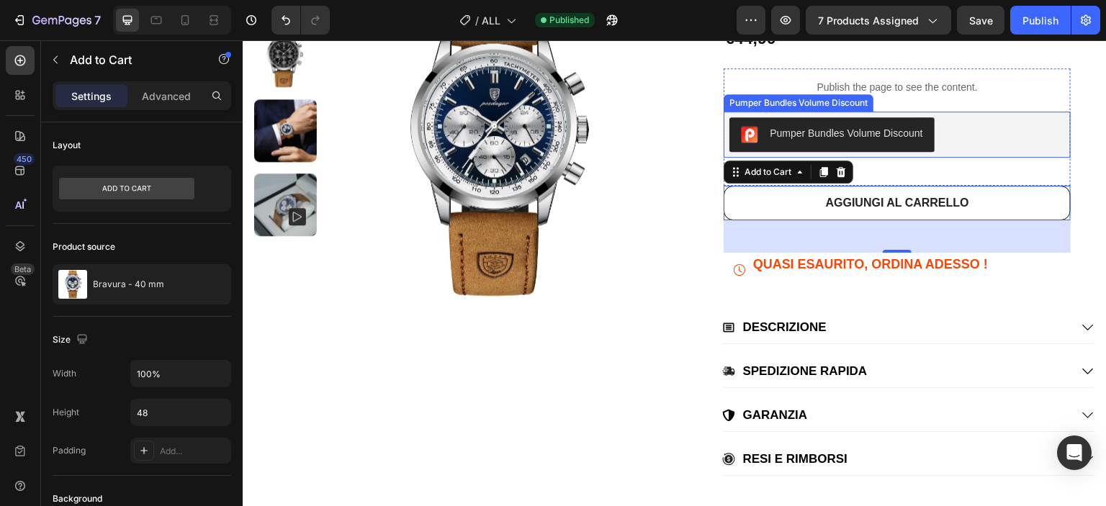
scroll to position [432, 0]
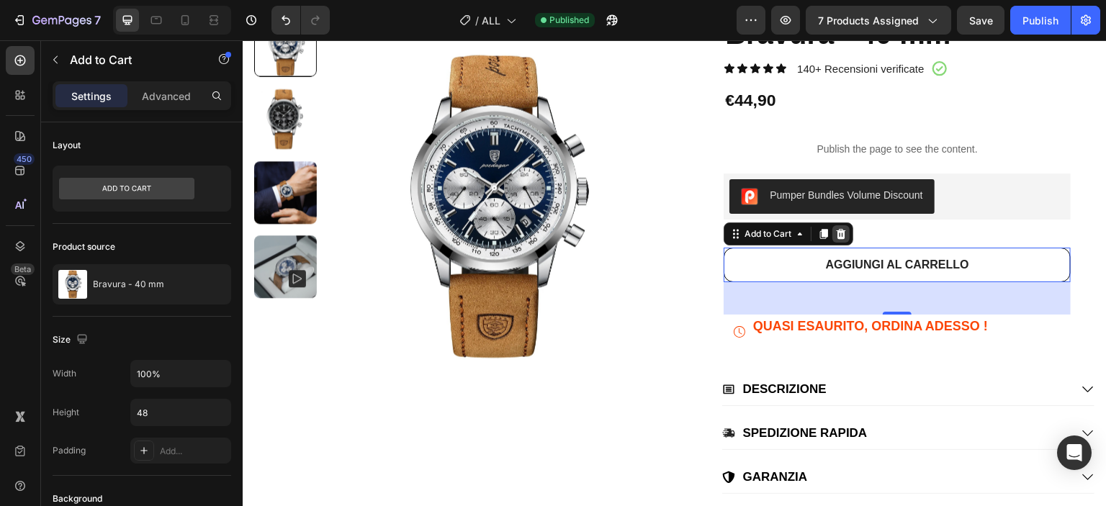
click at [836, 233] on icon at bounding box center [840, 234] width 9 height 10
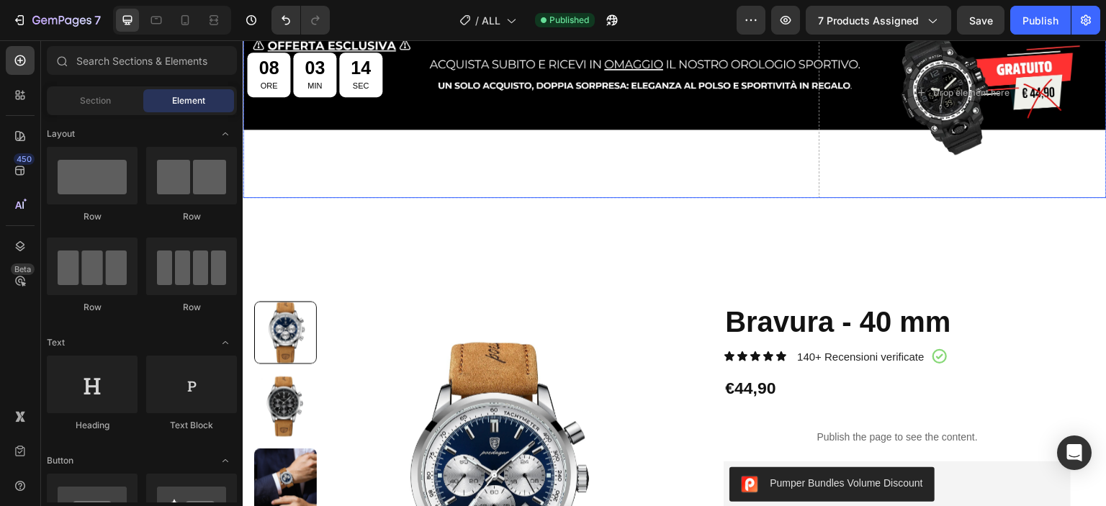
scroll to position [0, 0]
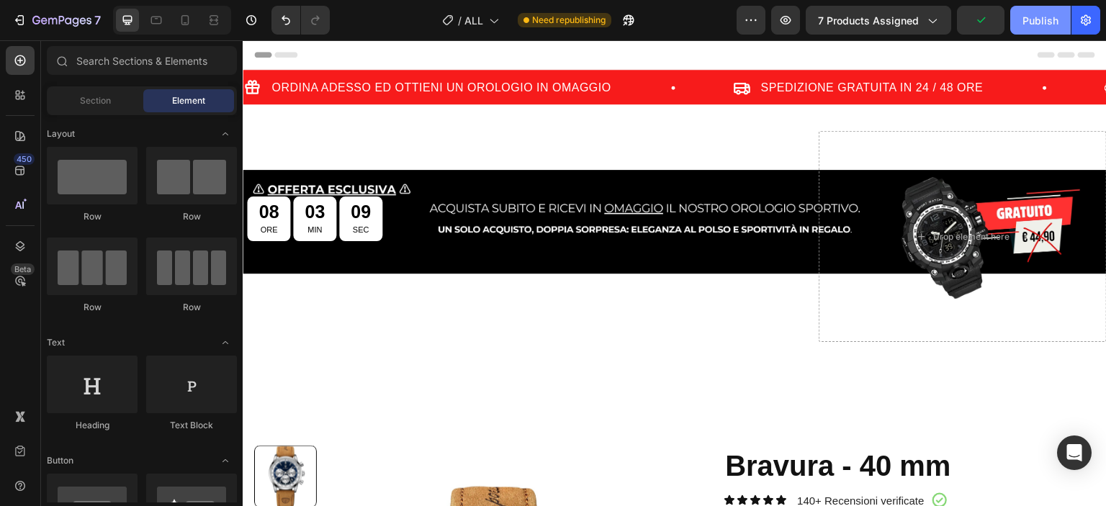
click at [1023, 19] on div "Publish" at bounding box center [1040, 20] width 36 height 15
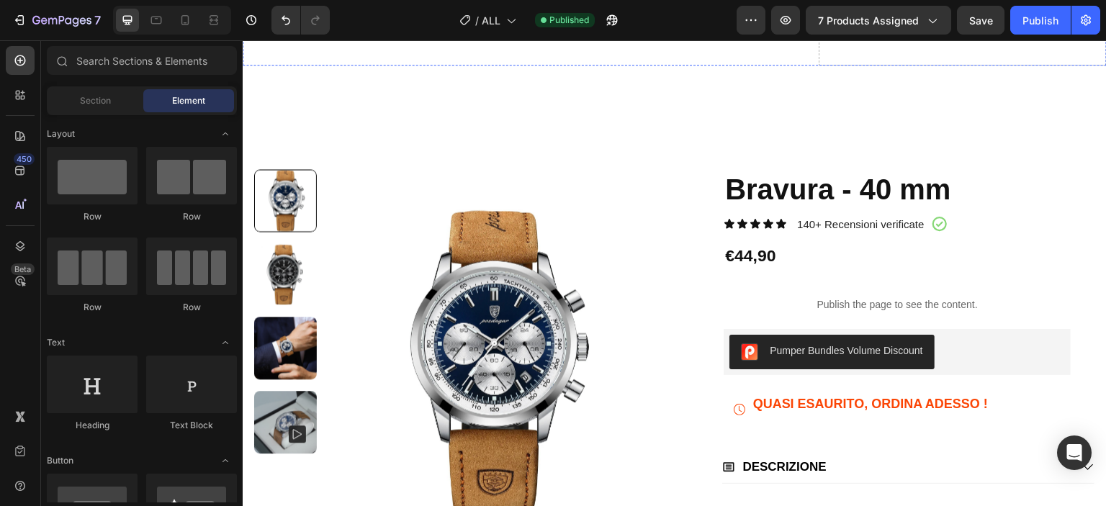
scroll to position [288, 0]
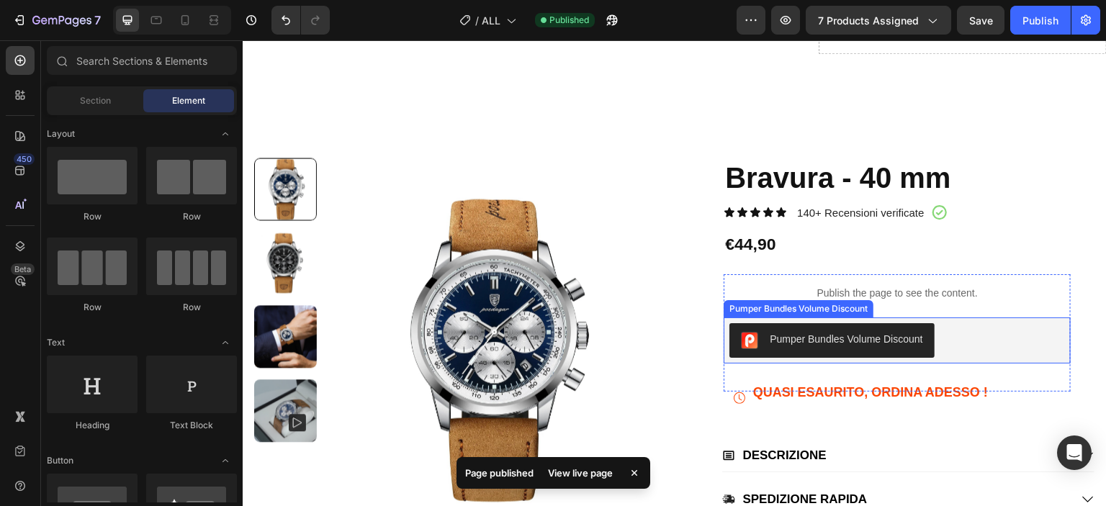
click at [914, 338] on button "Pumper Bundles Volume Discount" at bounding box center [831, 340] width 204 height 35
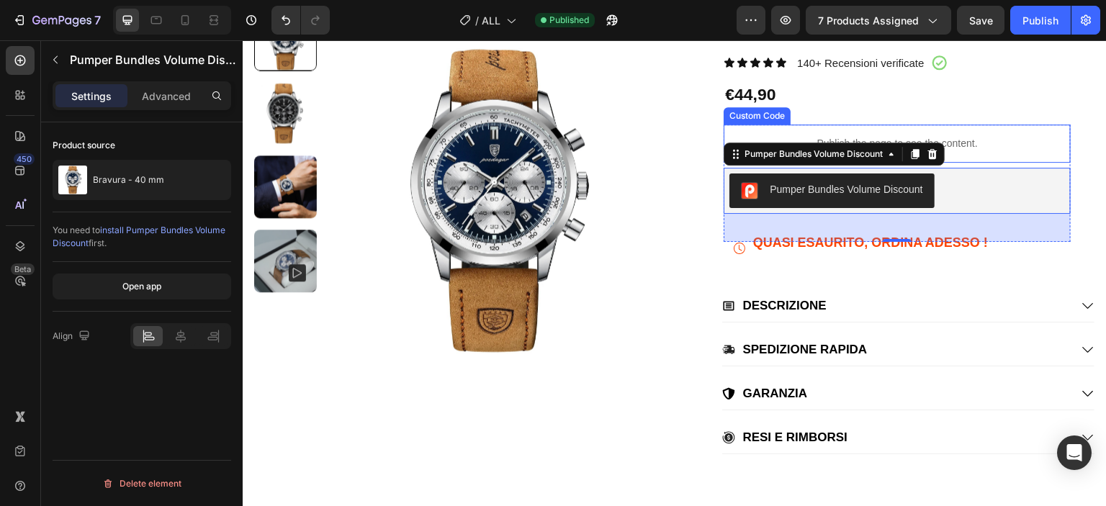
scroll to position [360, 0]
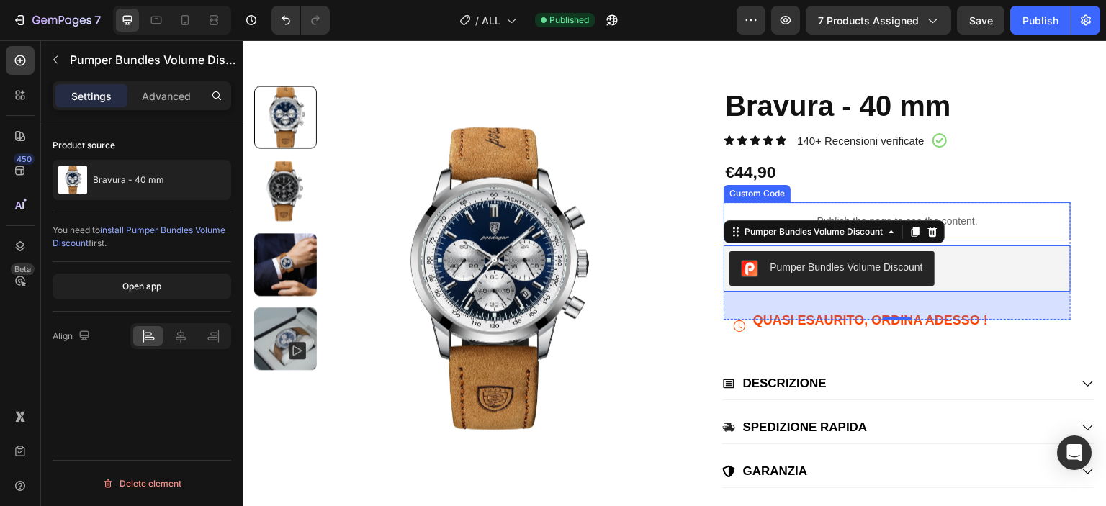
click at [958, 215] on p "Publish the page to see the content." at bounding box center [896, 221] width 347 height 15
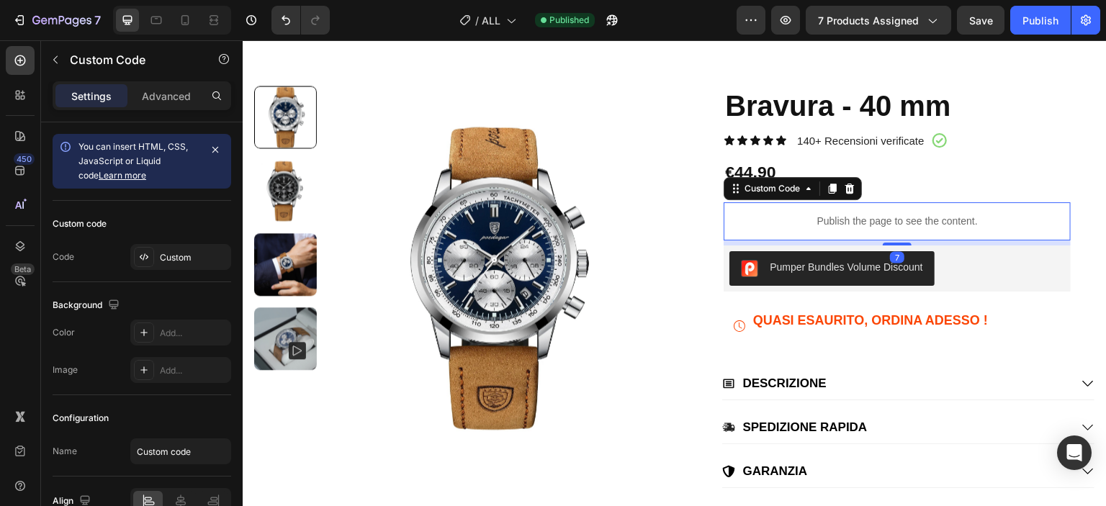
click at [958, 215] on p "Publish the page to see the content." at bounding box center [896, 221] width 347 height 15
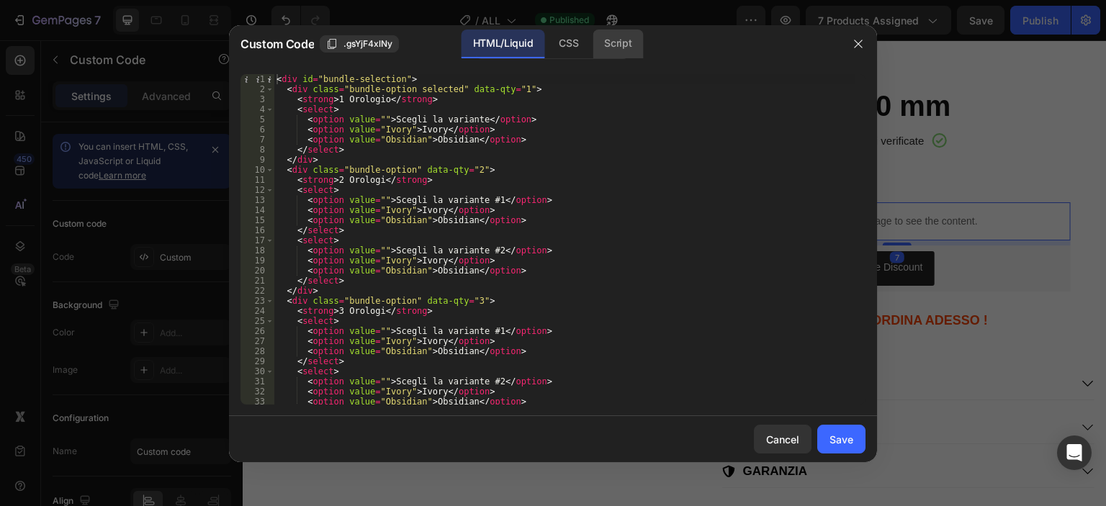
click at [627, 38] on div "Script" at bounding box center [617, 44] width 50 height 29
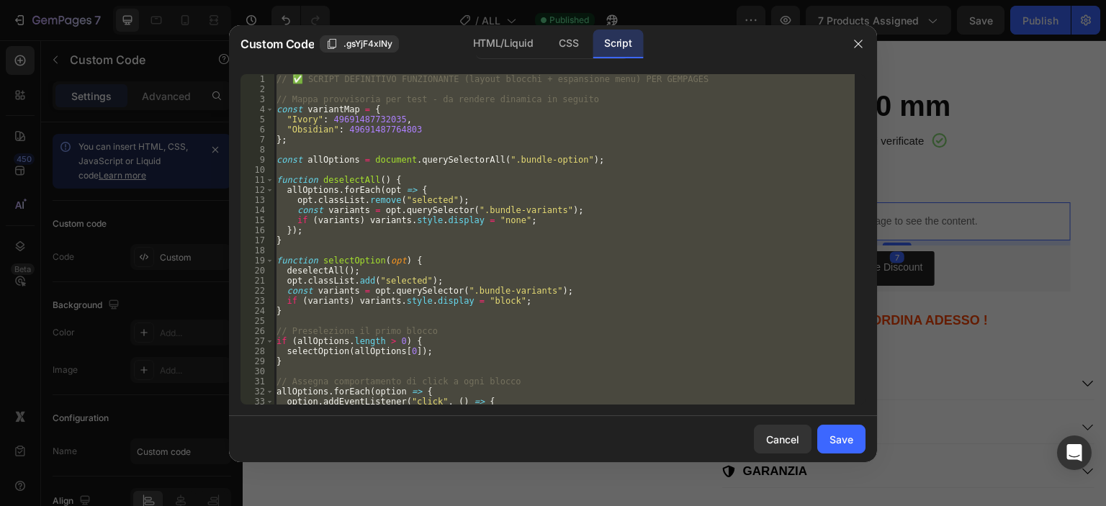
type textarea "});"
click at [343, 168] on div "// ✅ SCRIPT DEFINITIVO FUNZIONANTE (layout blocchi + espansione menu) PER GEMPA…" at bounding box center [564, 239] width 581 height 330
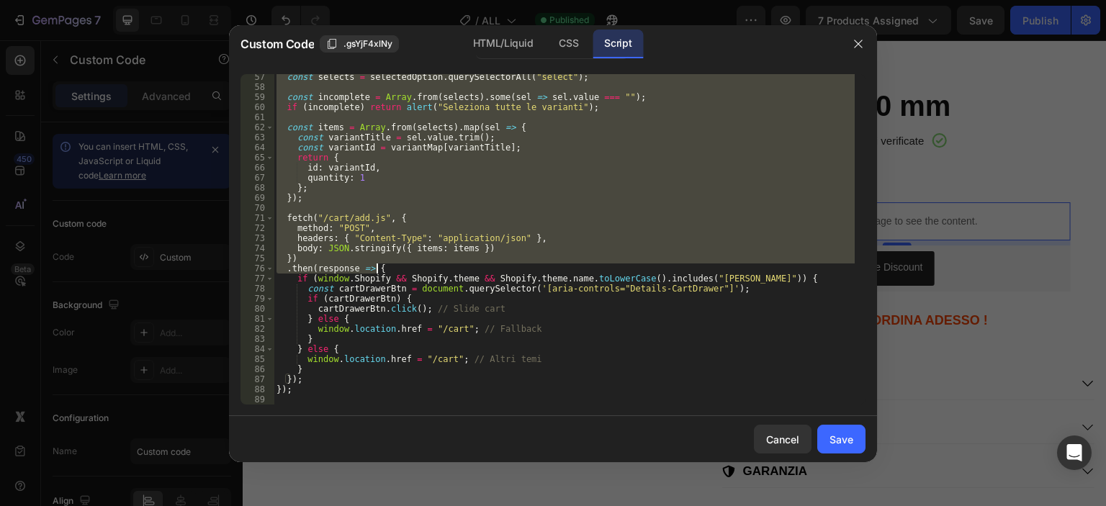
scroll to position [567, 0]
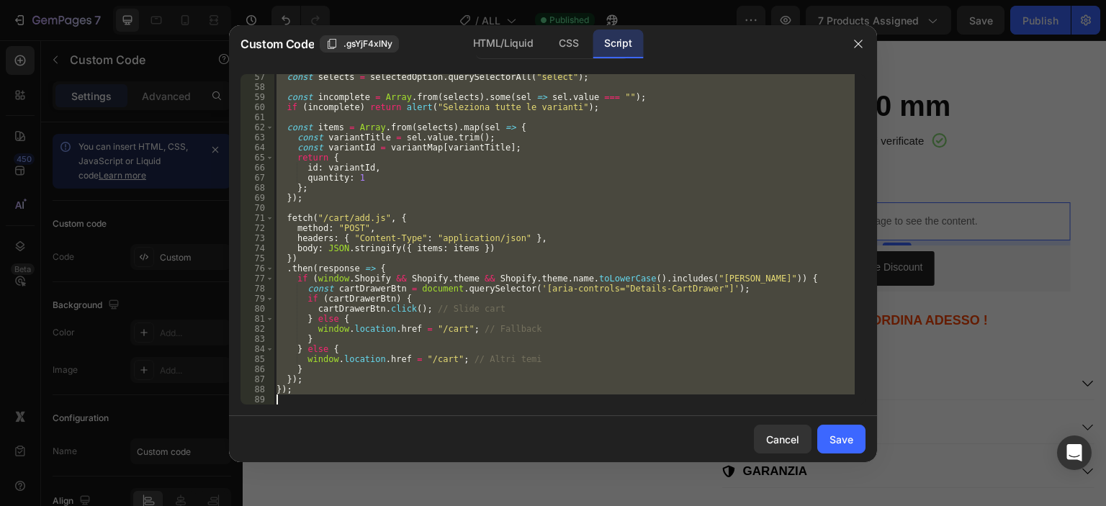
drag, startPoint x: 276, startPoint y: 215, endPoint x: 502, endPoint y: 397, distance: 289.3
click at [502, 397] on div "const selects = selectedOption . querySelectorAll ( "select" ) ; const incomple…" at bounding box center [564, 247] width 581 height 351
type textarea "});"
paste textarea
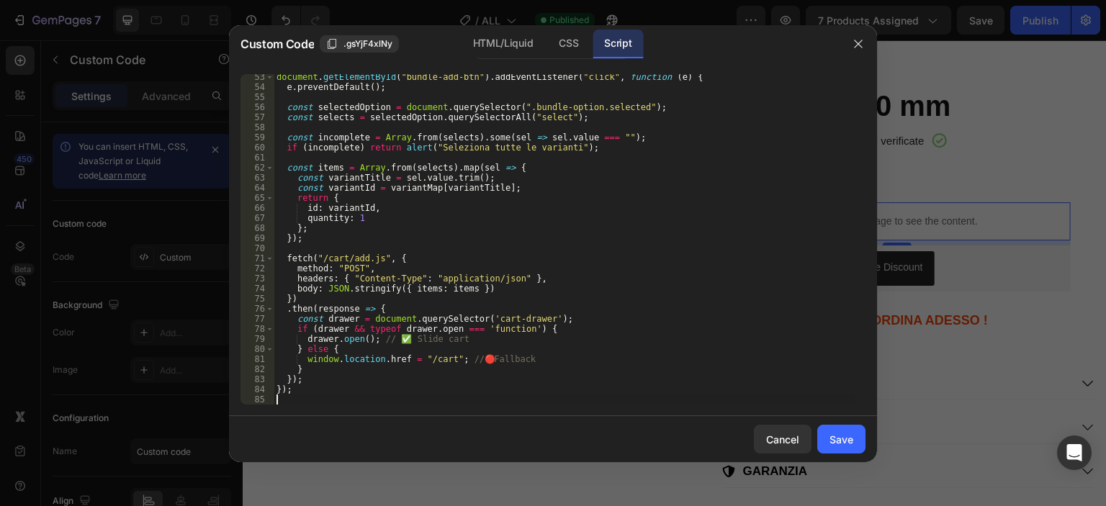
scroll to position [526, 0]
click at [845, 434] on div "Save" at bounding box center [841, 439] width 24 height 15
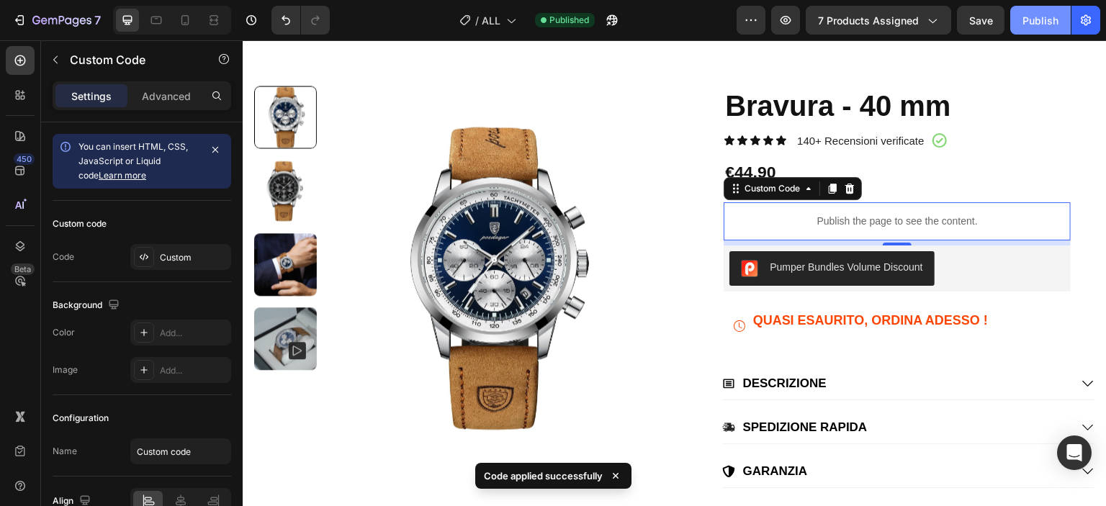
click at [1042, 25] on div "Publish" at bounding box center [1040, 20] width 36 height 15
